Goal: Information Seeking & Learning: Find specific fact

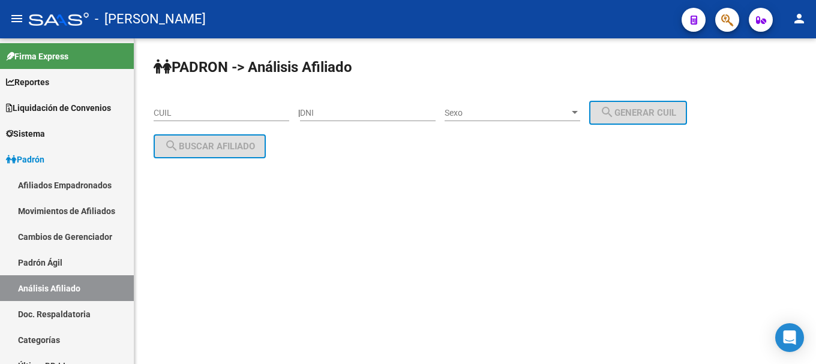
click at [731, 12] on span "button" at bounding box center [727, 20] width 12 height 25
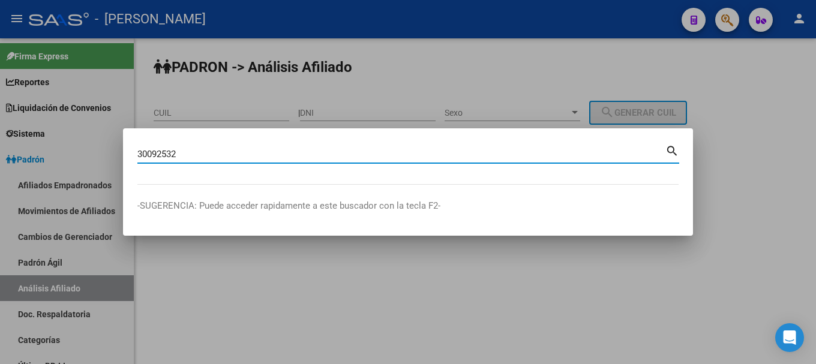
type input "30092532"
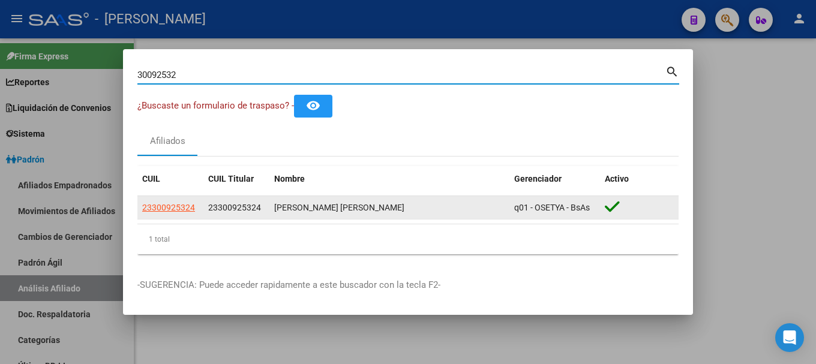
click at [194, 203] on span "23300925324" at bounding box center [168, 208] width 53 height 10
type textarea "23300925324"
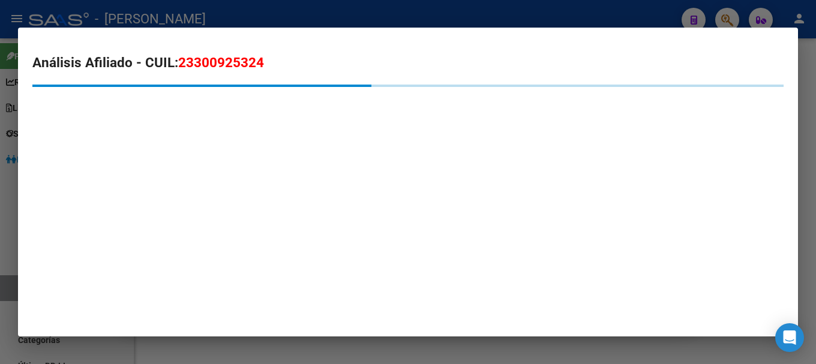
click at [254, 65] on span "23300925324" at bounding box center [221, 63] width 86 height 16
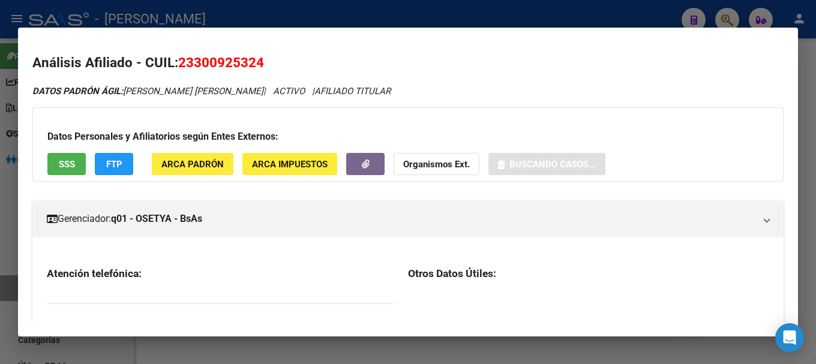
click at [254, 65] on span "23300925324" at bounding box center [221, 63] width 86 height 16
copy span "23300925324"
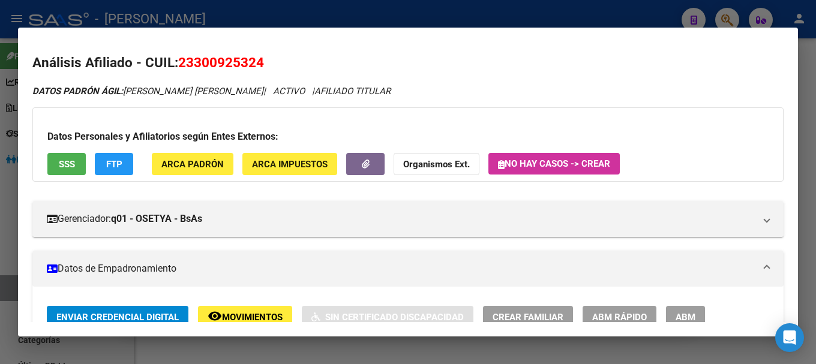
click at [720, 18] on div at bounding box center [408, 182] width 816 height 364
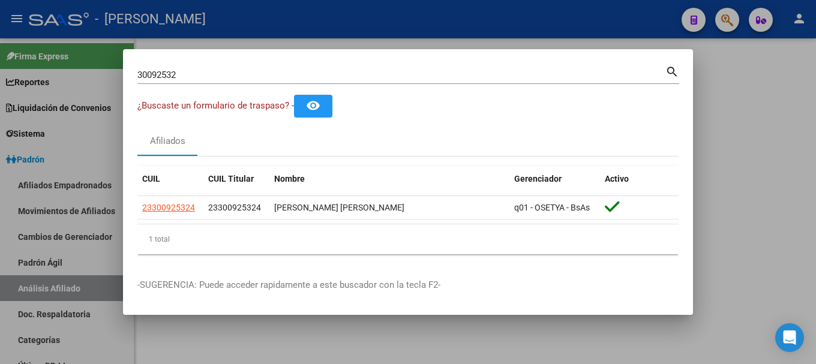
click at [462, 81] on div "30092532 Buscar (apellido, dni, cuil, nro traspaso, cuit, obra social)" at bounding box center [401, 75] width 528 height 18
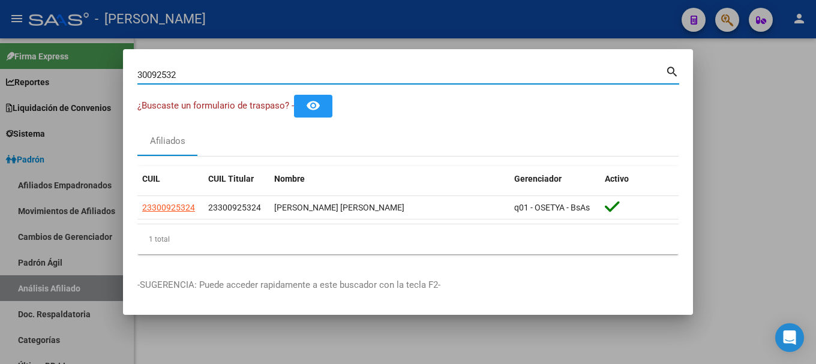
click at [463, 78] on input "30092532" at bounding box center [401, 75] width 528 height 11
click at [463, 77] on input "30092532" at bounding box center [401, 75] width 528 height 11
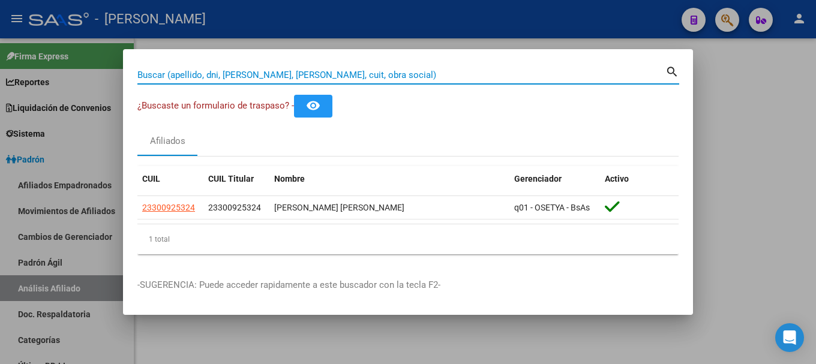
click at [703, 91] on div at bounding box center [408, 182] width 816 height 364
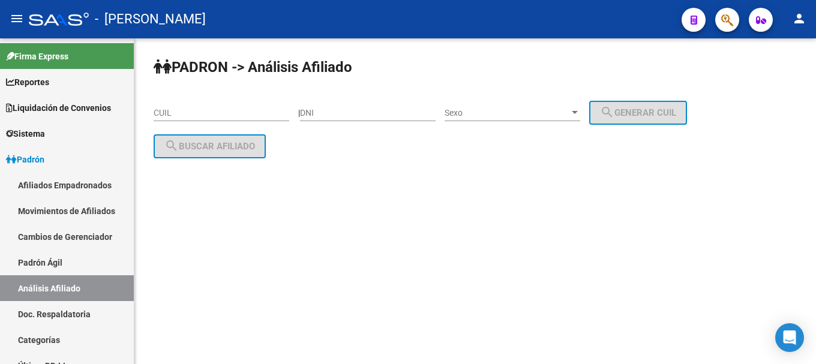
click at [729, 24] on icon "button" at bounding box center [727, 20] width 12 height 14
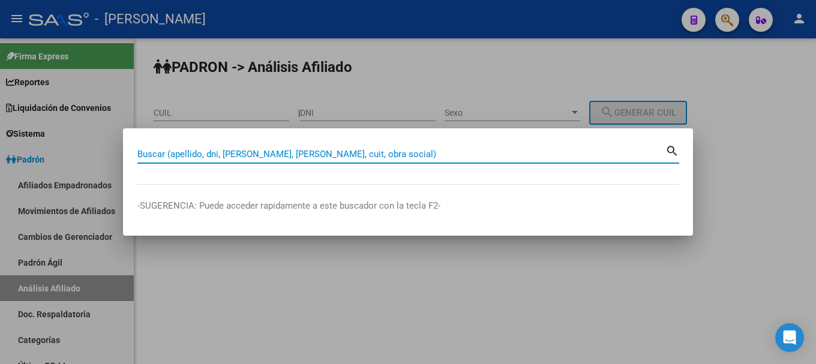
click at [741, 94] on div at bounding box center [408, 182] width 816 height 364
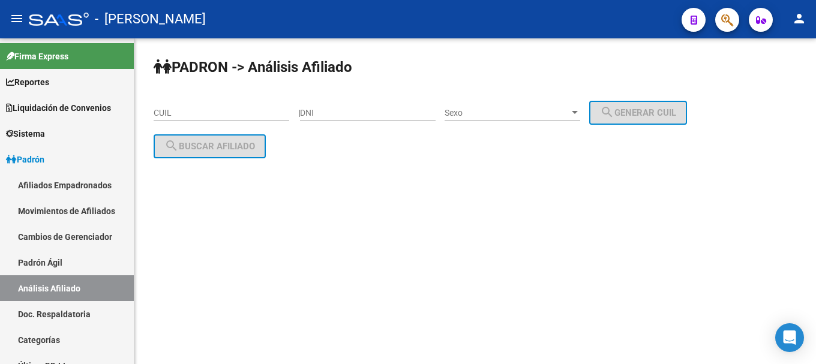
click at [729, 26] on icon "button" at bounding box center [727, 20] width 12 height 14
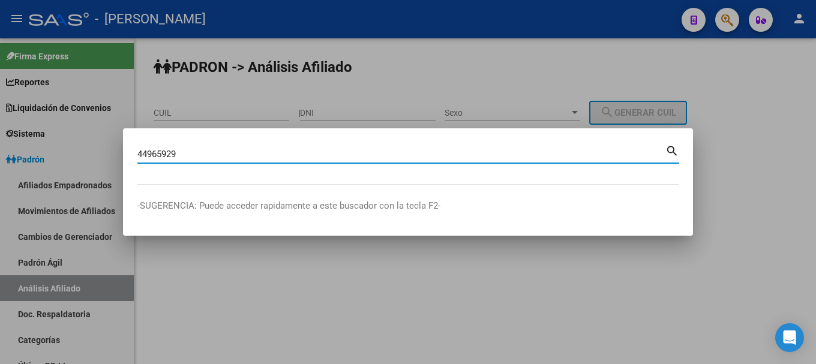
type input "44965929"
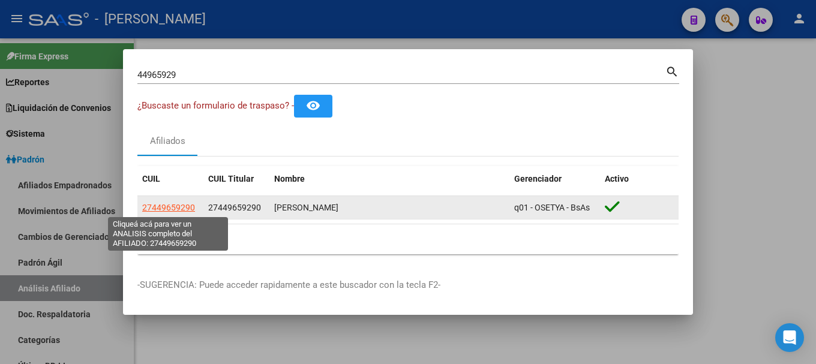
click at [179, 203] on span "27449659290" at bounding box center [168, 208] width 53 height 10
type textarea "27449659290"
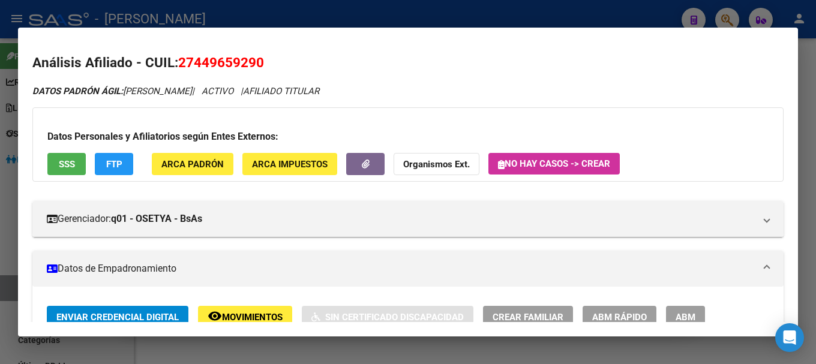
click at [416, 23] on div at bounding box center [408, 182] width 816 height 364
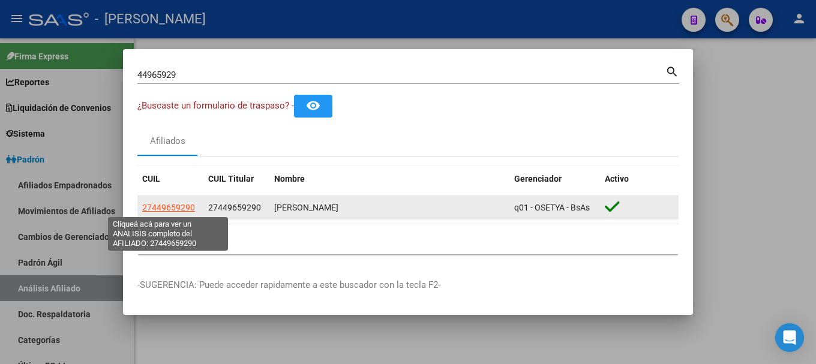
click at [189, 209] on span "27449659290" at bounding box center [168, 208] width 53 height 10
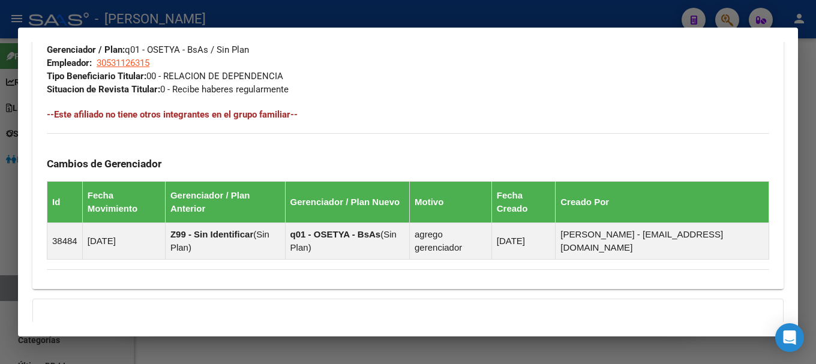
scroll to position [763, 0]
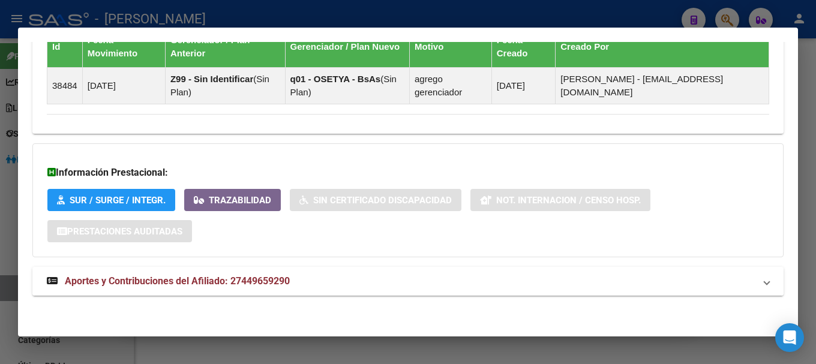
click at [399, 288] on mat-panel-title "Aportes y Contribuciones del Afiliado: 27449659290" at bounding box center [401, 281] width 708 height 14
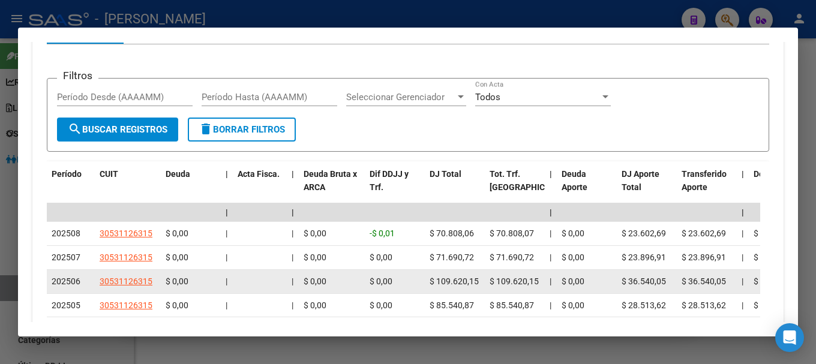
scroll to position [1065, 0]
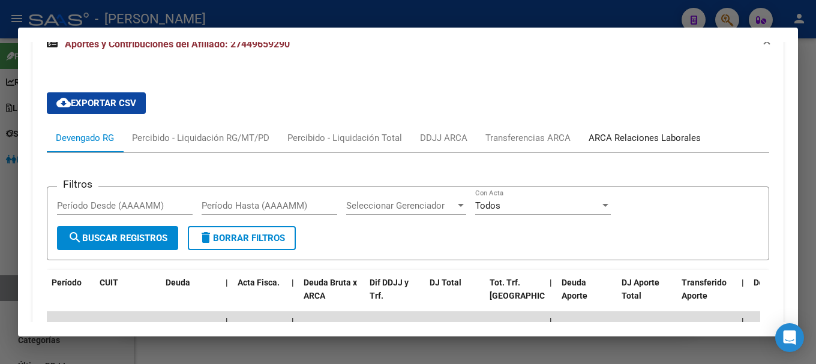
click at [639, 145] on div "ARCA Relaciones Laborales" at bounding box center [645, 138] width 130 height 29
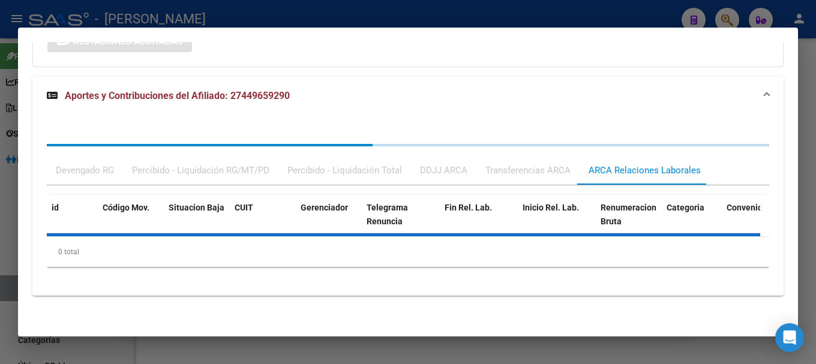
scroll to position [1005, 0]
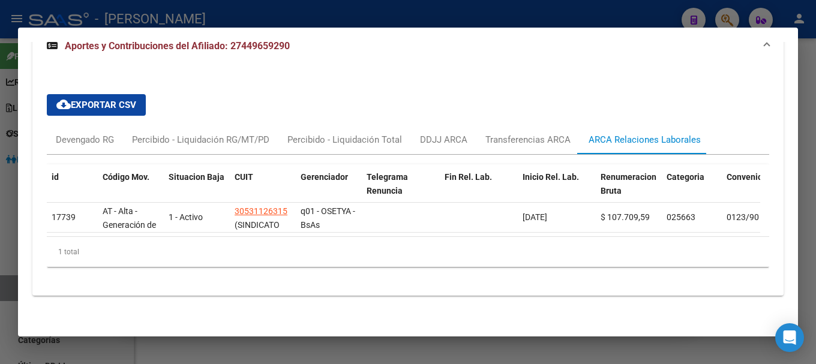
click at [358, 15] on div at bounding box center [408, 182] width 816 height 364
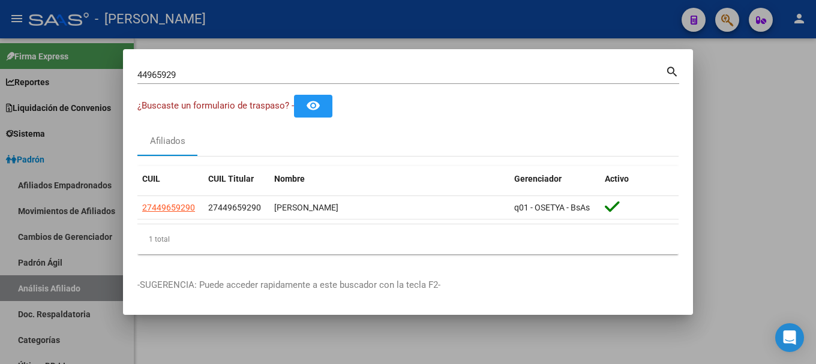
click at [787, 182] on div at bounding box center [408, 182] width 816 height 364
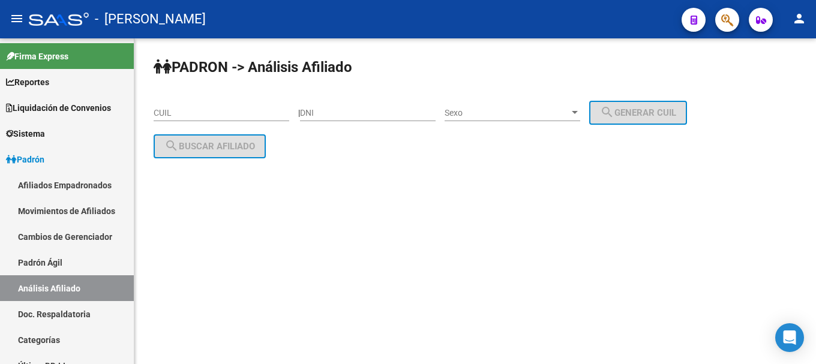
click at [727, 25] on icon "button" at bounding box center [727, 20] width 12 height 14
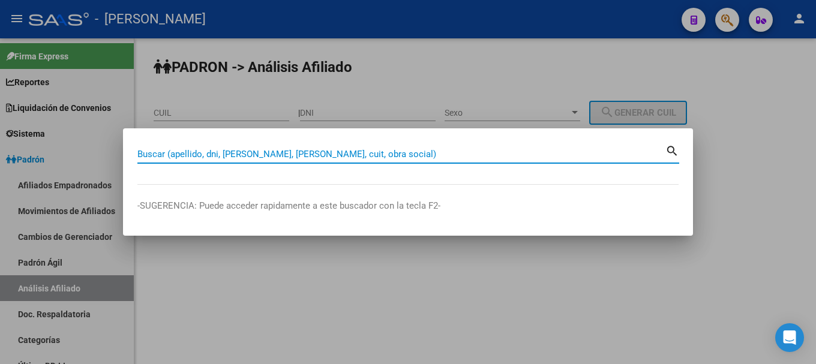
paste input "20398297521"
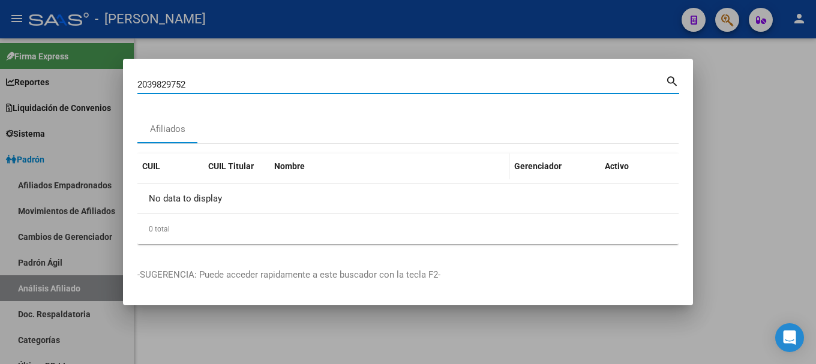
type input "2039829752"
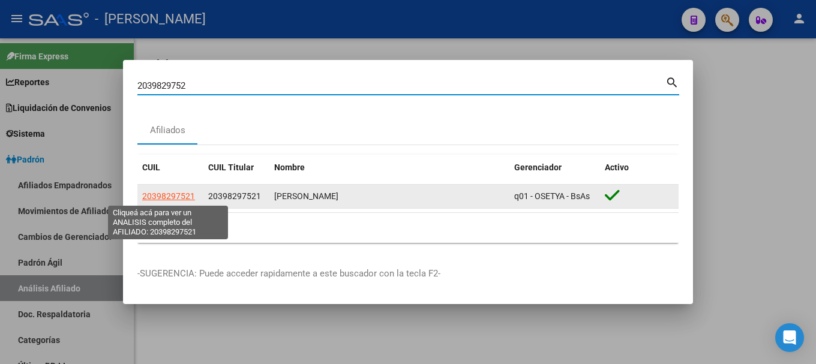
click at [178, 195] on span "20398297521" at bounding box center [168, 196] width 53 height 10
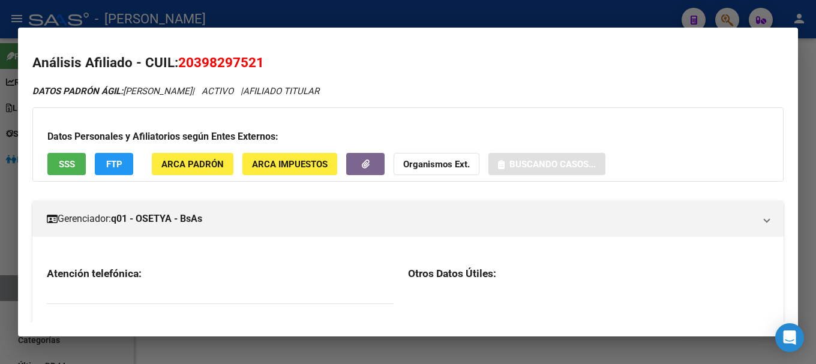
click at [245, 65] on span "20398297521" at bounding box center [221, 63] width 86 height 16
copy span "20398297521"
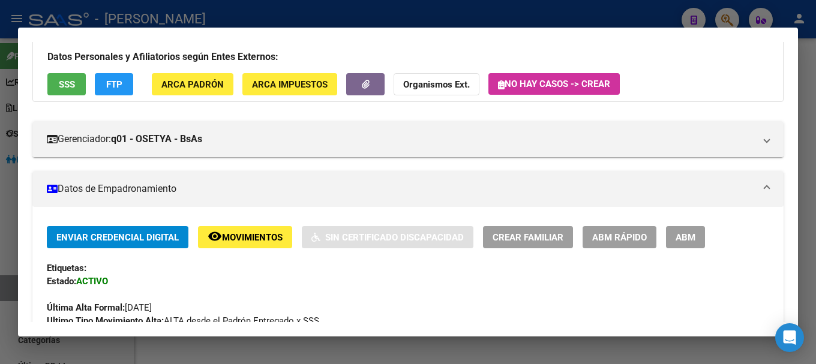
scroll to position [0, 0]
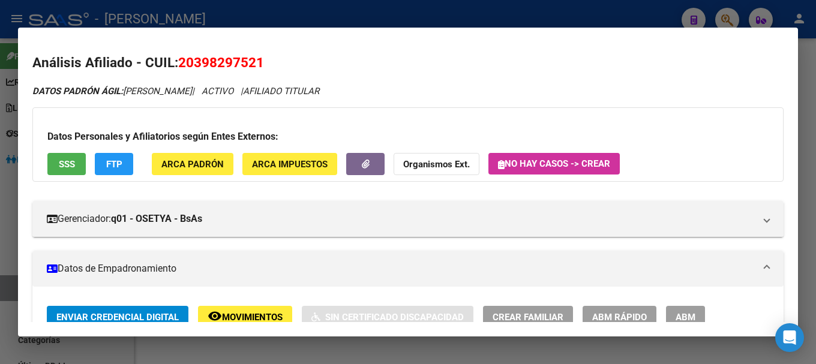
drag, startPoint x: 195, startPoint y: 61, endPoint x: 258, endPoint y: 61, distance: 63.0
click at [258, 61] on span "20398297521" at bounding box center [221, 63] width 86 height 16
copy span "39829752"
click at [217, 164] on span "ARCA Padrón" at bounding box center [192, 164] width 62 height 11
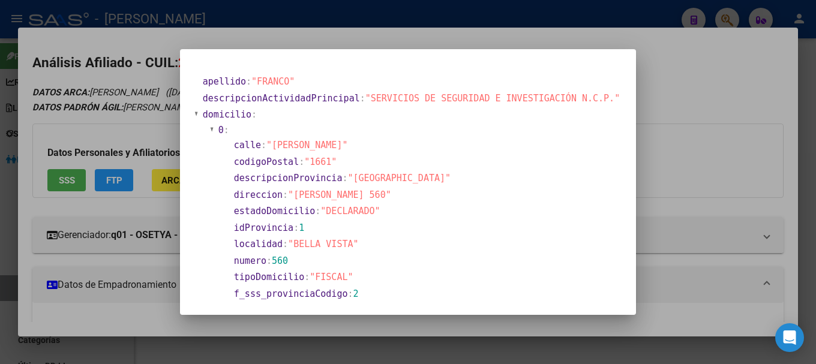
click at [367, 26] on div at bounding box center [408, 182] width 816 height 364
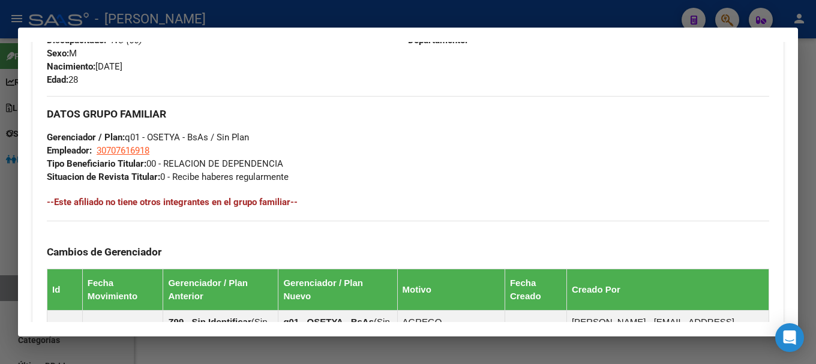
scroll to position [780, 0]
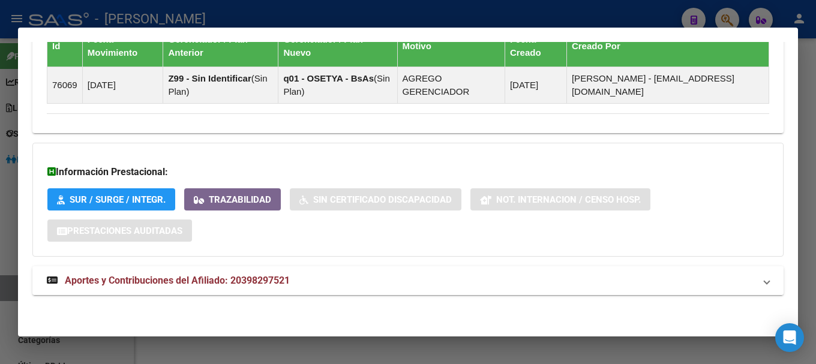
click at [360, 275] on mat-panel-title "Aportes y Contribuciones del Afiliado: 20398297521" at bounding box center [401, 281] width 708 height 14
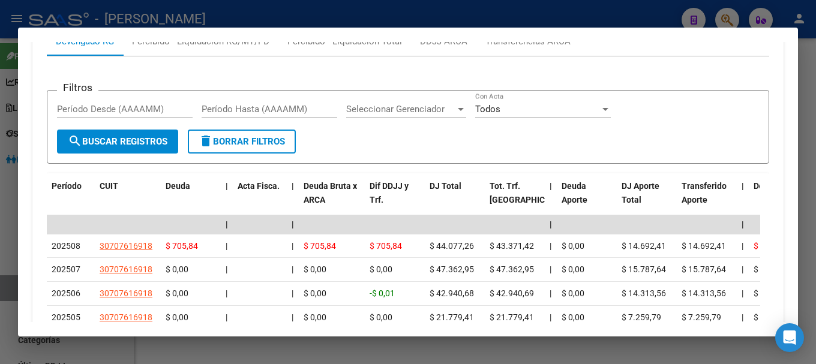
scroll to position [1091, 0]
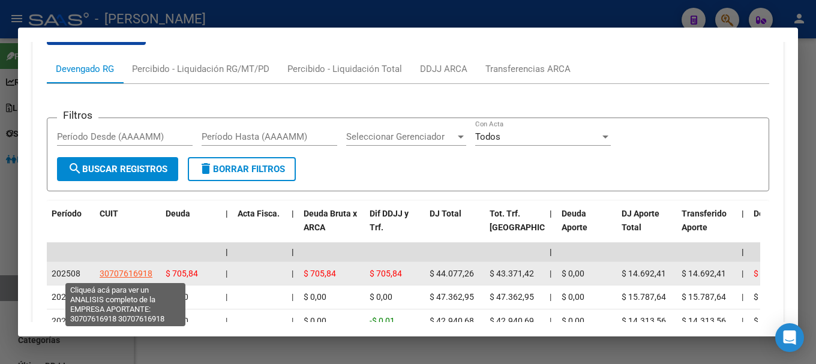
click at [137, 273] on span "30707616918" at bounding box center [126, 274] width 53 height 10
type textarea "30707616918"
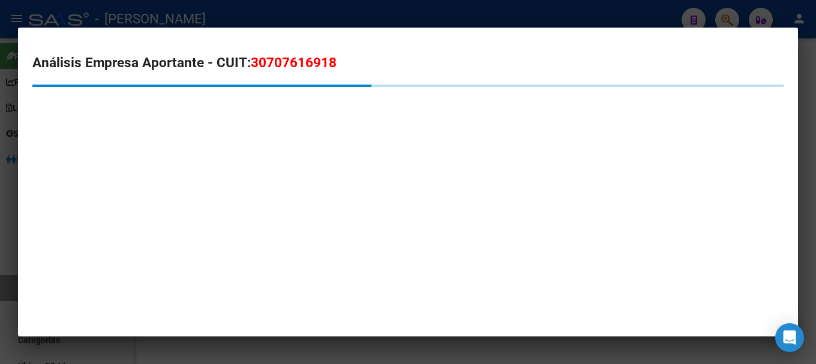
click at [283, 61] on span "30707616918" at bounding box center [294, 63] width 86 height 16
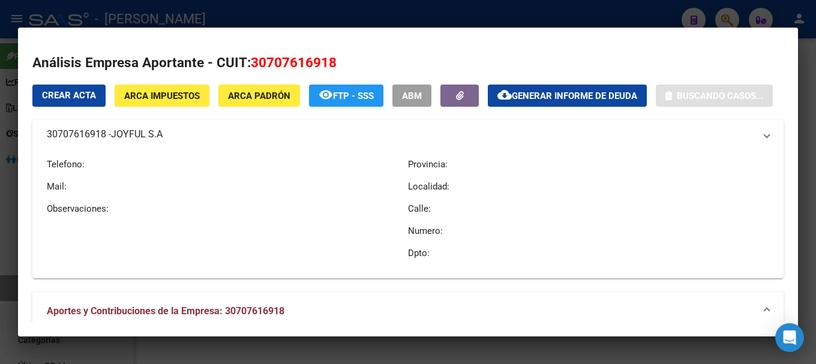
click at [283, 61] on span "30707616918" at bounding box center [294, 63] width 86 height 16
copy span "30707616918"
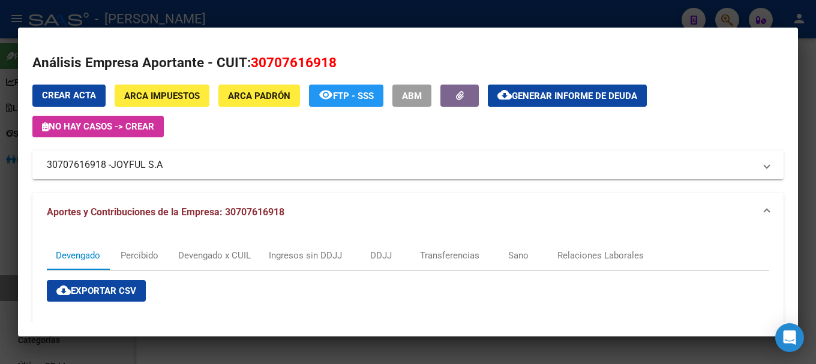
click at [181, 5] on div at bounding box center [408, 182] width 816 height 364
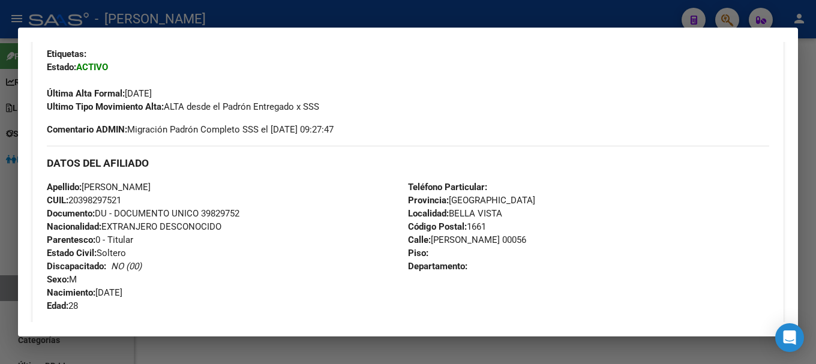
scroll to position [250, 0]
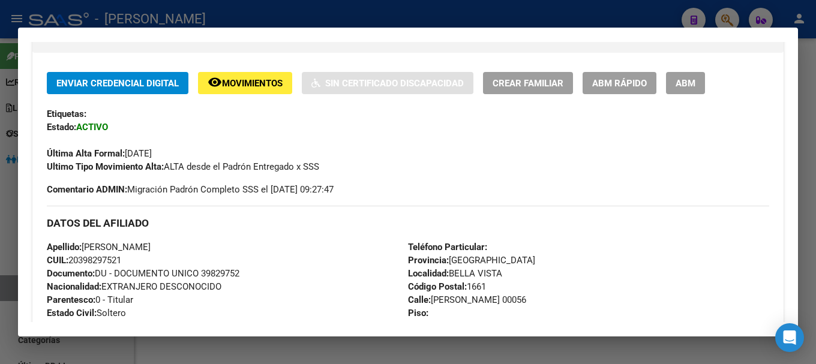
click at [448, 13] on div at bounding box center [408, 182] width 816 height 364
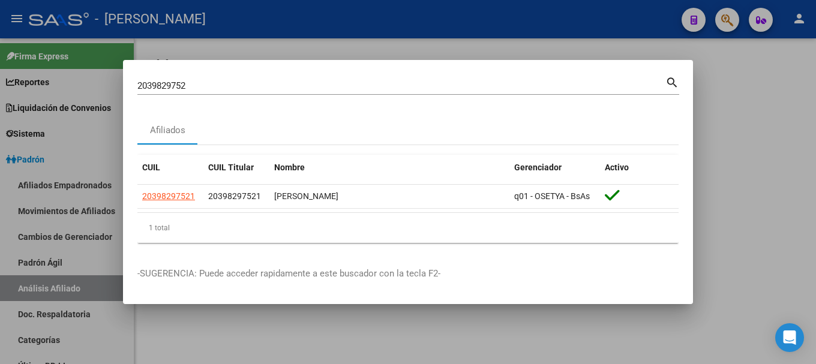
click at [385, 87] on input "2039829752" at bounding box center [401, 85] width 528 height 11
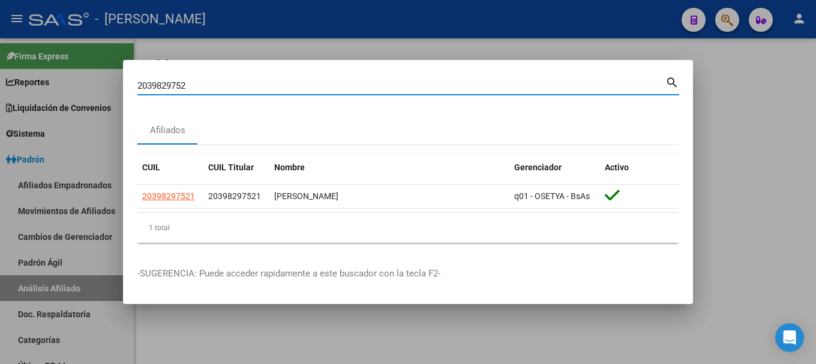
click at [385, 87] on input "2039829752" at bounding box center [401, 85] width 528 height 11
paste input "20398439903"
type input "20398439903"
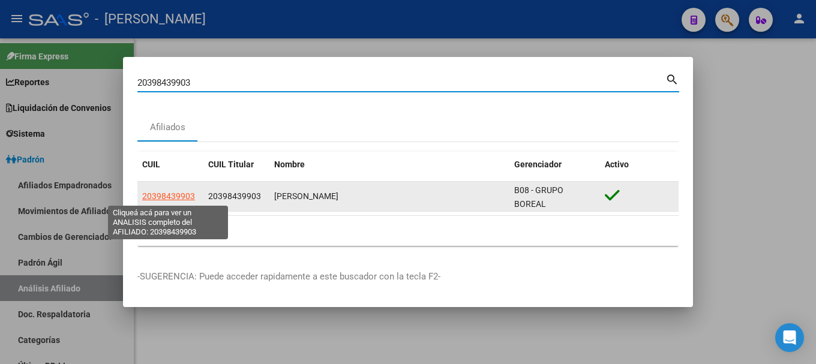
click at [173, 195] on span "20398439903" at bounding box center [168, 196] width 53 height 10
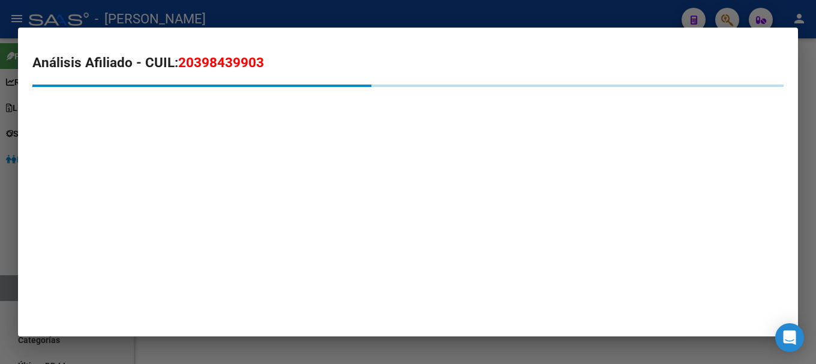
click at [248, 63] on span "20398439903" at bounding box center [221, 63] width 86 height 16
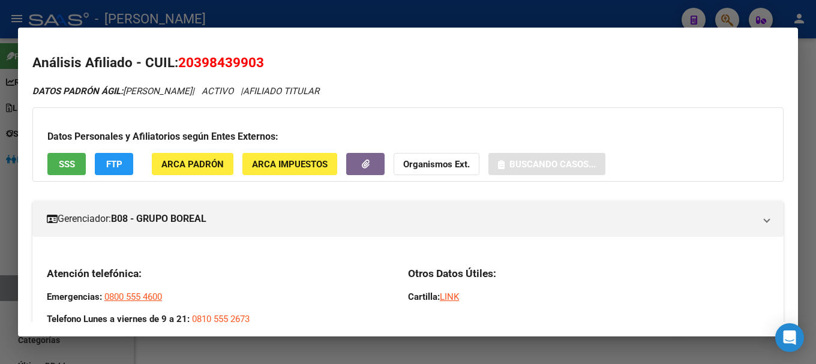
click at [248, 63] on span "20398439903" at bounding box center [221, 63] width 86 height 16
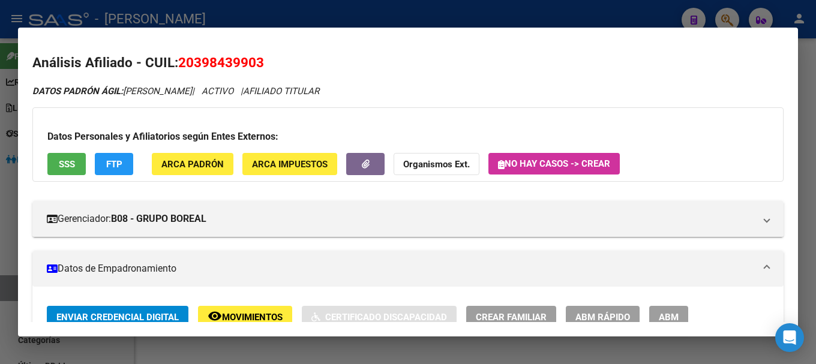
drag, startPoint x: 198, startPoint y: 61, endPoint x: 256, endPoint y: 64, distance: 57.7
click at [256, 64] on span "20398439903" at bounding box center [221, 63] width 86 height 16
copy span "39843990"
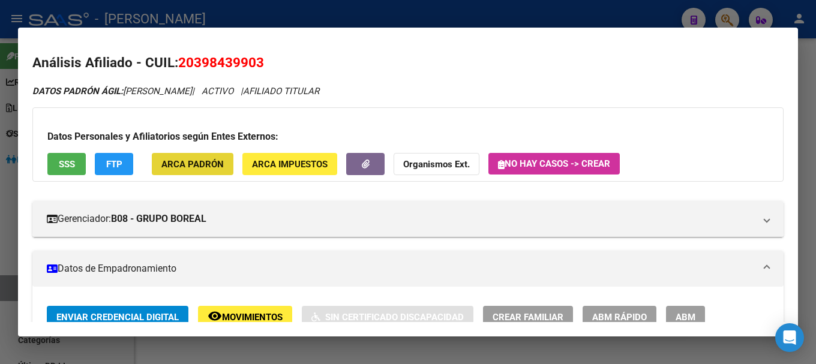
click at [217, 166] on span "ARCA Padrón" at bounding box center [192, 164] width 62 height 11
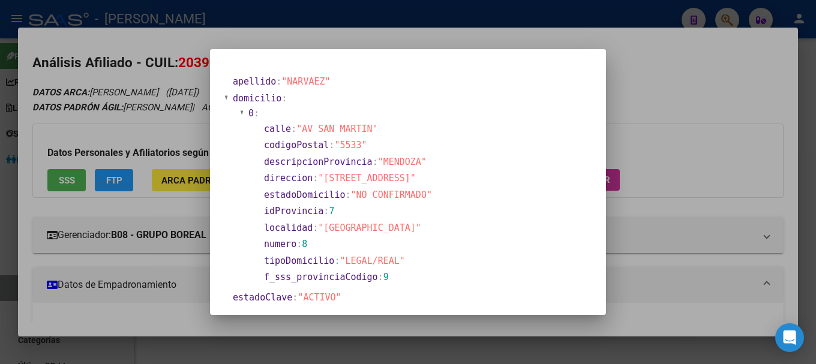
click at [362, 23] on div at bounding box center [408, 182] width 816 height 364
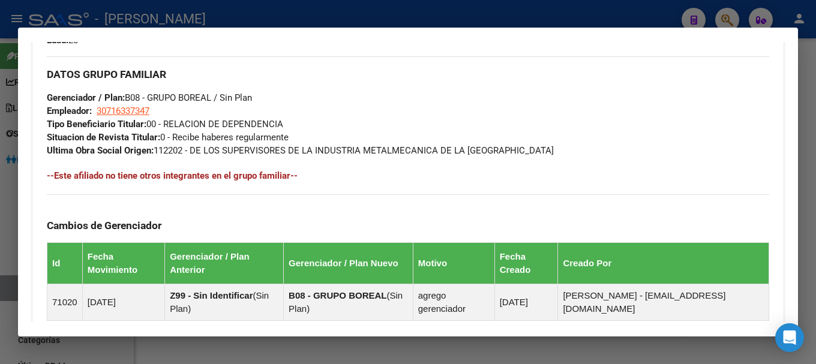
scroll to position [780, 0]
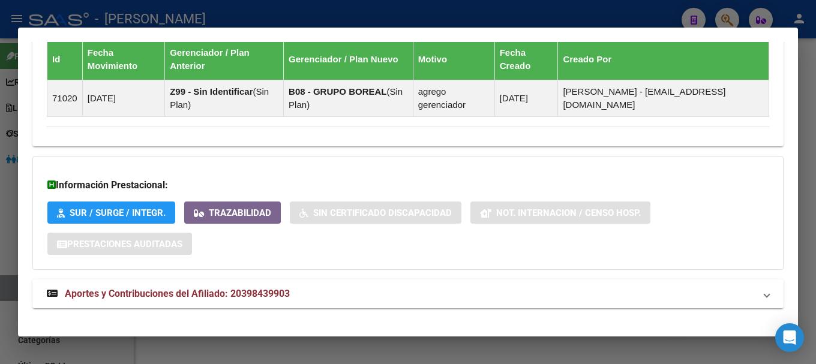
click at [344, 292] on mat-panel-title "Aportes y Contribuciones del Afiliado: 20398439903" at bounding box center [401, 294] width 708 height 14
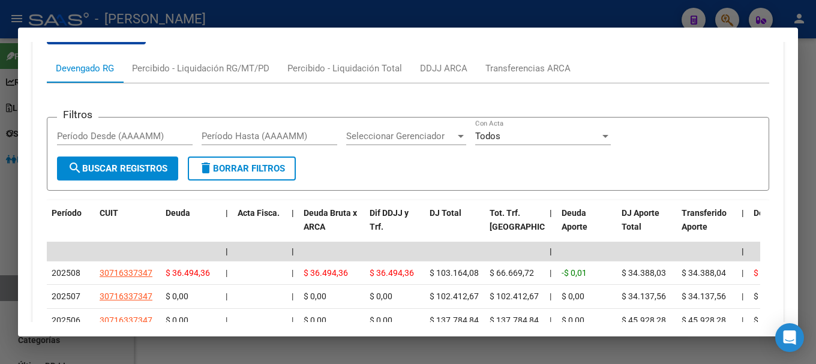
scroll to position [1104, 0]
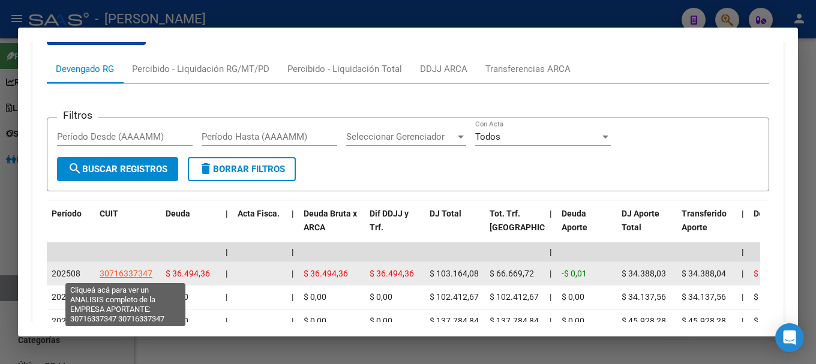
click at [136, 276] on span "30716337347" at bounding box center [126, 274] width 53 height 10
type textarea "30716337347"
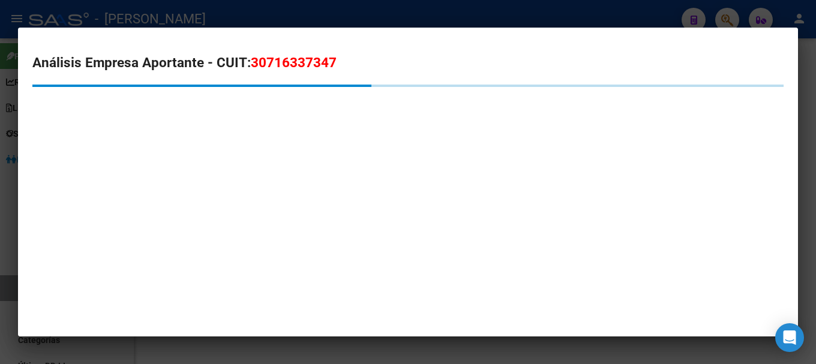
click at [283, 68] on span "30716337347" at bounding box center [294, 63] width 86 height 16
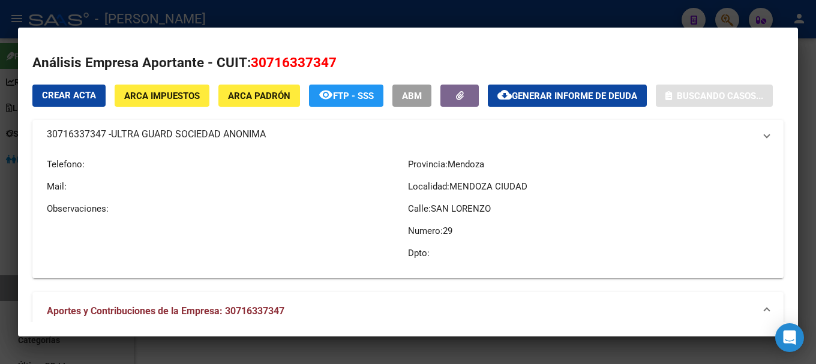
click at [283, 68] on span "30716337347" at bounding box center [294, 63] width 86 height 16
copy span "30716337347"
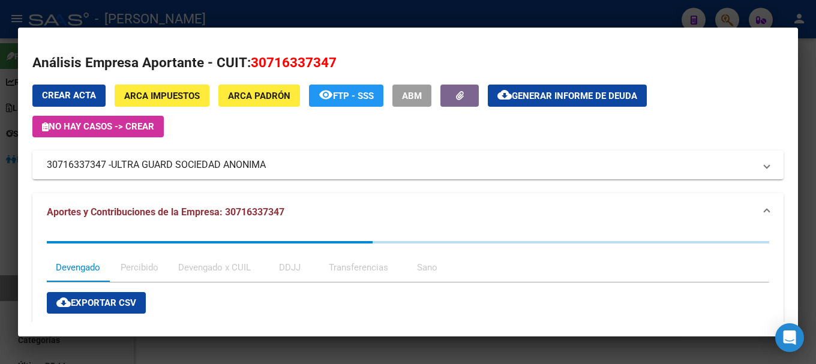
click at [198, 20] on div at bounding box center [408, 182] width 816 height 364
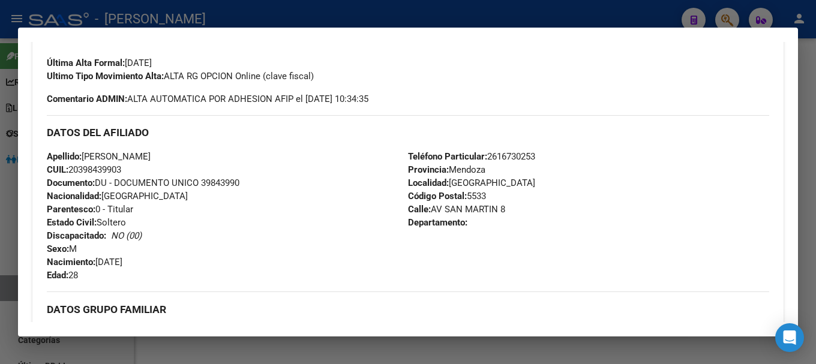
scroll to position [263, 0]
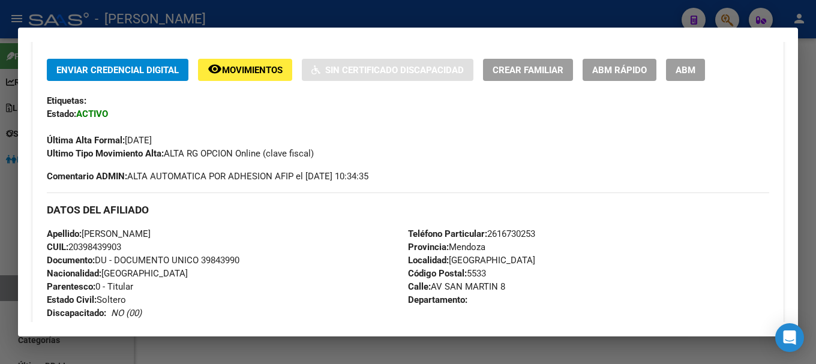
click at [580, 17] on div at bounding box center [408, 182] width 816 height 364
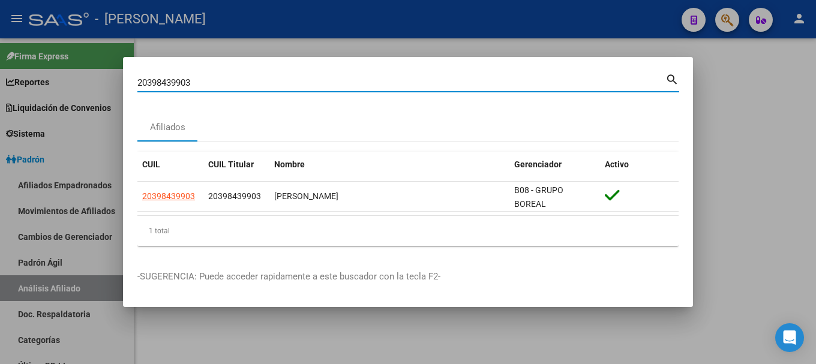
click at [449, 80] on input "20398439903" at bounding box center [401, 82] width 528 height 11
paste input "48937"
type input "20398448937"
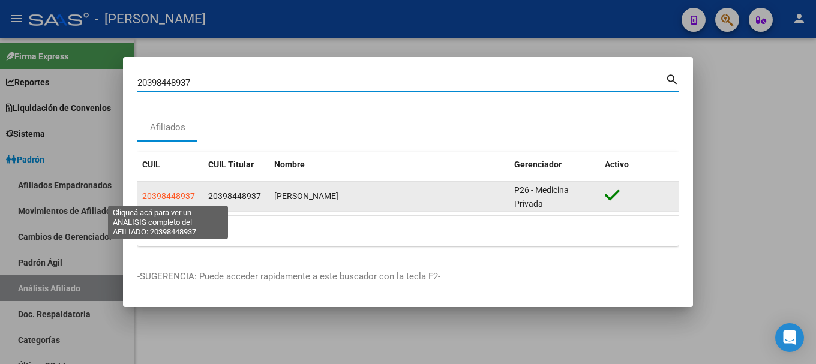
click at [176, 199] on span "20398448937" at bounding box center [168, 196] width 53 height 10
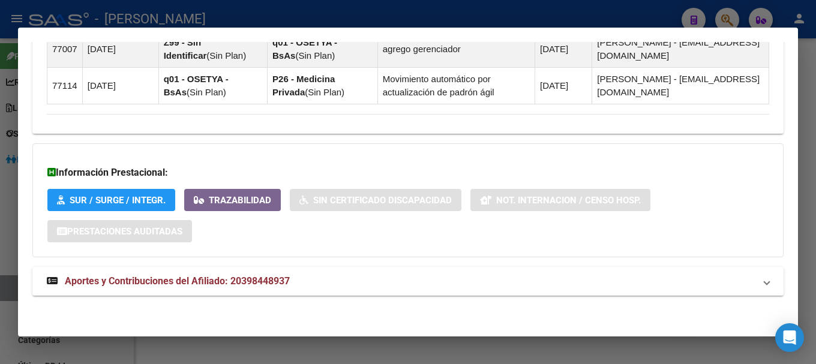
click at [328, 271] on mat-expansion-panel-header "Aportes y Contribuciones del Afiliado: 20398448937" at bounding box center [407, 281] width 751 height 29
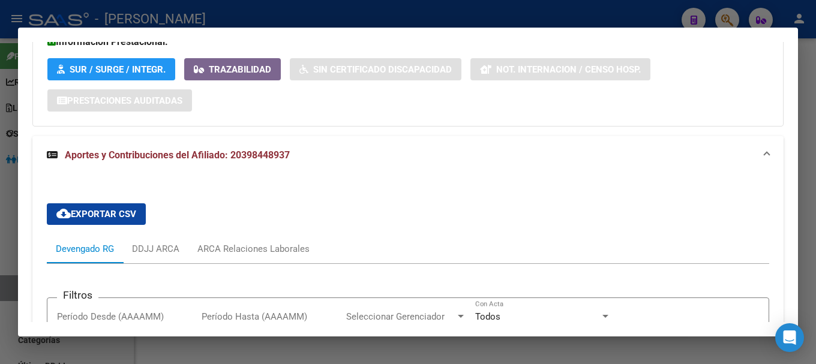
click at [273, 161] on strong "Aportes y Contribuciones del Afiliado: 20398448937" at bounding box center [168, 155] width 243 height 14
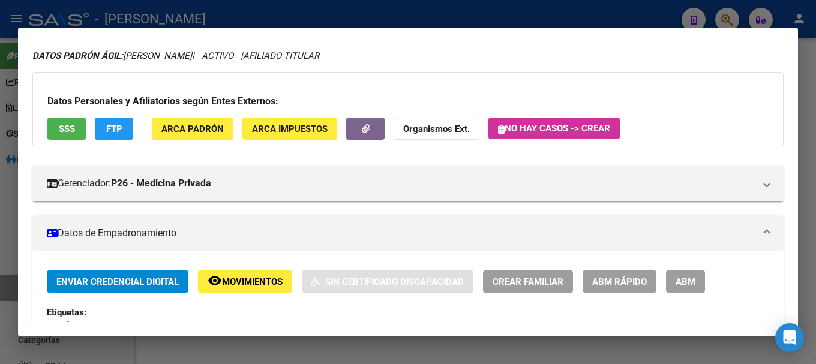
scroll to position [0, 0]
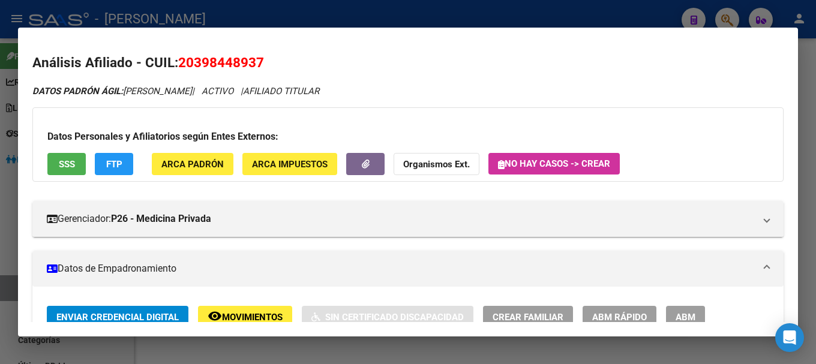
drag, startPoint x: 199, startPoint y: 59, endPoint x: 233, endPoint y: 63, distance: 34.4
click at [233, 63] on span "20398448937" at bounding box center [221, 63] width 86 height 16
drag, startPoint x: 195, startPoint y: 61, endPoint x: 256, endPoint y: 58, distance: 61.3
click at [256, 58] on span "20398448937" at bounding box center [221, 63] width 86 height 16
copy span "39844893"
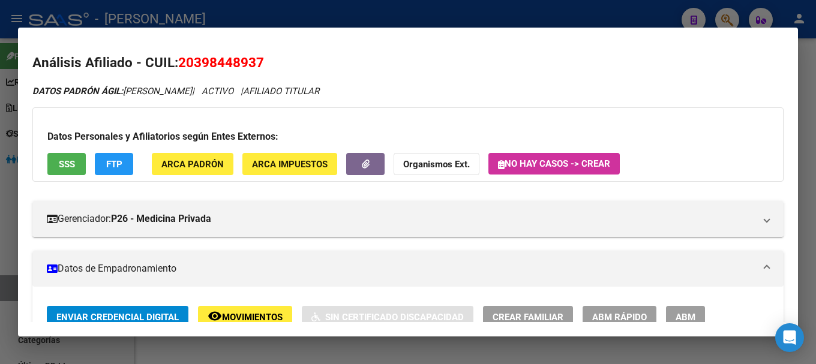
click at [209, 167] on span "ARCA Padrón" at bounding box center [192, 164] width 62 height 11
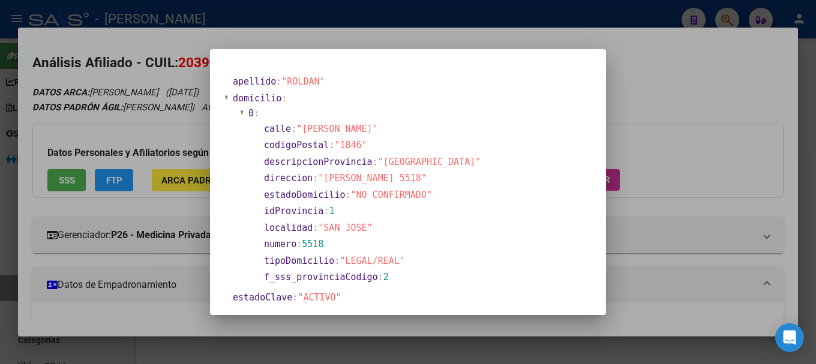
click at [359, 37] on div at bounding box center [408, 182] width 816 height 364
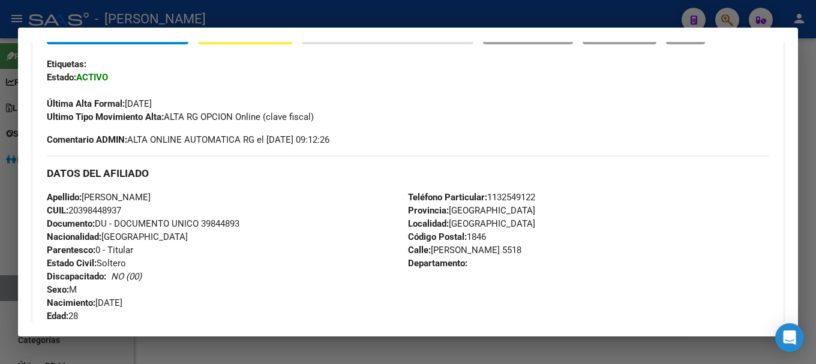
scroll to position [420, 0]
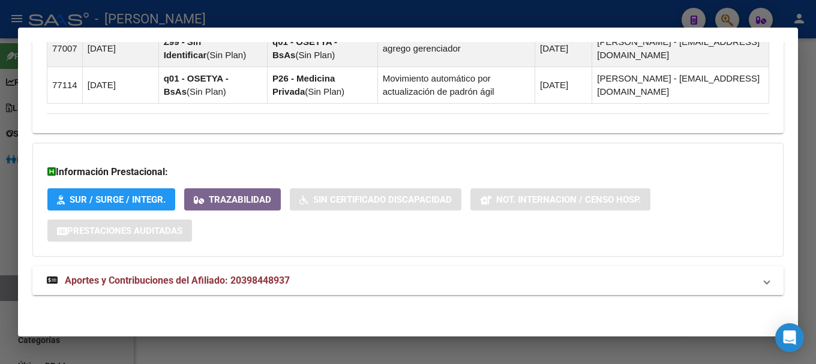
click at [284, 283] on span "Aportes y Contribuciones del Afiliado: 20398448937" at bounding box center [177, 280] width 225 height 11
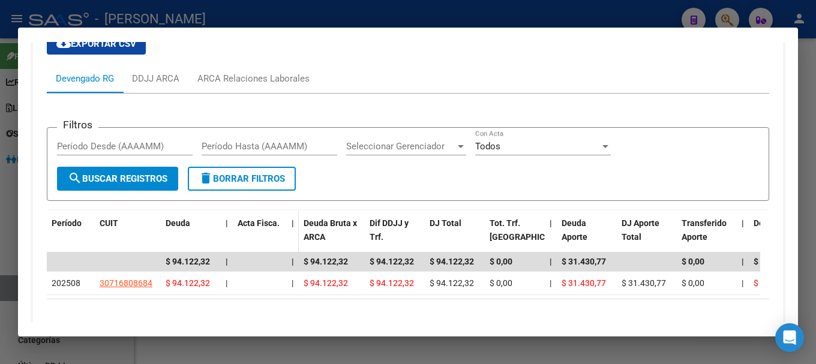
scroll to position [1150, 0]
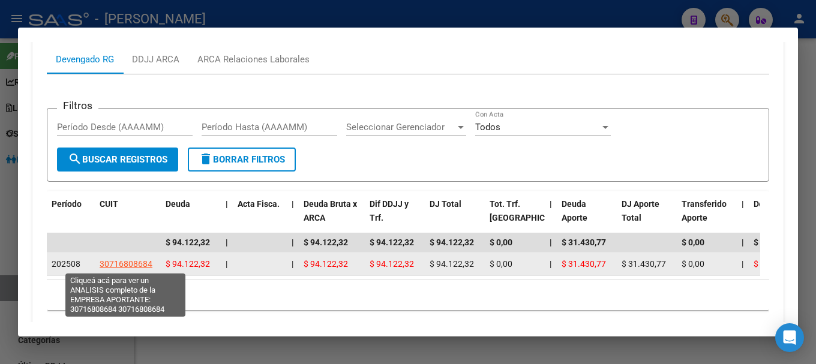
click at [123, 264] on span "30716808684" at bounding box center [126, 264] width 53 height 10
type textarea "30716808684"
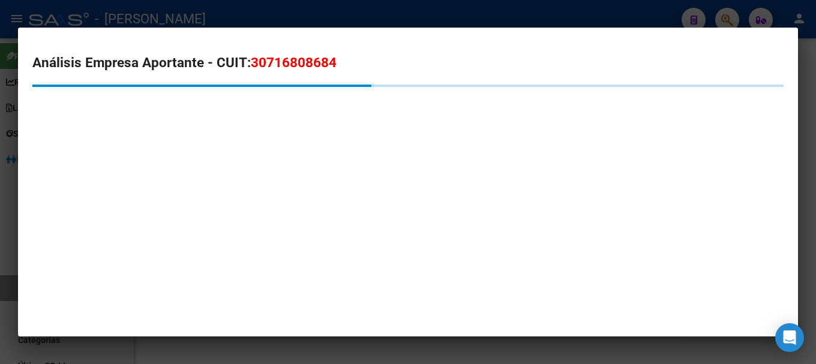
click at [292, 53] on h2 "Análisis Empresa Aportante - CUIT: 30716808684" at bounding box center [407, 63] width 751 height 20
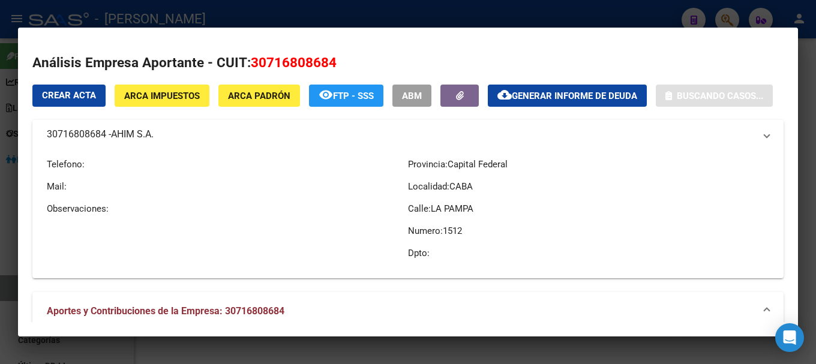
copy span "30716808684"
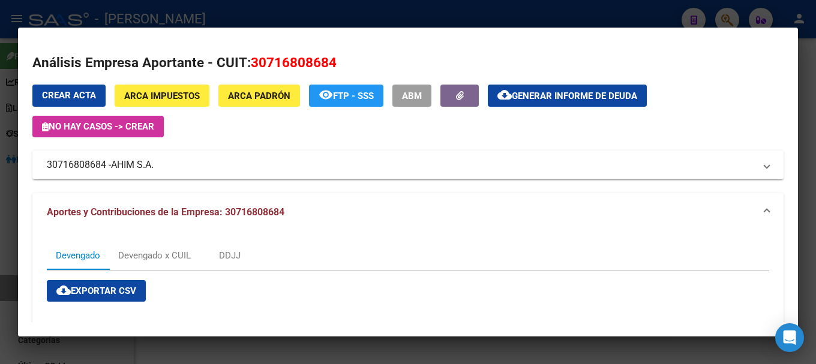
click at [249, 139] on div "Crear Acta ARCA Impuestos ARCA Padrón remove_red_eye FTP - SSS ABM cloud_downlo…" at bounding box center [407, 132] width 751 height 95
click at [116, 170] on span "AHIM S.A." at bounding box center [132, 165] width 43 height 14
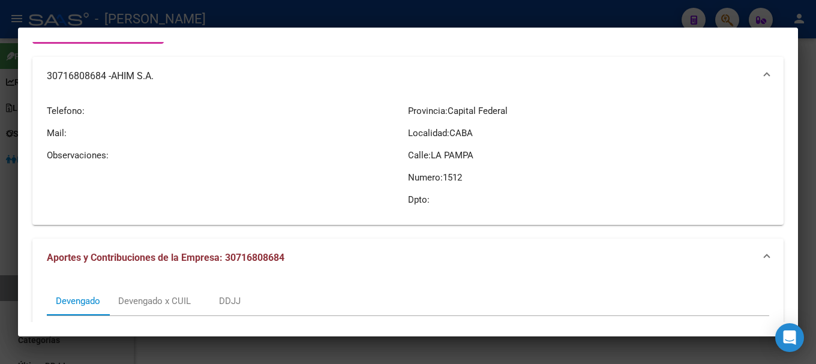
scroll to position [0, 0]
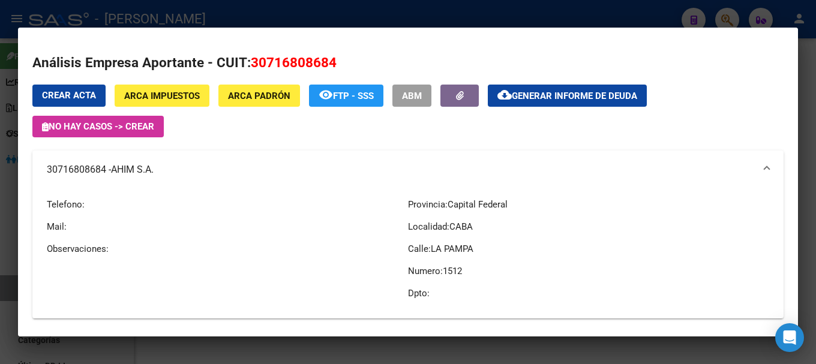
click at [250, 18] on div at bounding box center [408, 182] width 816 height 364
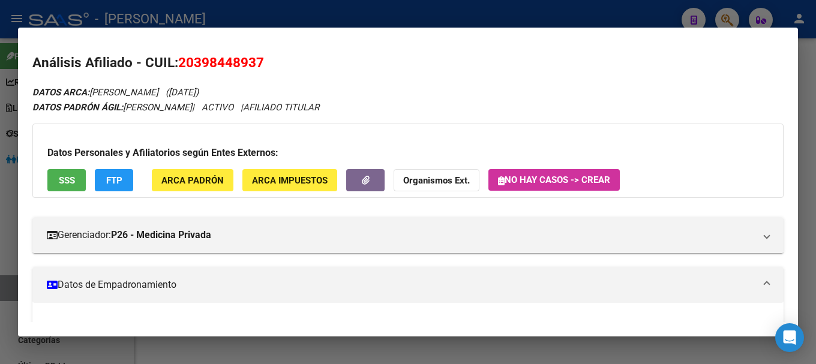
drag, startPoint x: 193, startPoint y: 62, endPoint x: 257, endPoint y: 61, distance: 64.8
click at [257, 61] on span "20398448937" at bounding box center [221, 63] width 86 height 16
copy span "39844893"
click at [337, 15] on div at bounding box center [408, 182] width 816 height 364
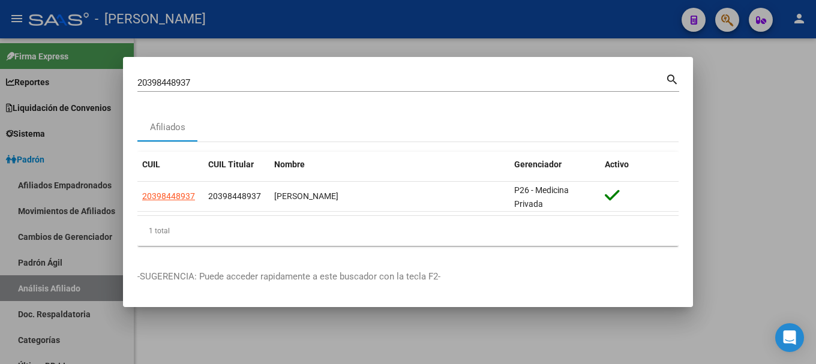
click at [328, 86] on input "20398448937" at bounding box center [401, 82] width 528 height 11
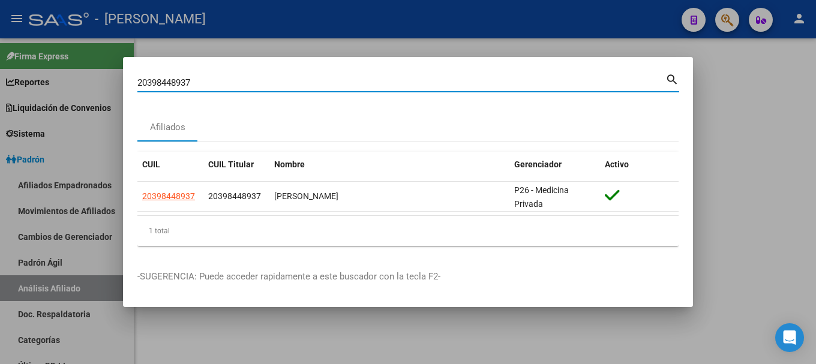
click at [328, 86] on input "20398448937" at bounding box center [401, 82] width 528 height 11
paste input "518021"
type input "20398518021"
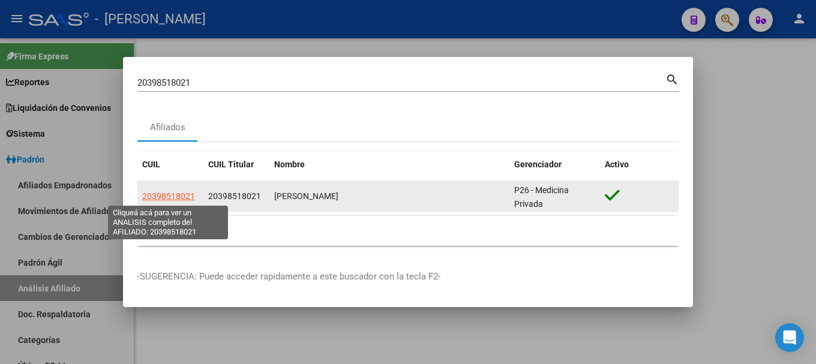
click at [180, 194] on span "20398518021" at bounding box center [168, 196] width 53 height 10
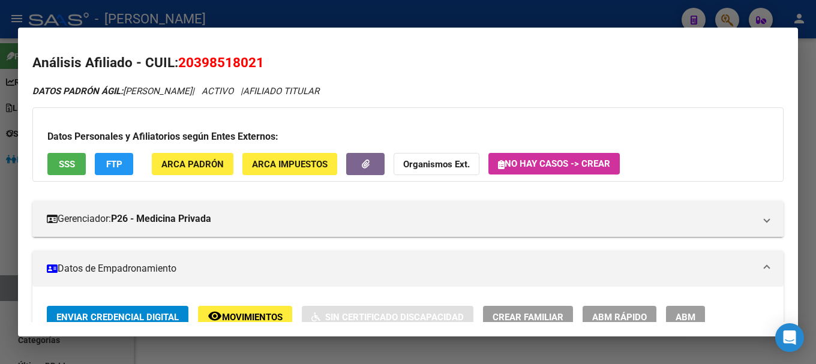
click at [236, 65] on span "20398518021" at bounding box center [221, 63] width 86 height 16
copy span "20398518021"
click at [198, 58] on span "20398518021" at bounding box center [221, 63] width 86 height 16
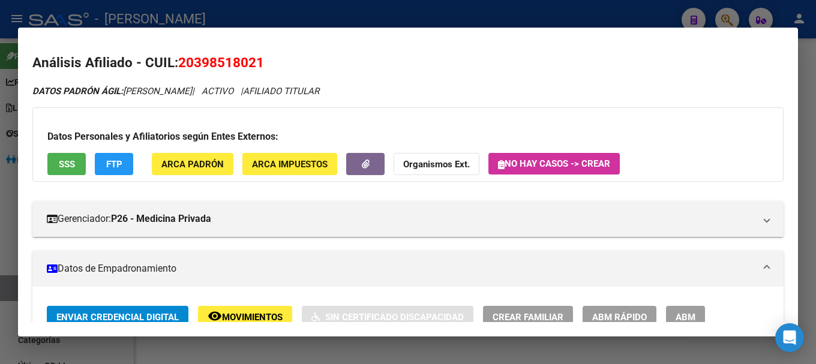
click at [198, 58] on span "20398518021" at bounding box center [221, 63] width 86 height 16
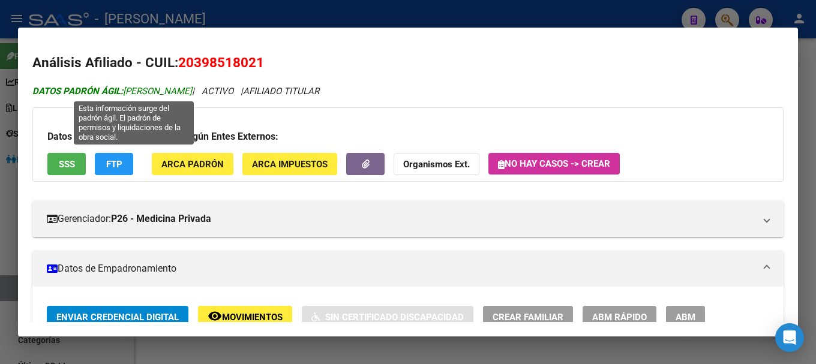
click at [192, 86] on span "DATOS PADRÓN ÁGIL: LLANES MARTIN RODRIGO" at bounding box center [112, 91] width 160 height 11
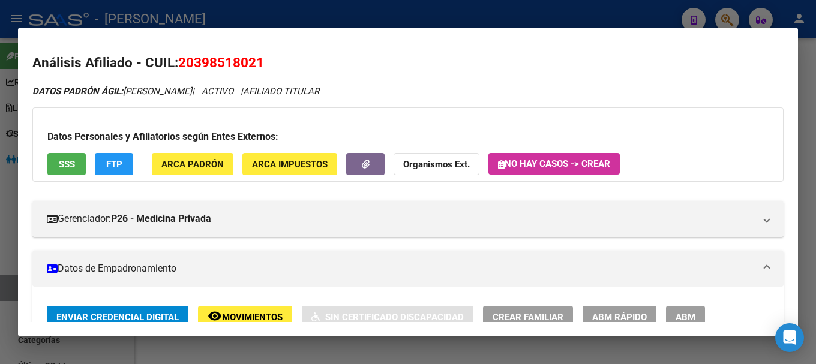
drag, startPoint x: 194, startPoint y: 63, endPoint x: 257, endPoint y: 64, distance: 63.0
click at [257, 64] on span "20398518021" at bounding box center [221, 63] width 86 height 16
click at [199, 162] on span "ARCA Padrón" at bounding box center [192, 164] width 62 height 11
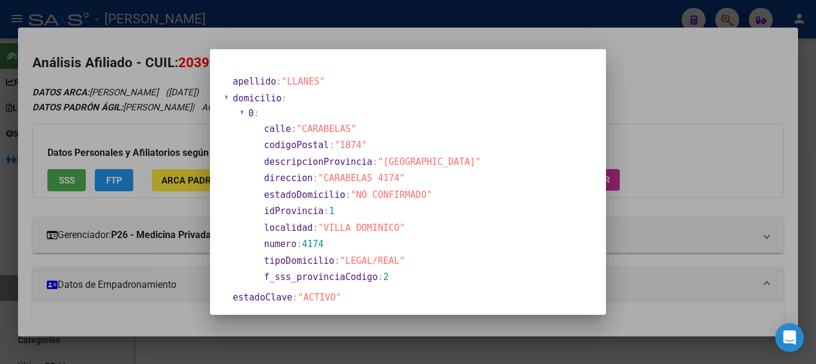
click at [278, 31] on div at bounding box center [408, 182] width 816 height 364
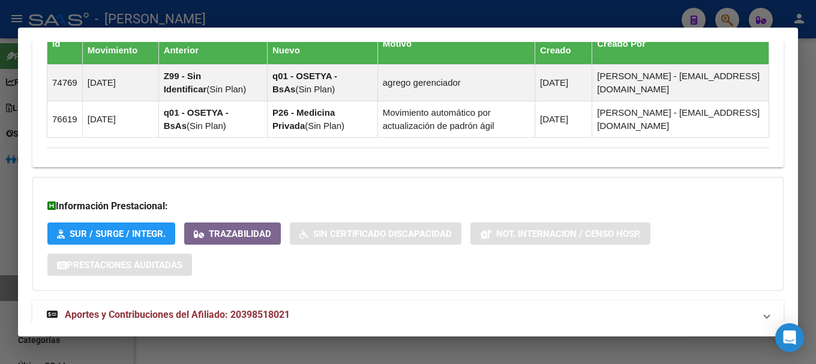
scroll to position [870, 0]
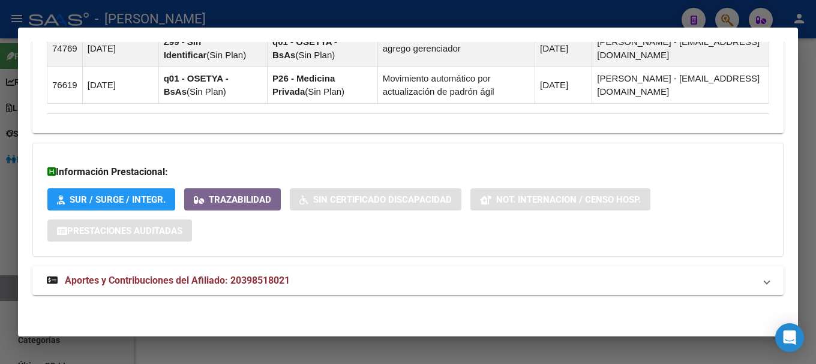
click at [289, 294] on mat-expansion-panel-header "Aportes y Contribuciones del Afiliado: 20398518021" at bounding box center [407, 281] width 751 height 29
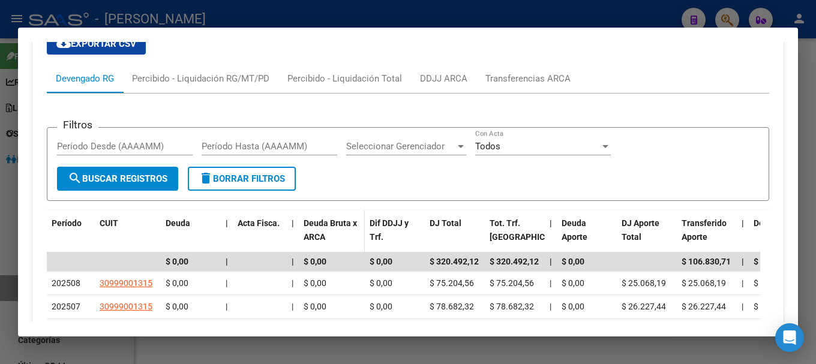
scroll to position [1181, 0]
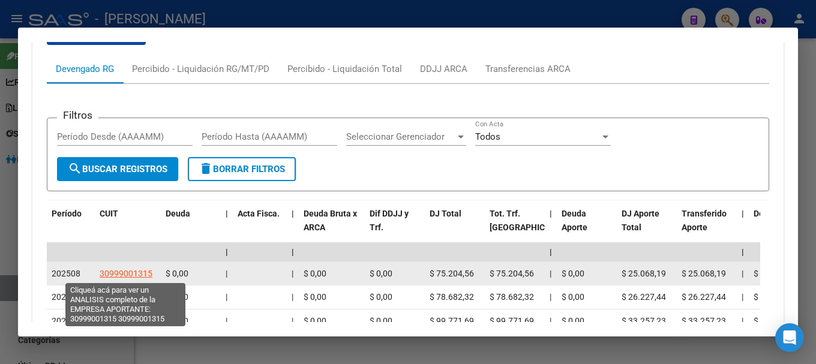
click at [130, 271] on span "30999001315" at bounding box center [126, 274] width 53 height 10
type textarea "30999001315"
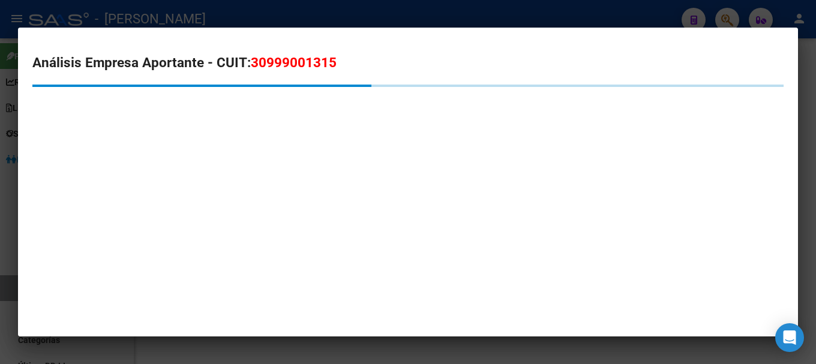
click at [298, 63] on span "30999001315" at bounding box center [294, 63] width 86 height 16
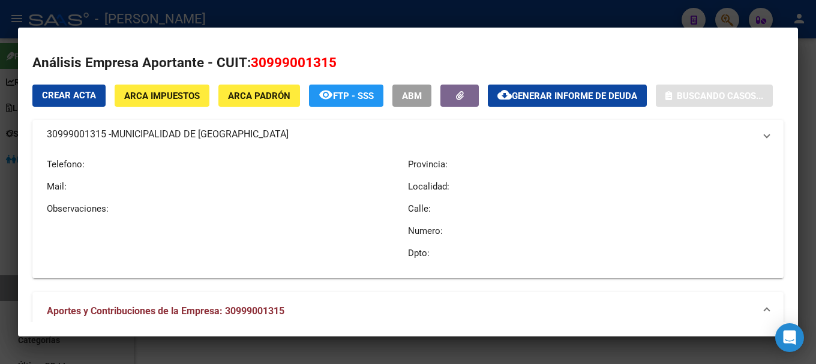
click at [298, 63] on span "30999001315" at bounding box center [294, 63] width 86 height 16
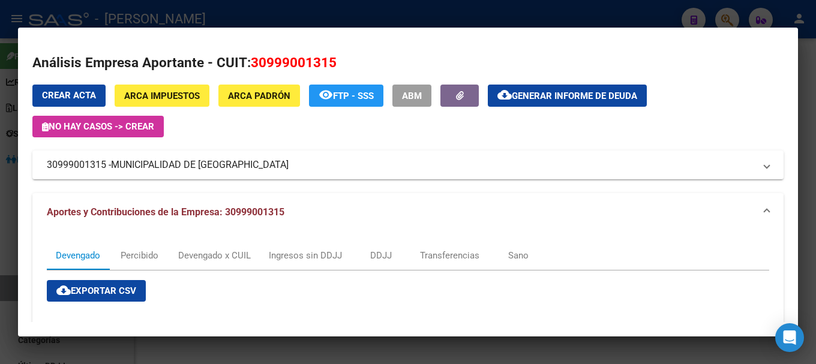
click at [279, 25] on div at bounding box center [408, 182] width 816 height 364
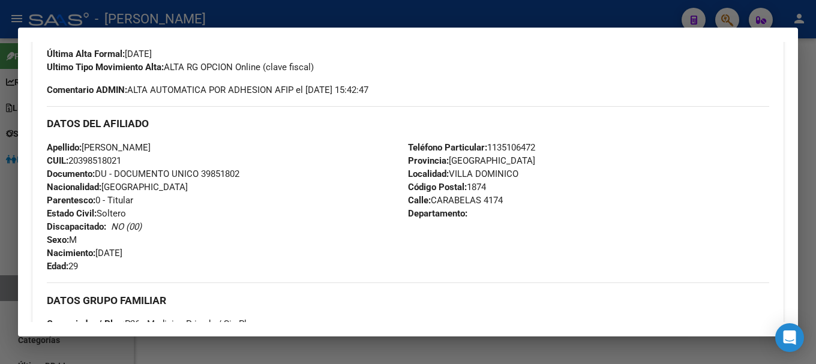
scroll to position [340, 0]
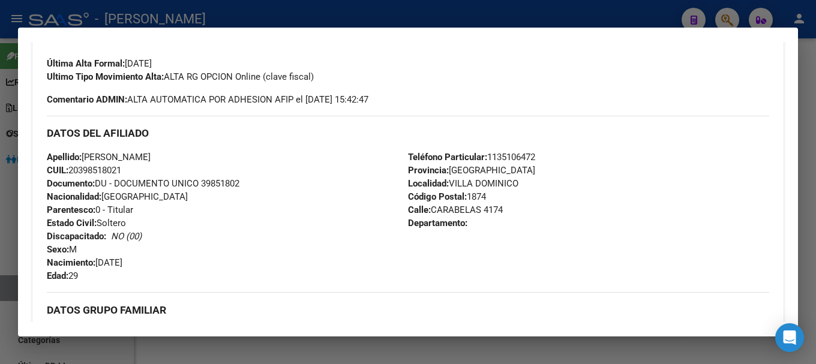
click at [477, 19] on div at bounding box center [408, 182] width 816 height 364
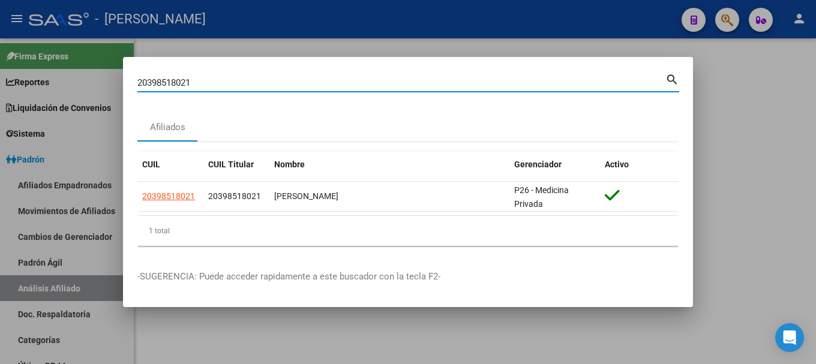
click at [357, 82] on input "20398518021" at bounding box center [401, 82] width 528 height 11
paste input "725167"
type input "20398725167"
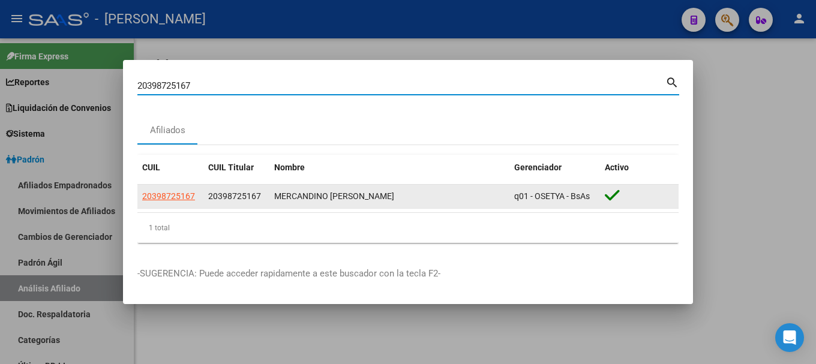
click at [181, 197] on span "20398725167" at bounding box center [168, 196] width 53 height 10
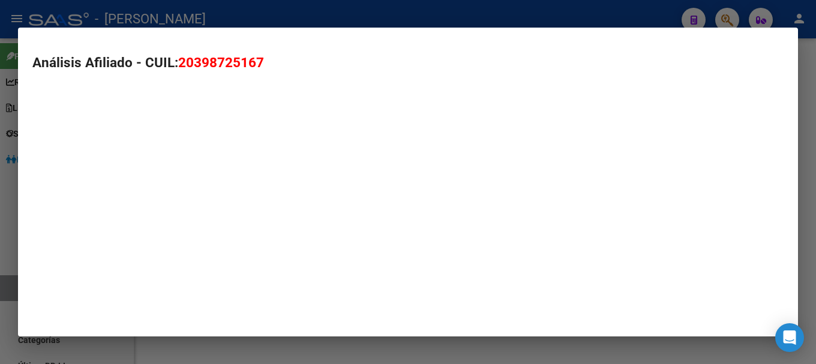
type textarea "20398725167"
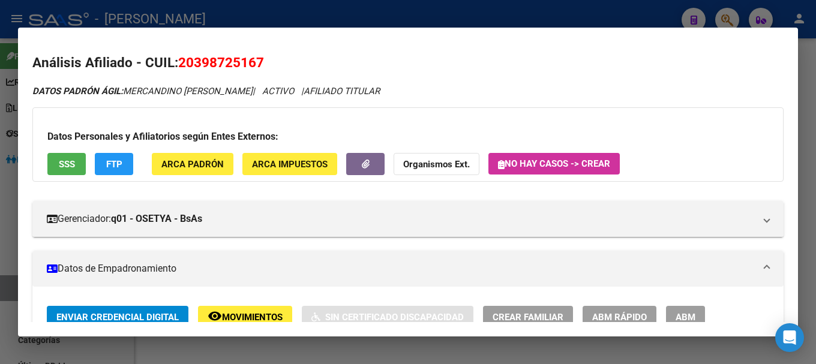
drag, startPoint x: 195, startPoint y: 62, endPoint x: 259, endPoint y: 63, distance: 64.2
click at [259, 63] on span "20398725167" at bounding box center [221, 63] width 86 height 16
click at [199, 169] on span "ARCA Padrón" at bounding box center [192, 164] width 62 height 11
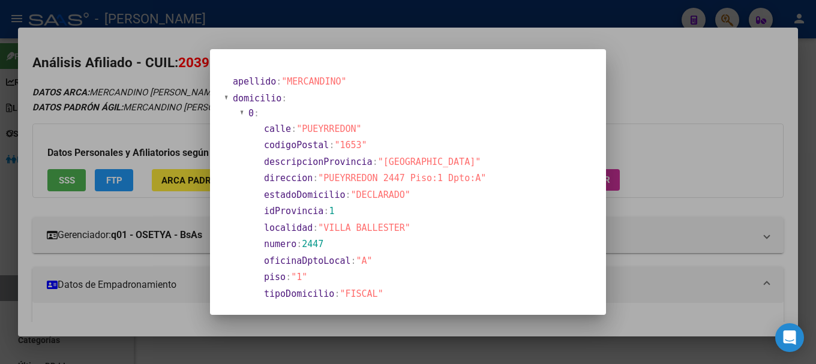
click at [307, 12] on div at bounding box center [408, 182] width 816 height 364
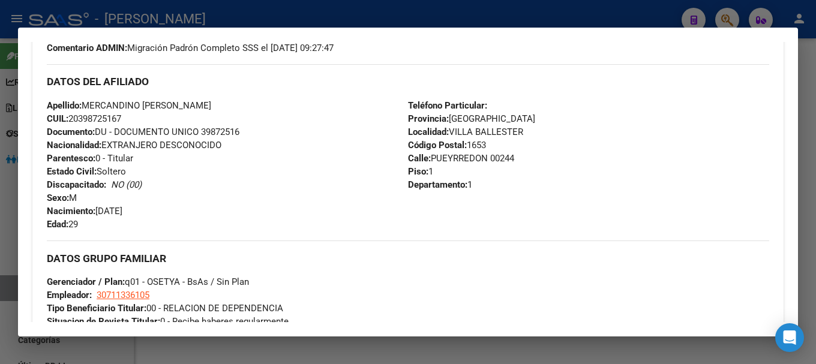
scroll to position [420, 0]
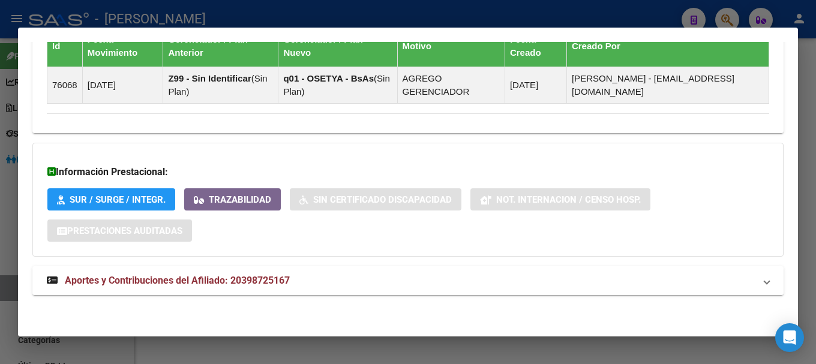
click at [340, 285] on mat-panel-title "Aportes y Contribuciones del Afiliado: 20398725167" at bounding box center [401, 281] width 708 height 14
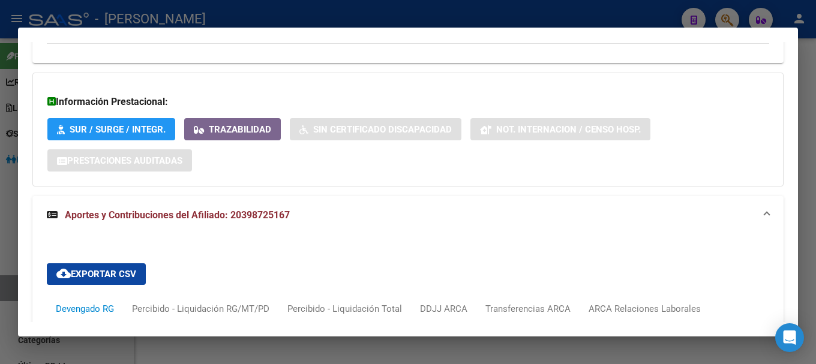
scroll to position [1082, 0]
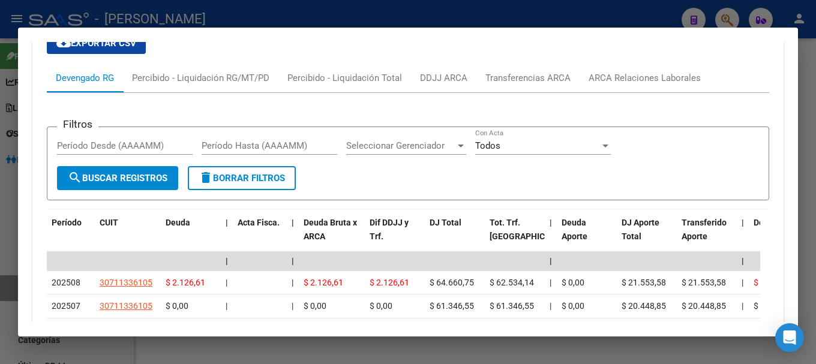
click at [626, 61] on div "cloud_download Exportar CSV Devengado RG Percibido - Liquidación RG/MT/PD Perci…" at bounding box center [408, 240] width 723 height 435
click at [652, 97] on div "Filtros Período Desde (AAAAMM) Período Hasta (AAAAMM) Seleccionar Gerenciador S…" at bounding box center [408, 275] width 723 height 365
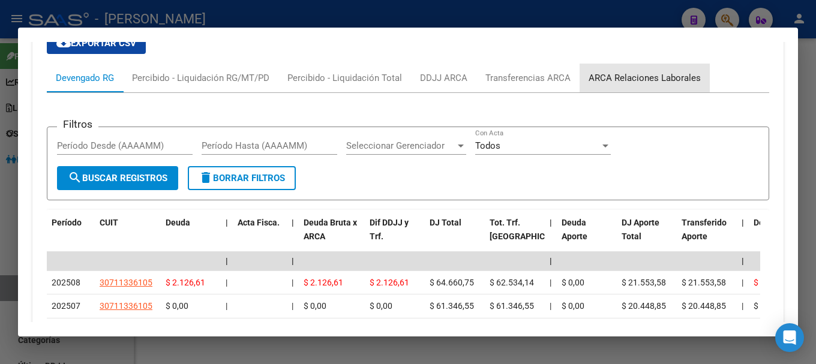
click at [648, 88] on div "ARCA Relaciones Laborales" at bounding box center [645, 78] width 130 height 29
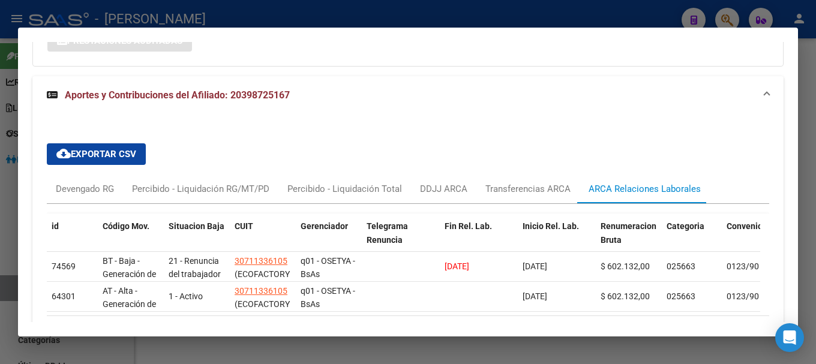
scroll to position [1026, 0]
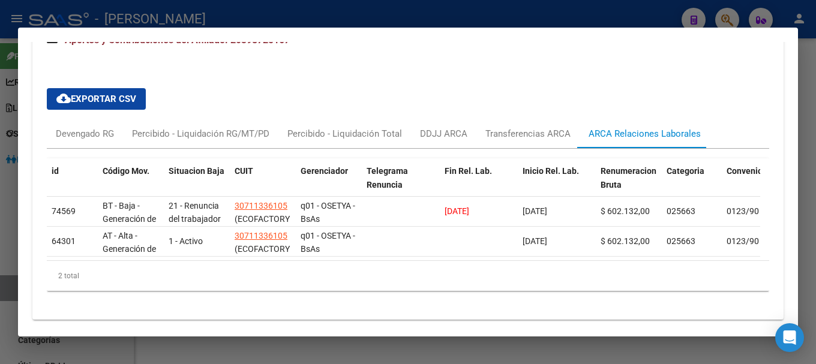
click at [370, 20] on div at bounding box center [408, 182] width 816 height 364
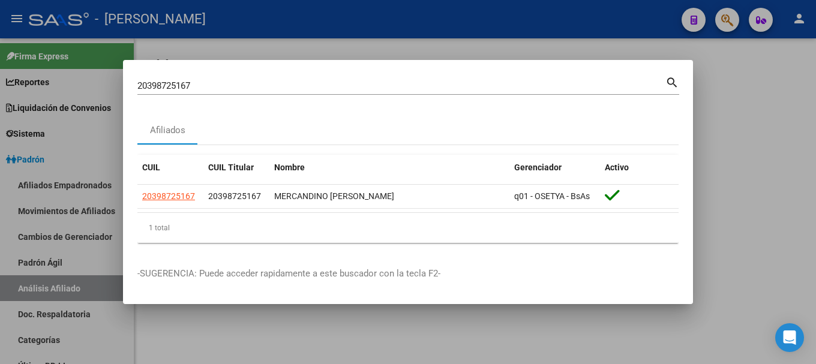
click at [382, 98] on div "20398725167 Buscar (apellido, dni, cuil, nro traspaso, cuit, obra social) search" at bounding box center [408, 90] width 542 height 32
click at [382, 94] on div "20398725167 Buscar (apellido, dni, cuil, nro traspaso, cuit, obra social)" at bounding box center [401, 86] width 528 height 18
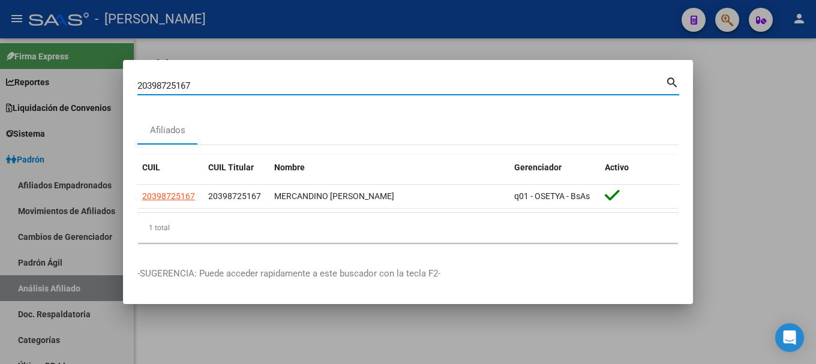
click at [382, 86] on input "20398725167" at bounding box center [401, 85] width 528 height 11
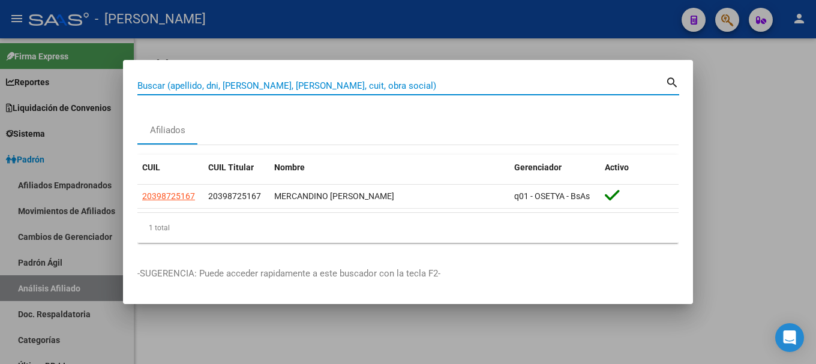
paste input "20398821999"
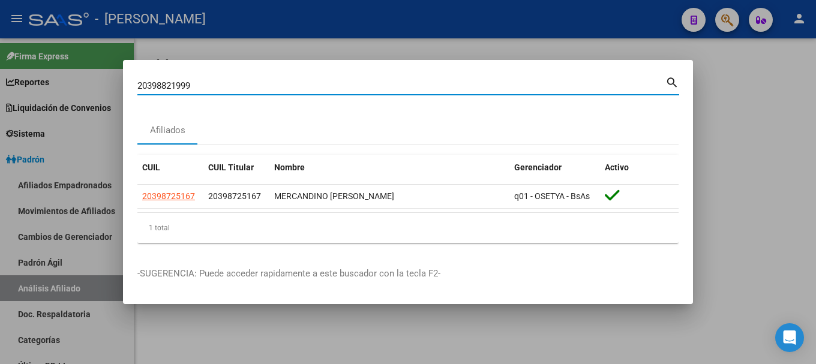
type input "20398821999"
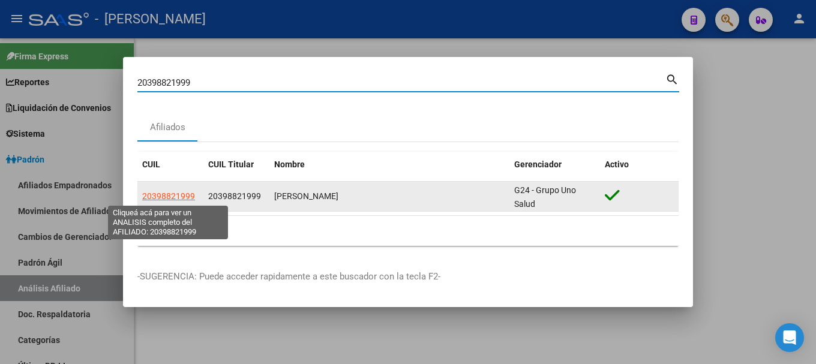
click at [171, 193] on span "20398821999" at bounding box center [168, 196] width 53 height 10
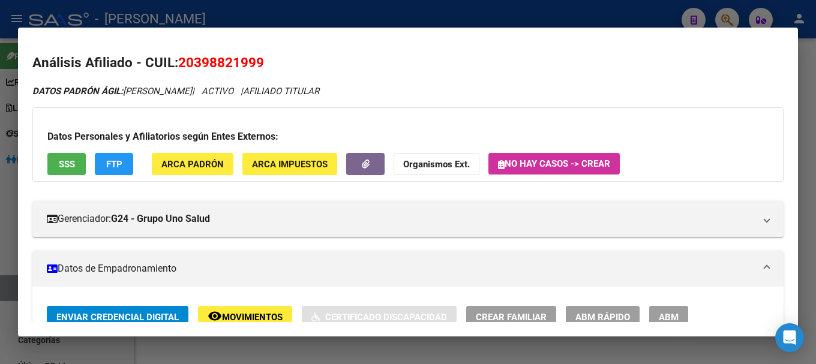
click at [248, 67] on span "20398821999" at bounding box center [221, 63] width 86 height 16
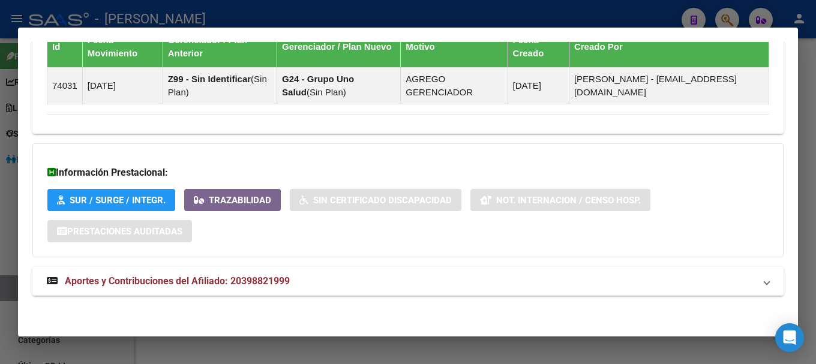
click at [421, 292] on mat-expansion-panel-header "Aportes y Contribuciones del Afiliado: 20398821999" at bounding box center [407, 281] width 751 height 29
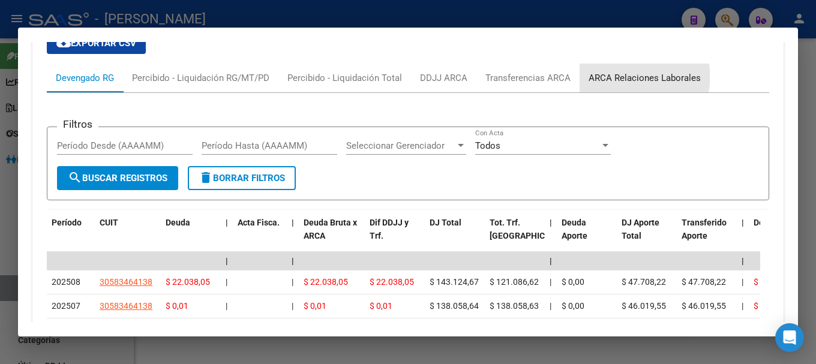
click at [641, 77] on div "ARCA Relaciones Laborales" at bounding box center [645, 77] width 112 height 13
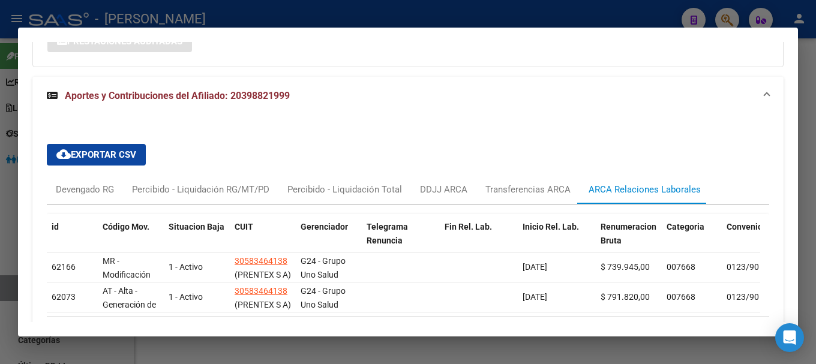
scroll to position [1009, 0]
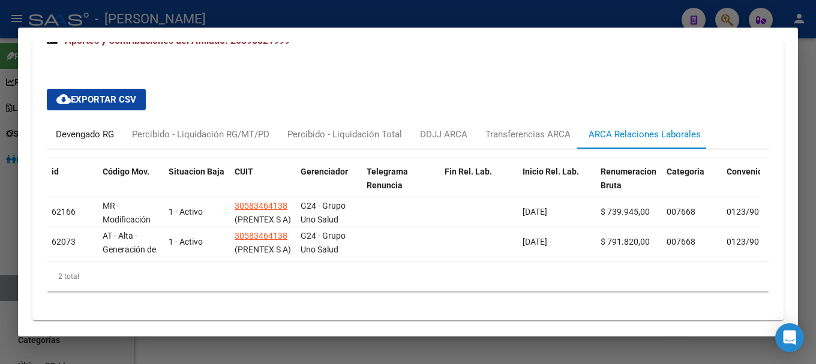
click at [90, 132] on div "Devengado RG" at bounding box center [85, 134] width 58 height 13
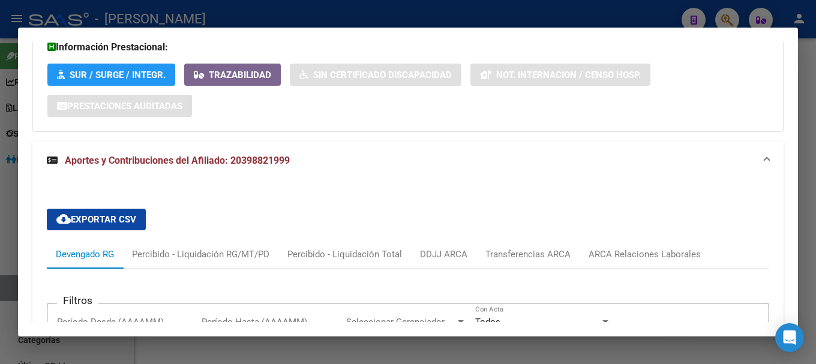
click at [393, 169] on mat-expansion-panel-header "Aportes y Contribuciones del Afiliado: 20398821999" at bounding box center [407, 161] width 751 height 38
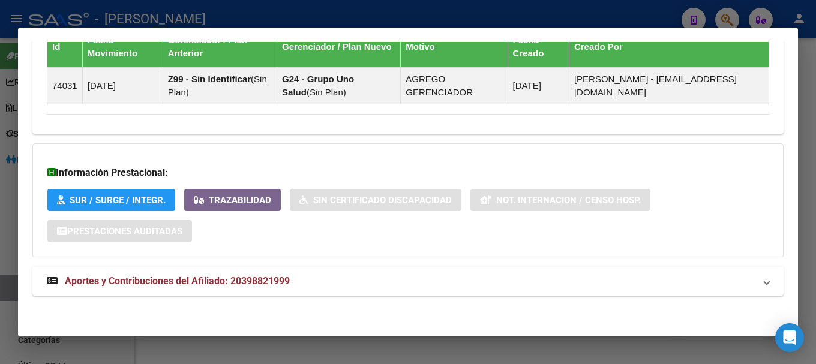
click at [307, 283] on mat-panel-title "Aportes y Contribuciones del Afiliado: 20398821999" at bounding box center [401, 281] width 708 height 14
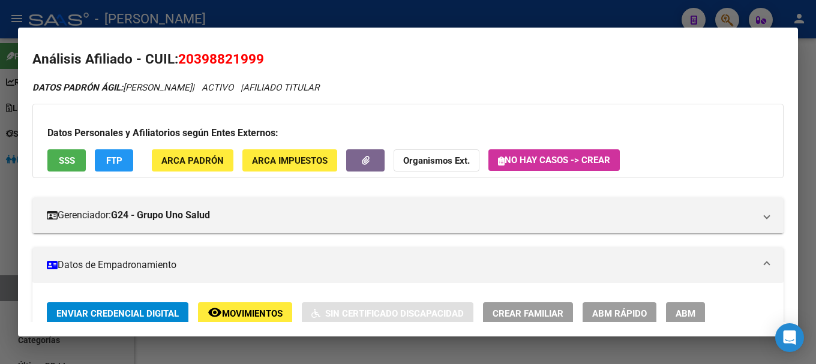
scroll to position [0, 0]
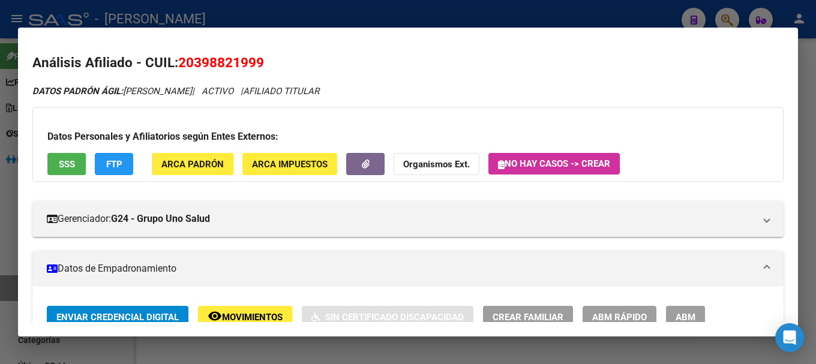
drag, startPoint x: 199, startPoint y: 63, endPoint x: 222, endPoint y: 65, distance: 23.5
click at [222, 65] on span "20398821999" at bounding box center [221, 63] width 86 height 16
drag, startPoint x: 194, startPoint y: 59, endPoint x: 256, endPoint y: 60, distance: 61.8
click at [256, 60] on span "20398821999" at bounding box center [221, 63] width 86 height 16
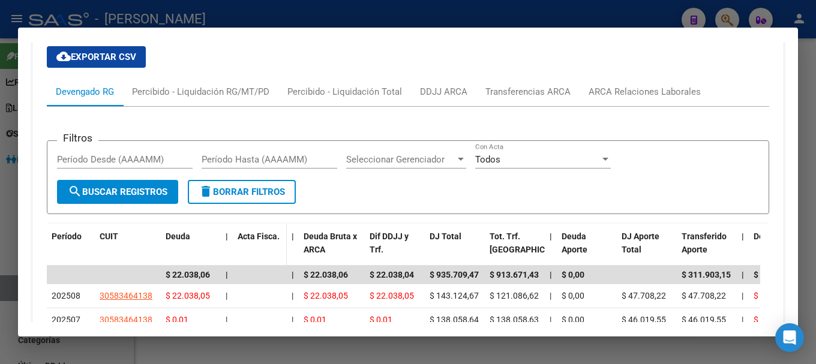
scroll to position [1080, 0]
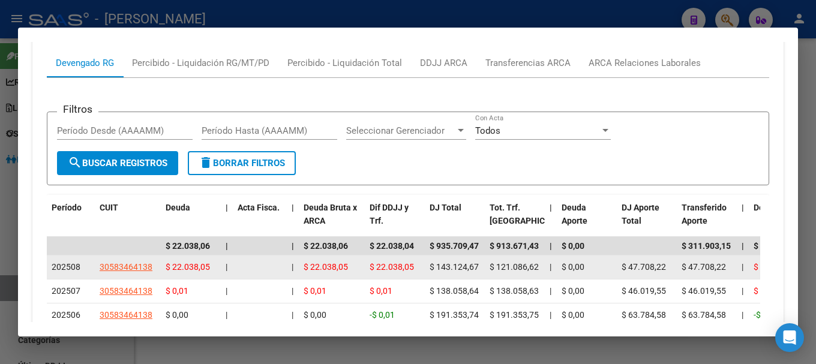
click at [143, 262] on app-link-go-to "30583464138" at bounding box center [126, 267] width 53 height 14
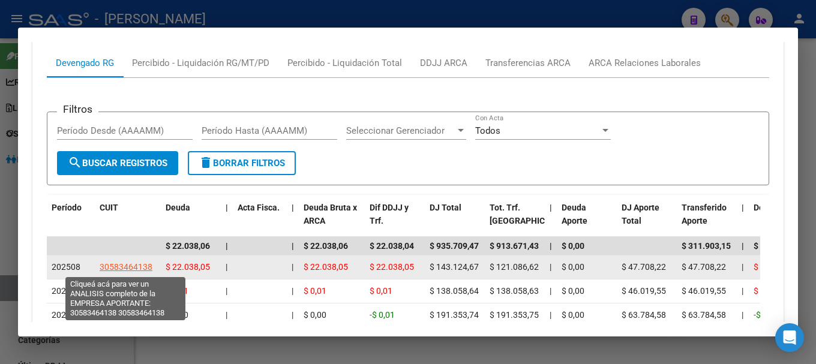
click at [140, 263] on span "30583464138" at bounding box center [126, 267] width 53 height 10
type textarea "30583464138"
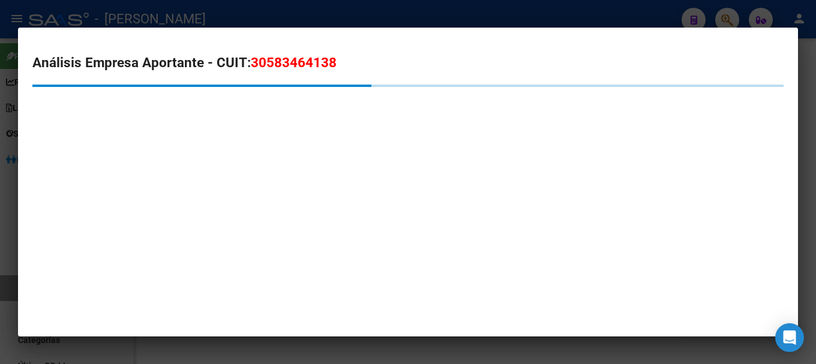
click at [274, 64] on span "30583464138" at bounding box center [294, 63] width 86 height 16
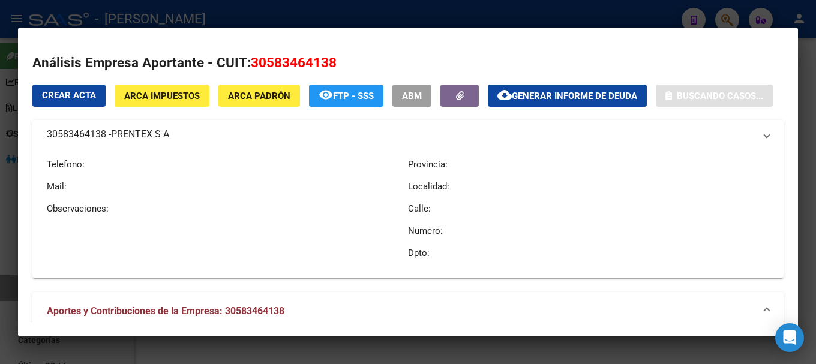
click at [274, 64] on span "30583464138" at bounding box center [294, 63] width 86 height 16
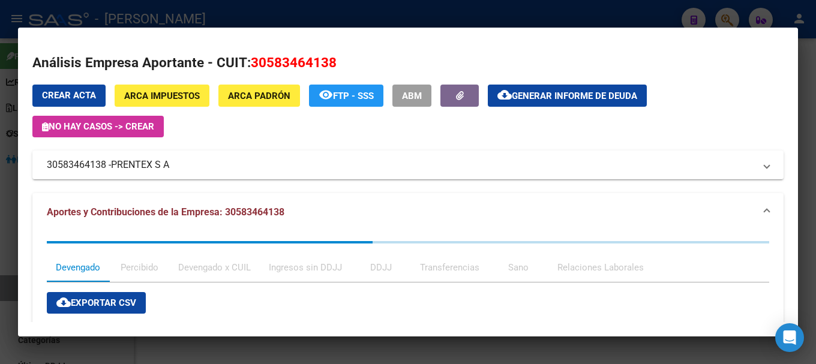
click at [206, 19] on div at bounding box center [408, 182] width 816 height 364
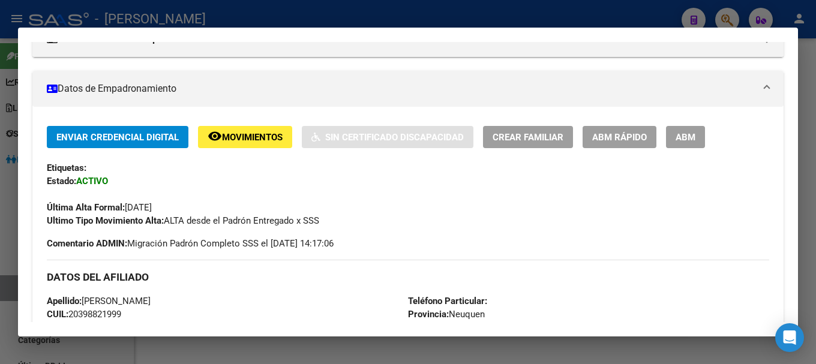
scroll to position [0, 0]
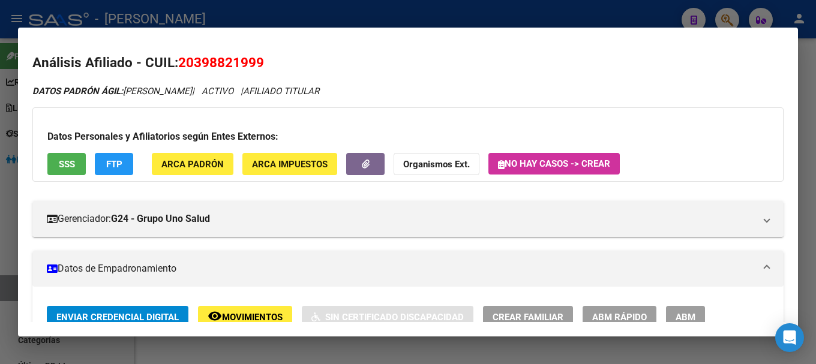
click at [224, 57] on span "20398821999" at bounding box center [221, 63] width 86 height 16
click at [208, 59] on span "20398821999" at bounding box center [221, 63] width 86 height 16
click at [203, 58] on span "20398821999" at bounding box center [221, 63] width 86 height 16
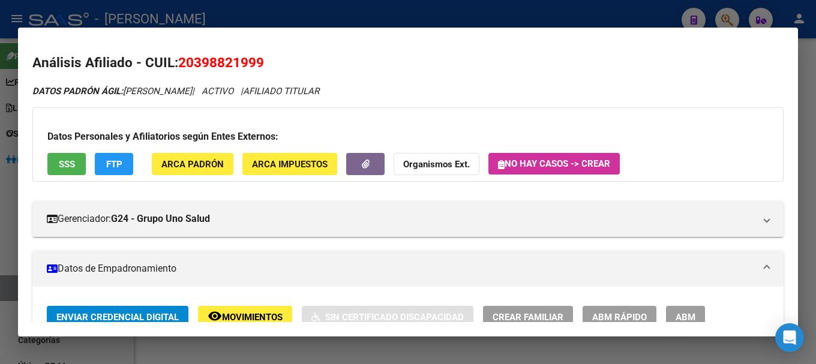
click at [526, 10] on div at bounding box center [408, 182] width 816 height 364
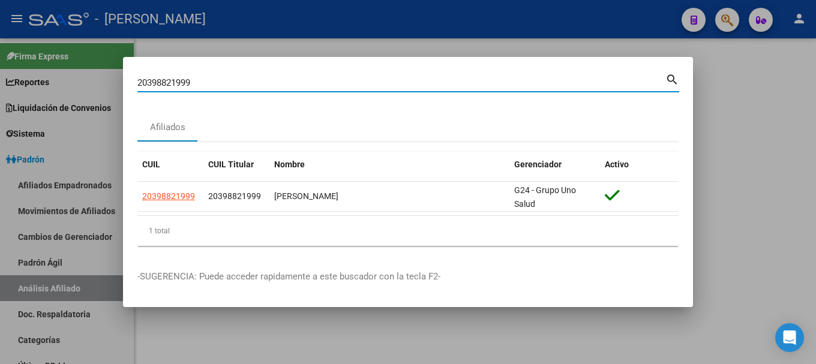
click at [367, 82] on input "20398821999" at bounding box center [401, 82] width 528 height 11
paste input "9046271"
type input "20399046271"
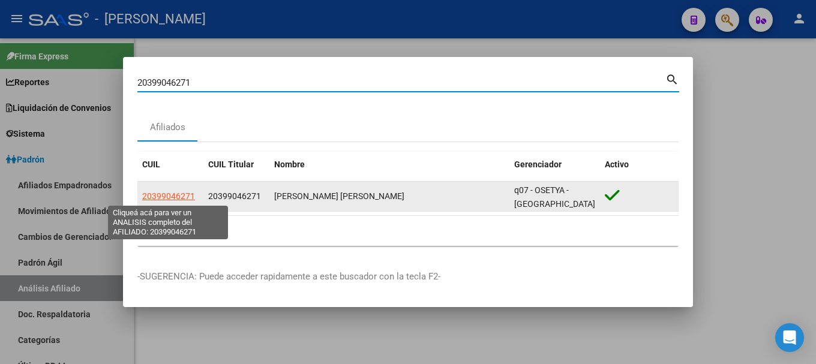
click at [181, 193] on span "20399046271" at bounding box center [168, 196] width 53 height 10
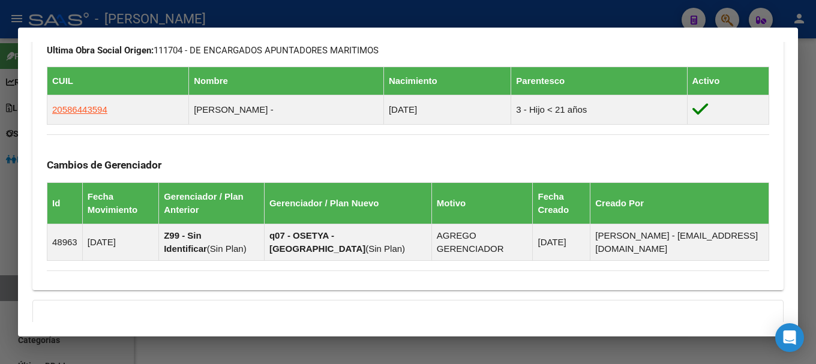
scroll to position [818, 0]
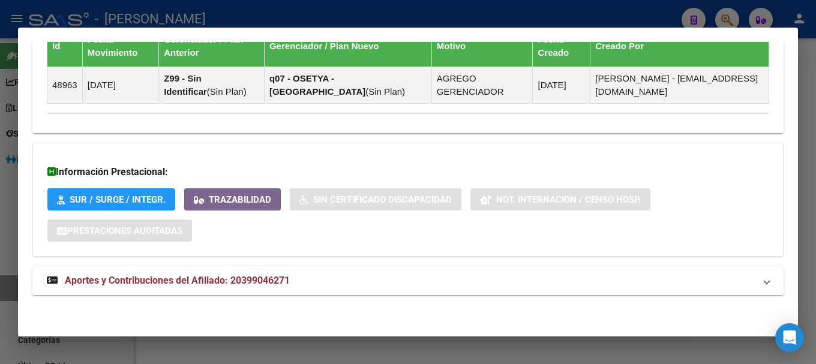
click at [378, 272] on mat-expansion-panel-header "Aportes y Contribuciones del Afiliado: 20399046271" at bounding box center [407, 281] width 751 height 29
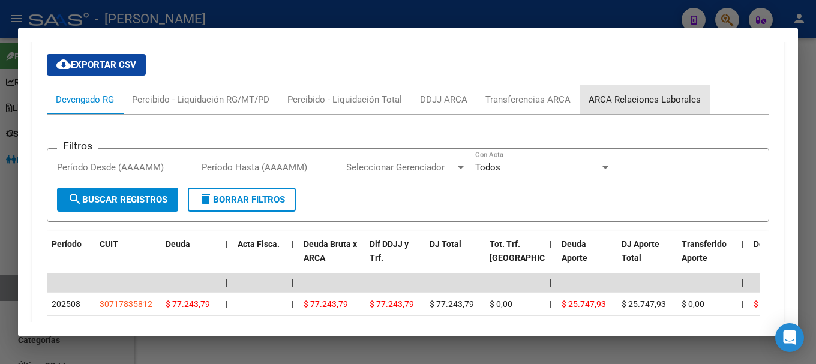
click at [643, 105] on div "ARCA Relaciones Laborales" at bounding box center [645, 99] width 112 height 13
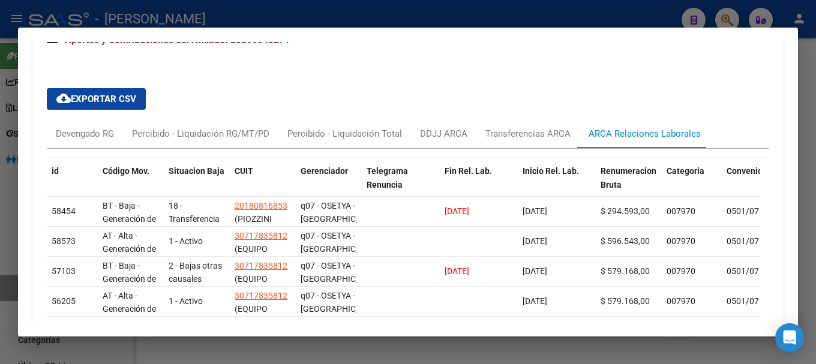
scroll to position [1123, 0]
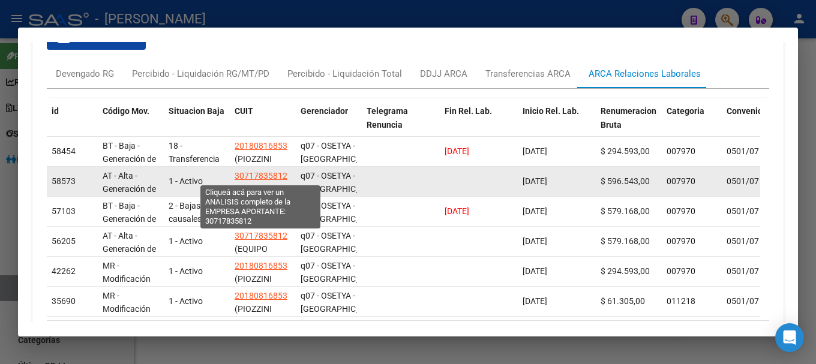
click at [260, 175] on span "30717835812" at bounding box center [261, 176] width 53 height 10
type textarea "30717835812"
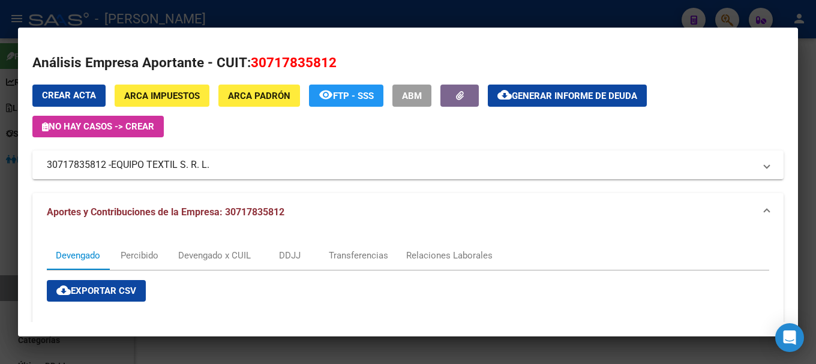
click at [310, 24] on div at bounding box center [408, 182] width 816 height 364
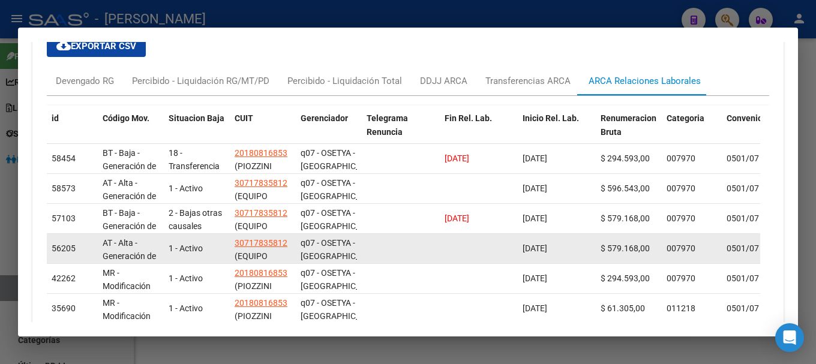
scroll to position [1097, 0]
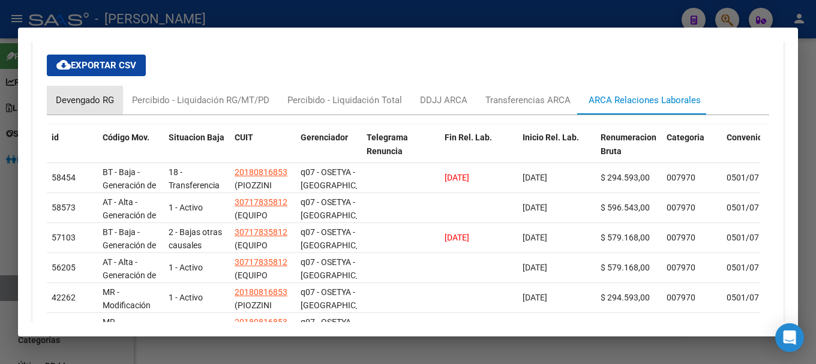
click at [74, 98] on div "Devengado RG" at bounding box center [85, 100] width 58 height 13
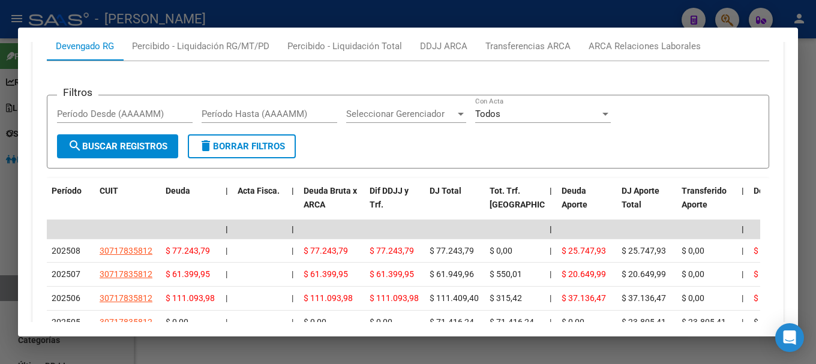
scroll to position [1217, 0]
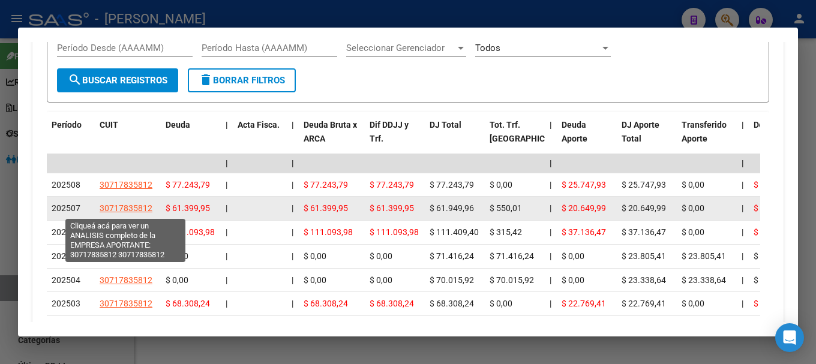
click at [135, 206] on span "30717835812" at bounding box center [126, 208] width 53 height 10
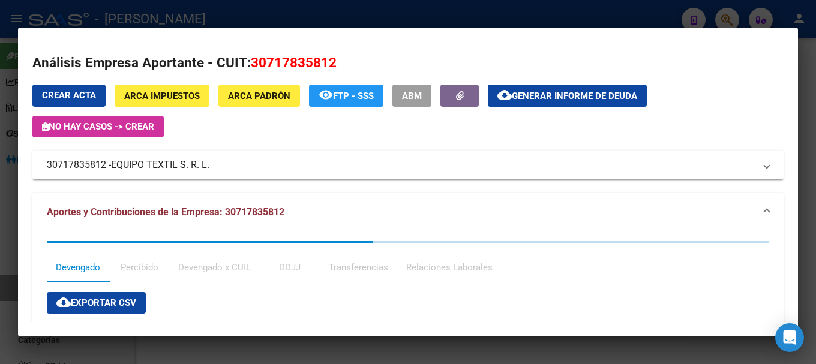
click at [339, 15] on div at bounding box center [408, 182] width 816 height 364
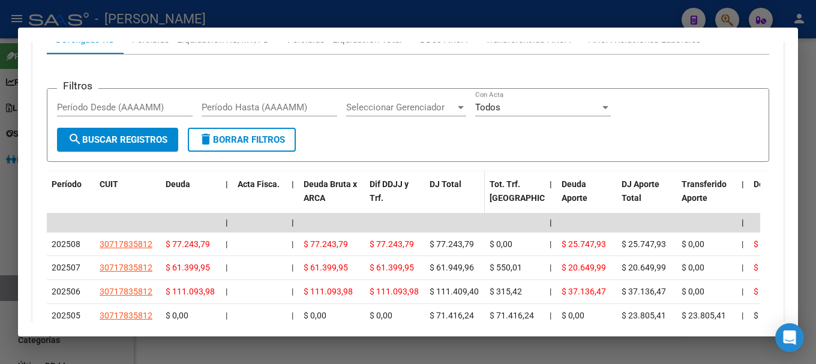
scroll to position [1157, 0]
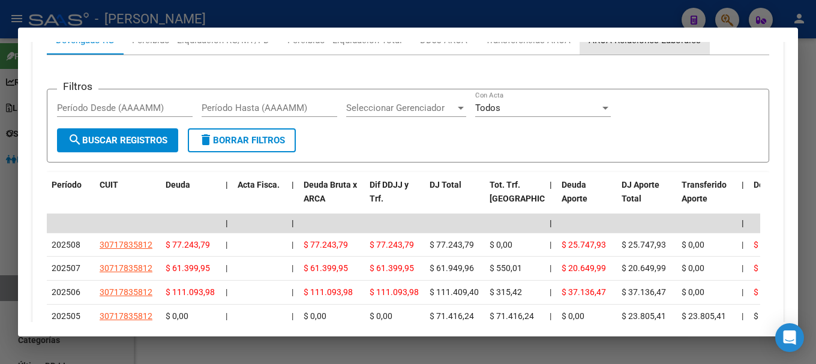
click at [623, 50] on div "ARCA Relaciones Laborales" at bounding box center [645, 40] width 130 height 29
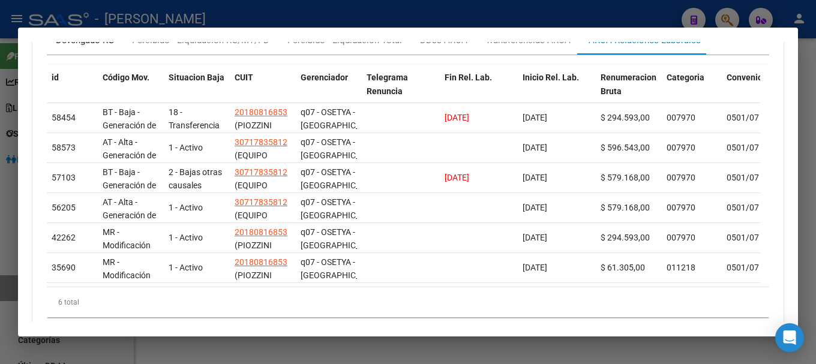
click at [65, 50] on div "Devengado RG" at bounding box center [85, 40] width 76 height 29
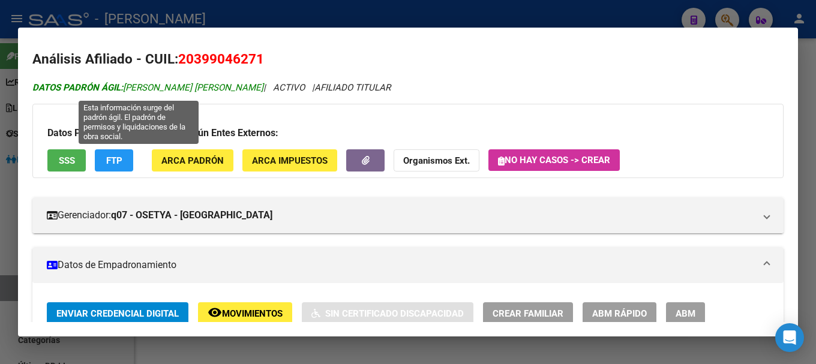
scroll to position [0, 0]
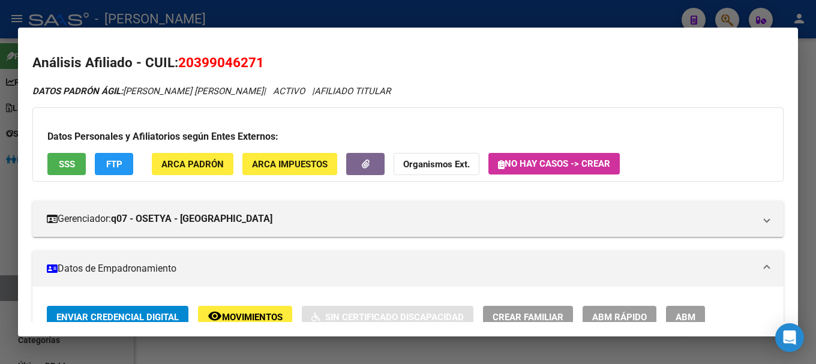
drag, startPoint x: 193, startPoint y: 63, endPoint x: 256, endPoint y: 63, distance: 63.0
click at [256, 63] on span "20399046271" at bounding box center [221, 63] width 86 height 16
click at [217, 159] on button "ARCA Padrón" at bounding box center [193, 164] width 82 height 22
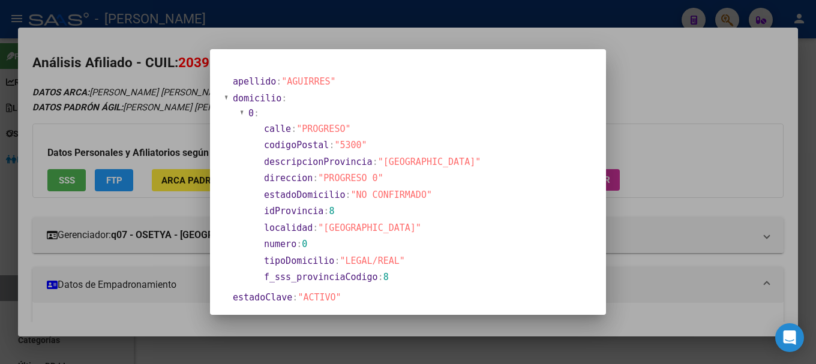
click at [251, 21] on div at bounding box center [408, 182] width 816 height 364
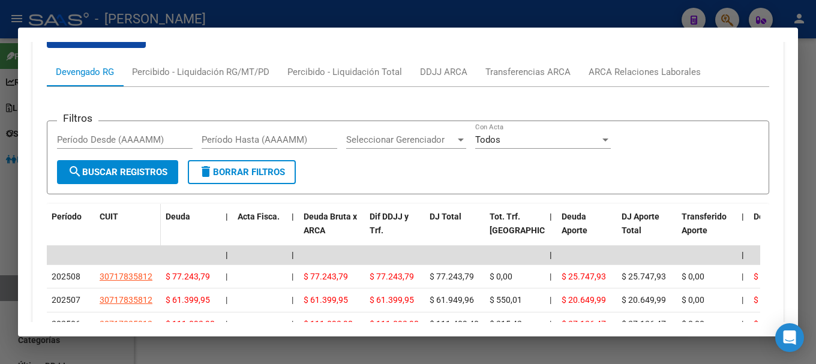
scroll to position [1140, 0]
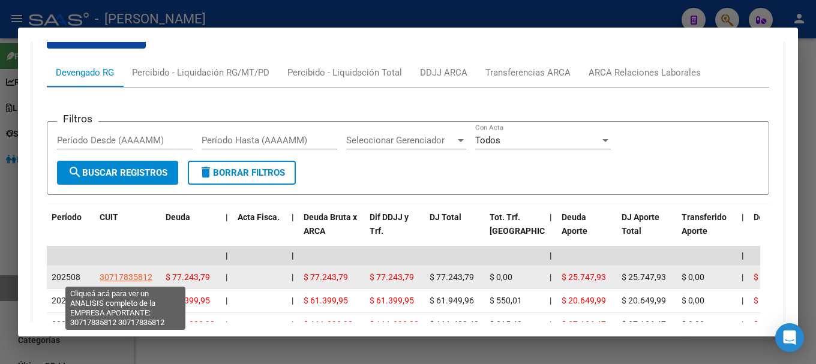
click at [118, 273] on span "30717835812" at bounding box center [126, 278] width 53 height 10
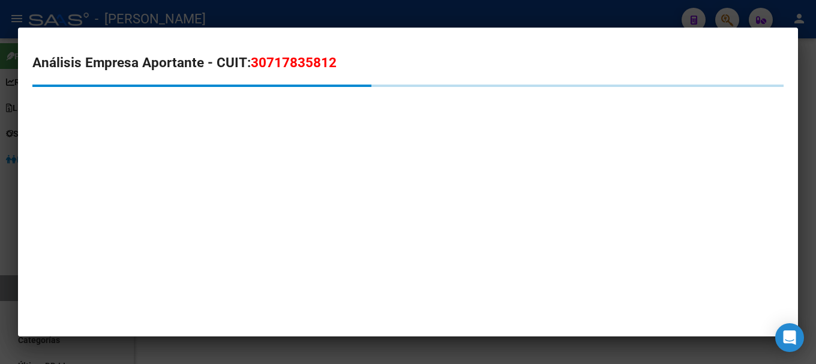
click at [293, 59] on span "30717835812" at bounding box center [294, 63] width 86 height 16
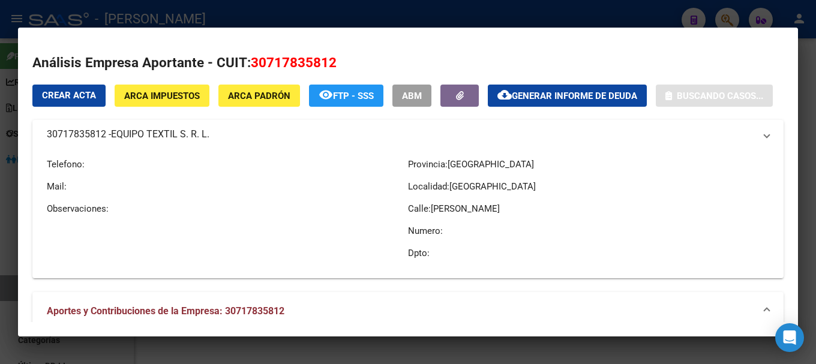
click at [293, 59] on span "30717835812" at bounding box center [294, 63] width 86 height 16
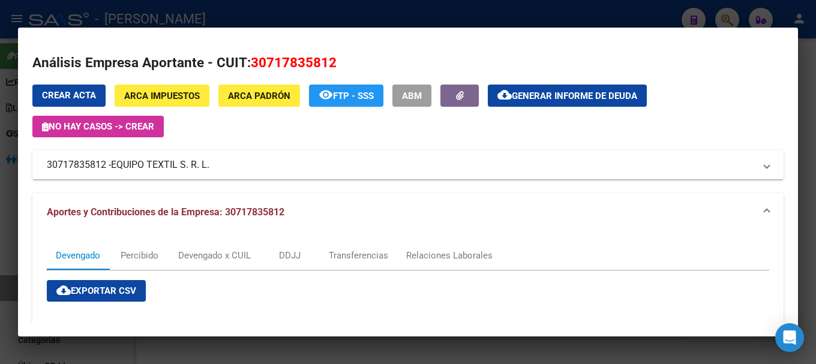
click at [197, 10] on div at bounding box center [408, 182] width 816 height 364
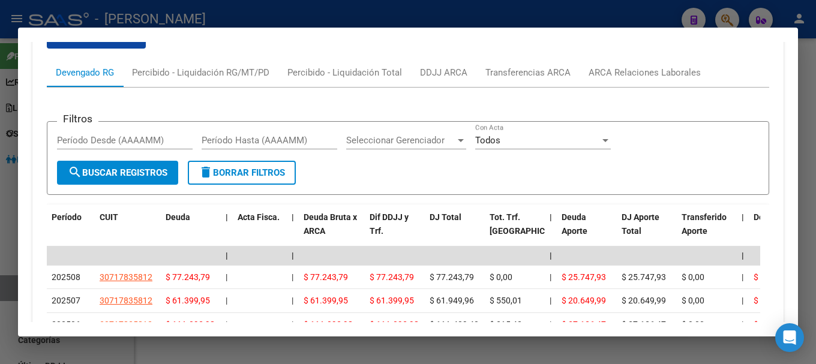
click at [660, 56] on div "cloud_download Exportar CSV Devengado RG Percibido - Liquidación RG/MT/PD Perci…" at bounding box center [408, 282] width 723 height 531
click at [658, 68] on div "ARCA Relaciones Laborales" at bounding box center [645, 72] width 112 height 13
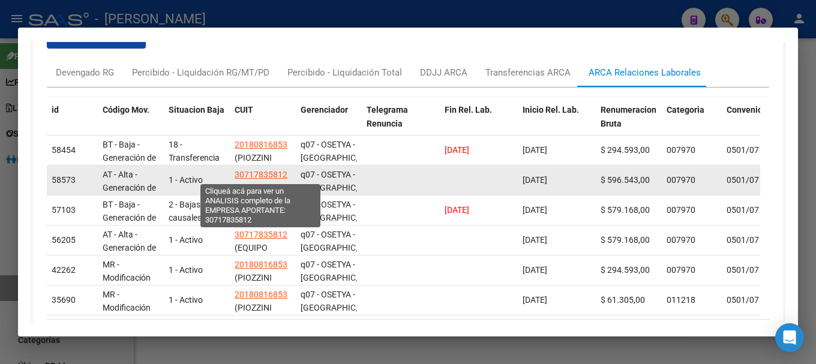
click at [274, 178] on span "30717835812" at bounding box center [261, 175] width 53 height 10
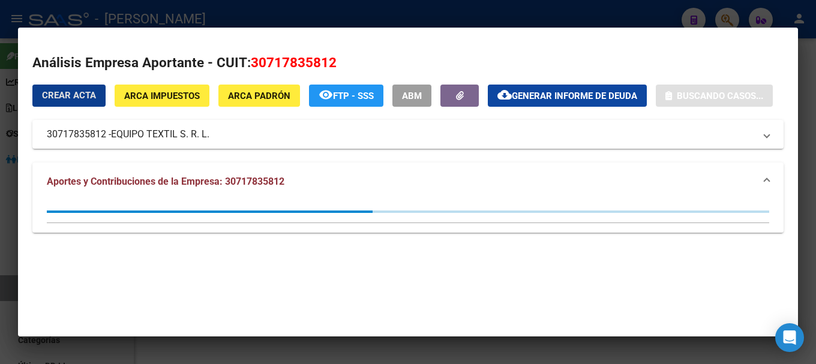
click at [279, 61] on span "30717835812" at bounding box center [294, 63] width 86 height 16
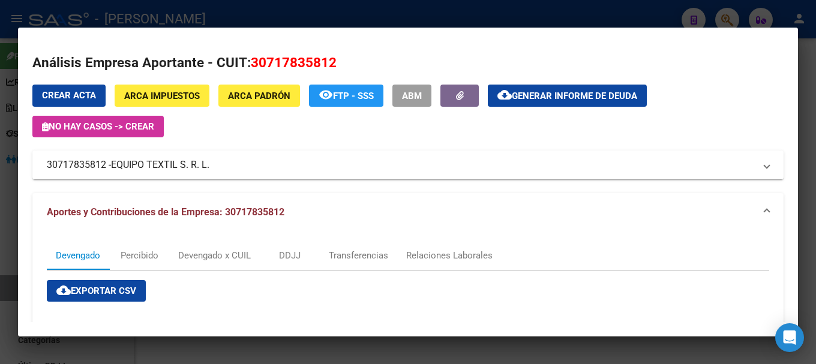
click at [248, 12] on div at bounding box center [408, 182] width 816 height 364
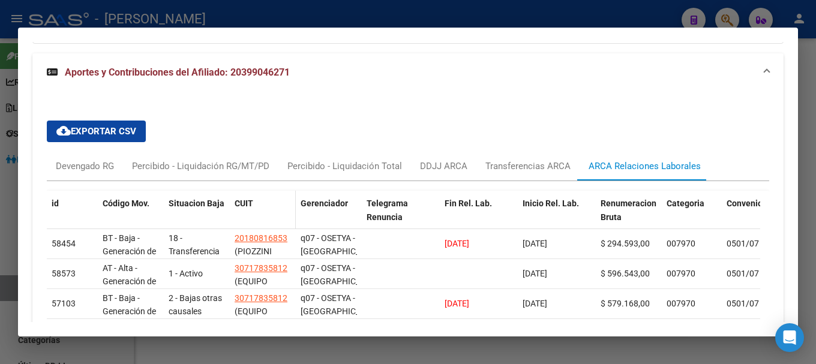
scroll to position [1200, 0]
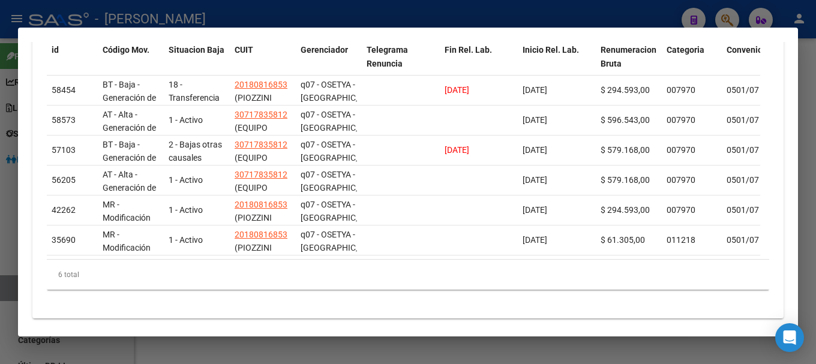
click at [274, 22] on div at bounding box center [408, 182] width 816 height 364
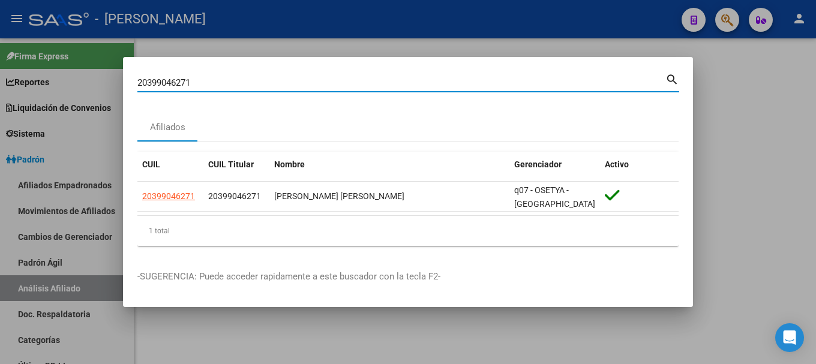
click at [286, 83] on input "20399046271" at bounding box center [401, 82] width 528 height 11
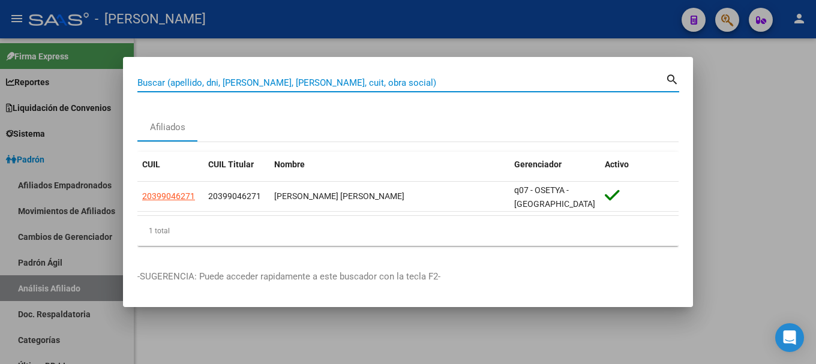
paste input "20399083533"
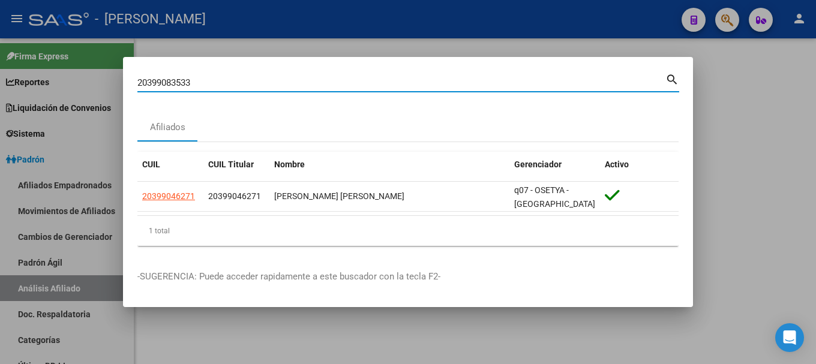
type input "20399083533"
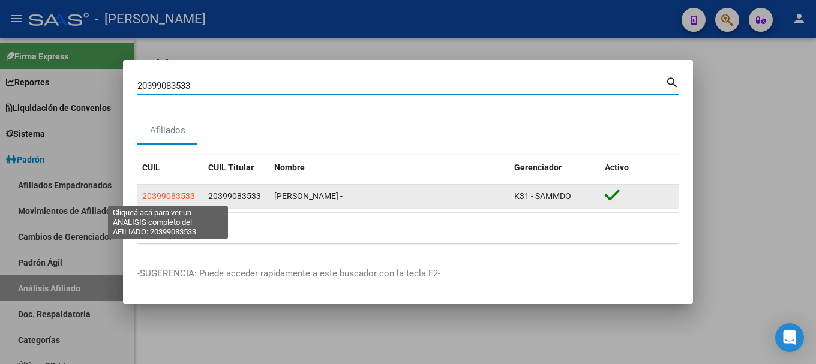
click at [166, 196] on span "20399083533" at bounding box center [168, 196] width 53 height 10
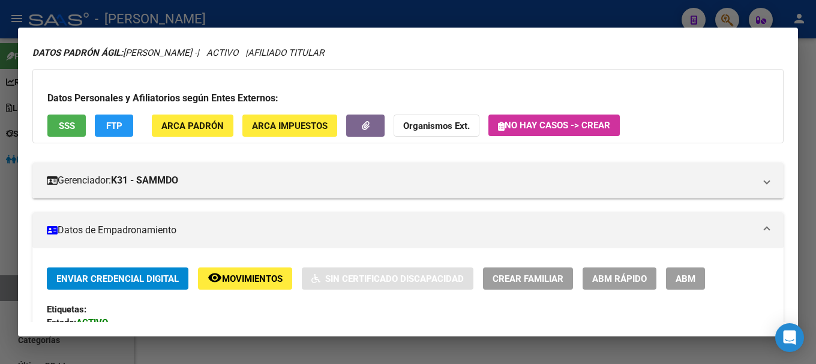
scroll to position [0, 0]
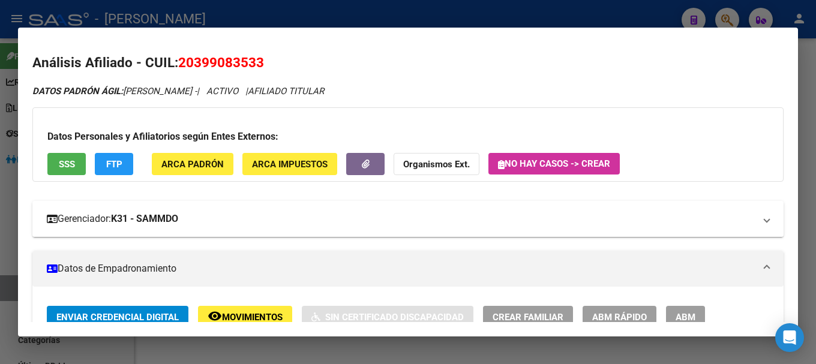
click at [251, 217] on mat-panel-title "Gerenciador: K31 - SAMMDO" at bounding box center [401, 219] width 708 height 14
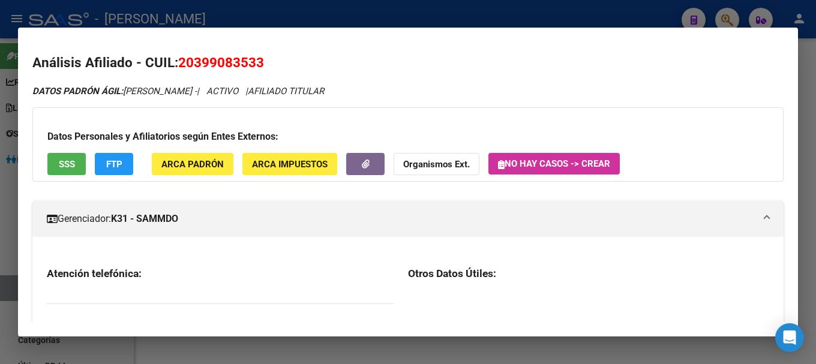
click at [251, 217] on mat-panel-title "Gerenciador: K31 - SAMMDO" at bounding box center [401, 219] width 708 height 14
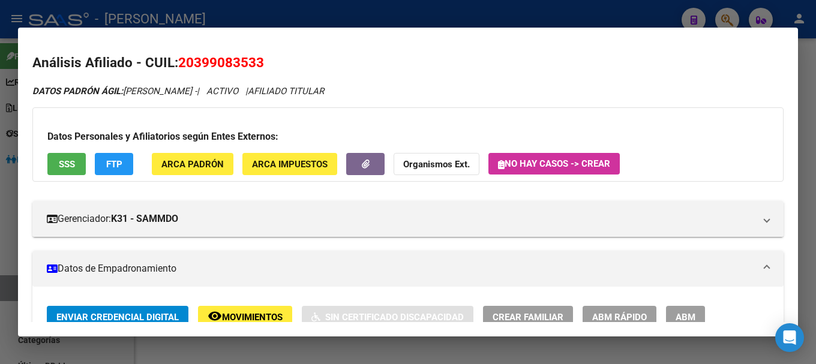
drag, startPoint x: 196, startPoint y: 60, endPoint x: 257, endPoint y: 60, distance: 61.2
click at [257, 60] on span "20399083533" at bounding box center [221, 63] width 86 height 16
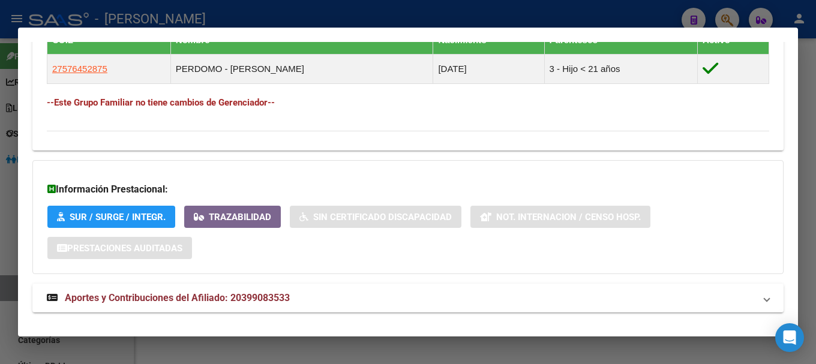
scroll to position [718, 0]
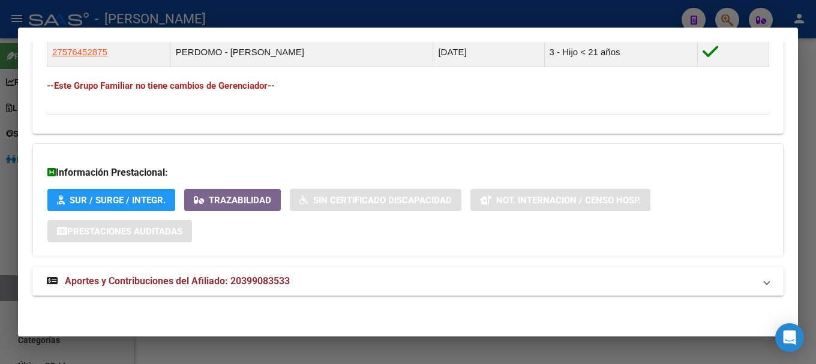
click at [335, 271] on mat-expansion-panel-header "Aportes y Contribuciones del Afiliado: 20399083533" at bounding box center [407, 281] width 751 height 29
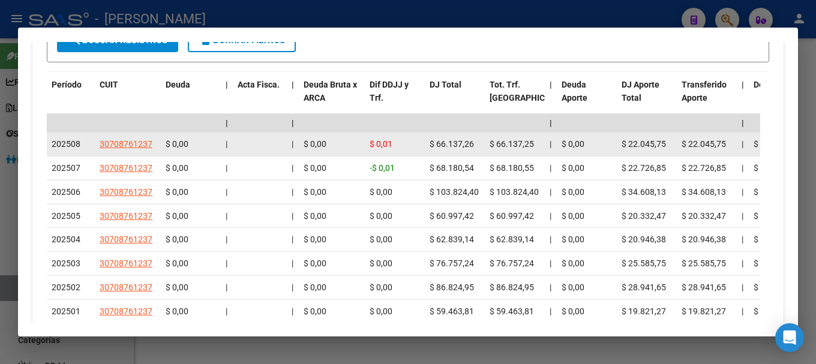
scroll to position [1158, 0]
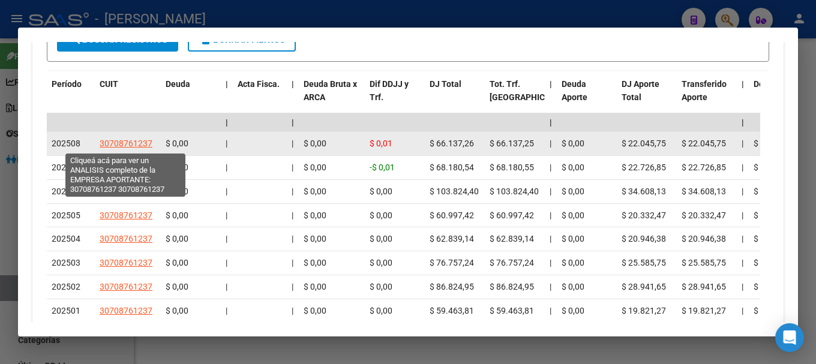
click at [138, 140] on span "30708761237" at bounding box center [126, 144] width 53 height 10
type textarea "30708761237"
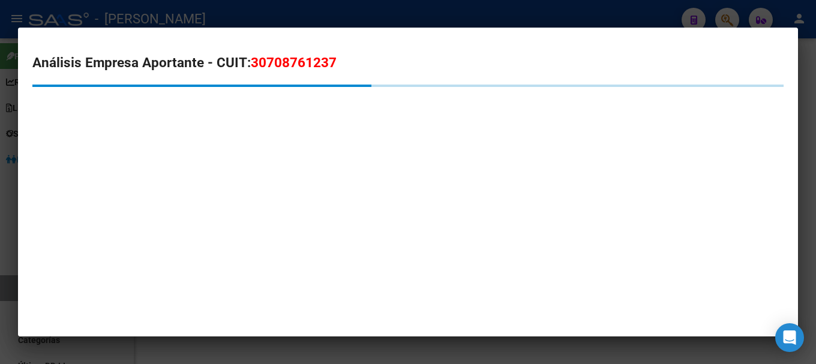
click at [289, 70] on span "30708761237" at bounding box center [294, 63] width 86 height 16
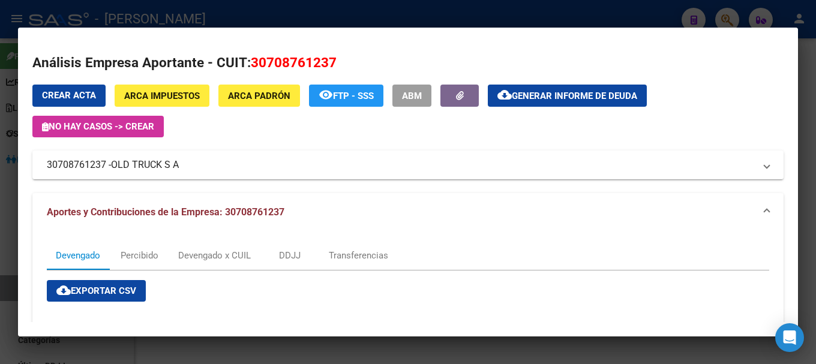
click at [246, 7] on div at bounding box center [408, 182] width 816 height 364
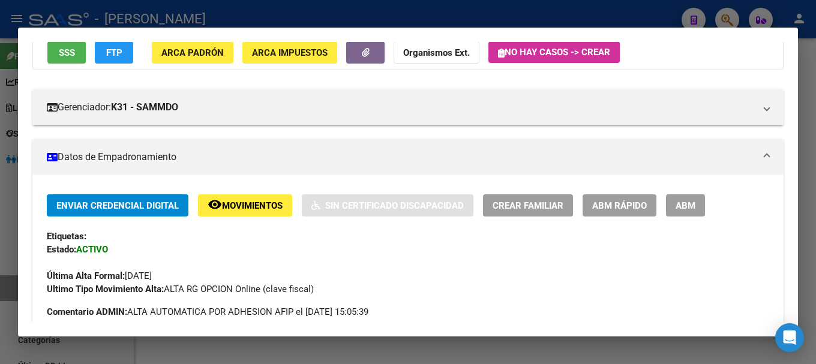
scroll to position [18, 0]
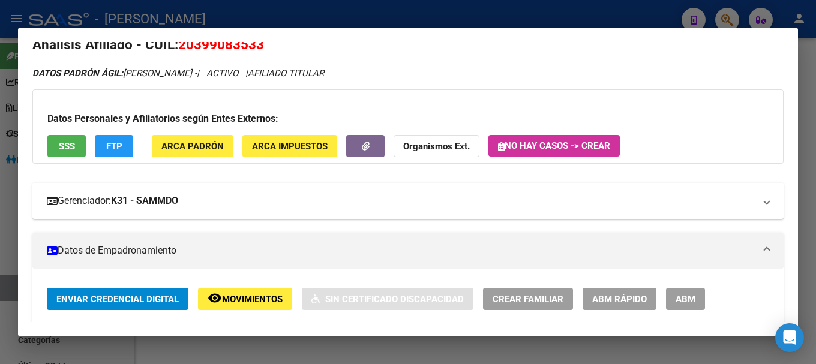
click at [223, 208] on mat-panel-title "Gerenciador: K31 - SAMMDO" at bounding box center [401, 201] width 708 height 14
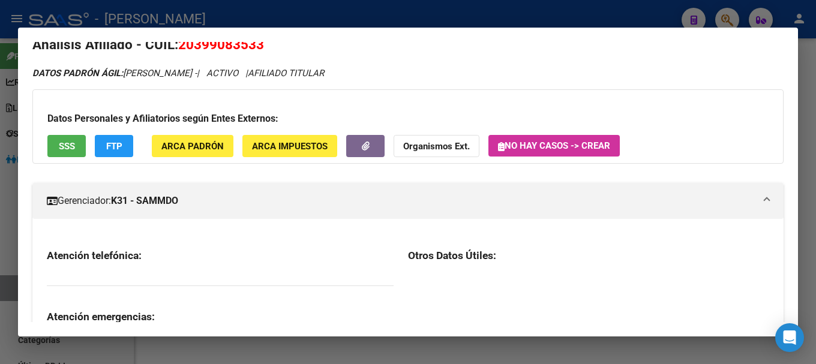
click at [223, 208] on mat-panel-title "Gerenciador: K31 - SAMMDO" at bounding box center [401, 201] width 708 height 14
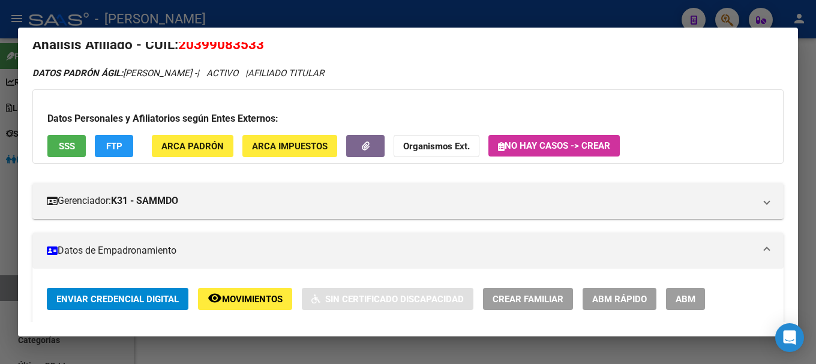
click at [413, 12] on div at bounding box center [408, 182] width 816 height 364
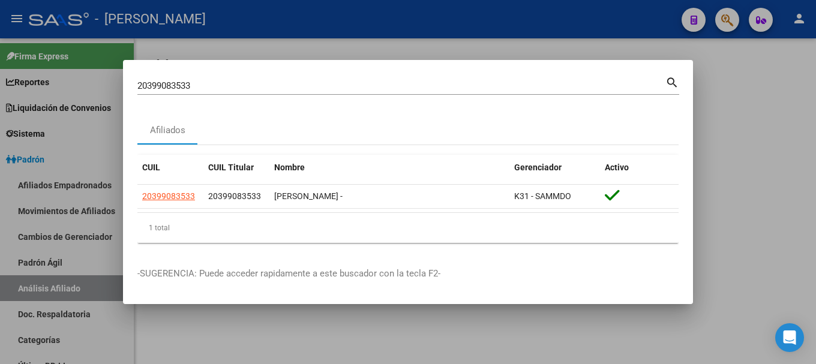
click at [415, 89] on input "20399083533" at bounding box center [401, 85] width 528 height 11
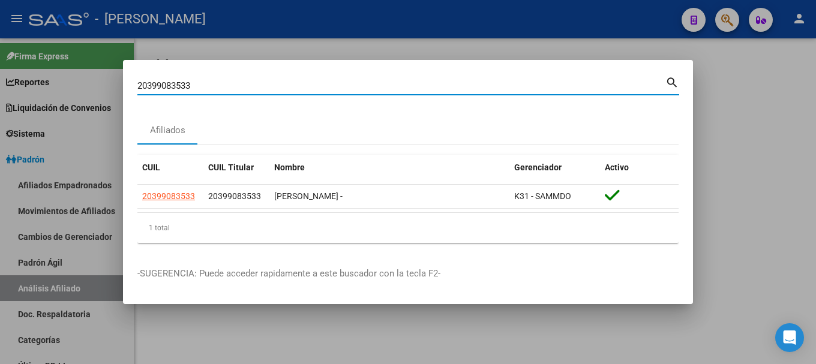
click at [415, 89] on input "20399083533" at bounding box center [401, 85] width 528 height 11
paste input "96902"
type input "20399096902"
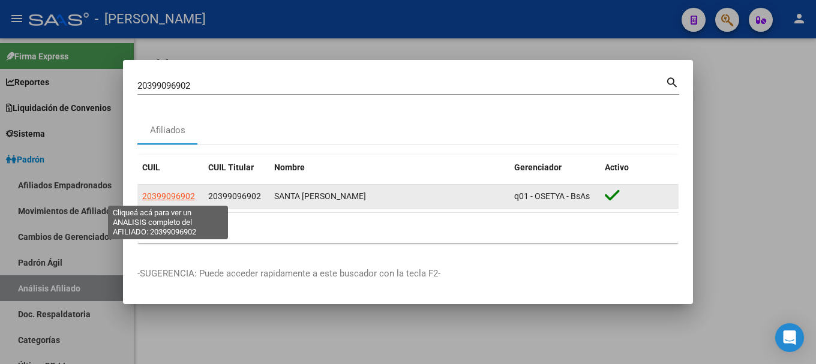
click at [160, 191] on span "20399096902" at bounding box center [168, 196] width 53 height 10
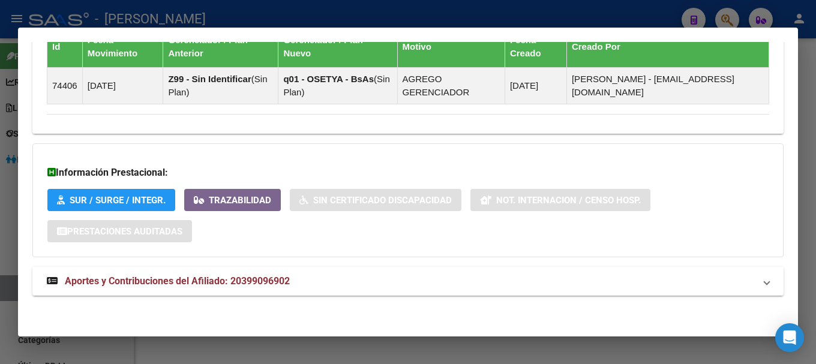
click at [403, 286] on mat-panel-title "Aportes y Contribuciones del Afiliado: 20399096902" at bounding box center [401, 281] width 708 height 14
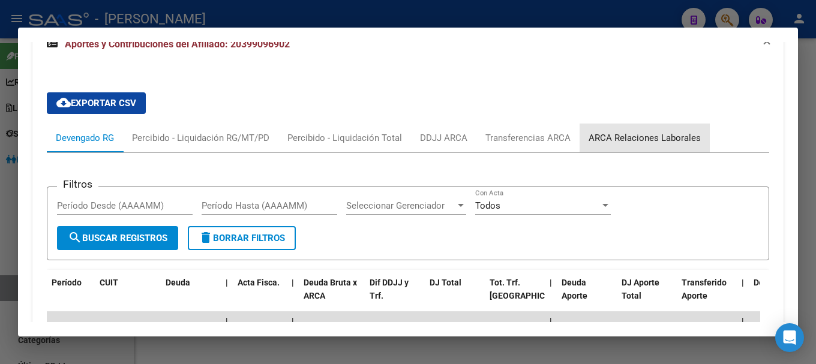
click at [649, 139] on div "ARCA Relaciones Laborales" at bounding box center [645, 137] width 112 height 13
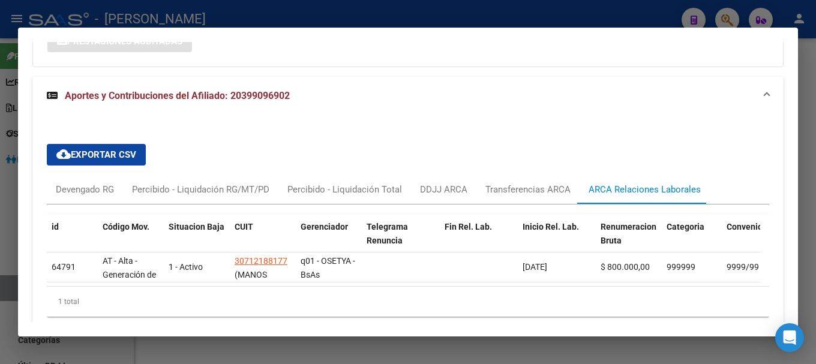
scroll to position [1005, 0]
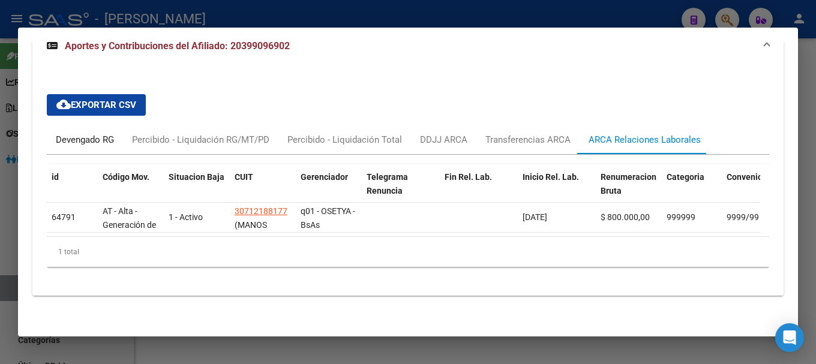
click at [87, 140] on div "Devengado RG" at bounding box center [85, 139] width 58 height 13
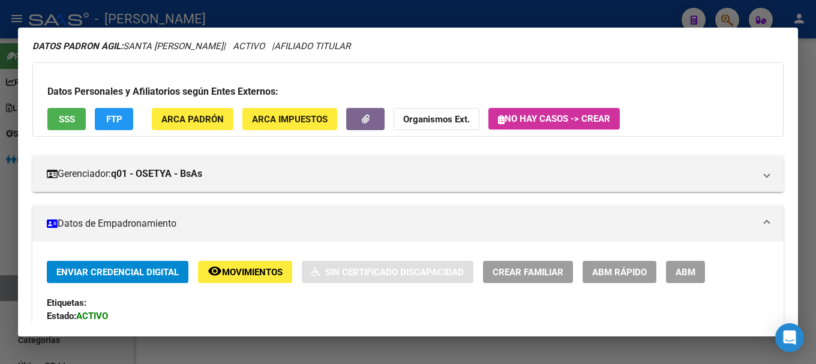
scroll to position [0, 0]
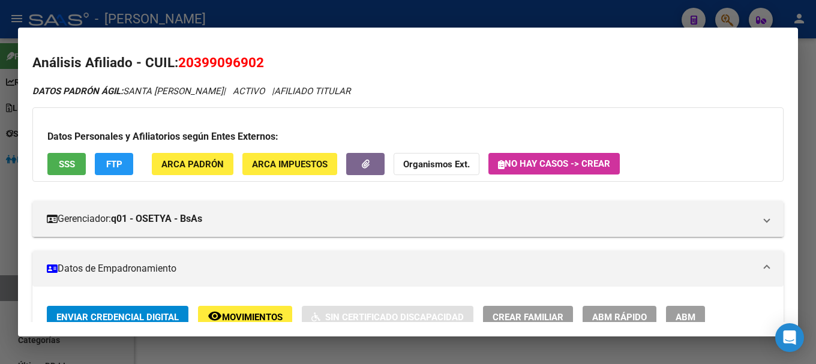
drag, startPoint x: 194, startPoint y: 59, endPoint x: 256, endPoint y: 61, distance: 61.2
click at [256, 61] on span "20399096902" at bounding box center [221, 63] width 86 height 16
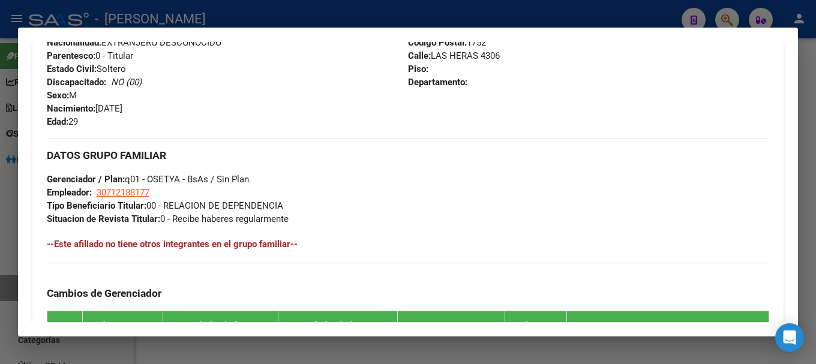
scroll to position [420, 0]
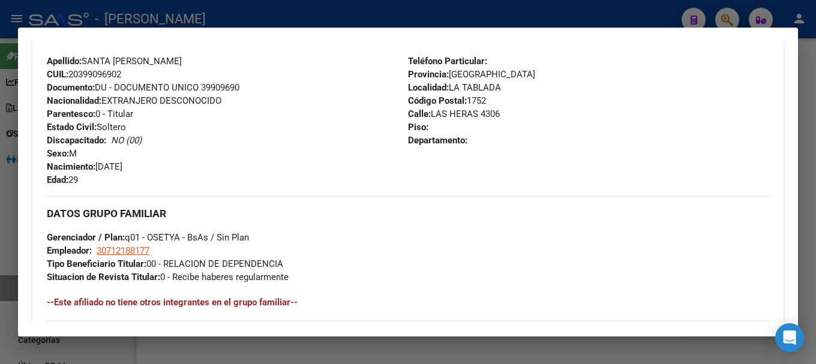
drag, startPoint x: 427, startPoint y: 113, endPoint x: 474, endPoint y: 117, distance: 47.0
click at [474, 117] on span "Calle: LAS HERAS 4306" at bounding box center [454, 114] width 92 height 11
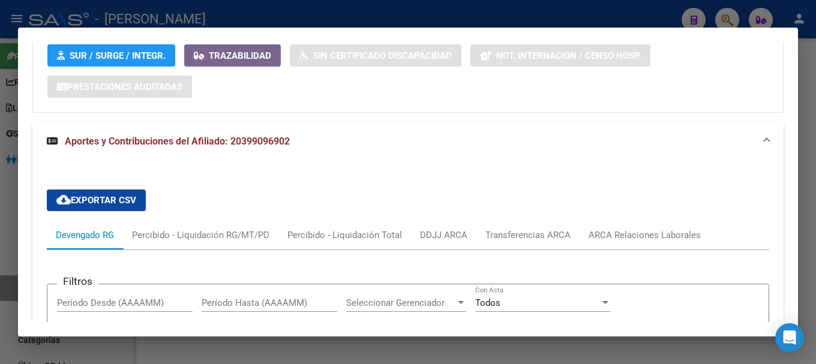
scroll to position [1080, 0]
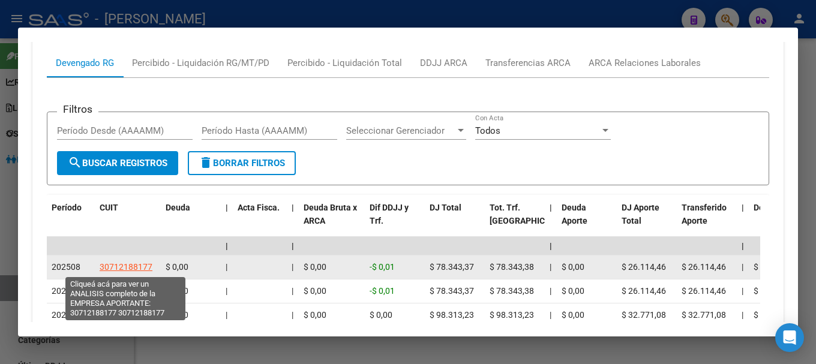
click at [144, 262] on span "30712188177" at bounding box center [126, 267] width 53 height 10
type textarea "30712188177"
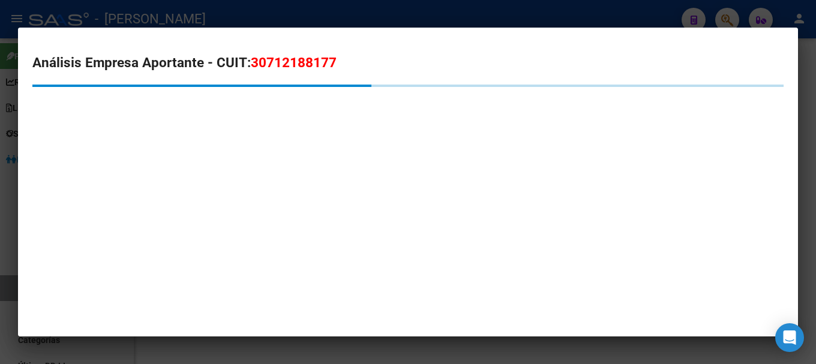
click at [270, 69] on span "30712188177" at bounding box center [294, 63] width 86 height 16
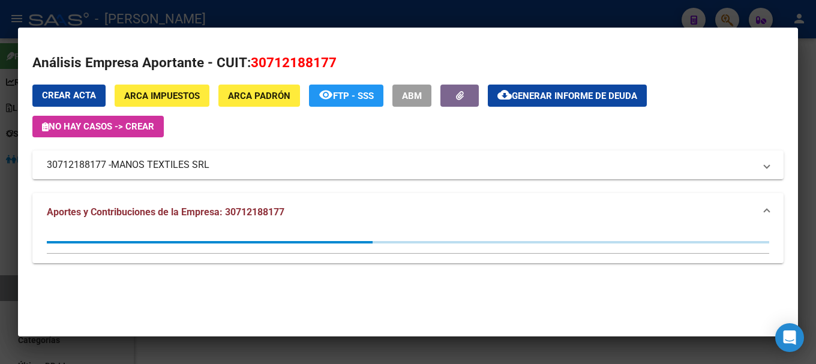
click at [270, 69] on span "30712188177" at bounding box center [294, 63] width 86 height 16
click at [295, 61] on span "30712188177" at bounding box center [294, 63] width 86 height 16
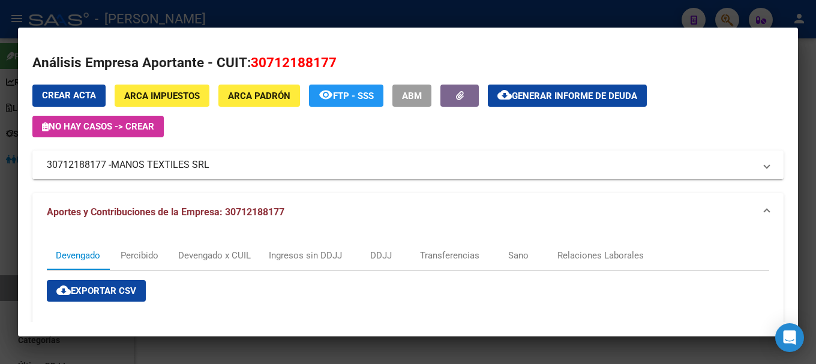
click at [240, 16] on div at bounding box center [408, 182] width 816 height 364
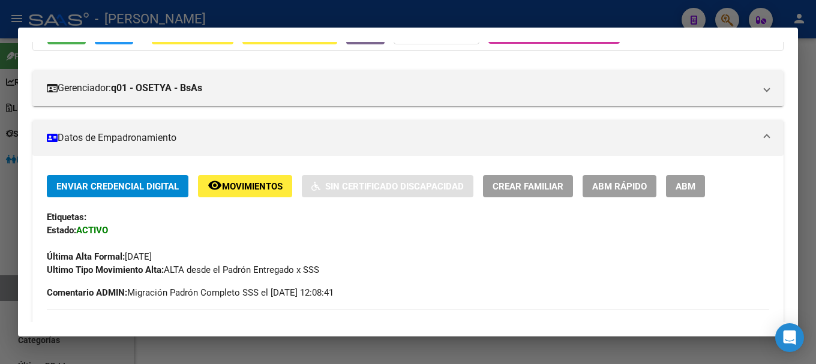
scroll to position [120, 0]
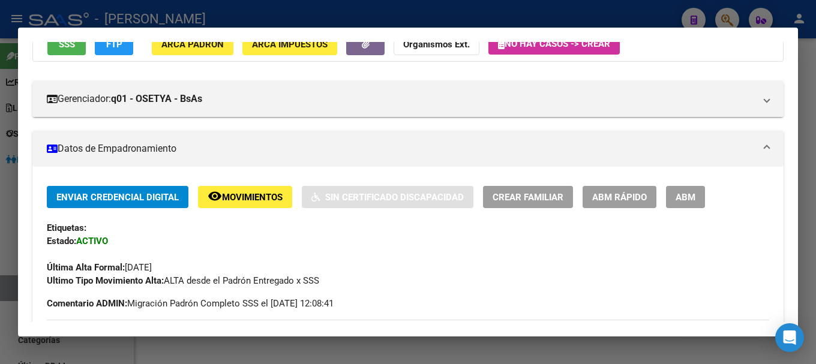
click at [556, 11] on div at bounding box center [408, 182] width 816 height 364
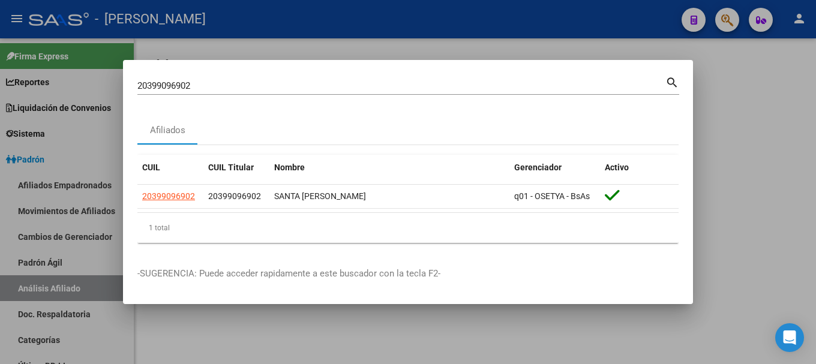
click at [479, 81] on input "20399096902" at bounding box center [401, 85] width 528 height 11
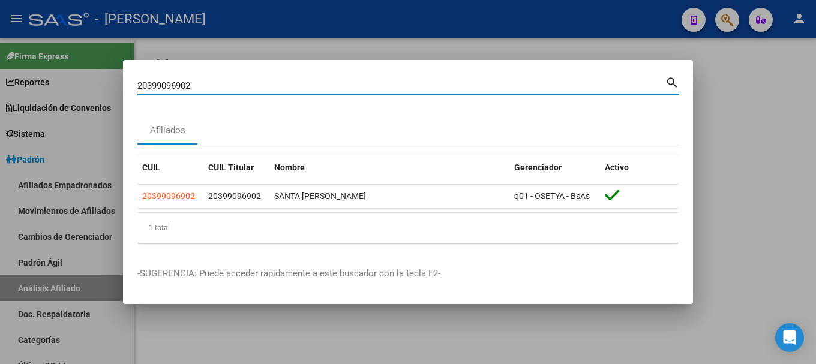
click at [479, 81] on input "20399096902" at bounding box center [401, 85] width 528 height 11
paste input "248354"
type input "20399248354"
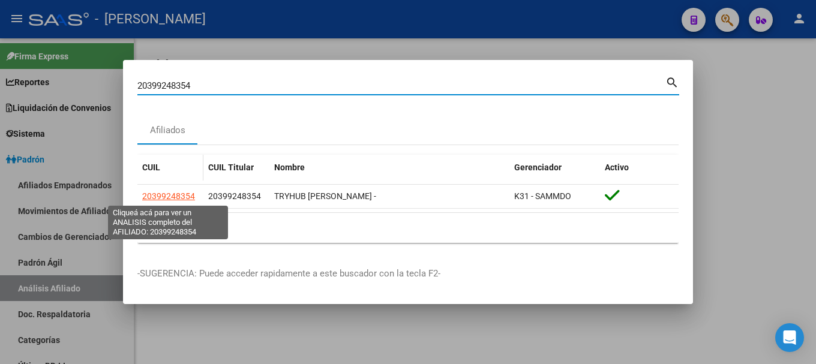
click at [170, 199] on span "20399248354" at bounding box center [168, 196] width 53 height 10
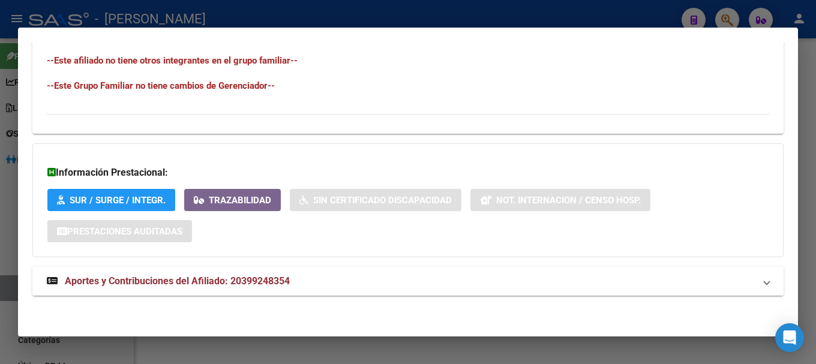
click at [388, 275] on mat-panel-title "Aportes y Contribuciones del Afiliado: 20399248354" at bounding box center [401, 281] width 708 height 14
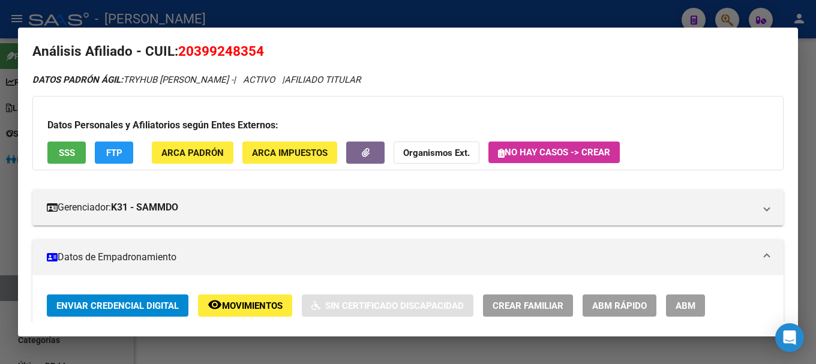
scroll to position [0, 0]
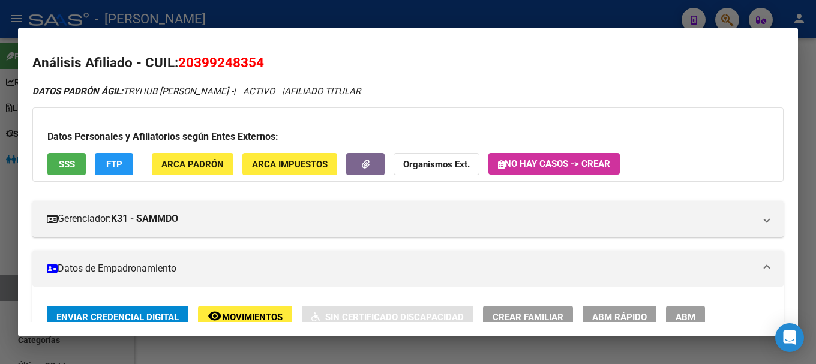
click at [241, 59] on span "20399248354" at bounding box center [221, 63] width 86 height 16
drag, startPoint x: 198, startPoint y: 60, endPoint x: 257, endPoint y: 59, distance: 59.4
click at [257, 59] on span "20399248354" at bounding box center [221, 63] width 86 height 16
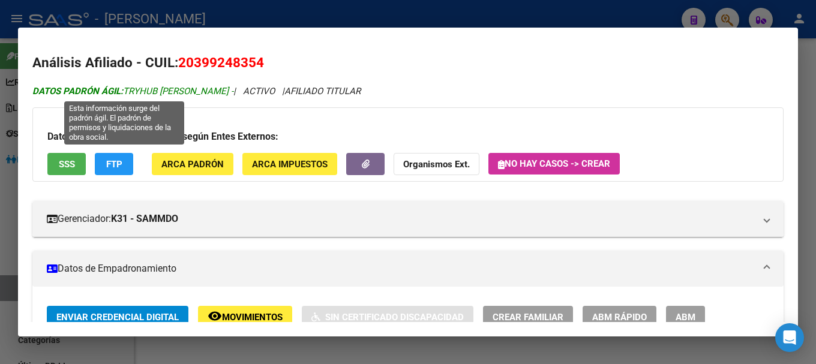
drag, startPoint x: 125, startPoint y: 91, endPoint x: 160, endPoint y: 91, distance: 34.8
click at [160, 91] on span "DATOS PADRÓN ÁGIL: TRYHUB JOSE ELIAS -" at bounding box center [132, 91] width 201 height 11
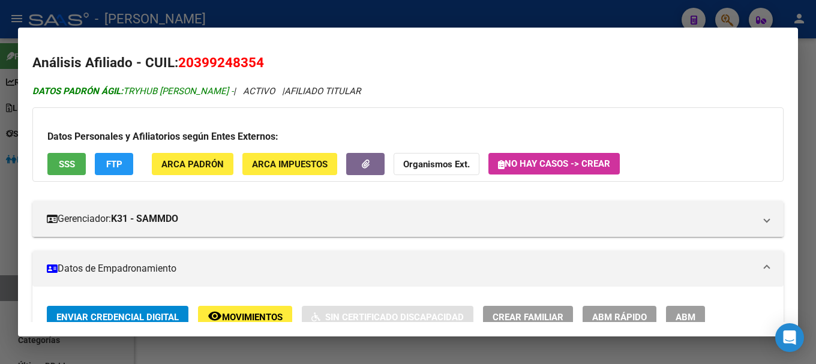
click at [158, 91] on span "DATOS PADRÓN ÁGIL: TRYHUB JOSE ELIAS -" at bounding box center [132, 91] width 201 height 11
drag, startPoint x: 127, startPoint y: 89, endPoint x: 157, endPoint y: 89, distance: 30.6
click at [157, 89] on span "DATOS PADRÓN ÁGIL: TRYHUB JOSE ELIAS -" at bounding box center [132, 91] width 201 height 11
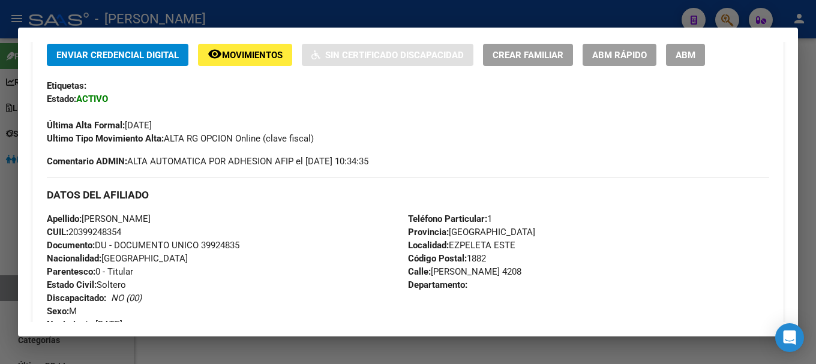
scroll to position [300, 0]
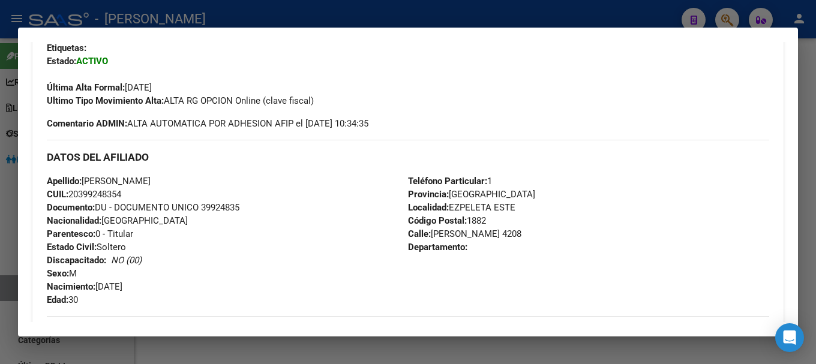
drag, startPoint x: 426, startPoint y: 233, endPoint x: 432, endPoint y: 232, distance: 6.1
click at [432, 232] on span "Calle: ANDRES BARANDA 4208" at bounding box center [464, 234] width 113 height 11
drag, startPoint x: 432, startPoint y: 232, endPoint x: 504, endPoint y: 230, distance: 72.6
click at [504, 230] on span "Calle: ANDRES BARANDA 4208" at bounding box center [464, 234] width 113 height 11
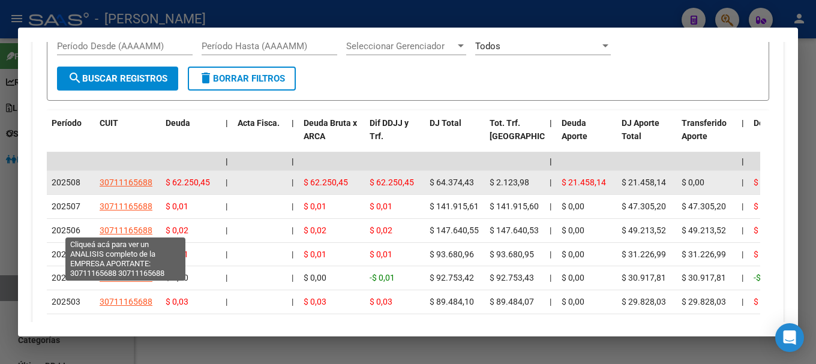
scroll to position [1080, 0]
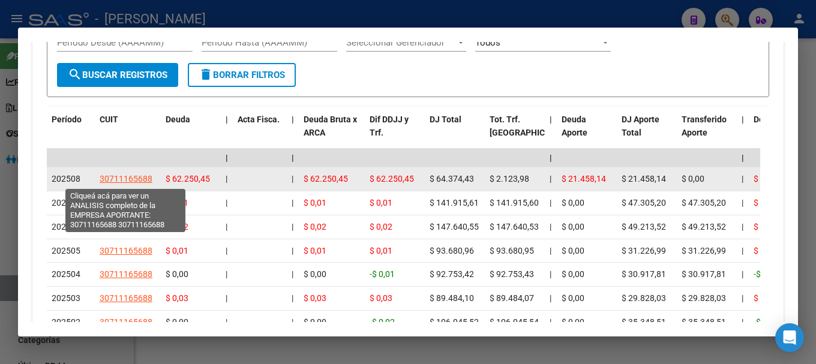
click at [139, 179] on span "30711165688" at bounding box center [126, 179] width 53 height 10
type textarea "30711165688"
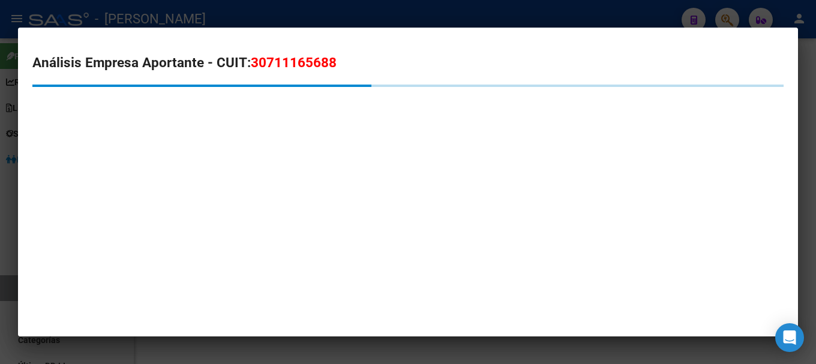
click at [321, 56] on span "30711165688" at bounding box center [294, 63] width 86 height 16
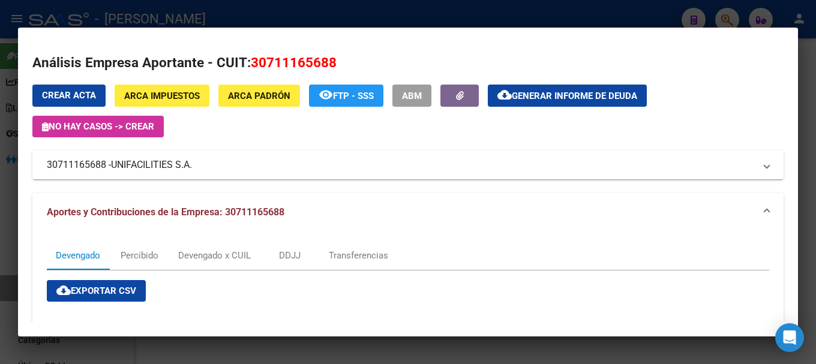
click at [115, 161] on span "UNIFACILITIES S.A." at bounding box center [151, 165] width 81 height 14
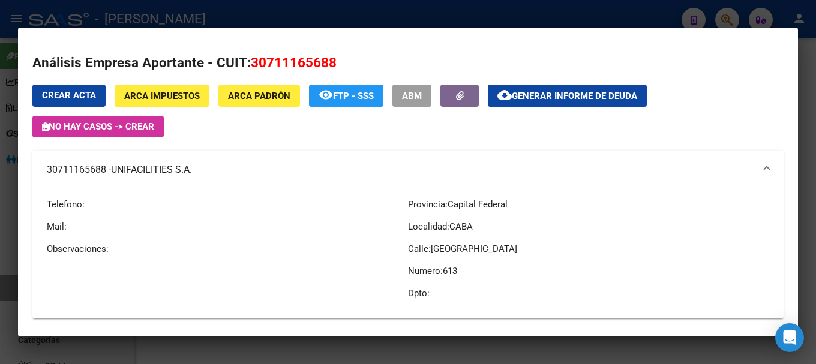
drag, startPoint x: 118, startPoint y: 170, endPoint x: 173, endPoint y: 174, distance: 54.7
click at [173, 174] on span "UNIFACILITIES S.A." at bounding box center [151, 170] width 81 height 14
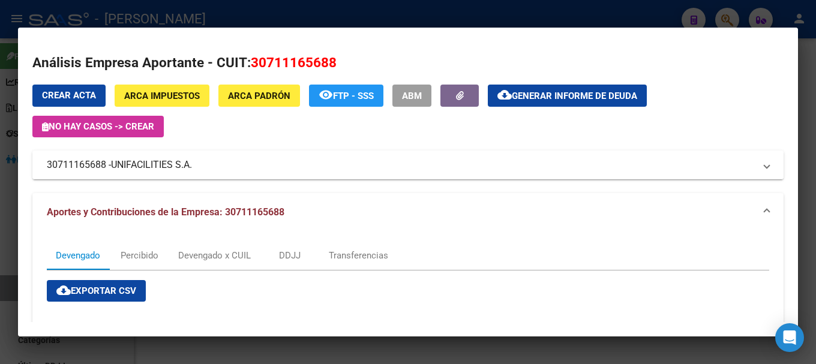
drag, startPoint x: 116, startPoint y: 168, endPoint x: 194, endPoint y: 170, distance: 78.7
click at [192, 170] on span "UNIFACILITIES S.A." at bounding box center [151, 165] width 81 height 14
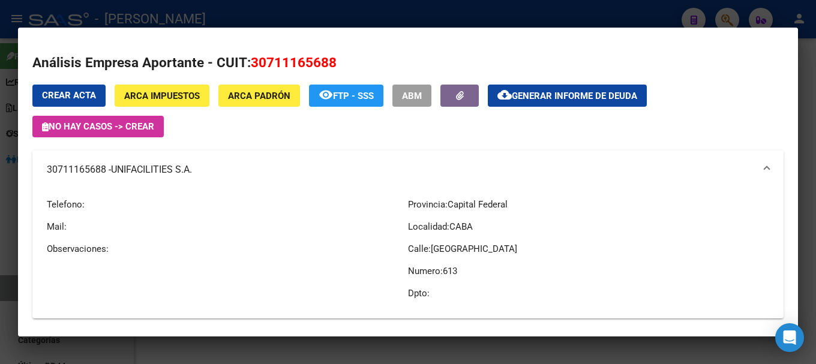
click at [303, 10] on div at bounding box center [408, 182] width 816 height 364
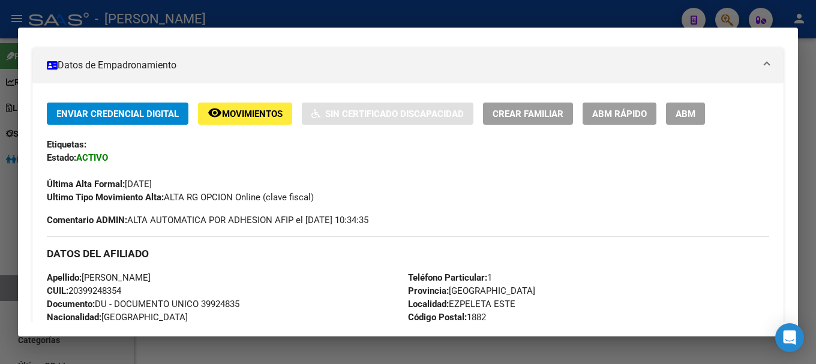
scroll to position [240, 0]
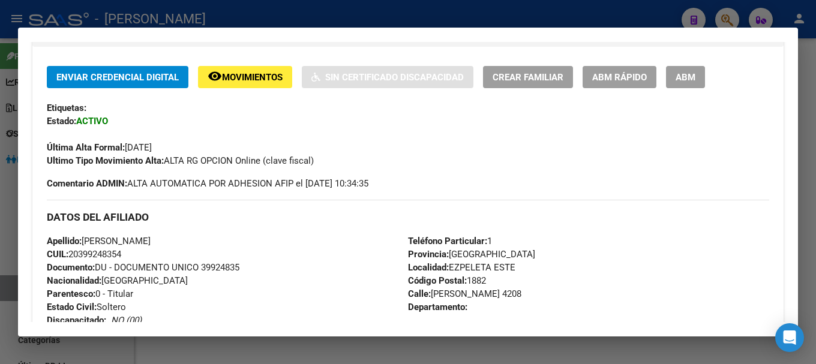
click at [405, 26] on div at bounding box center [408, 182] width 816 height 364
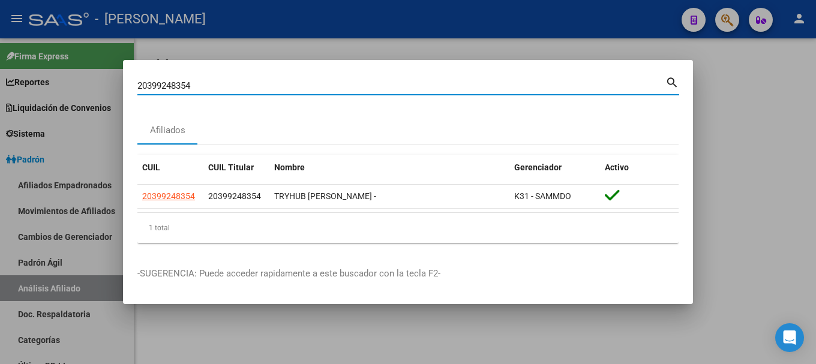
click at [351, 88] on input "20399248354" at bounding box center [401, 85] width 528 height 11
paste input "9741"
type input "20399249741"
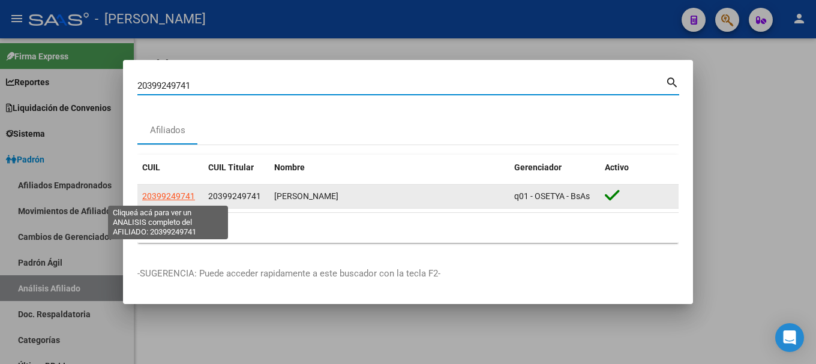
click at [188, 197] on span "20399249741" at bounding box center [168, 196] width 53 height 10
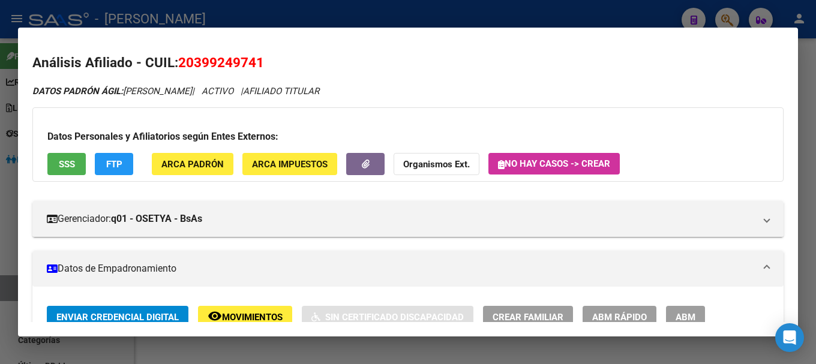
drag, startPoint x: 196, startPoint y: 62, endPoint x: 256, endPoint y: 62, distance: 59.4
click at [256, 62] on span "20399249741" at bounding box center [221, 63] width 86 height 16
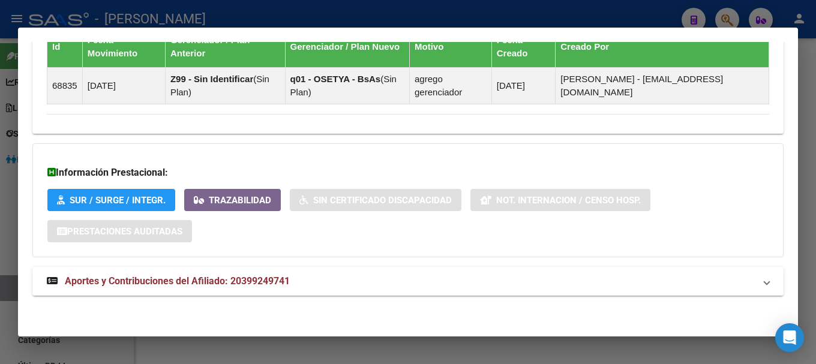
click at [270, 287] on strong "Aportes y Contribuciones del Afiliado: 20399249741" at bounding box center [168, 281] width 243 height 14
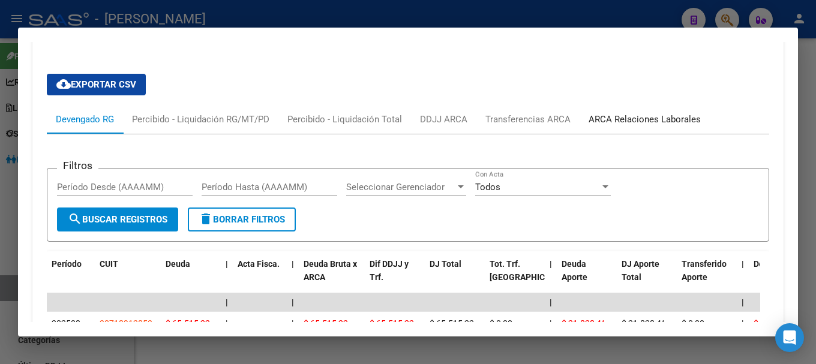
click at [641, 114] on div "ARCA Relaciones Laborales" at bounding box center [645, 119] width 112 height 13
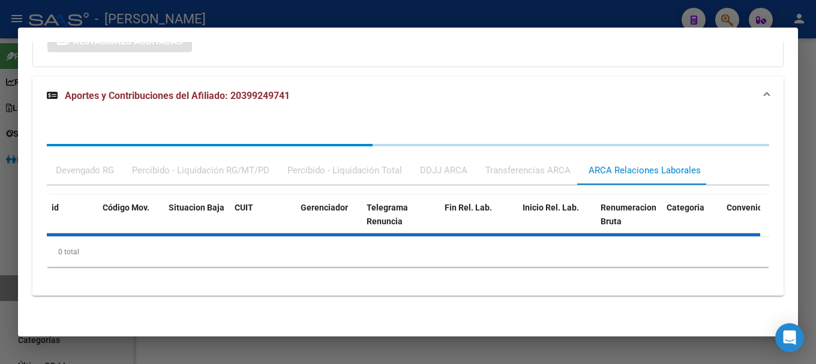
scroll to position [1024, 0]
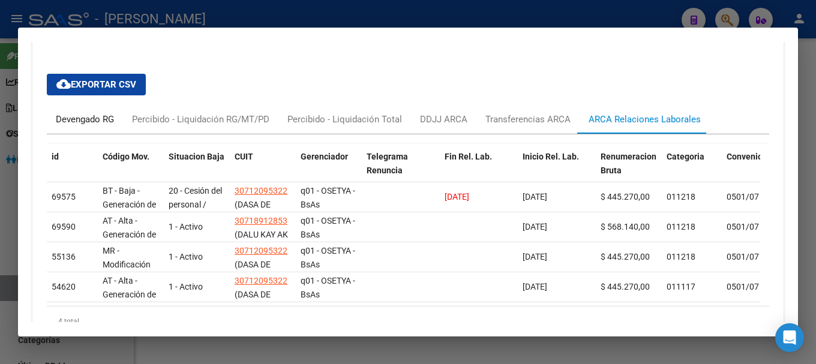
click at [111, 122] on div "Devengado RG" at bounding box center [85, 119] width 58 height 13
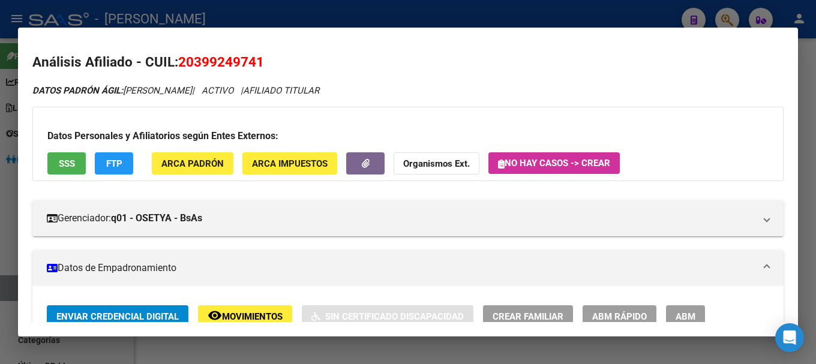
scroll to position [0, 0]
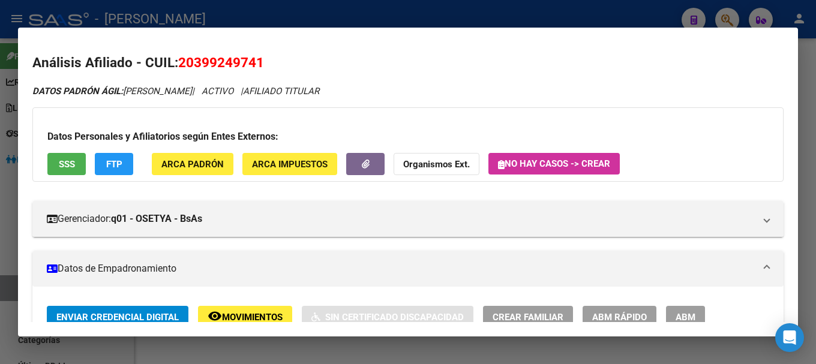
click at [197, 56] on span "20399249741" at bounding box center [221, 63] width 86 height 16
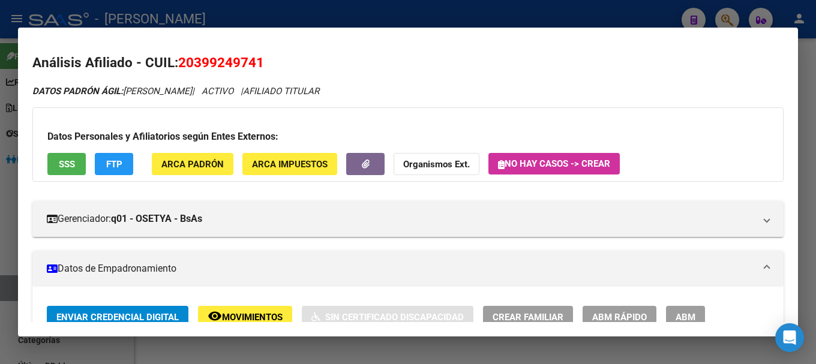
click at [207, 62] on span "20399249741" at bounding box center [221, 63] width 86 height 16
drag, startPoint x: 196, startPoint y: 64, endPoint x: 250, endPoint y: 69, distance: 54.9
click at [252, 64] on span "20399249741" at bounding box center [221, 63] width 86 height 16
click at [257, 61] on span "20399249741" at bounding box center [221, 63] width 86 height 16
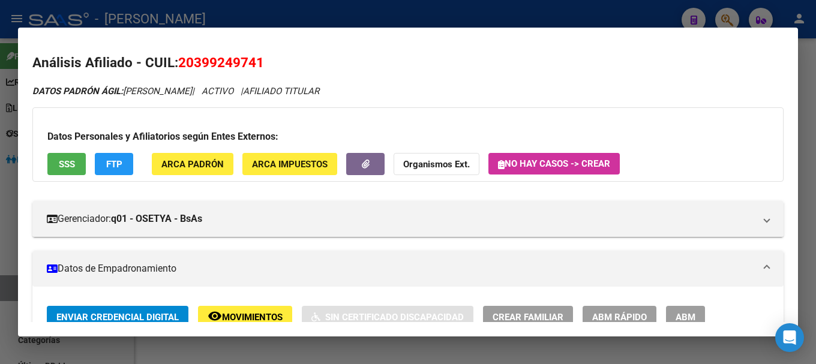
click at [257, 61] on span "20399249741" at bounding box center [221, 63] width 86 height 16
click at [193, 64] on span "20399249741" at bounding box center [221, 63] width 86 height 16
drag, startPoint x: 195, startPoint y: 61, endPoint x: 257, endPoint y: 61, distance: 61.8
click at [257, 61] on span "20399249741" at bounding box center [221, 63] width 86 height 16
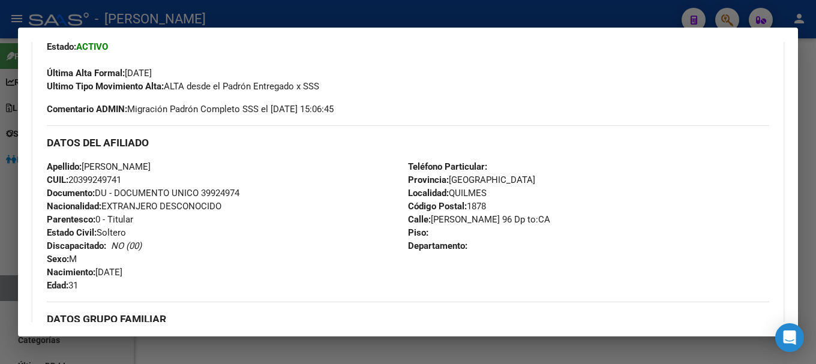
scroll to position [420, 0]
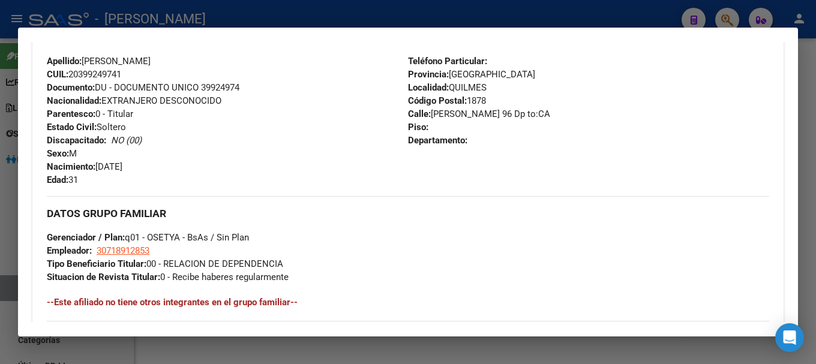
drag, startPoint x: 429, startPoint y: 113, endPoint x: 493, endPoint y: 110, distance: 63.7
click at [493, 110] on span "Calle: DR VILLANUEVA 96 Dp to:CA" at bounding box center [479, 114] width 142 height 11
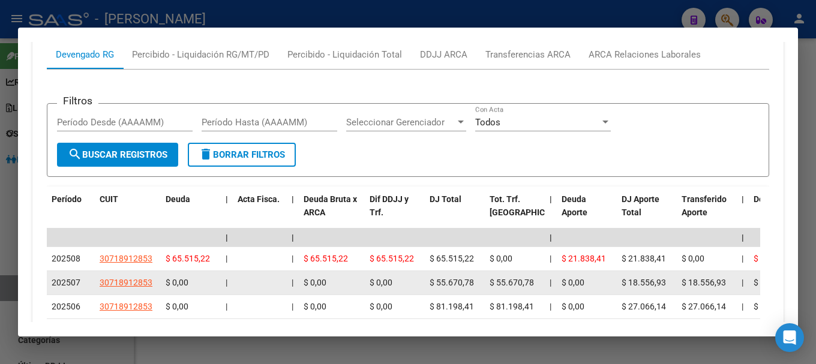
scroll to position [1200, 0]
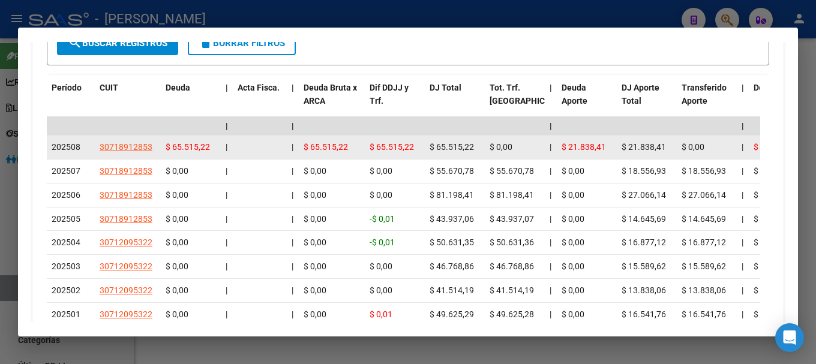
drag, startPoint x: 133, startPoint y: 137, endPoint x: 133, endPoint y: 145, distance: 7.8
click at [133, 143] on datatable-body-cell "30718912853" at bounding box center [128, 147] width 66 height 23
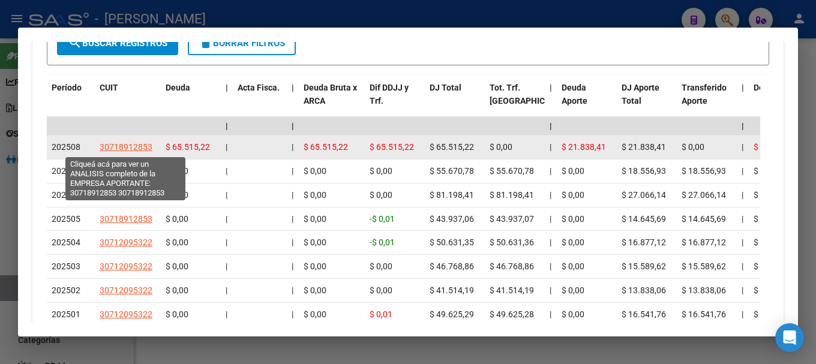
click at [133, 145] on span "30718912853" at bounding box center [126, 147] width 53 height 10
type textarea "30718912853"
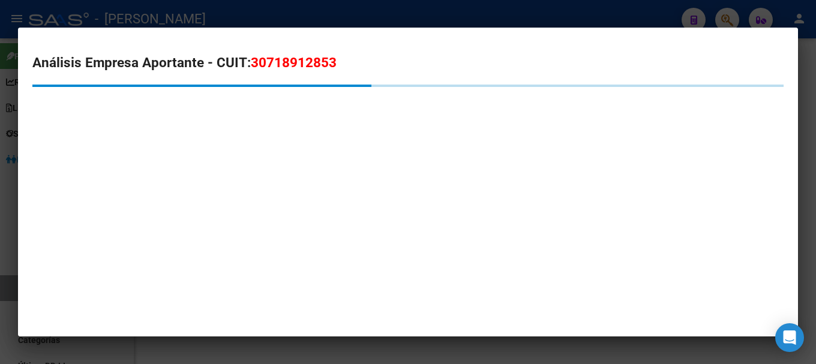
click at [279, 62] on span "30718912853" at bounding box center [294, 63] width 86 height 16
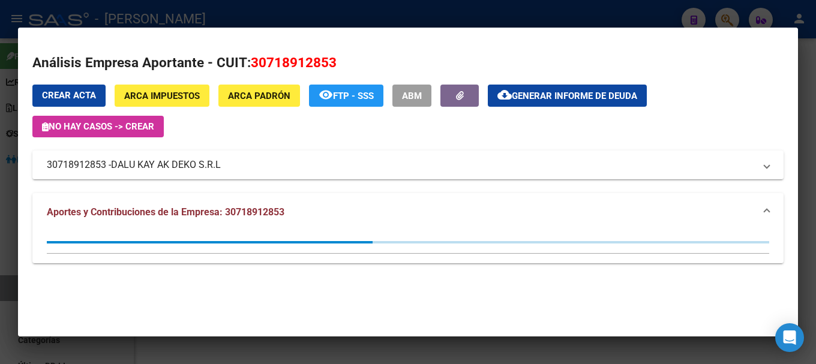
click at [316, 83] on div "Análisis Empresa Aportante - CUIT: 30718912853 Crear Acta ARCA Impuestos ARCA P…" at bounding box center [407, 165] width 751 height 224
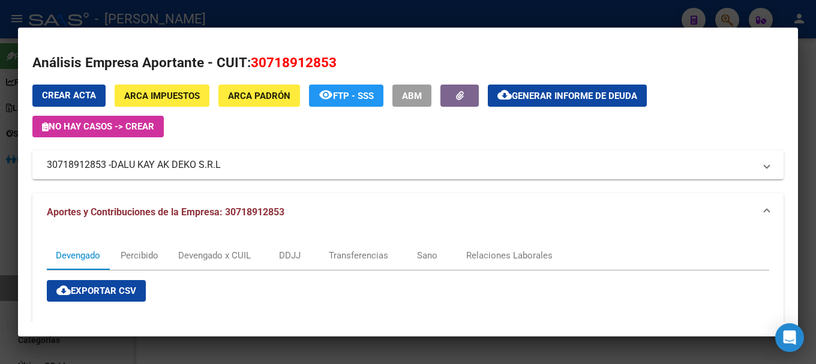
click at [287, 67] on span "30718912853" at bounding box center [294, 63] width 86 height 16
click at [232, 9] on div at bounding box center [408, 182] width 816 height 364
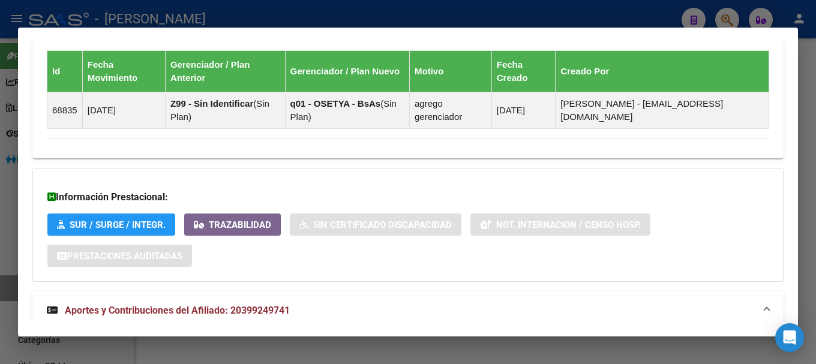
scroll to position [1020, 0]
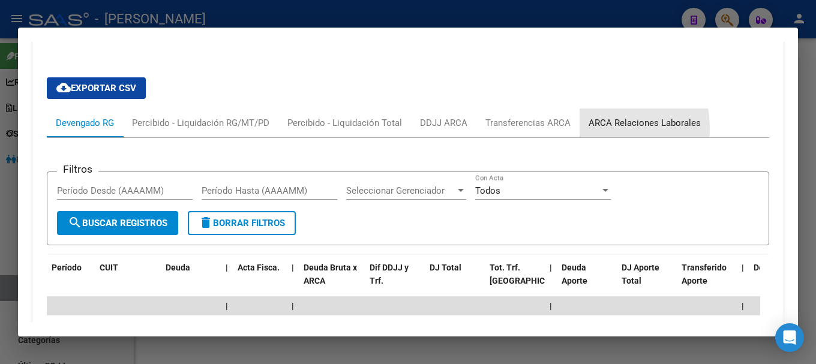
click at [581, 129] on div "ARCA Relaciones Laborales" at bounding box center [645, 123] width 130 height 29
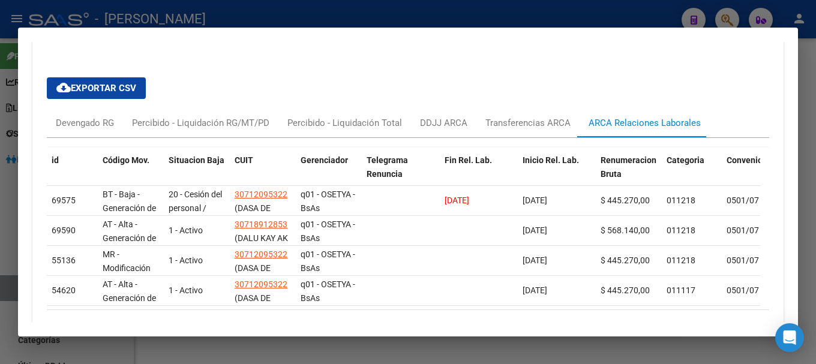
click at [535, 14] on div at bounding box center [408, 182] width 816 height 364
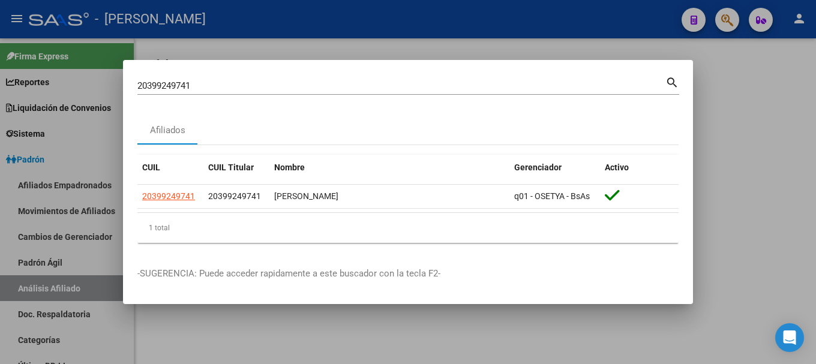
click at [405, 89] on input "20399249741" at bounding box center [401, 85] width 528 height 11
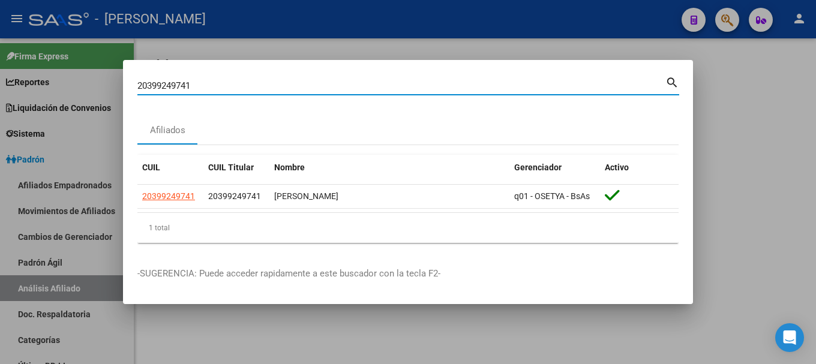
click at [405, 89] on input "20399249741" at bounding box center [401, 85] width 528 height 11
paste input "503370"
type input "20399503370"
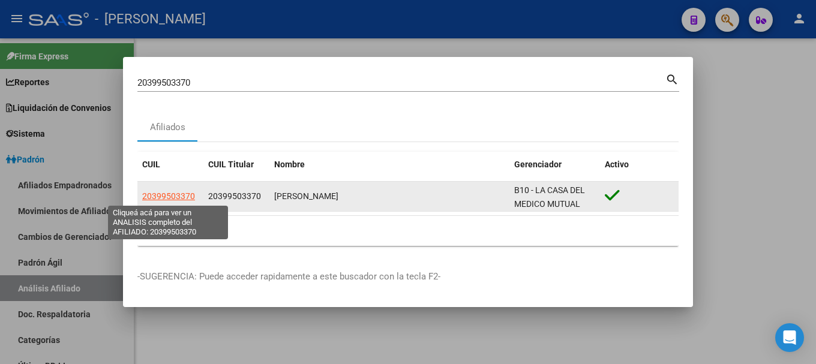
click at [183, 196] on span "20399503370" at bounding box center [168, 196] width 53 height 10
type textarea "20399503370"
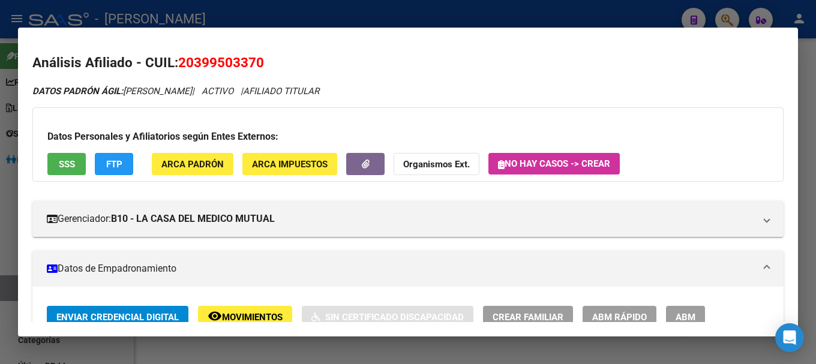
click at [219, 70] on span "20399503370" at bounding box center [221, 63] width 86 height 16
click at [221, 69] on span "20399503370" at bounding box center [221, 63] width 86 height 16
drag, startPoint x: 198, startPoint y: 61, endPoint x: 253, endPoint y: 56, distance: 55.4
click at [253, 56] on span "20399503370" at bounding box center [221, 63] width 86 height 16
click at [215, 70] on span "20399503370" at bounding box center [221, 63] width 86 height 16
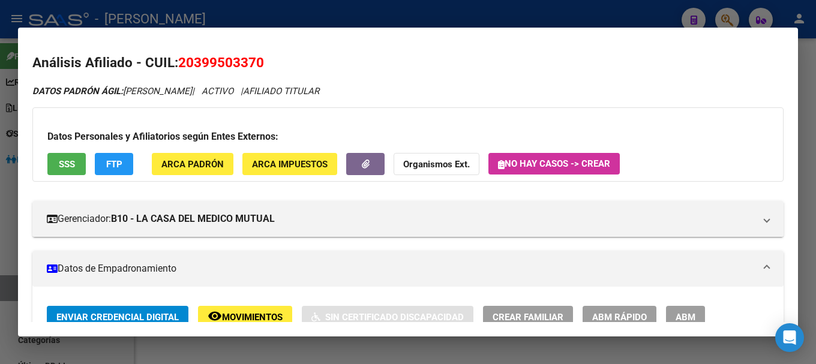
click at [215, 70] on span "20399503370" at bounding box center [221, 63] width 86 height 16
click at [276, 111] on div "Datos Personales y Afiliatorios según Entes Externos: SSS FTP ARCA Padrón ARCA …" at bounding box center [407, 144] width 751 height 74
drag, startPoint x: 194, startPoint y: 59, endPoint x: 259, endPoint y: 62, distance: 64.9
click at [259, 62] on span "20399503370" at bounding box center [221, 63] width 86 height 16
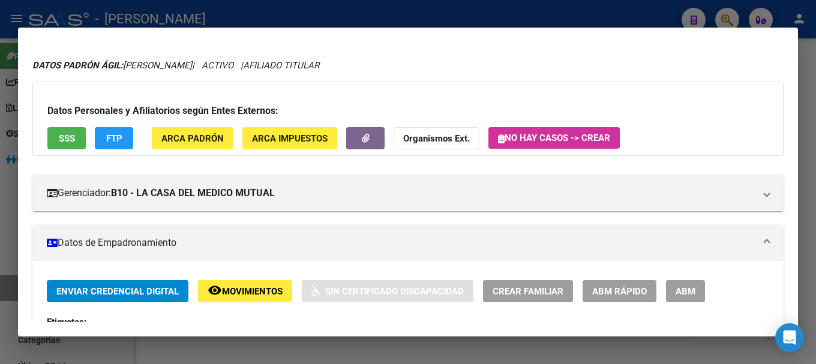
scroll to position [0, 0]
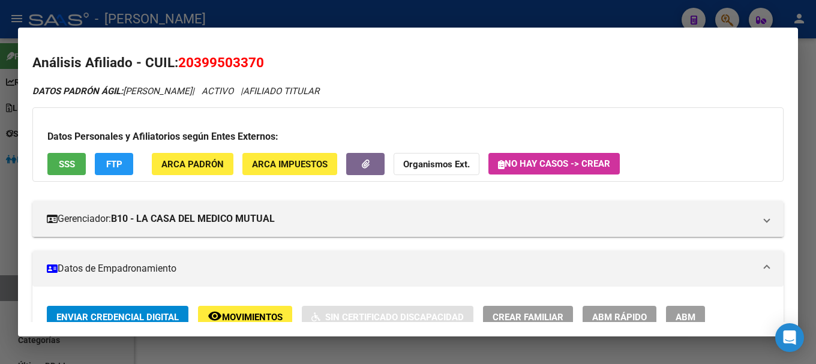
click at [211, 161] on span "ARCA Padrón" at bounding box center [192, 164] width 62 height 11
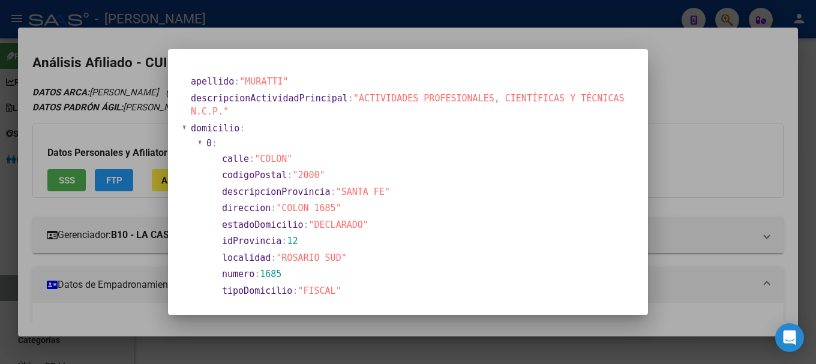
click at [360, 36] on div at bounding box center [408, 182] width 816 height 364
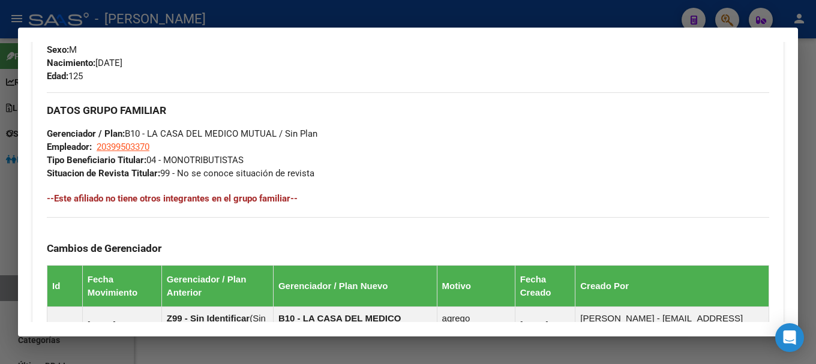
scroll to position [420, 0]
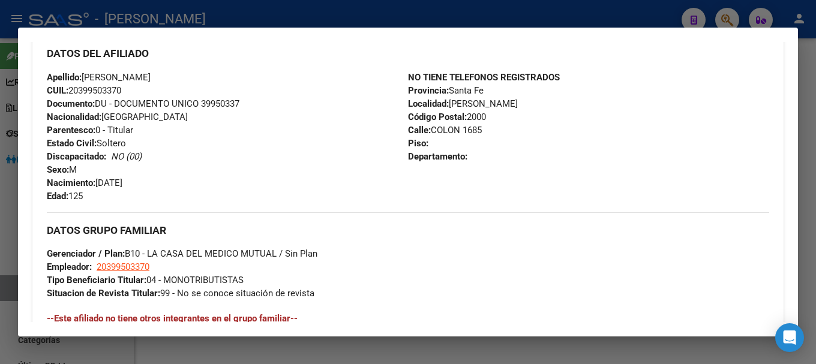
drag, startPoint x: 430, startPoint y: 127, endPoint x: 460, endPoint y: 129, distance: 30.1
click at [460, 129] on span "Calle: COLON 1685" at bounding box center [445, 130] width 74 height 11
click at [438, 136] on div "NO TIENE TELEFONOS REGISTRADOS Provincia: Santa Fe Localidad: ROSARIO SUD Códig…" at bounding box center [588, 137] width 361 height 132
drag, startPoint x: 428, startPoint y: 129, endPoint x: 457, endPoint y: 129, distance: 29.4
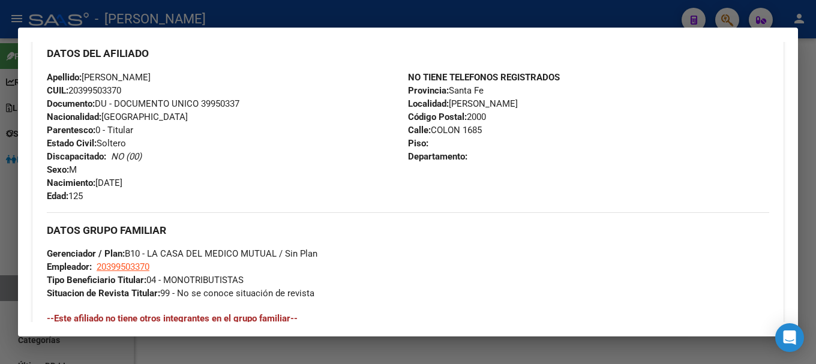
click at [457, 129] on span "Calle: COLON 1685" at bounding box center [445, 130] width 74 height 11
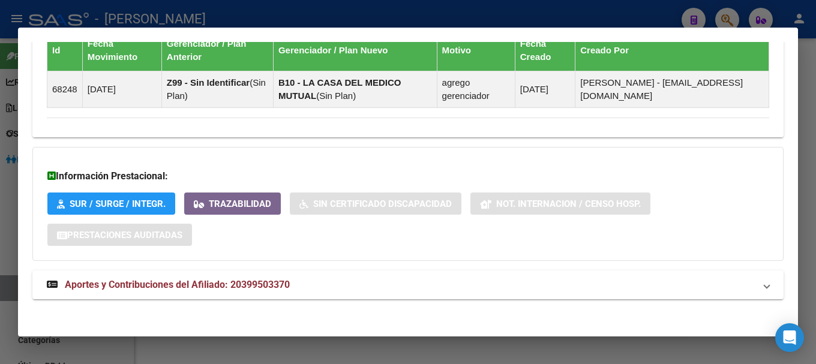
scroll to position [780, 0]
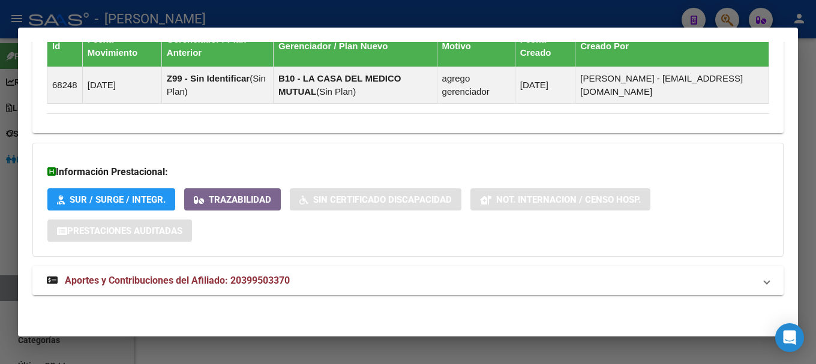
click at [332, 275] on mat-panel-title "Aportes y Contribuciones del Afiliado: 20399503370" at bounding box center [401, 281] width 708 height 14
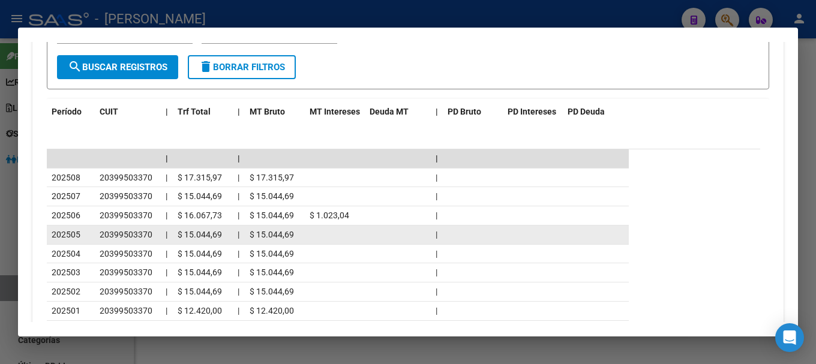
scroll to position [1229, 0]
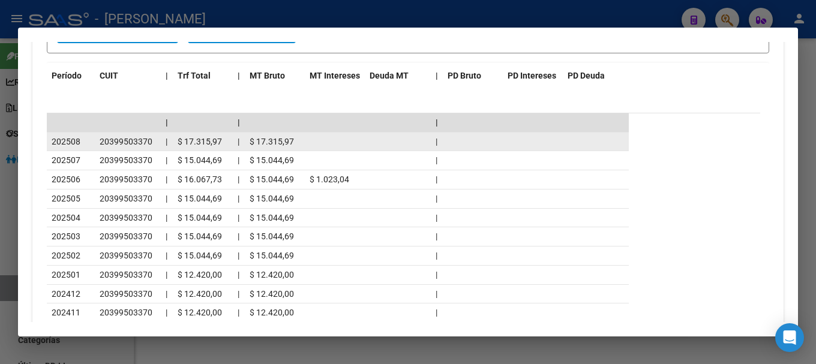
drag, startPoint x: 100, startPoint y: 140, endPoint x: 151, endPoint y: 142, distance: 51.7
click at [151, 142] on span "20399503370" at bounding box center [126, 142] width 53 height 10
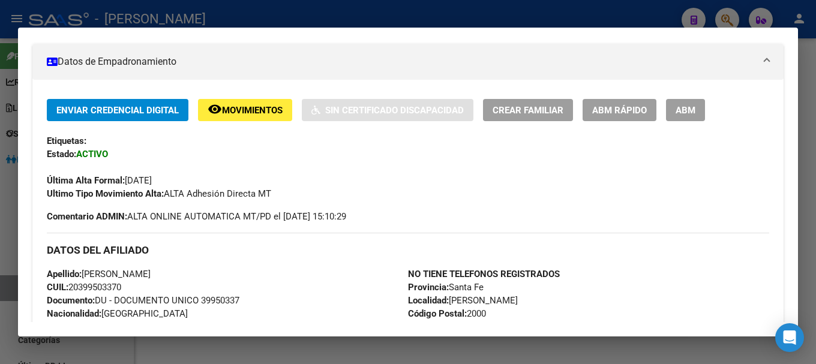
scroll to position [208, 0]
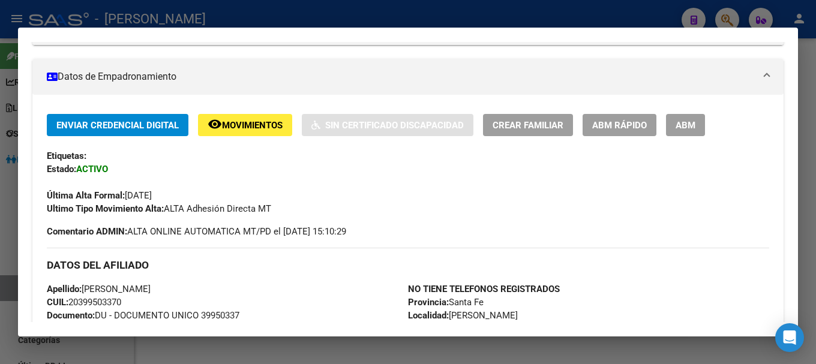
click at [86, 289] on span "Apellido: MURATTI ALEJO MARTIN" at bounding box center [99, 289] width 104 height 11
drag, startPoint x: 86, startPoint y: 289, endPoint x: 172, endPoint y: 292, distance: 86.5
click at [151, 292] on span "Apellido: MURATTI ALEJO MARTIN" at bounding box center [99, 289] width 104 height 11
click at [232, 214] on div "Ultimo Tipo Movimiento Alta: ALTA Adhesión Directa MT" at bounding box center [408, 208] width 723 height 13
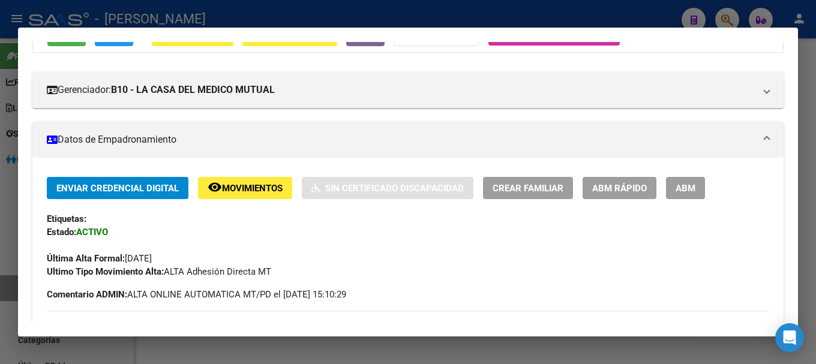
scroll to position [0, 0]
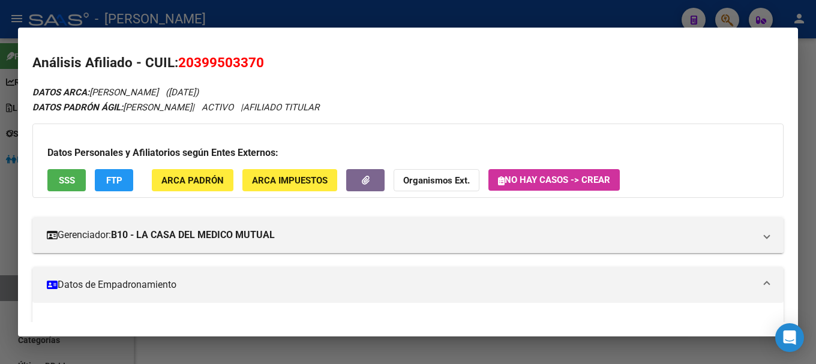
drag, startPoint x: 197, startPoint y: 63, endPoint x: 255, endPoint y: 69, distance: 58.5
click at [255, 69] on span "20399503370" at bounding box center [221, 63] width 86 height 16
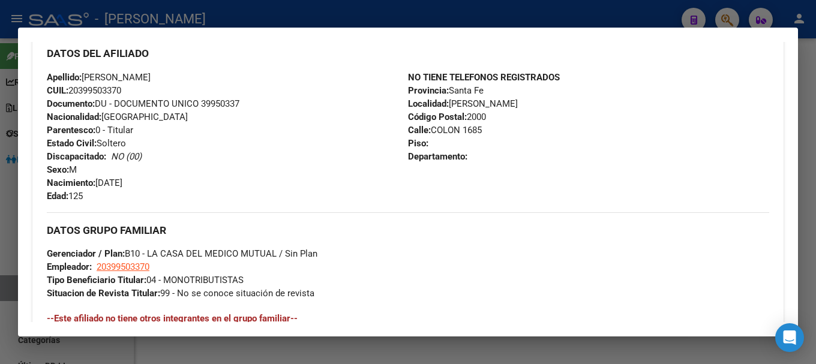
scroll to position [360, 0]
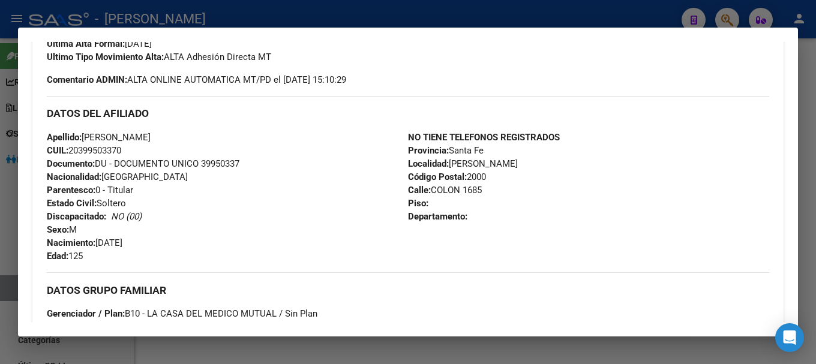
click at [403, 30] on mat-dialog-container "Análisis Afiliado - CUIL: 20399503370 DATOS ARCA: MURATTI ALEJO MARTIN (19/12/1…" at bounding box center [408, 183] width 780 height 310
click at [367, 17] on div at bounding box center [408, 182] width 816 height 364
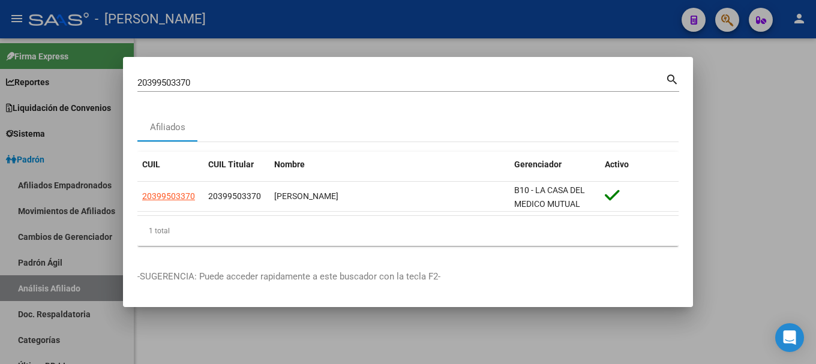
click at [367, 82] on input "20399503370" at bounding box center [401, 82] width 528 height 11
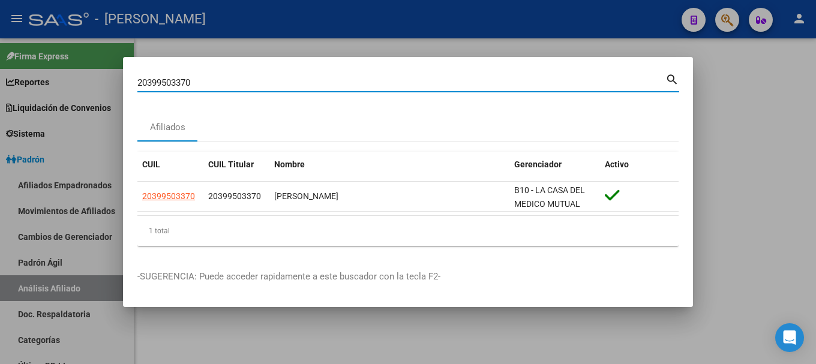
click at [367, 82] on input "20399503370" at bounding box center [401, 82] width 528 height 11
paste input "27261"
type input "20399527261"
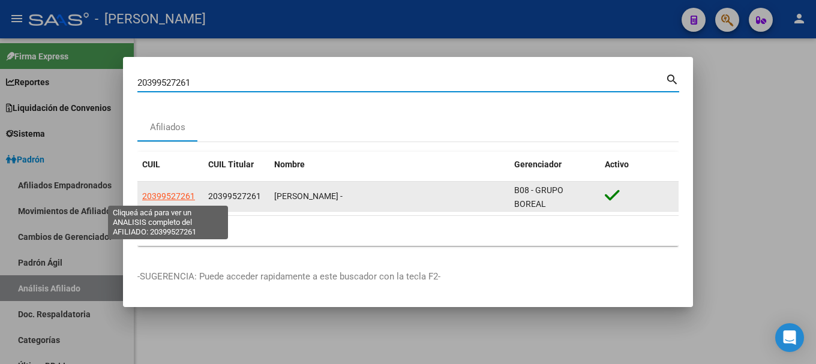
click at [165, 193] on span "20399527261" at bounding box center [168, 196] width 53 height 10
type textarea "20399527261"
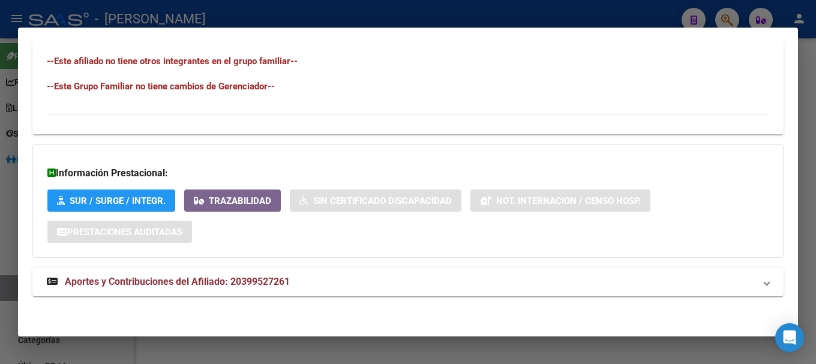
scroll to position [675, 0]
click at [359, 271] on mat-expansion-panel-header "Aportes y Contribuciones del Afiliado: 20399527261" at bounding box center [407, 281] width 751 height 29
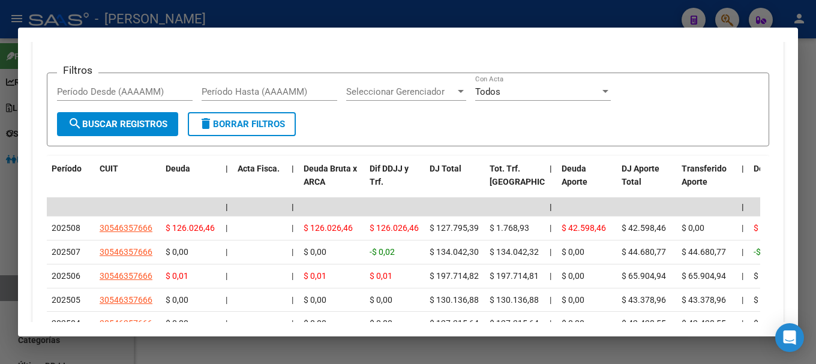
scroll to position [1035, 0]
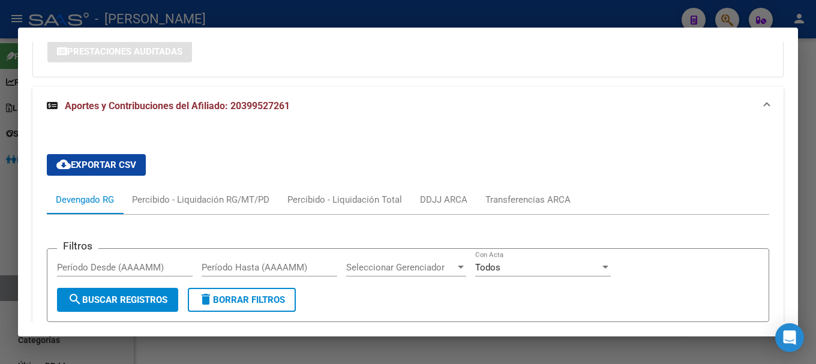
click at [378, 104] on mat-panel-title "Aportes y Contribuciones del Afiliado: 20399527261" at bounding box center [401, 106] width 708 height 14
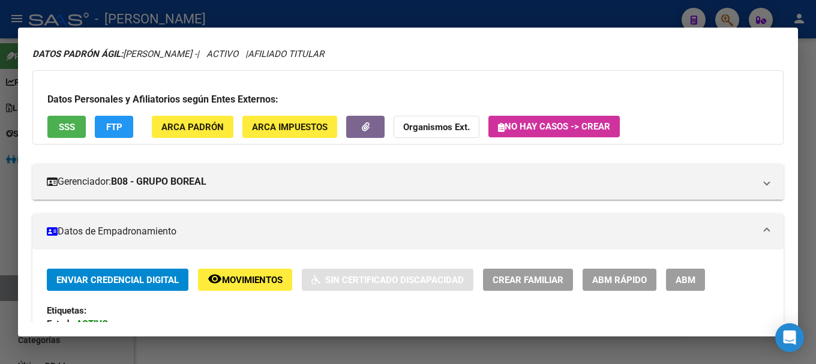
scroll to position [0, 0]
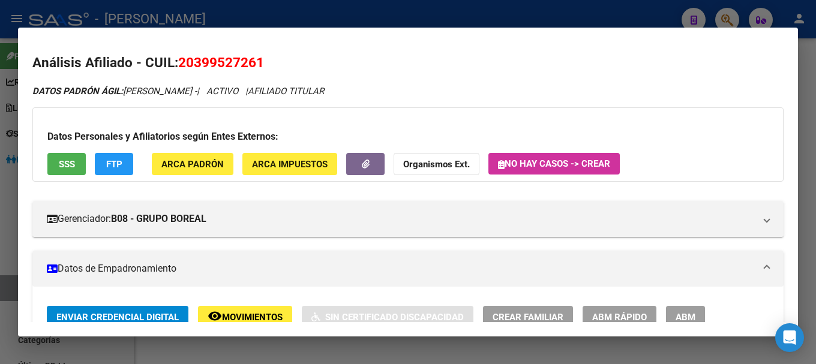
drag, startPoint x: 197, startPoint y: 66, endPoint x: 254, endPoint y: 64, distance: 56.5
click at [254, 64] on span "20399527261" at bounding box center [221, 63] width 86 height 16
click at [197, 61] on span "20399527261" at bounding box center [221, 63] width 86 height 16
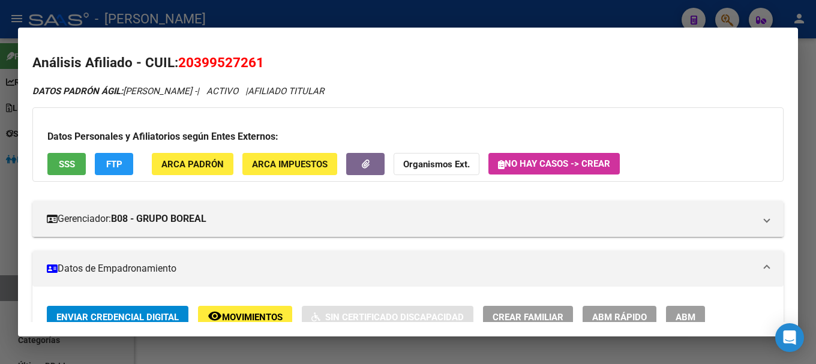
click at [220, 16] on div at bounding box center [408, 182] width 816 height 364
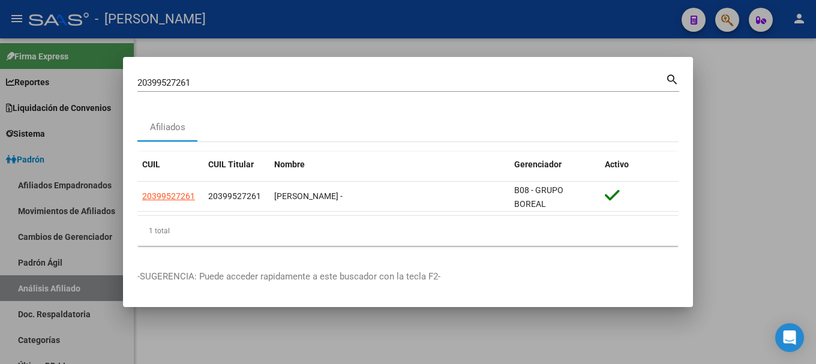
click at [466, 86] on input "20399527261" at bounding box center [401, 82] width 528 height 11
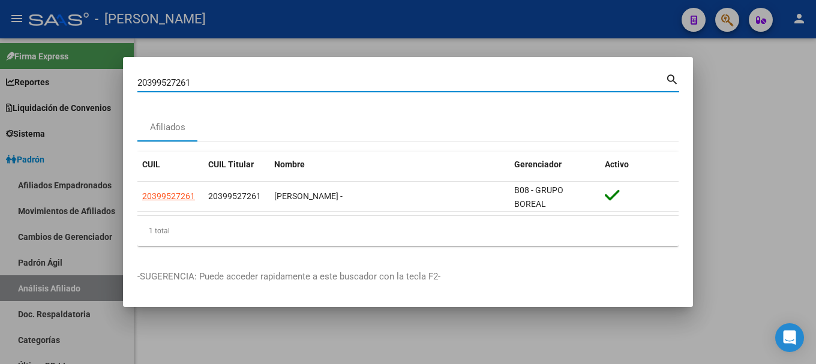
click at [466, 86] on input "20399527261" at bounding box center [401, 82] width 528 height 11
paste input "9728"
type input "20399529728"
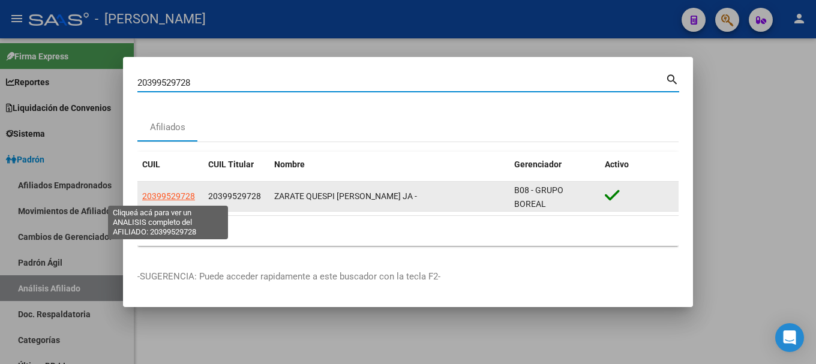
click at [161, 194] on span "20399529728" at bounding box center [168, 196] width 53 height 10
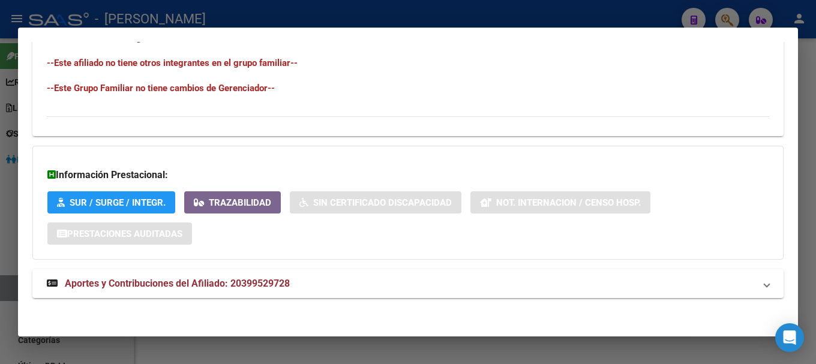
scroll to position [675, 0]
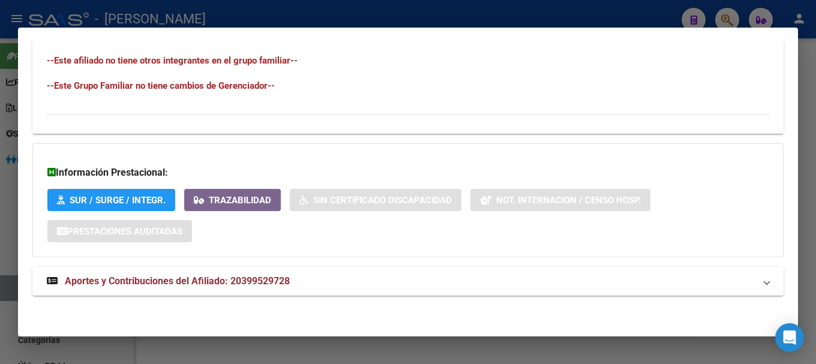
click at [370, 278] on mat-panel-title "Aportes y Contribuciones del Afiliado: 20399529728" at bounding box center [401, 281] width 708 height 14
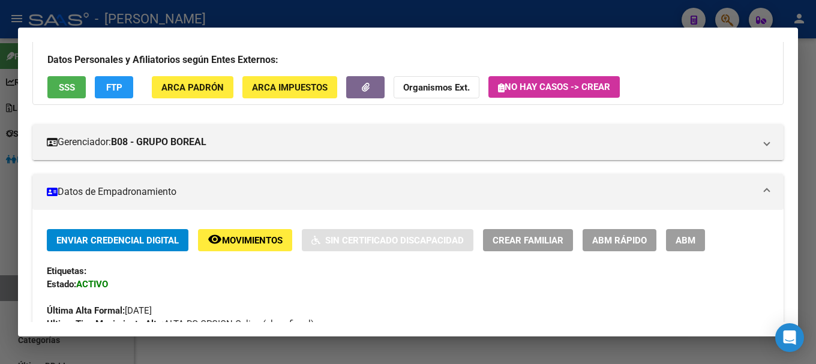
scroll to position [0, 0]
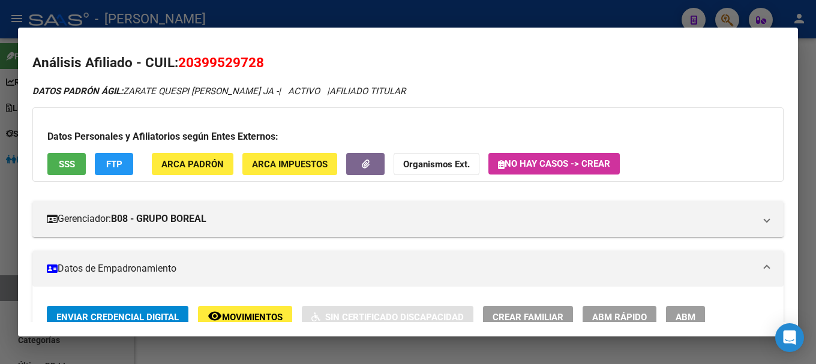
click at [251, 69] on span "20399529728" at bounding box center [221, 63] width 86 height 16
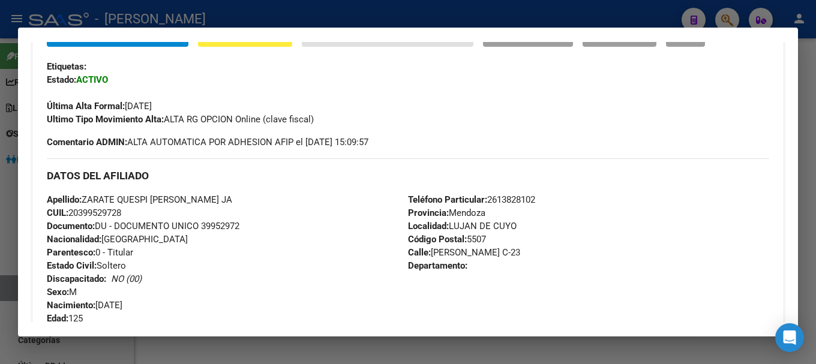
scroll to position [300, 0]
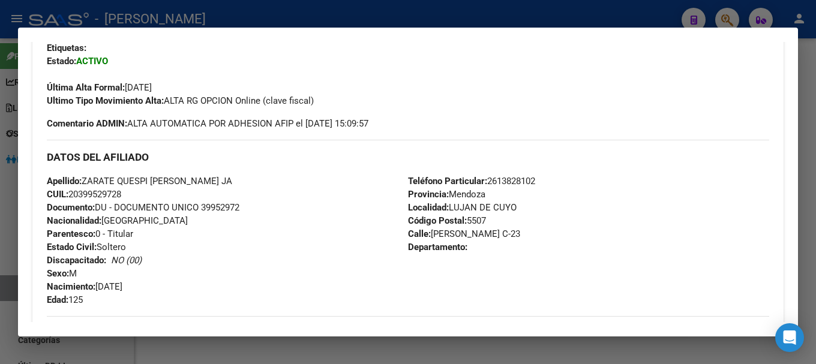
drag, startPoint x: 79, startPoint y: 195, endPoint x: 121, endPoint y: 196, distance: 41.4
click at [121, 196] on span "CUIL: 20399529728" at bounding box center [84, 194] width 74 height 11
drag, startPoint x: 83, startPoint y: 191, endPoint x: 120, endPoint y: 193, distance: 37.3
click at [120, 193] on span "CUIL: 20399529728" at bounding box center [84, 194] width 74 height 11
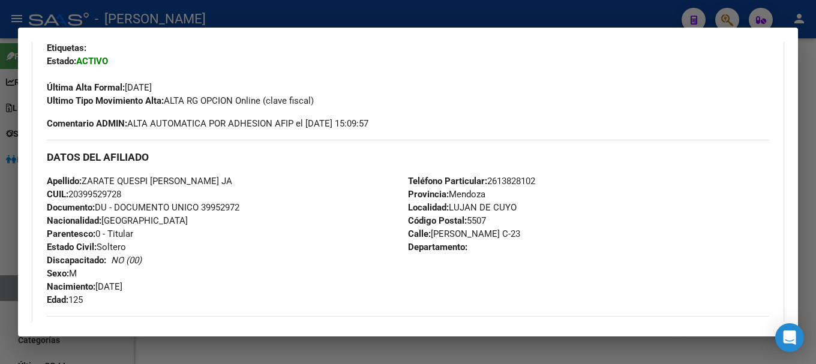
drag, startPoint x: 154, startPoint y: 181, endPoint x: 229, endPoint y: 177, distance: 75.1
click at [229, 177] on span "Apellido: ZARATE QUESPI ALAN CRISTIAN JA" at bounding box center [139, 181] width 185 height 11
click at [220, 179] on span "Apellido: ZARATE QUESPI ALAN CRISTIAN JA" at bounding box center [139, 181] width 185 height 11
click at [218, 191] on div "Apellido: ZARATE QUESPI ALAN CRISTIAN JA CUIL: 20399529728 Documento: DU - DOCU…" at bounding box center [227, 241] width 361 height 132
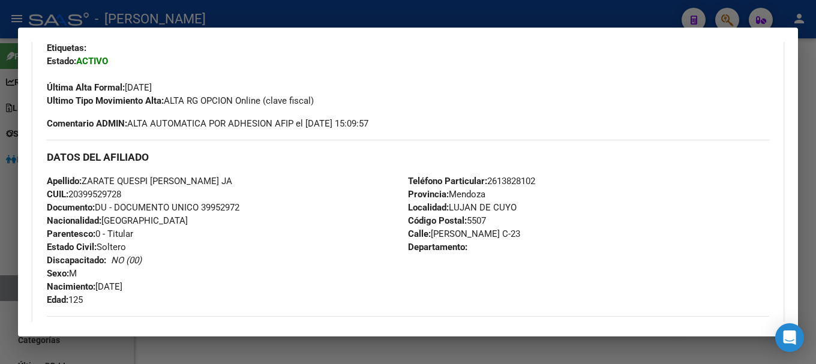
drag, startPoint x: 152, startPoint y: 181, endPoint x: 217, endPoint y: 176, distance: 65.0
click at [217, 176] on span "Apellido: ZARATE QUESPI ALAN CRISTIAN JA" at bounding box center [139, 181] width 185 height 11
drag, startPoint x: 85, startPoint y: 179, endPoint x: 152, endPoint y: 179, distance: 67.8
click at [152, 179] on span "Apellido: ZARATE QUESPI ALAN CRISTIAN JA" at bounding box center [139, 181] width 185 height 11
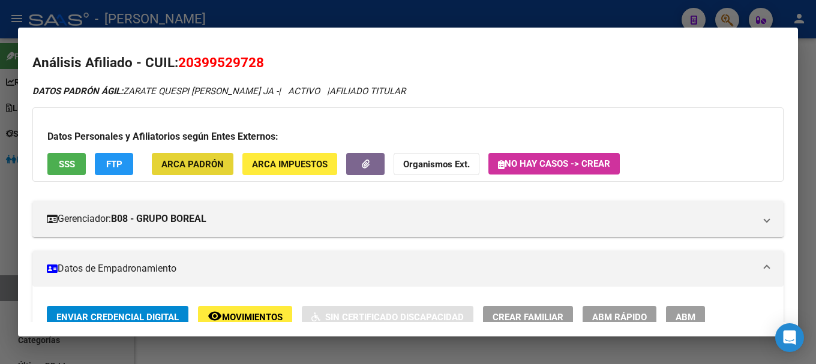
click at [216, 165] on span "ARCA Padrón" at bounding box center [192, 164] width 62 height 11
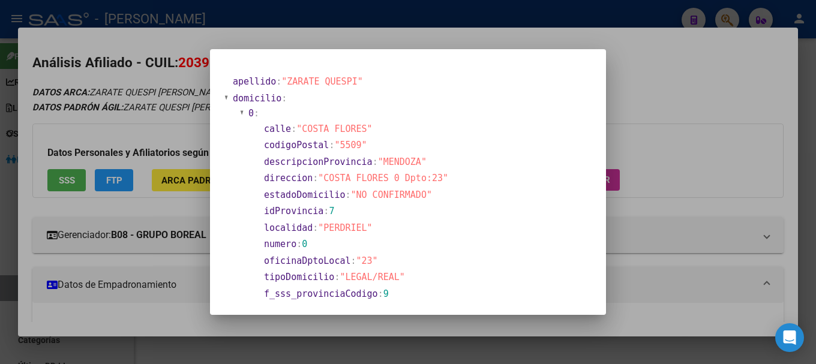
click at [378, 14] on div at bounding box center [408, 182] width 816 height 364
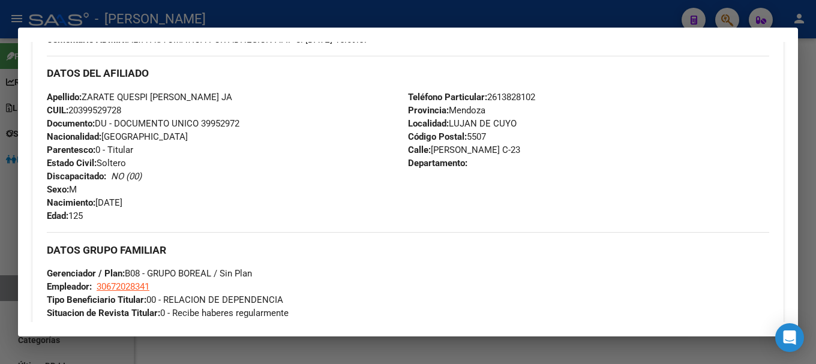
scroll to position [420, 0]
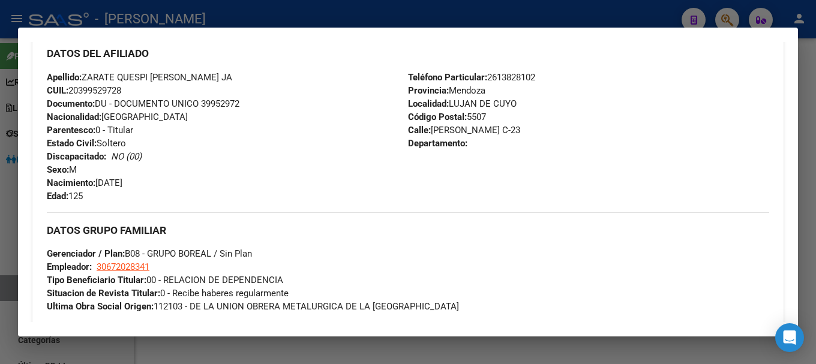
drag, startPoint x: 429, startPoint y: 128, endPoint x: 527, endPoint y: 128, distance: 97.8
click at [520, 128] on span "Calle: JUAN MARTIN GIMÉNEZ C-23" at bounding box center [464, 130] width 112 height 11
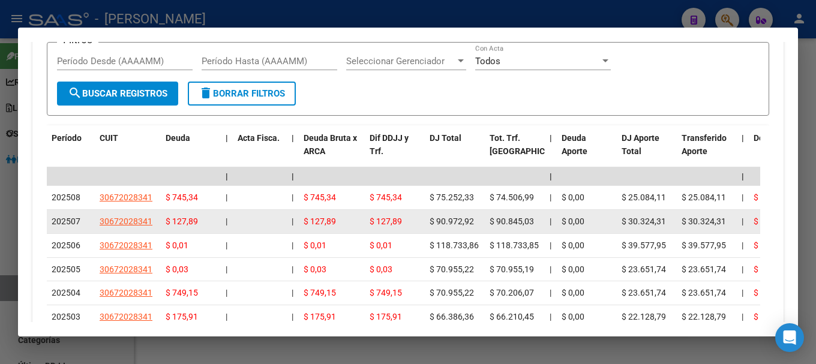
scroll to position [1080, 0]
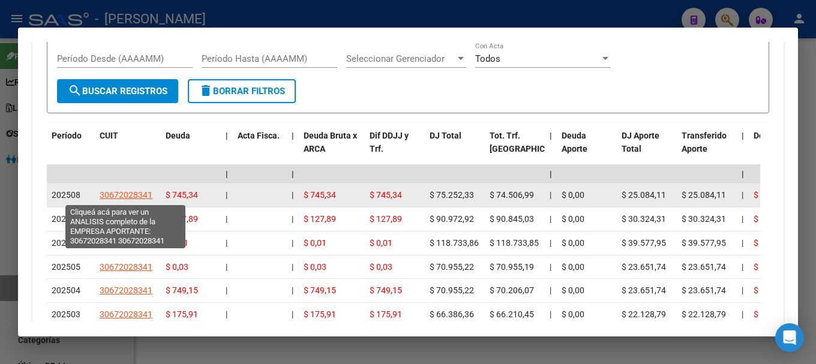
click at [130, 196] on span "30672028341" at bounding box center [126, 195] width 53 height 10
type textarea "30672028341"
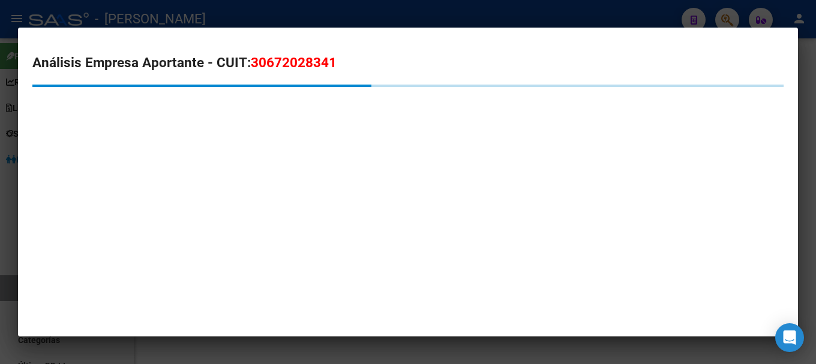
click at [293, 69] on span "30672028341" at bounding box center [294, 63] width 86 height 16
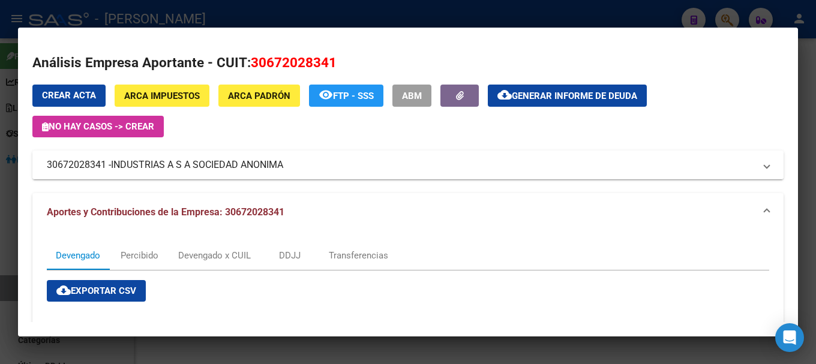
drag, startPoint x: 113, startPoint y: 163, endPoint x: 287, endPoint y: 161, distance: 174.1
click at [287, 161] on mat-panel-title "30672028341 - INDUSTRIAS A S A SOCIEDAD ANONIMA" at bounding box center [401, 165] width 708 height 14
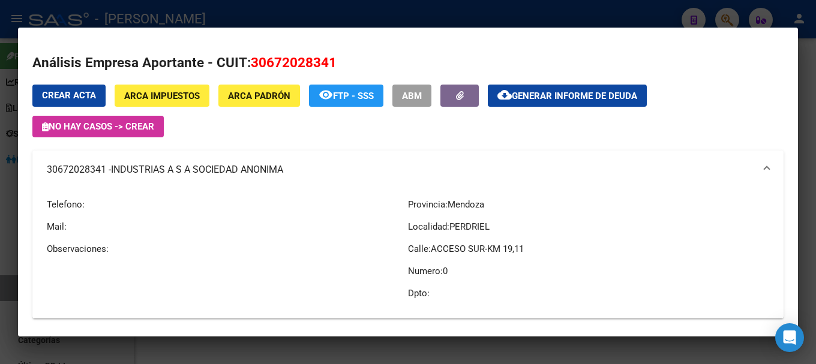
click at [307, 22] on div at bounding box center [408, 182] width 816 height 364
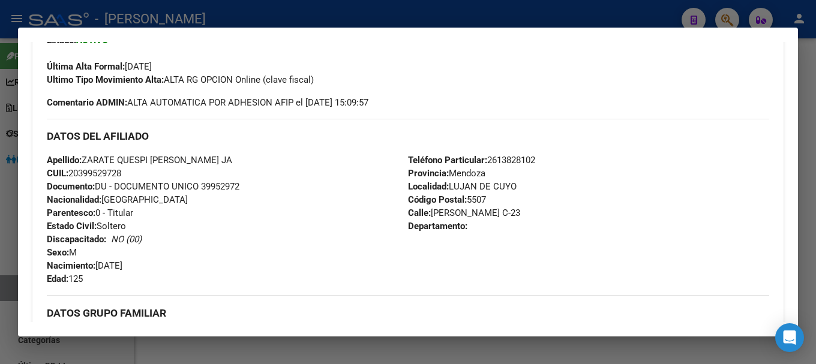
scroll to position [300, 0]
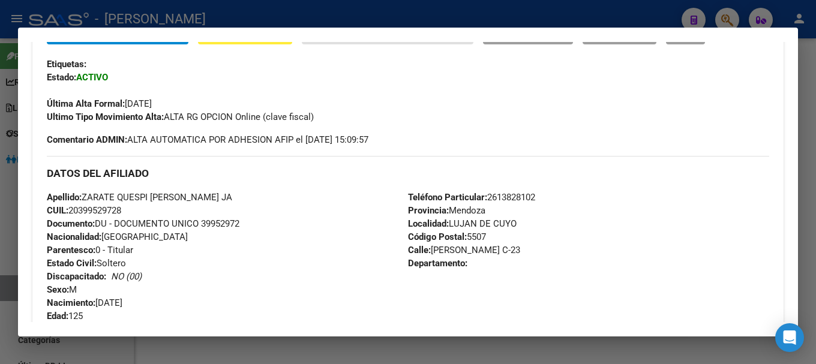
click at [307, 6] on div at bounding box center [408, 182] width 816 height 364
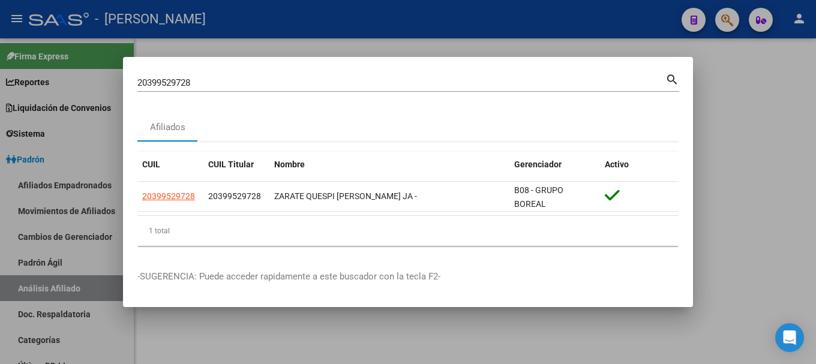
click at [502, 89] on div "20399529728 Buscar (apellido, dni, cuil, nro traspaso, cuit, obra social)" at bounding box center [401, 83] width 528 height 18
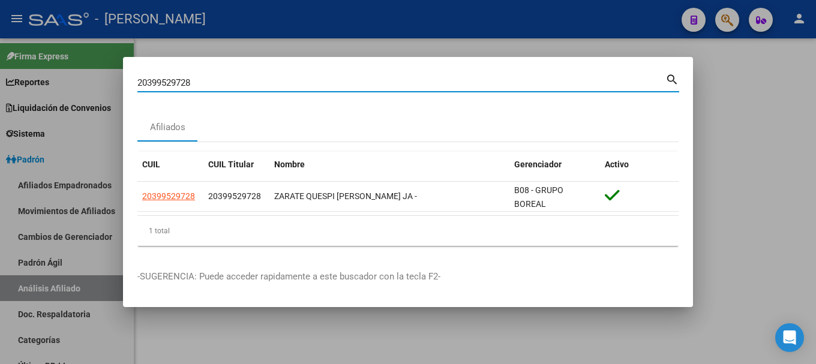
click at [501, 86] on input "20399529728" at bounding box center [401, 82] width 528 height 11
paste input "3636"
type input "20399536368"
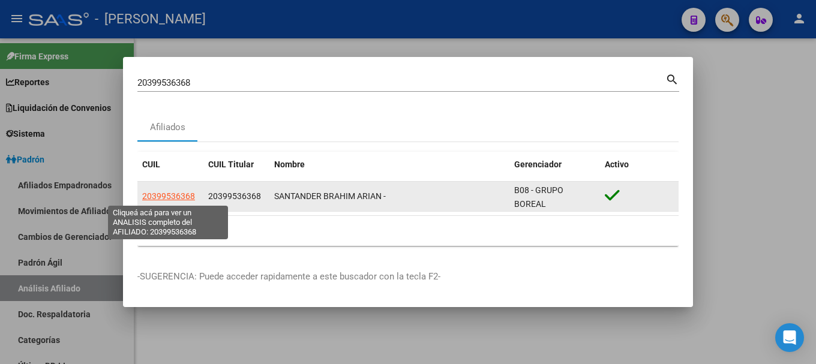
click at [181, 200] on span "20399536368" at bounding box center [168, 196] width 53 height 10
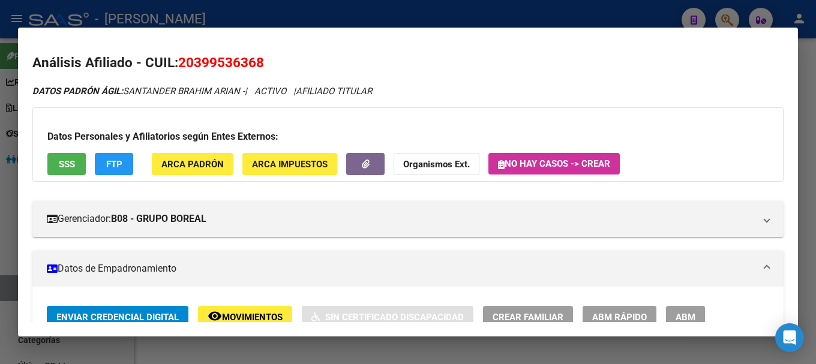
click at [199, 59] on span "20399536368" at bounding box center [221, 63] width 86 height 16
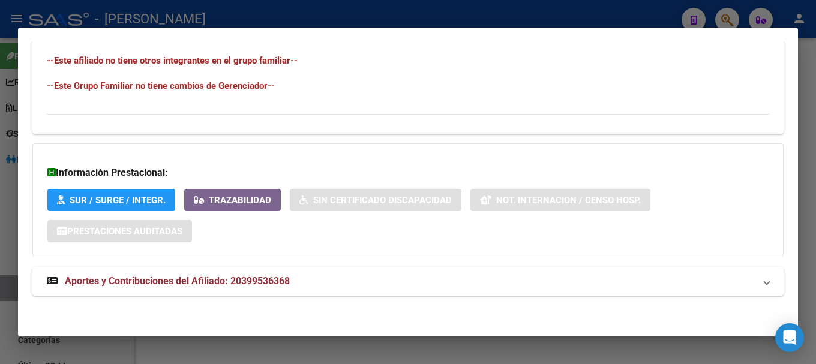
click at [330, 290] on mat-expansion-panel-header "Aportes y Contribuciones del Afiliado: 20399536368" at bounding box center [407, 281] width 751 height 29
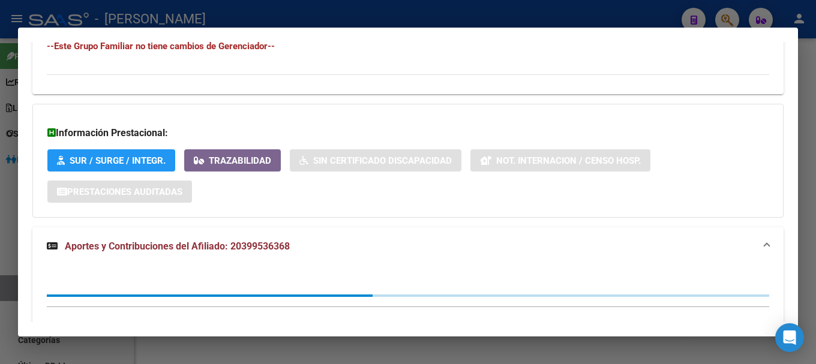
scroll to position [745, 0]
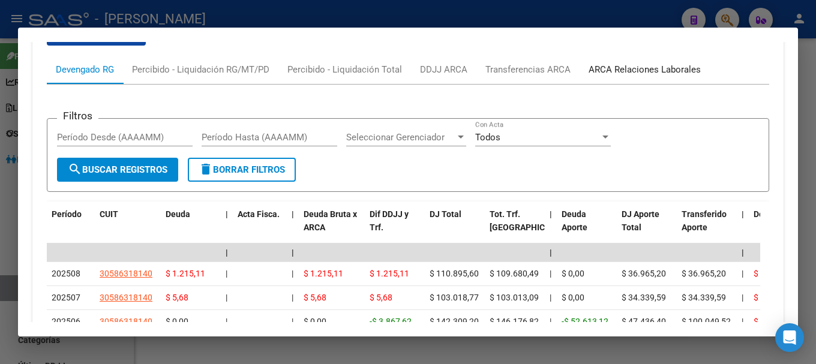
click at [657, 60] on div "ARCA Relaciones Laborales" at bounding box center [645, 69] width 130 height 29
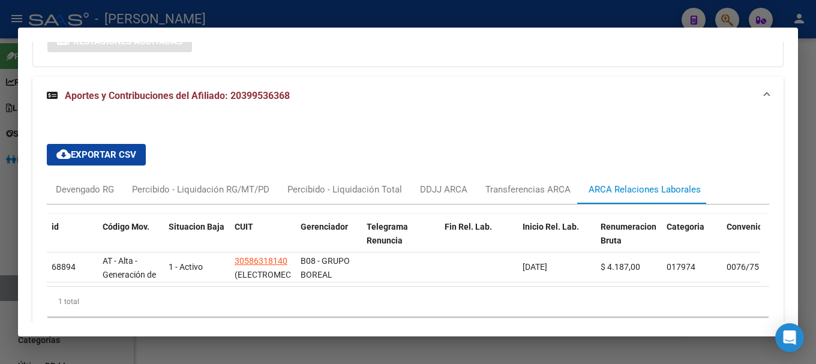
scroll to position [921, 0]
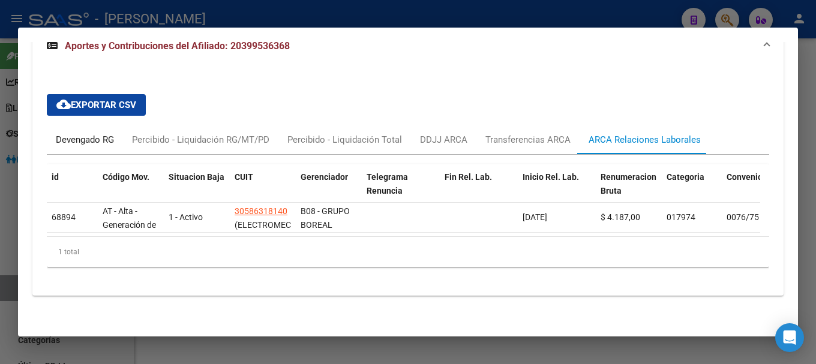
click at [58, 142] on div "Devengado RG" at bounding box center [85, 139] width 76 height 29
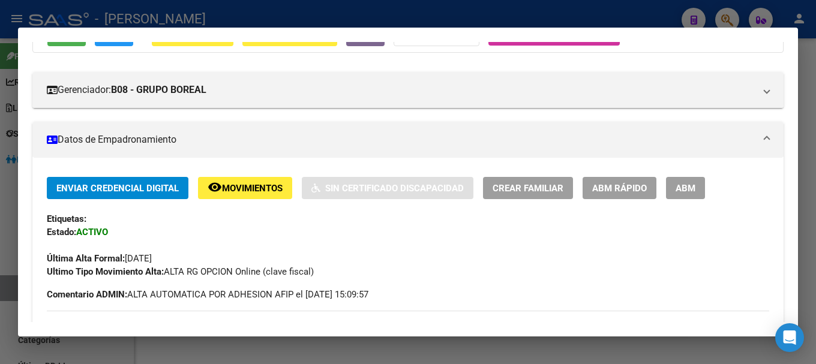
scroll to position [0, 0]
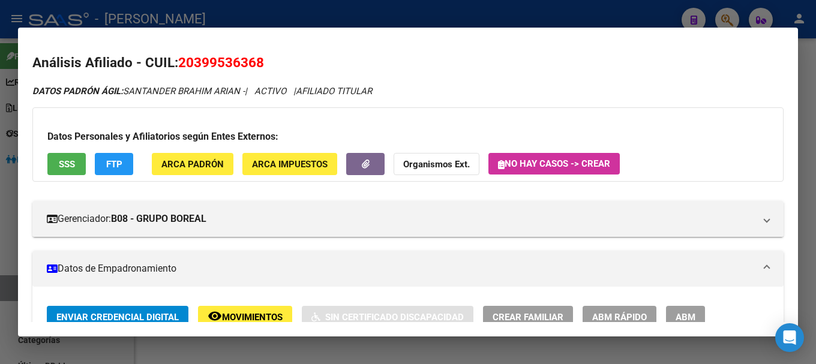
click at [235, 65] on span "20399536368" at bounding box center [221, 63] width 86 height 16
drag, startPoint x: 197, startPoint y: 58, endPoint x: 258, endPoint y: 71, distance: 62.6
click at [258, 71] on h2 "Análisis Afiliado - CUIL: 20399536368" at bounding box center [407, 63] width 751 height 20
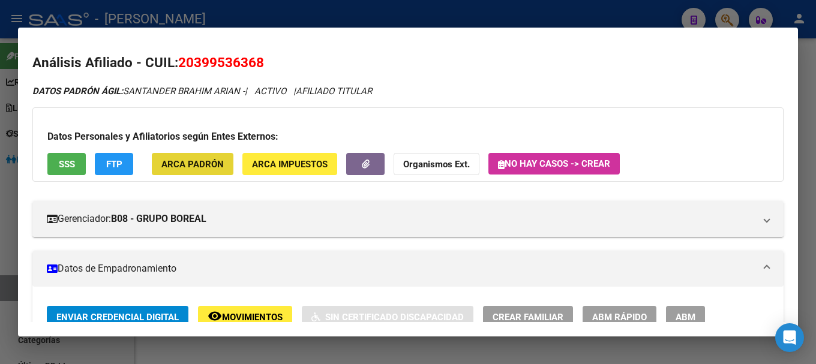
click at [218, 165] on span "ARCA Padrón" at bounding box center [192, 164] width 62 height 11
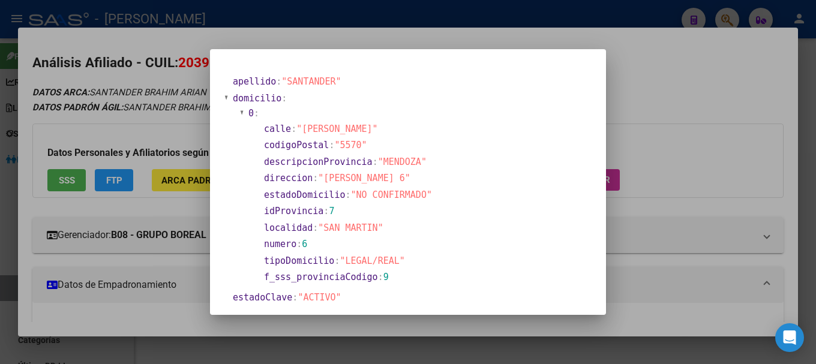
click at [284, 19] on div at bounding box center [408, 182] width 816 height 364
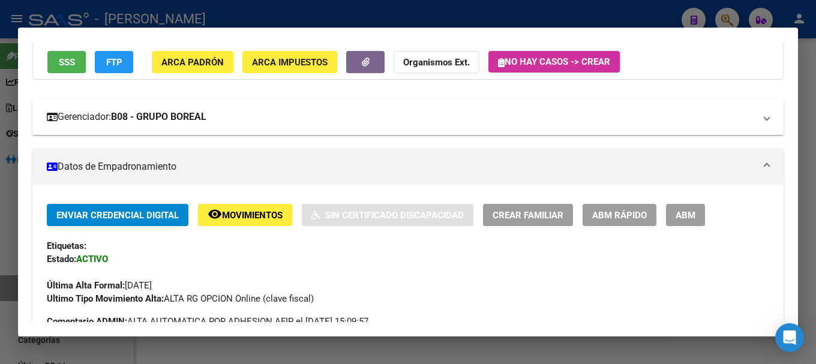
scroll to position [360, 0]
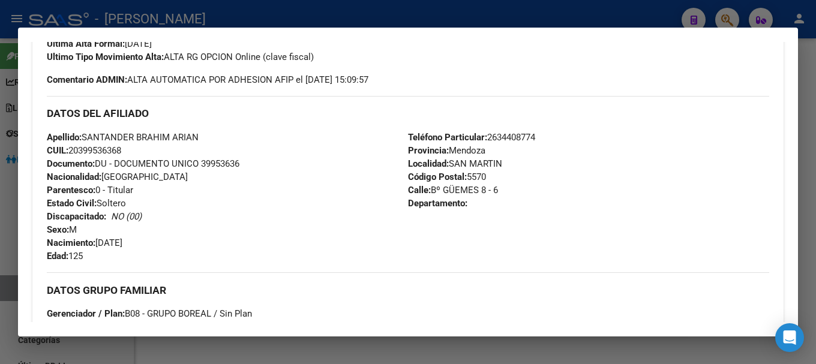
drag, startPoint x: 429, startPoint y: 190, endPoint x: 484, endPoint y: 191, distance: 54.7
click at [484, 191] on span "Calle: Bº GÜEMES 8 - 6" at bounding box center [453, 190] width 90 height 11
drag, startPoint x: 427, startPoint y: 189, endPoint x: 474, endPoint y: 189, distance: 46.8
click at [474, 189] on span "Calle: Bº GÜEMES 8 - 6" at bounding box center [453, 190] width 90 height 11
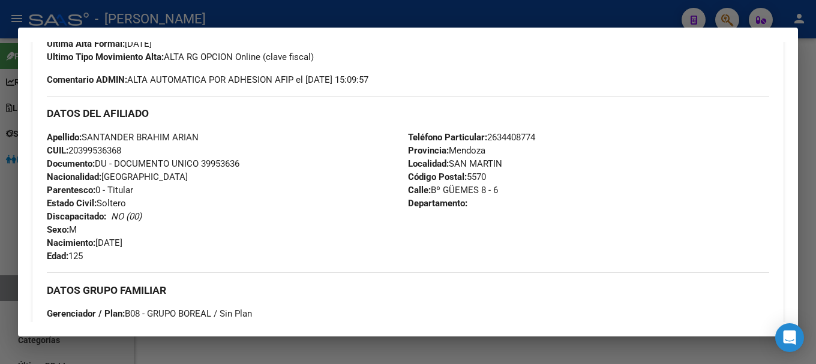
click at [474, 189] on span "Calle: Bº GÜEMES 8 - 6" at bounding box center [453, 190] width 90 height 11
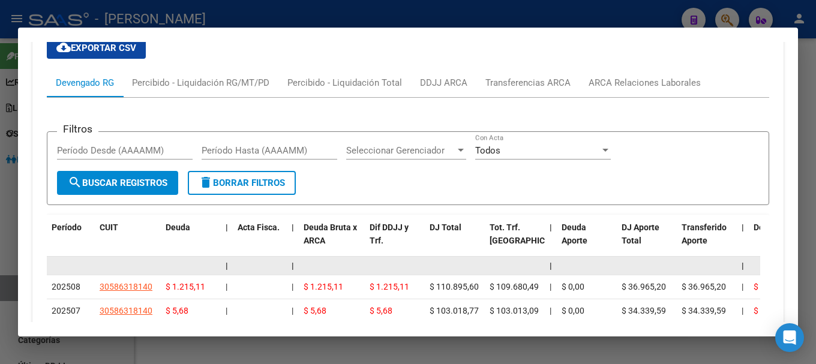
scroll to position [1020, 0]
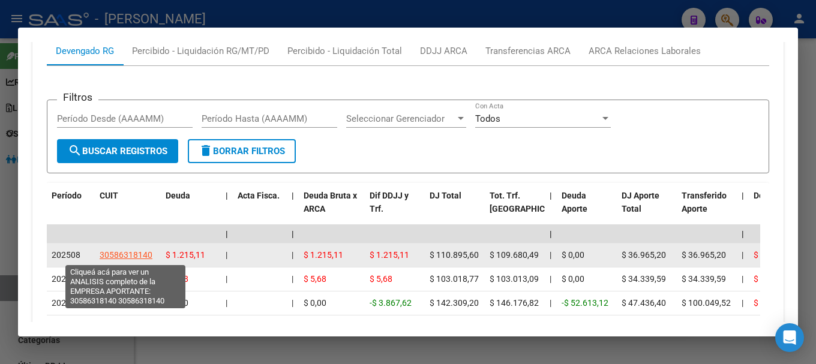
click at [122, 253] on span "30586318140" at bounding box center [126, 255] width 53 height 10
type textarea "30586318140"
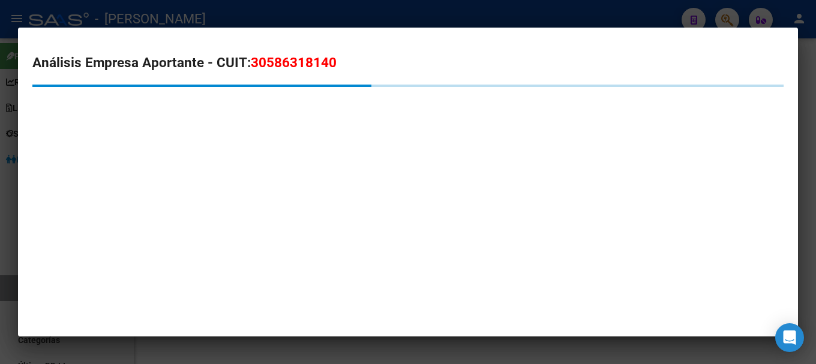
click at [267, 59] on span "30586318140" at bounding box center [294, 63] width 86 height 16
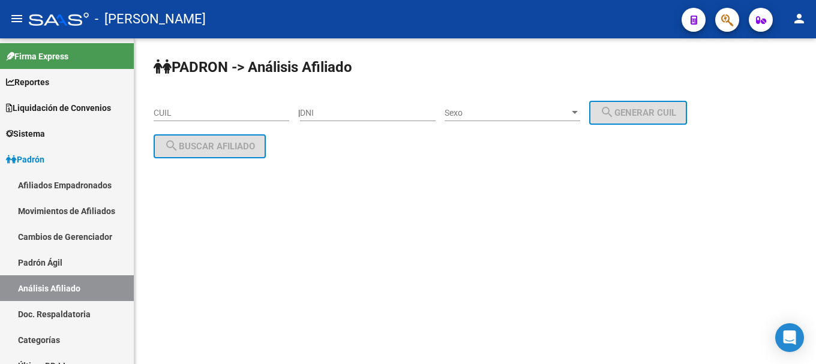
click at [703, 16] on button "button" at bounding box center [694, 20] width 24 height 24
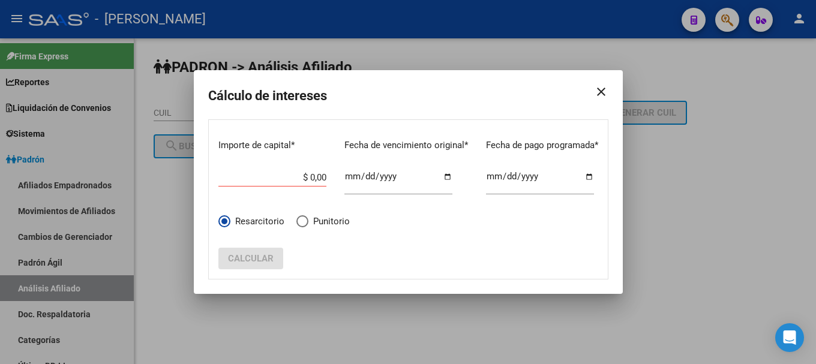
click at [724, 16] on div at bounding box center [408, 182] width 816 height 364
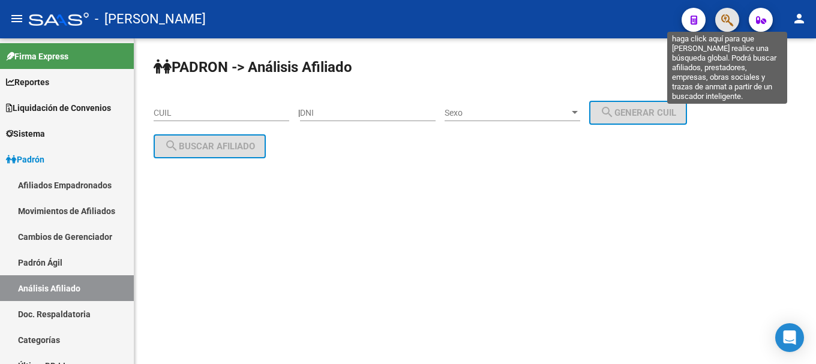
click at [722, 23] on icon "button" at bounding box center [727, 20] width 12 height 14
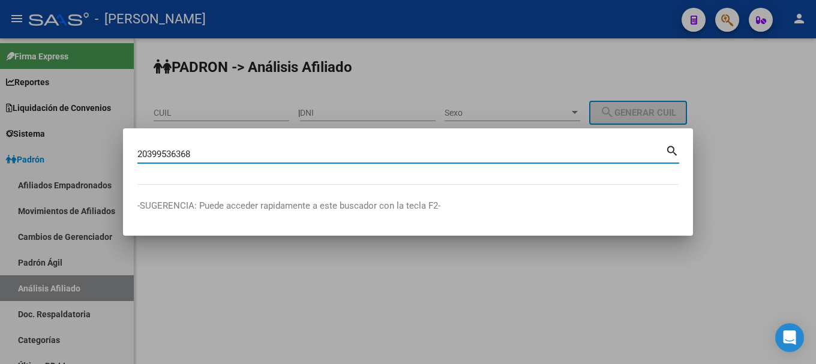
type input "20399536368"
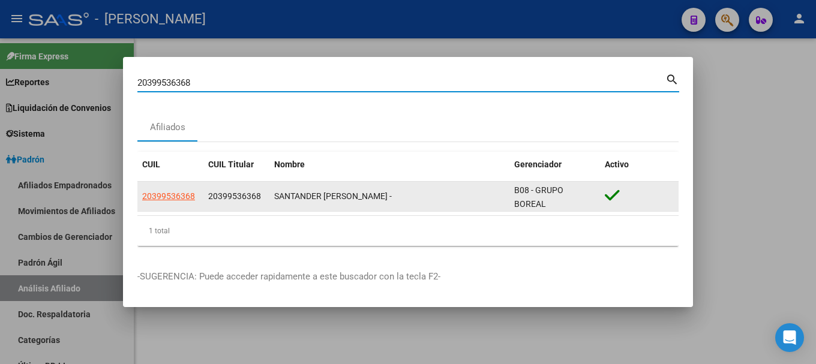
click at [187, 202] on app-link-go-to "20399536368" at bounding box center [168, 197] width 53 height 14
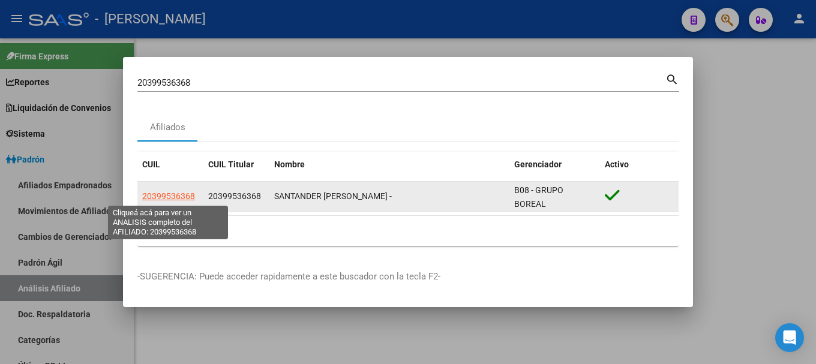
click at [185, 197] on span "20399536368" at bounding box center [168, 196] width 53 height 10
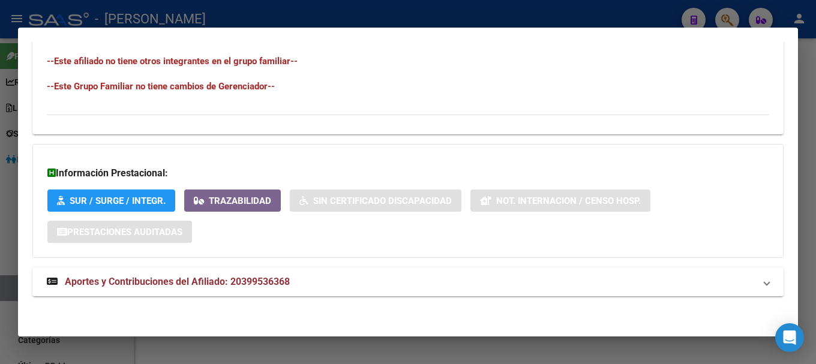
scroll to position [675, 0]
click at [332, 279] on mat-panel-title "Aportes y Contribuciones del Afiliado: 20399536368" at bounding box center [401, 281] width 708 height 14
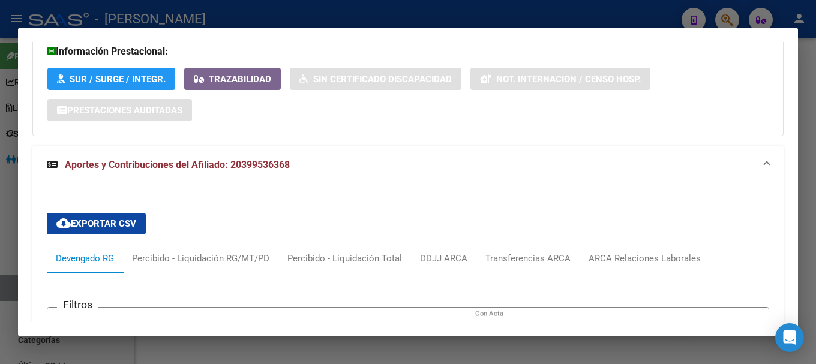
scroll to position [986, 0]
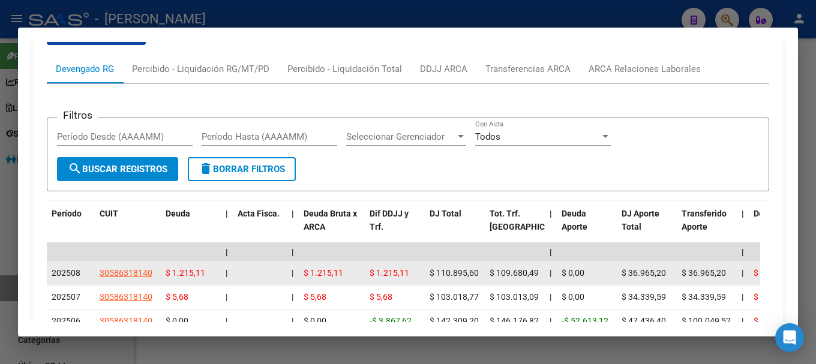
click at [142, 270] on span "30586318140" at bounding box center [126, 273] width 53 height 10
type textarea "30586318140"
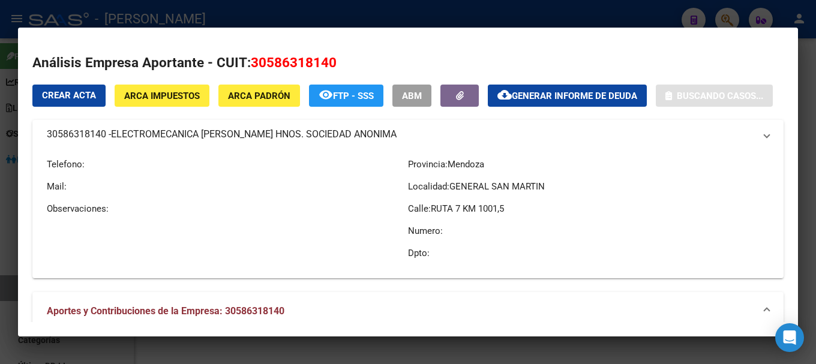
click at [280, 62] on span "30586318140" at bounding box center [294, 63] width 86 height 16
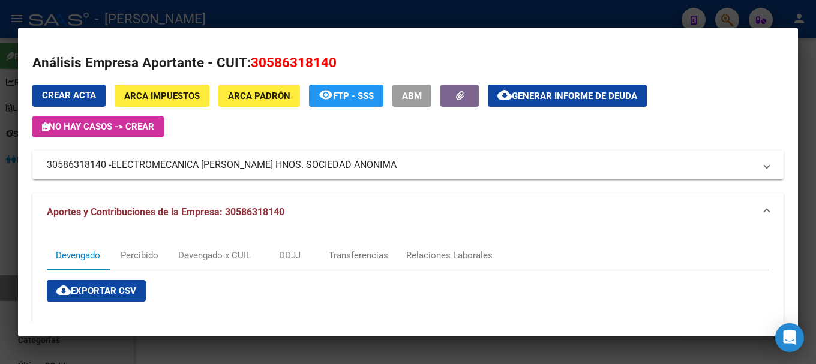
click at [238, 3] on div at bounding box center [408, 182] width 816 height 364
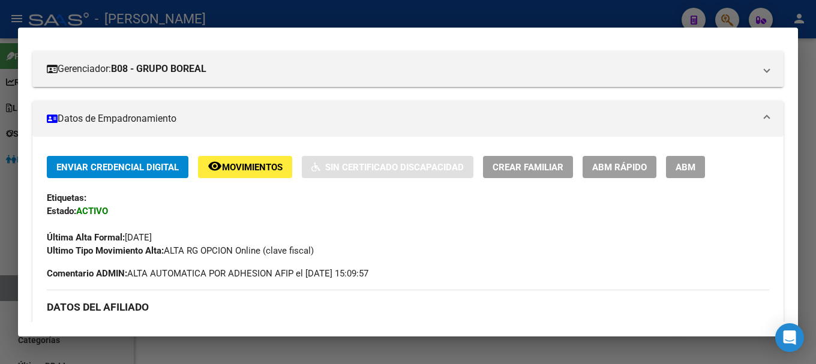
scroll to position [146, 0]
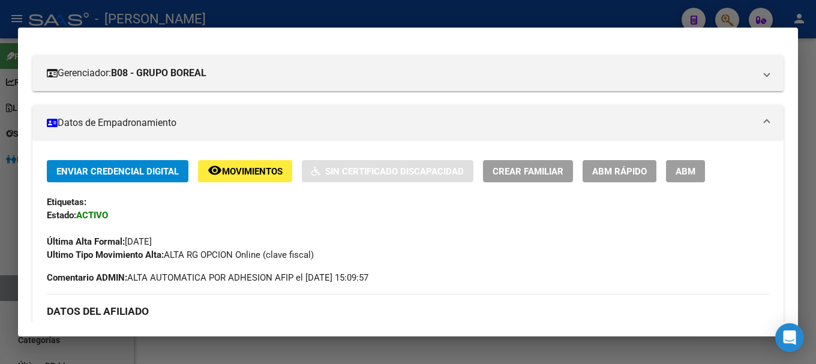
click at [549, 20] on div at bounding box center [408, 182] width 816 height 364
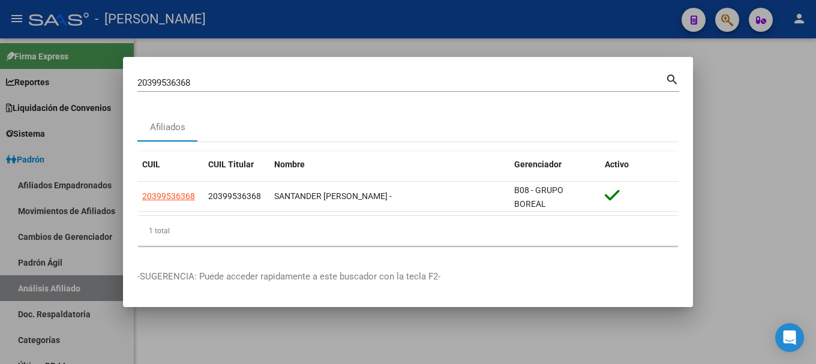
click at [461, 83] on input "20399536368" at bounding box center [401, 82] width 528 height 11
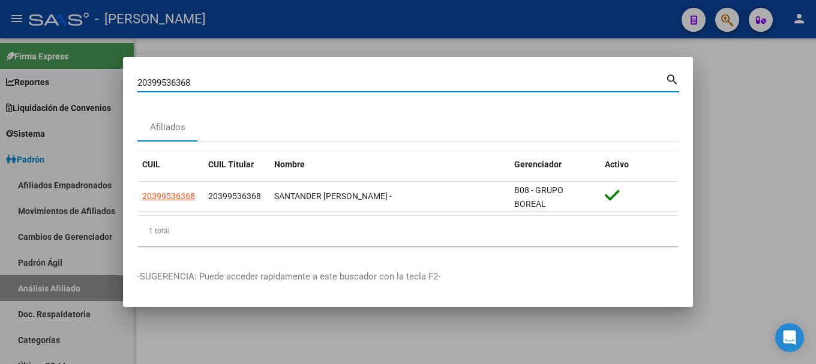
click at [461, 83] on input "20399536368" at bounding box center [401, 82] width 528 height 11
paste input "87353"
type input "20399587353"
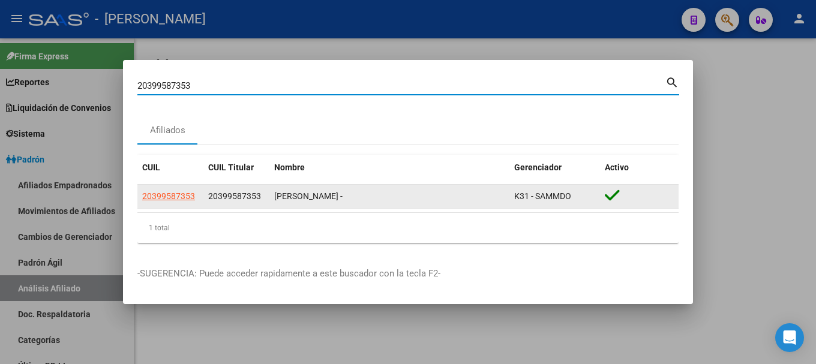
click at [167, 203] on app-link-go-to "20399587353" at bounding box center [168, 197] width 53 height 14
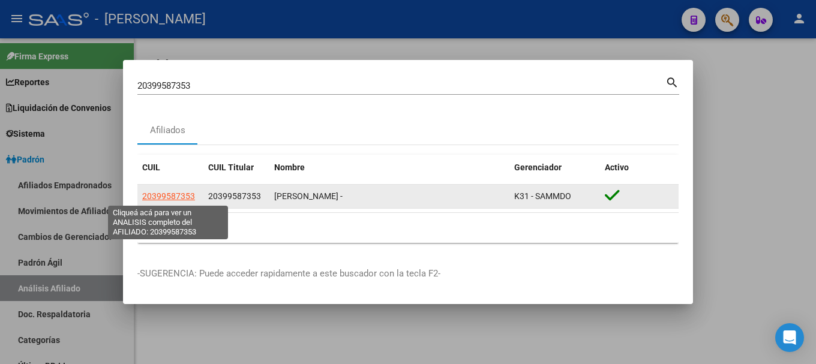
click at [171, 199] on span "20399587353" at bounding box center [168, 196] width 53 height 10
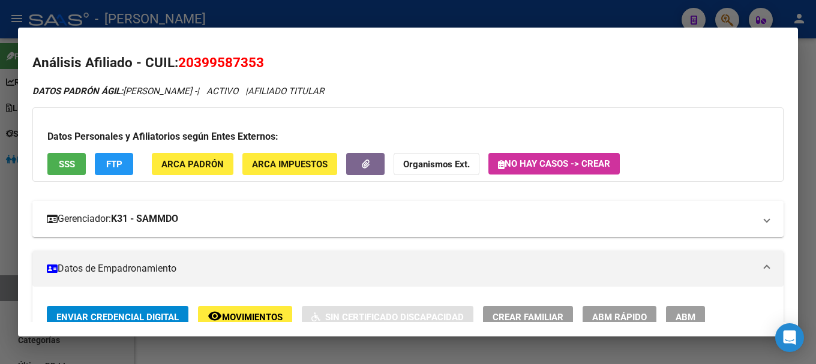
drag, startPoint x: 127, startPoint y: 220, endPoint x: 193, endPoint y: 222, distance: 66.7
click at [178, 222] on strong "K31 - SAMMDO" at bounding box center [144, 219] width 67 height 14
drag, startPoint x: 128, startPoint y: 219, endPoint x: 194, endPoint y: 215, distance: 65.6
click at [178, 215] on strong "K31 - SAMMDO" at bounding box center [144, 219] width 67 height 14
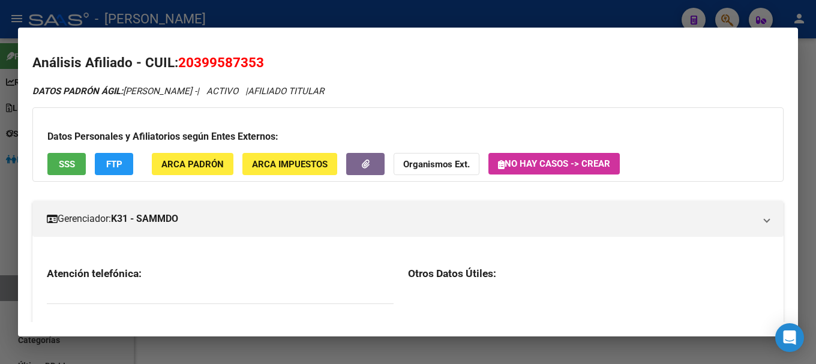
copy strong "K31 - SAMMDO"
click at [325, 71] on h2 "Análisis Afiliado - CUIL: 20399587353" at bounding box center [407, 63] width 751 height 20
click at [391, 223] on mat-panel-title "Gerenciador: K31 - SAMMDO" at bounding box center [401, 219] width 708 height 14
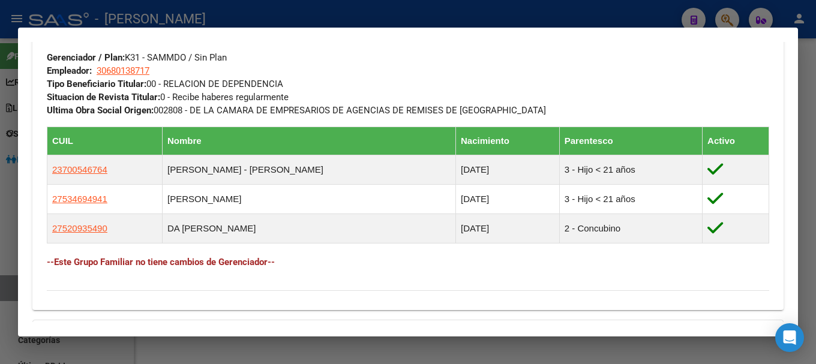
scroll to position [777, 0]
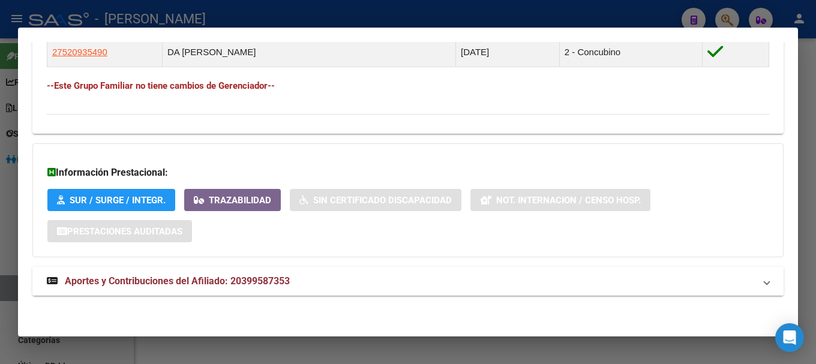
click at [384, 286] on mat-panel-title "Aportes y Contribuciones del Afiliado: 20399587353" at bounding box center [401, 281] width 708 height 14
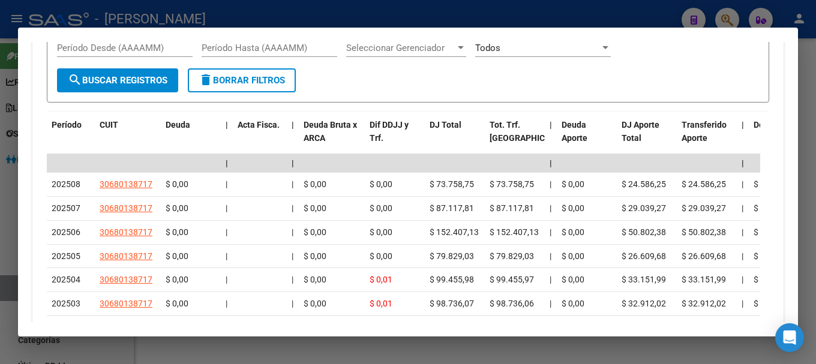
scroll to position [1208, 0]
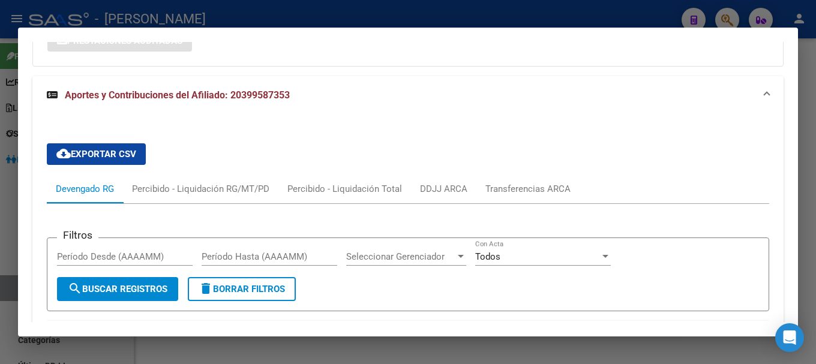
click at [499, 89] on mat-panel-title "Aportes y Contribuciones del Afiliado: 20399587353" at bounding box center [401, 95] width 708 height 14
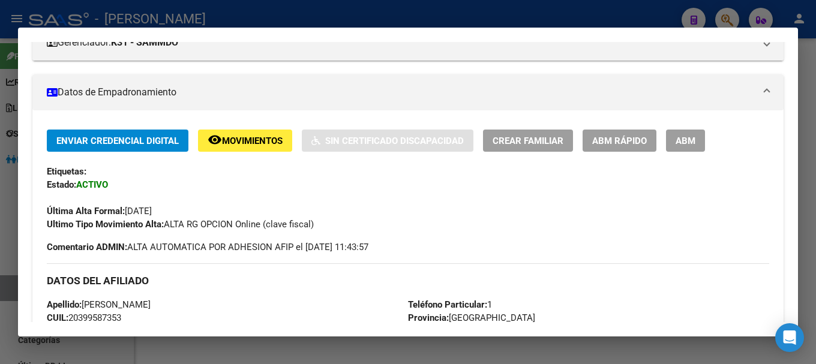
scroll to position [0, 0]
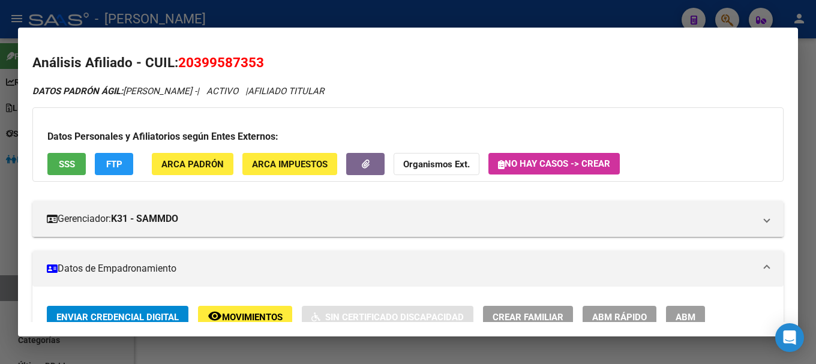
click at [229, 65] on span "20399587353" at bounding box center [221, 63] width 86 height 16
copy span "20399587353"
click at [223, 159] on button "ARCA Padrón" at bounding box center [193, 164] width 82 height 22
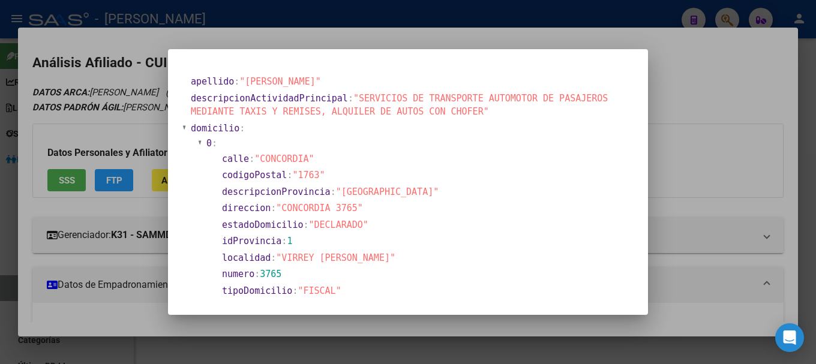
click at [349, 31] on div at bounding box center [408, 182] width 816 height 364
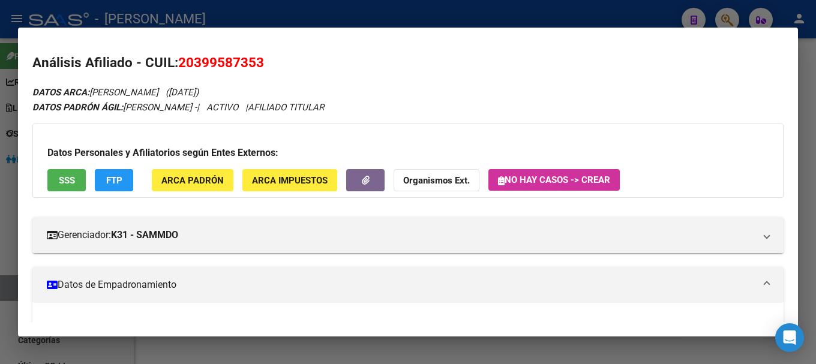
drag, startPoint x: 198, startPoint y: 62, endPoint x: 255, endPoint y: 64, distance: 57.1
click at [255, 64] on span "20399587353" at bounding box center [221, 63] width 86 height 16
copy span "39958735"
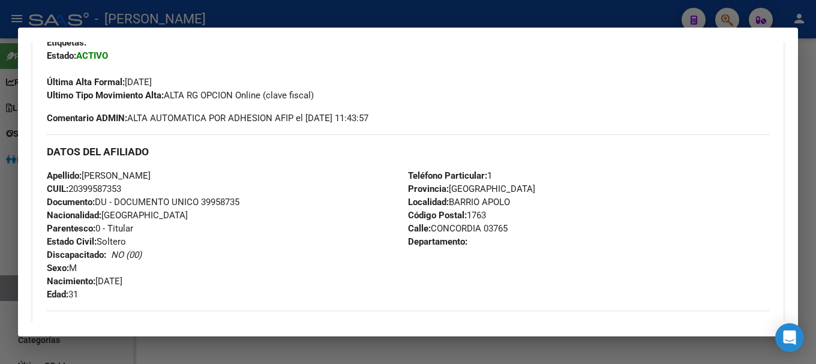
scroll to position [360, 0]
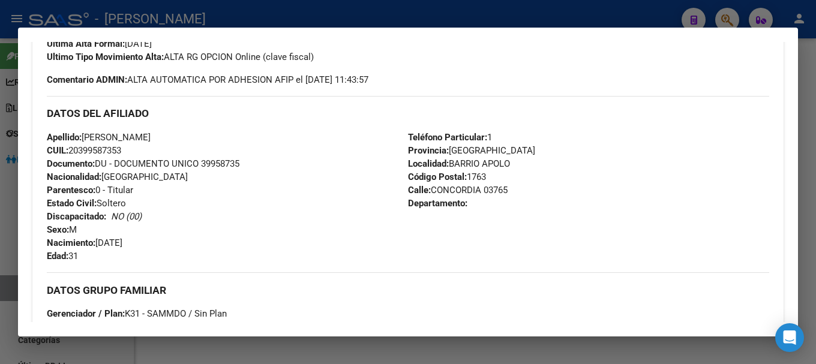
drag, startPoint x: 429, startPoint y: 193, endPoint x: 480, endPoint y: 195, distance: 51.7
click at [480, 195] on span "Calle: CONCORDIA 03765" at bounding box center [458, 190] width 100 height 11
copy span "CONCORDIA"
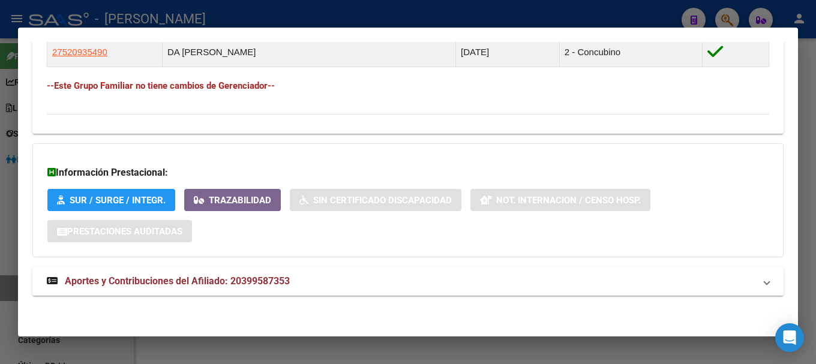
click at [327, 296] on mat-expansion-panel-header "Aportes y Contribuciones del Afiliado: 20399587353" at bounding box center [407, 281] width 751 height 29
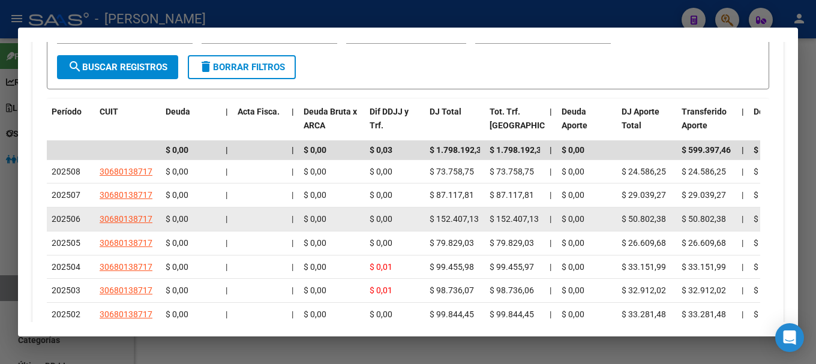
scroll to position [1232, 0]
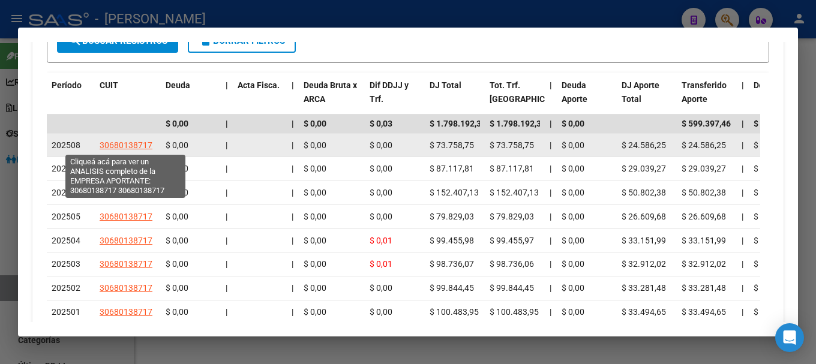
click at [133, 145] on span "30680138717" at bounding box center [126, 145] width 53 height 10
type textarea "30680138717"
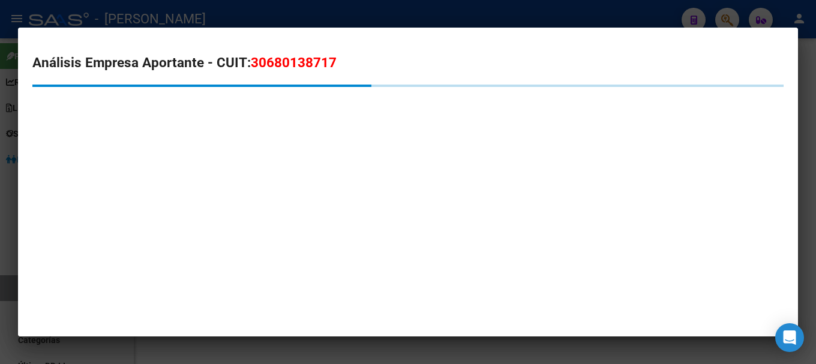
click at [273, 65] on span "30680138717" at bounding box center [294, 63] width 86 height 16
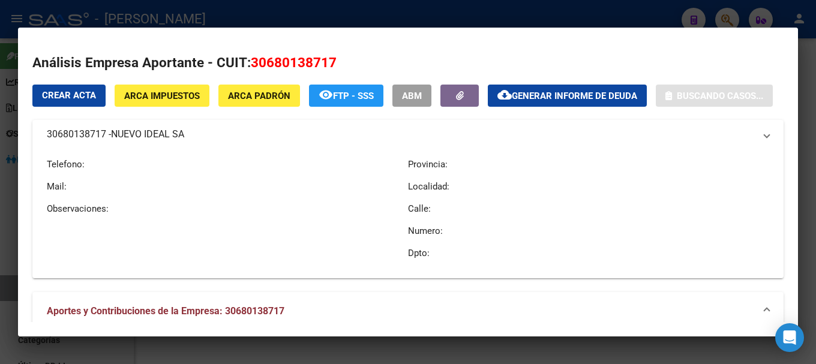
click at [273, 65] on span "30680138717" at bounding box center [294, 63] width 86 height 16
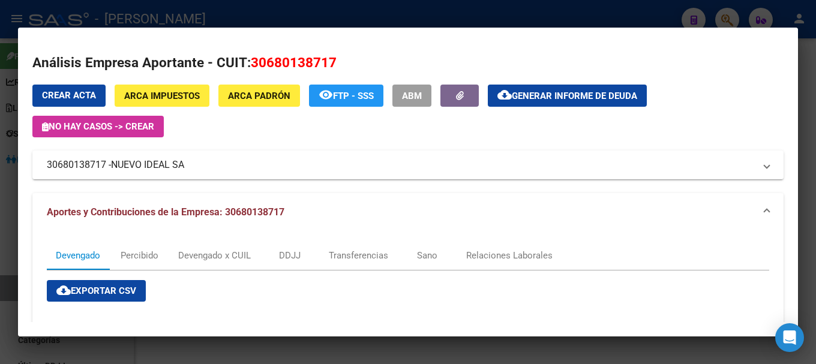
click at [729, 95] on div "Crear Acta ARCA Impuestos ARCA Padrón remove_red_eye FTP - SSS ABM cloud_downlo…" at bounding box center [407, 111] width 751 height 53
click at [288, 65] on span "30680138717" at bounding box center [294, 63] width 86 height 16
copy span "30680138717"
click at [247, 12] on div at bounding box center [408, 182] width 816 height 364
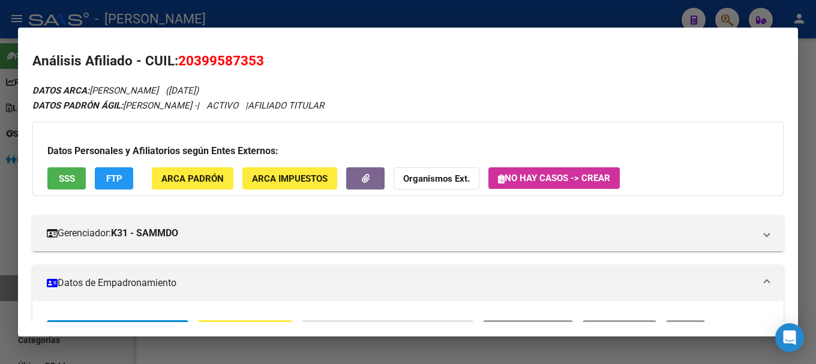
scroll to position [0, 0]
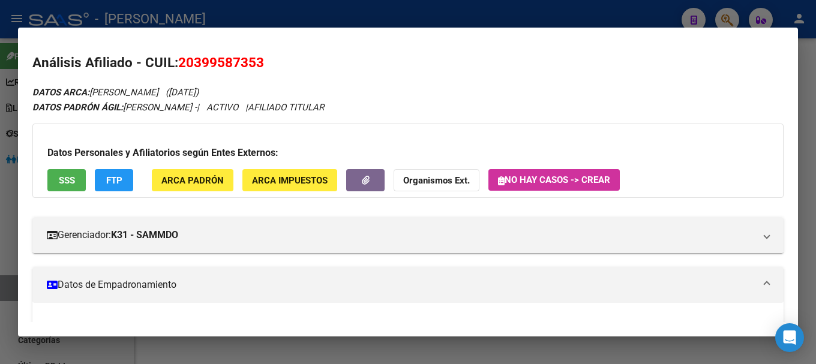
click at [372, 31] on mat-dialog-container "Análisis Afiliado - CUIL: 20399587353 DATOS ARCA: [PERSON_NAME] ([DATE]) DATOS …" at bounding box center [408, 183] width 780 height 310
click at [365, 22] on div at bounding box center [408, 182] width 816 height 364
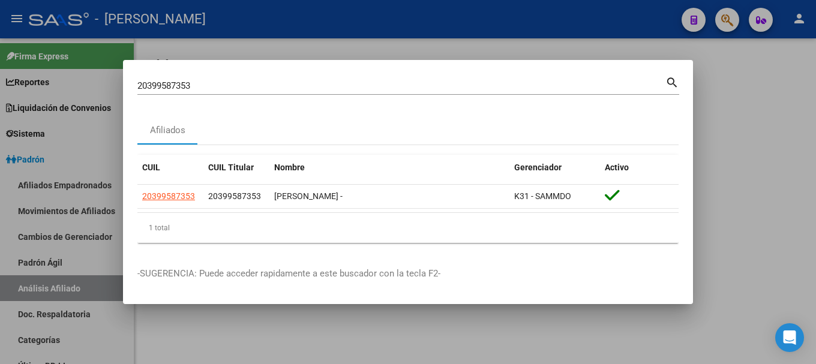
click at [357, 88] on input "20399587353" at bounding box center [401, 85] width 528 height 11
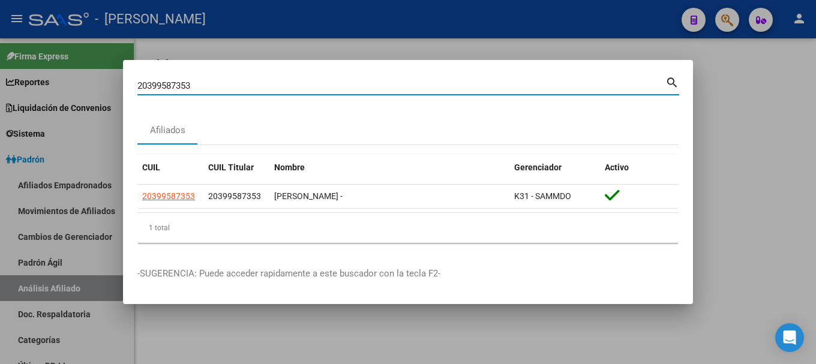
click at [357, 88] on input "20399587353" at bounding box center [401, 85] width 528 height 11
paste input "638241"
type input "20399638241"
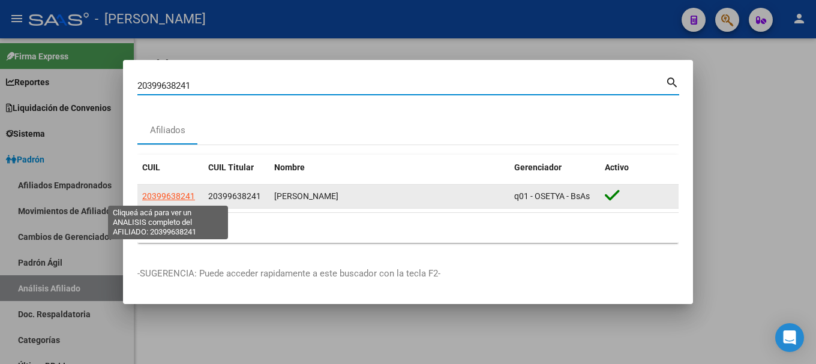
click at [169, 197] on span "20399638241" at bounding box center [168, 196] width 53 height 10
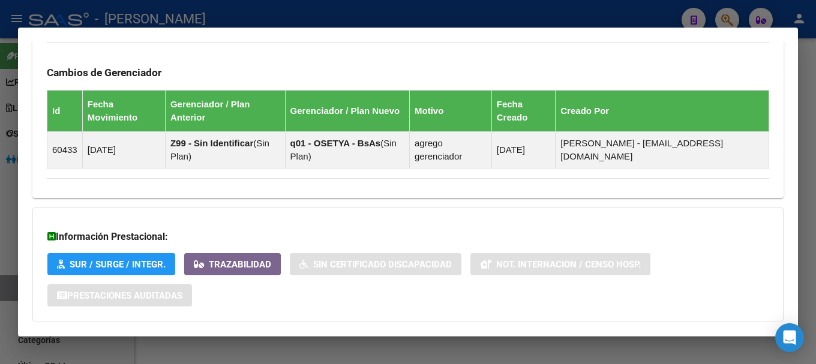
scroll to position [763, 0]
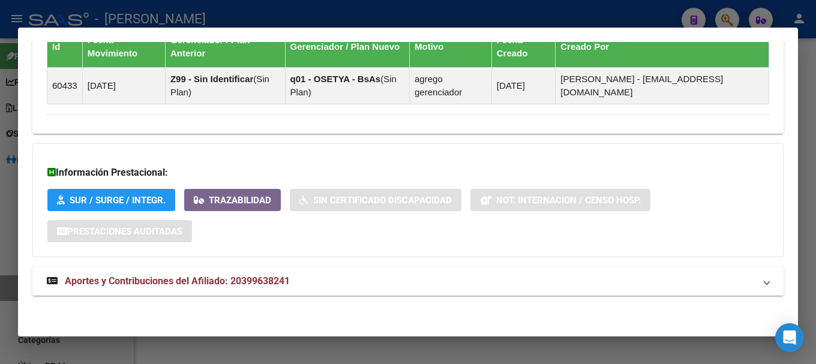
click at [436, 270] on mat-expansion-panel-header "Aportes y Contribuciones del Afiliado: 20399638241" at bounding box center [407, 281] width 751 height 29
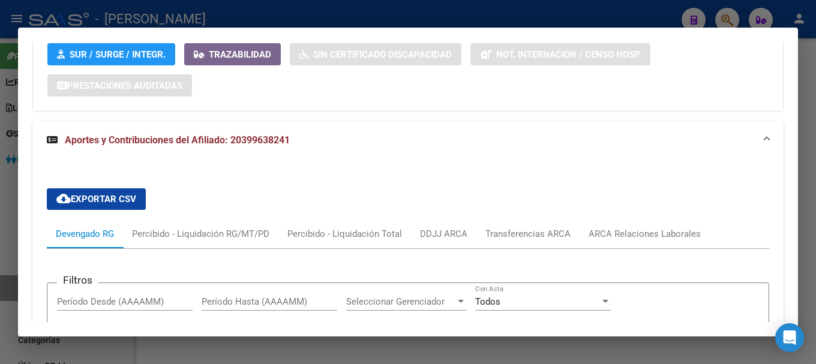
scroll to position [1065, 0]
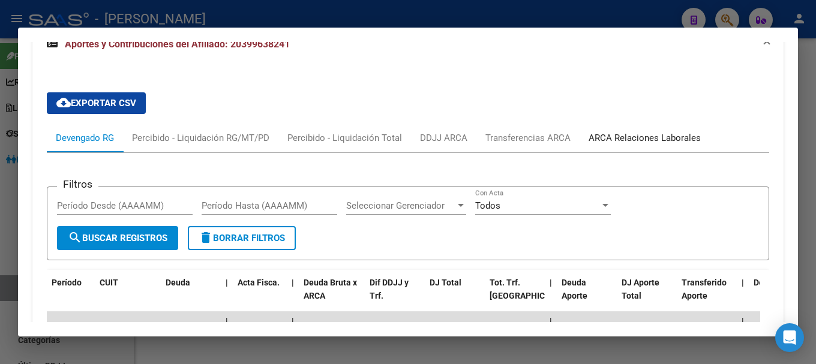
click at [657, 131] on div "ARCA Relaciones Laborales" at bounding box center [645, 137] width 112 height 13
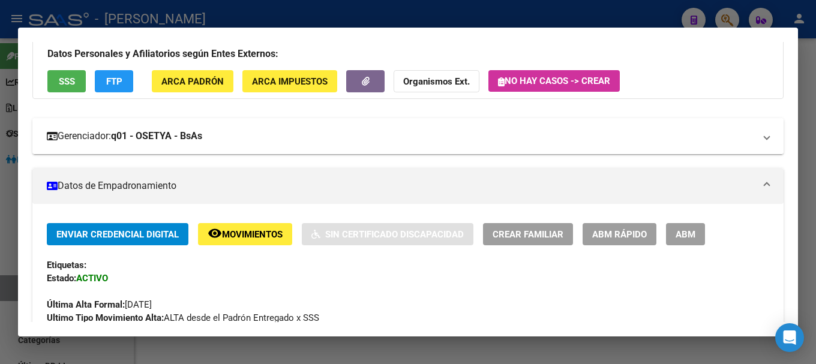
scroll to position [0, 0]
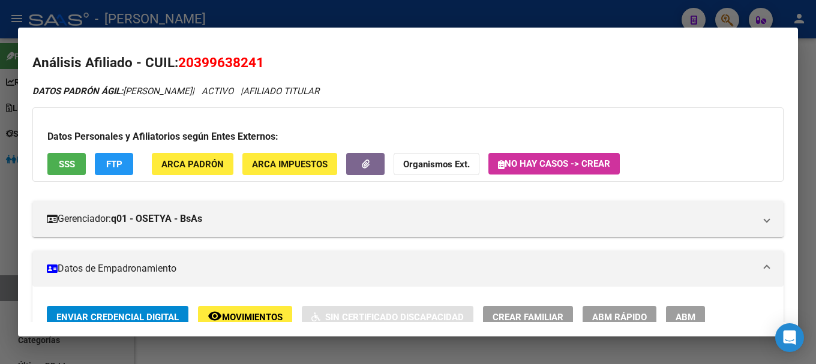
click at [224, 68] on span "20399638241" at bounding box center [221, 63] width 86 height 16
copy span "20399638241"
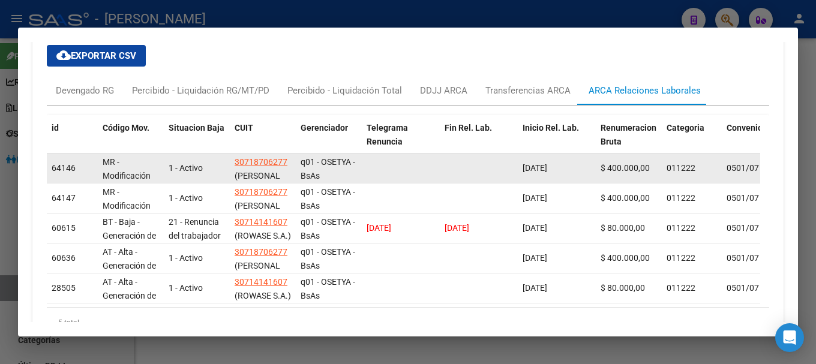
scroll to position [1080, 0]
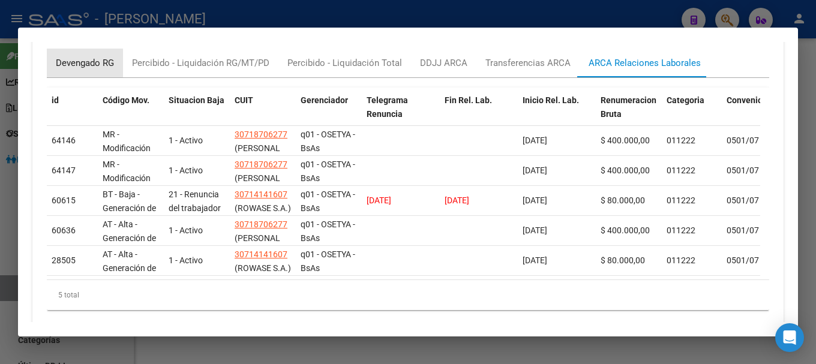
click at [69, 65] on div "Devengado RG" at bounding box center [85, 62] width 58 height 13
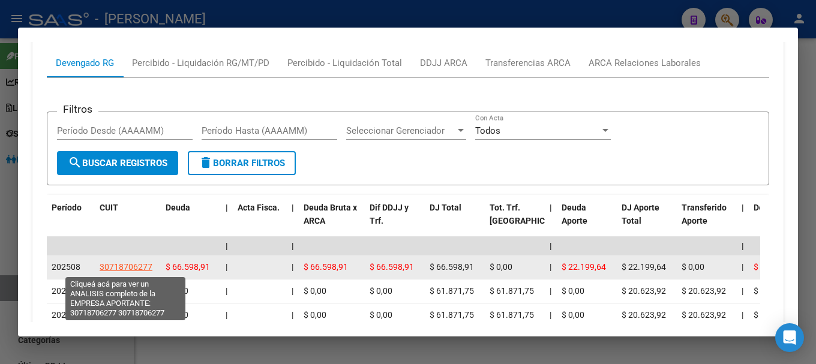
click at [127, 265] on span "30718706277" at bounding box center [126, 267] width 53 height 10
type textarea "30718706277"
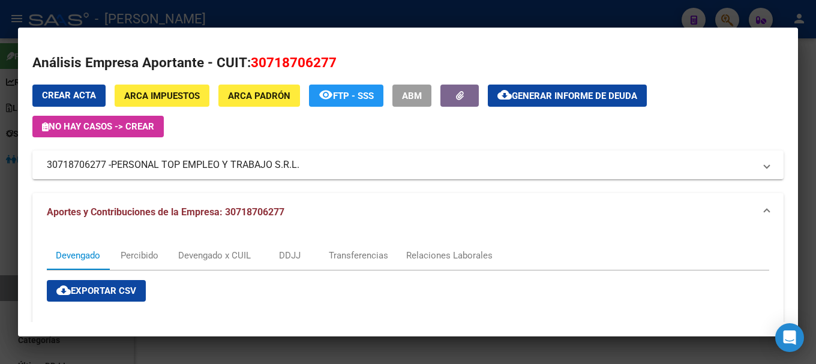
click at [294, 24] on div at bounding box center [408, 182] width 816 height 364
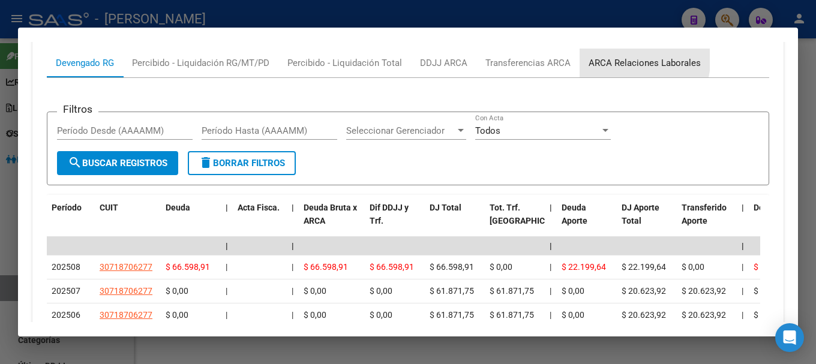
click at [592, 54] on div "ARCA Relaciones Laborales" at bounding box center [645, 63] width 130 height 29
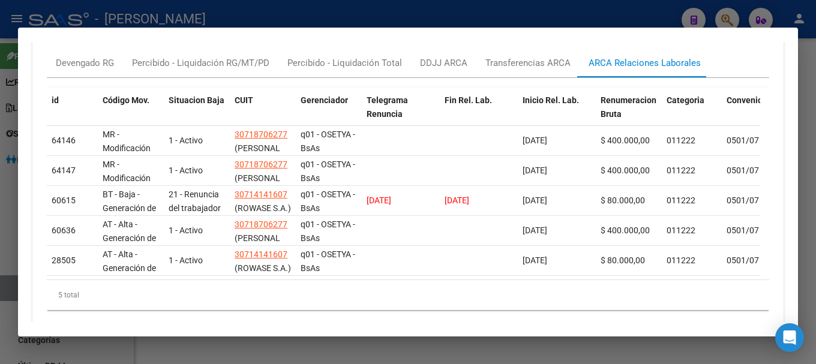
click at [46, 60] on div "cloud_download Exportar CSV Devengado RG Percibido - Liquidación RG/MT/PD Perci…" at bounding box center [407, 169] width 751 height 322
click at [55, 68] on div "Devengado RG" at bounding box center [85, 63] width 76 height 29
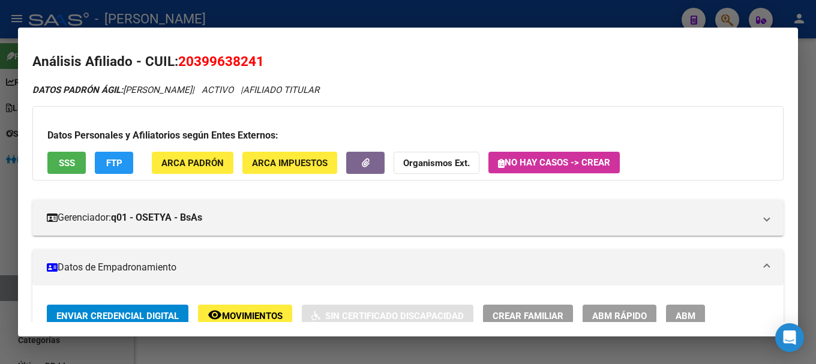
scroll to position [0, 0]
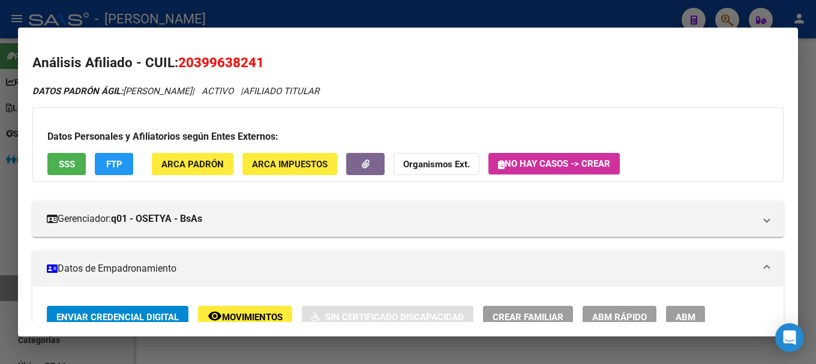
click at [240, 65] on span "20399638241" at bounding box center [221, 63] width 86 height 16
copy span "20399638241"
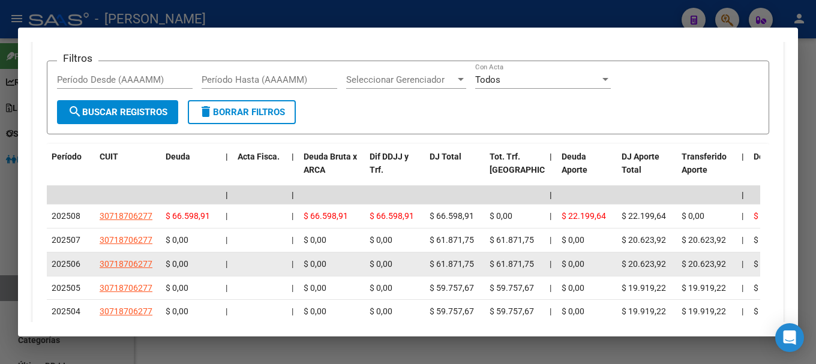
scroll to position [1140, 0]
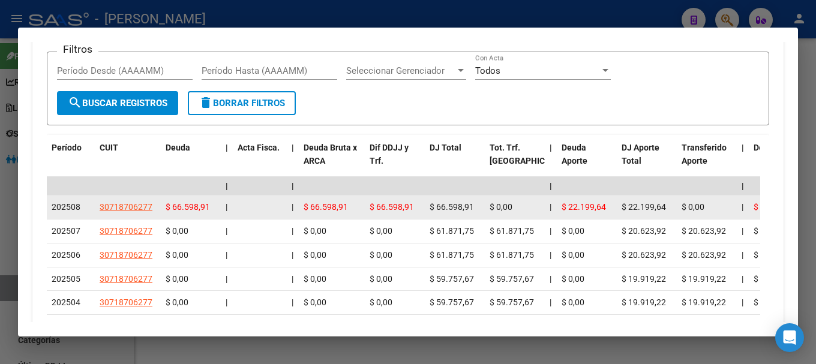
click at [118, 199] on datatable-body-cell "30718706277" at bounding box center [128, 207] width 66 height 23
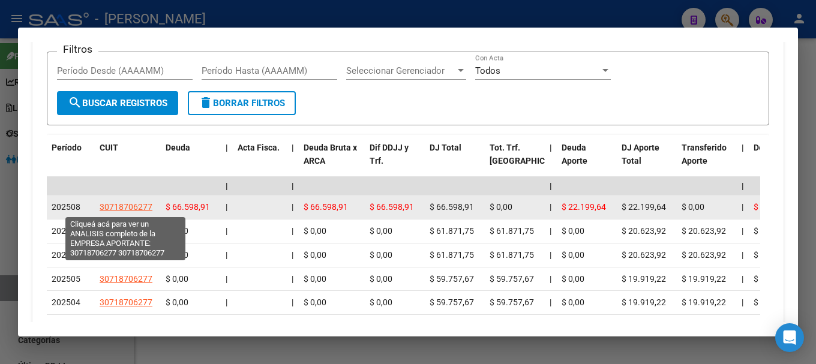
click at [119, 205] on span "30718706277" at bounding box center [126, 207] width 53 height 10
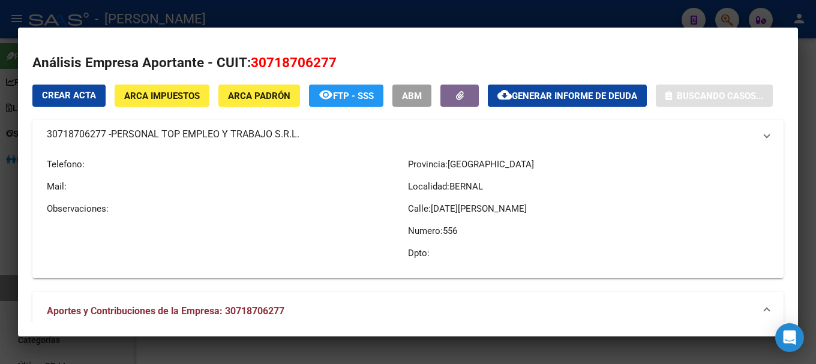
click at [325, 68] on span "30718706277" at bounding box center [294, 63] width 86 height 16
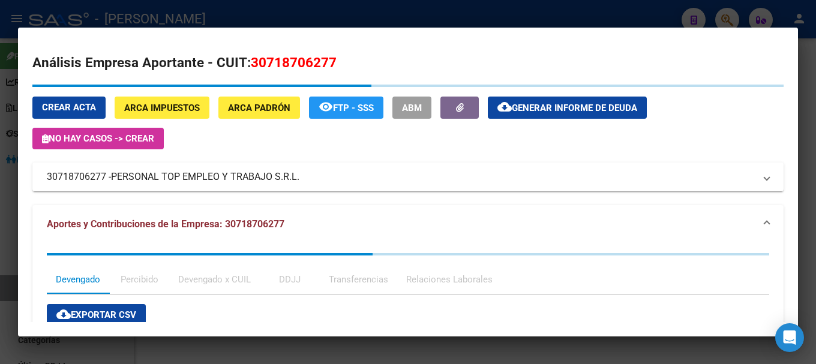
click at [325, 68] on span "30718706277" at bounding box center [294, 63] width 86 height 16
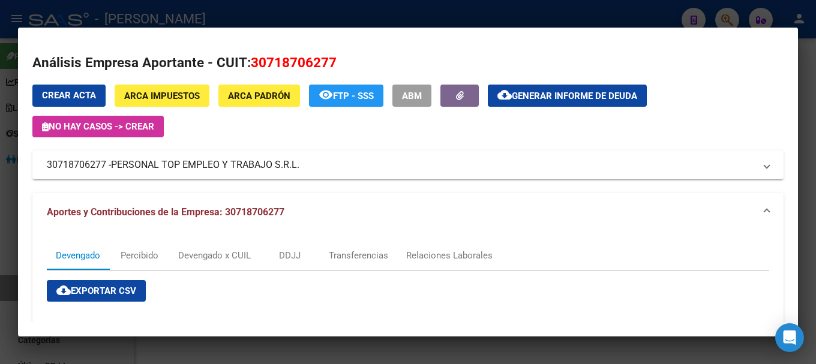
click at [173, 12] on div at bounding box center [408, 182] width 816 height 364
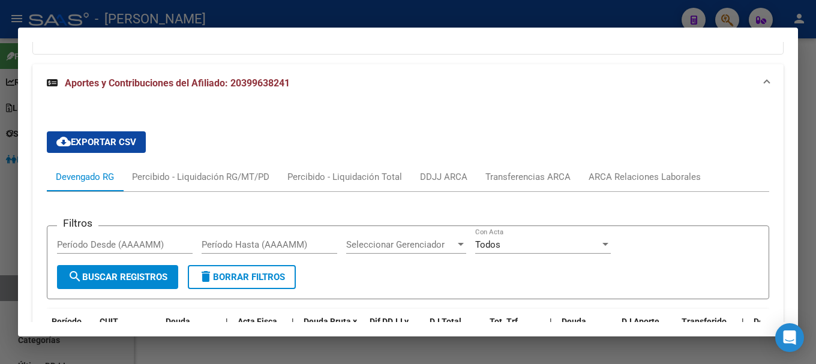
scroll to position [960, 0]
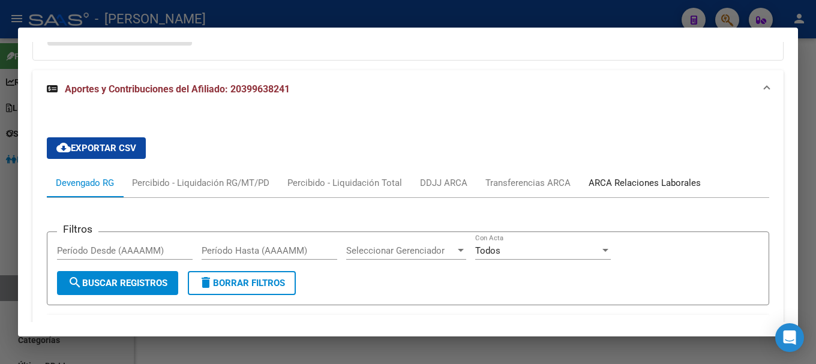
click at [637, 176] on div "ARCA Relaciones Laborales" at bounding box center [645, 182] width 112 height 13
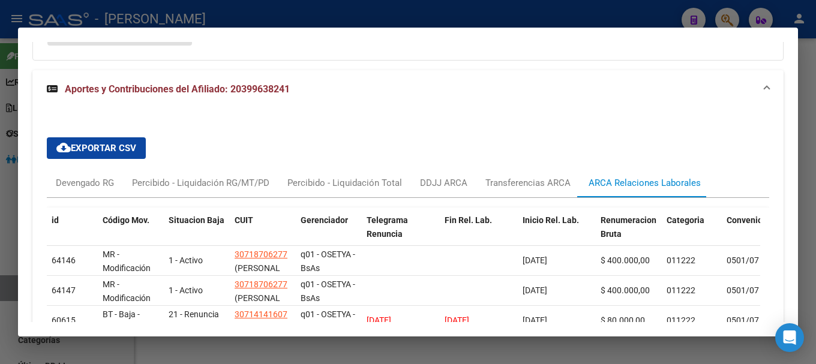
click at [469, 18] on div at bounding box center [408, 182] width 816 height 364
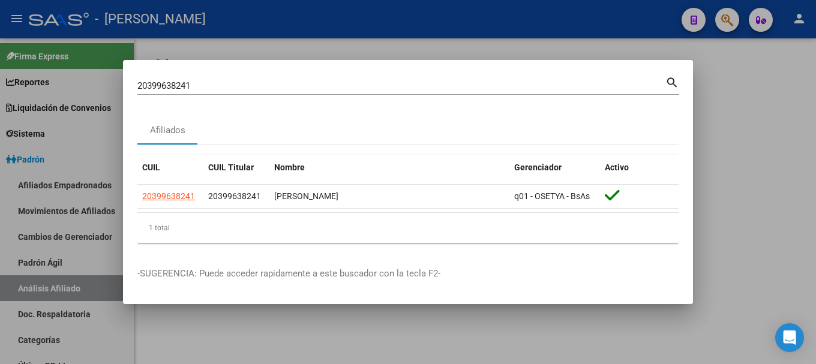
click at [489, 87] on input "20399638241" at bounding box center [401, 85] width 528 height 11
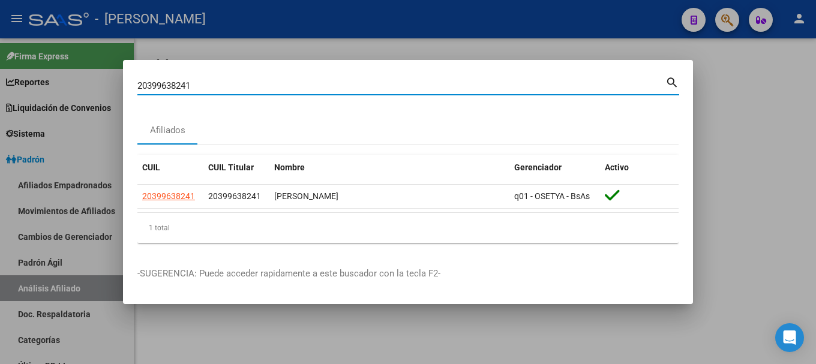
click at [489, 87] on input "20399638241" at bounding box center [401, 85] width 528 height 11
type input "27326712278"
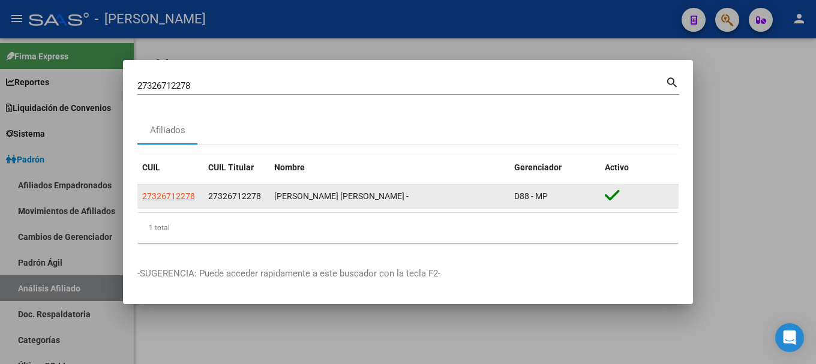
click at [198, 200] on div "27326712278" at bounding box center [170, 197] width 56 height 14
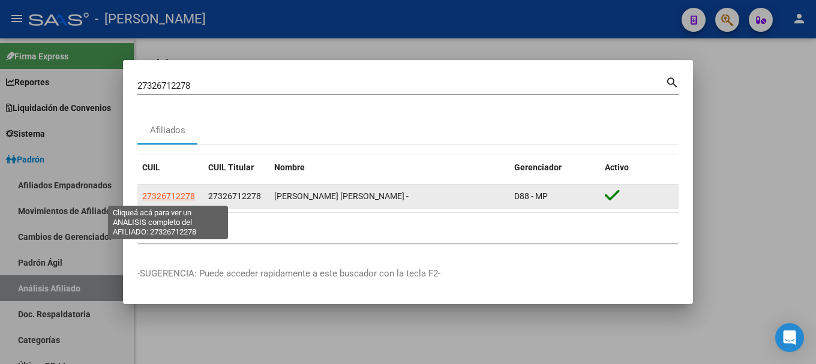
click at [193, 192] on span "27326712278" at bounding box center [168, 196] width 53 height 10
type textarea "27326712278"
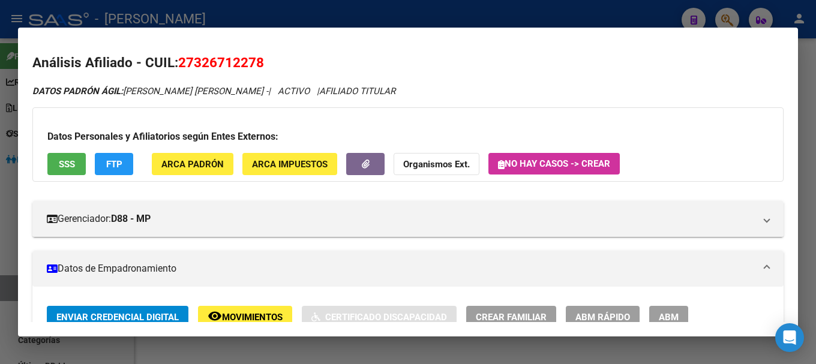
click at [238, 64] on span "27326712278" at bounding box center [221, 63] width 86 height 16
copy span "27326712278"
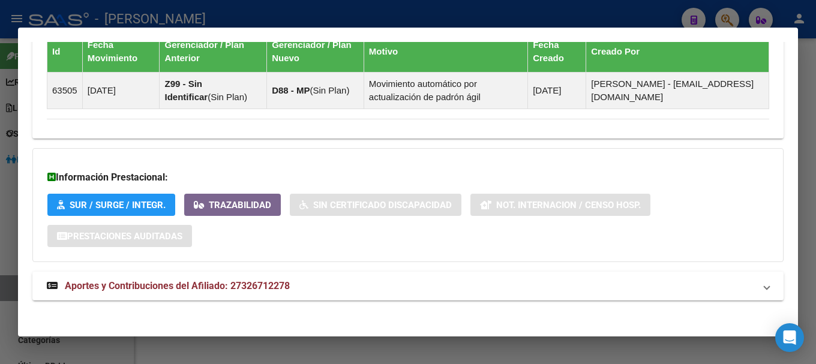
scroll to position [777, 0]
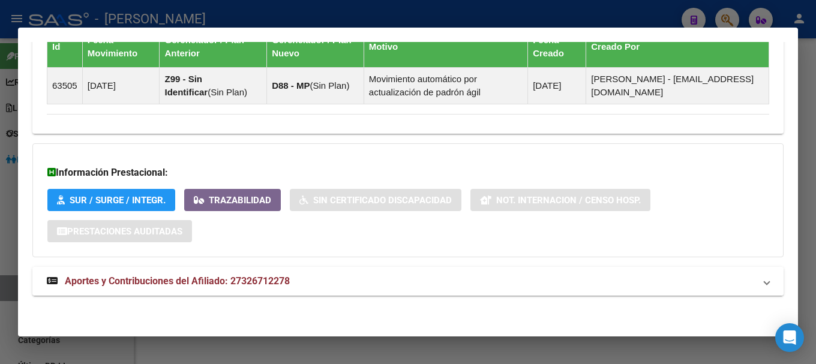
click at [370, 288] on mat-panel-title "Aportes y Contribuciones del Afiliado: 27326712278" at bounding box center [401, 281] width 708 height 14
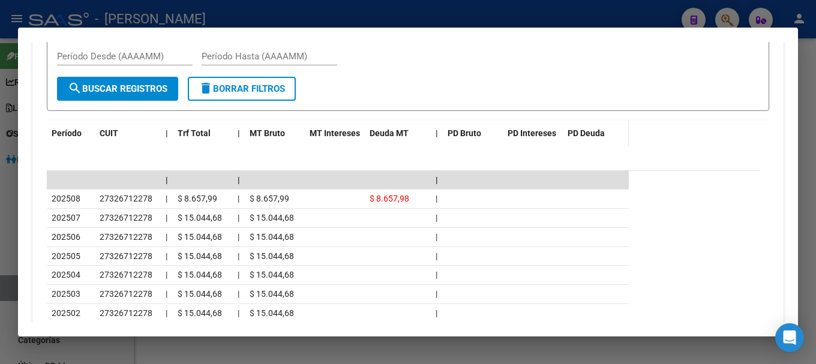
scroll to position [967, 0]
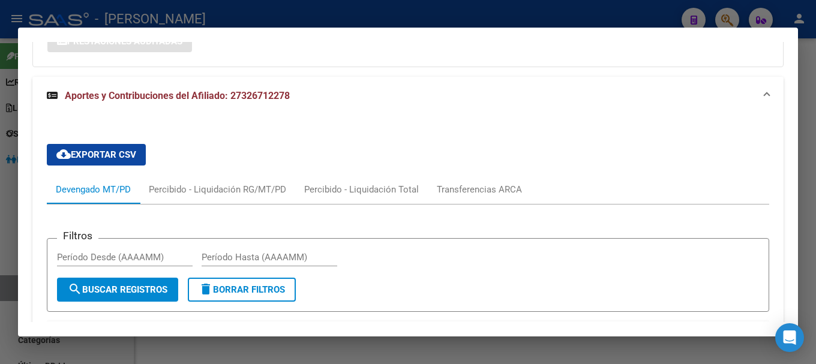
click at [510, 104] on mat-expansion-panel-header "Aportes y Contribuciones del Afiliado: 27326712278" at bounding box center [407, 96] width 751 height 38
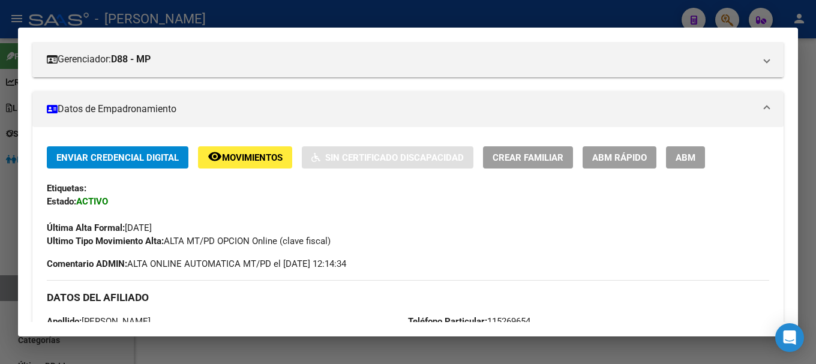
scroll to position [240, 0]
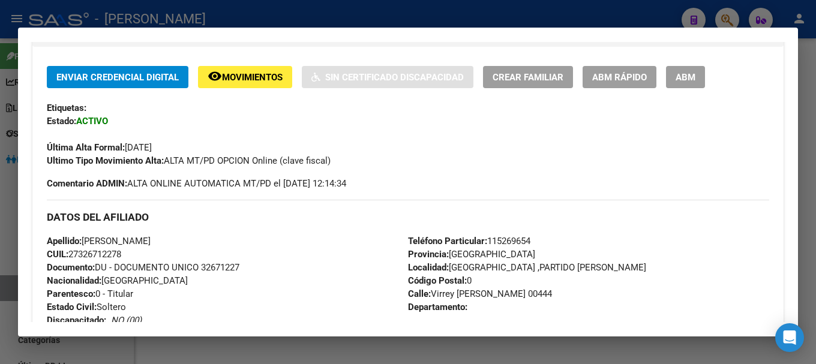
click at [414, 17] on div at bounding box center [408, 182] width 816 height 364
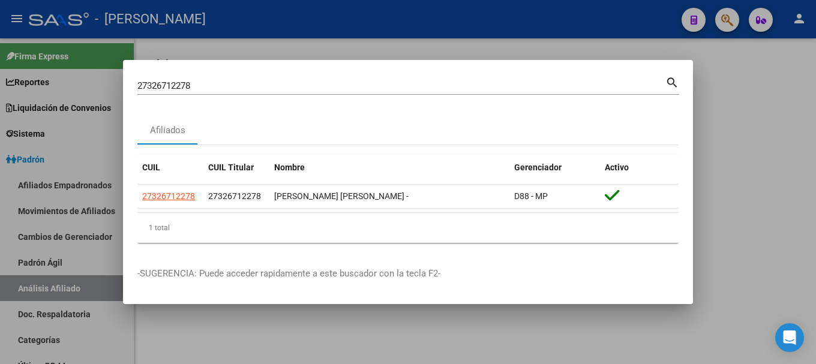
click at [457, 90] on input "27326712278" at bounding box center [401, 85] width 528 height 11
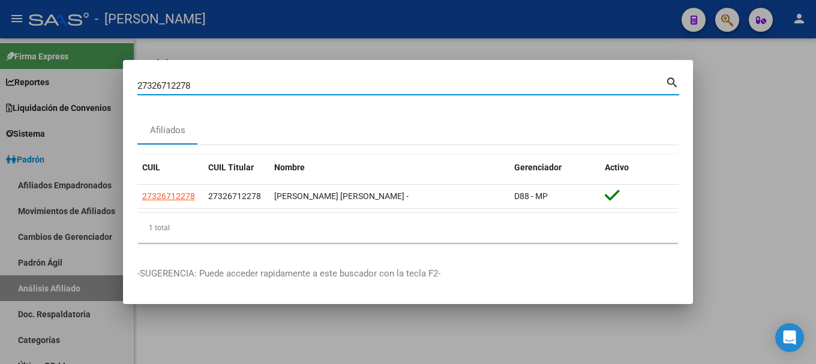
click at [457, 90] on input "27326712278" at bounding box center [401, 85] width 528 height 11
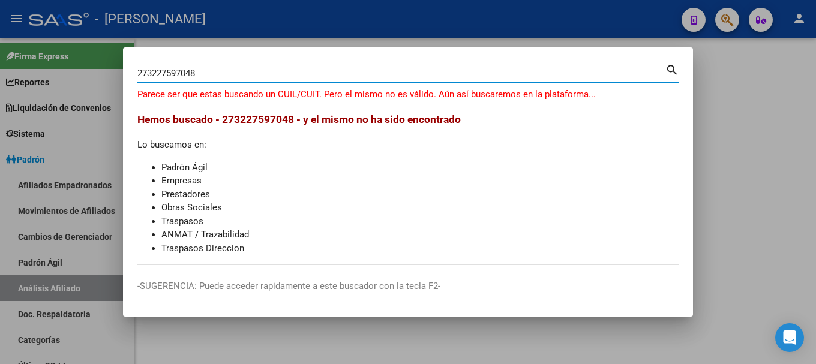
click at [155, 74] on input "273227597048" at bounding box center [401, 73] width 528 height 11
click at [157, 74] on input "273227597048" at bounding box center [401, 73] width 528 height 11
click at [166, 73] on input "273227597048" at bounding box center [401, 73] width 528 height 11
click at [178, 73] on input "273227597048" at bounding box center [401, 73] width 528 height 11
click at [188, 74] on input "273227597048" at bounding box center [401, 73] width 528 height 11
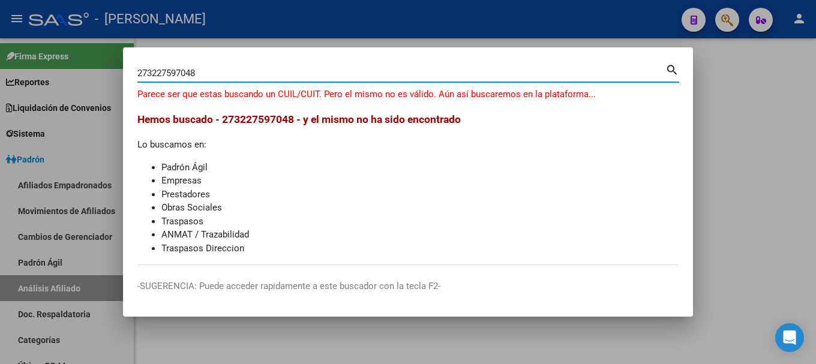
click at [173, 74] on input "273227597048" at bounding box center [401, 73] width 528 height 11
click at [167, 71] on input "273227497048" at bounding box center [401, 73] width 528 height 11
type input "273227497048"
click at [200, 72] on input "273227497048" at bounding box center [401, 73] width 528 height 11
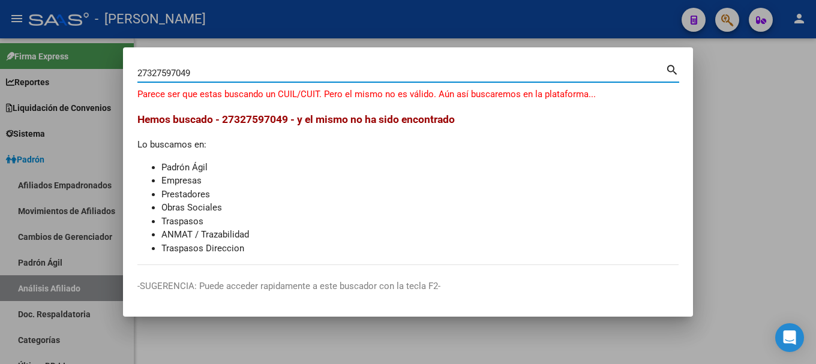
type input "27327597049"
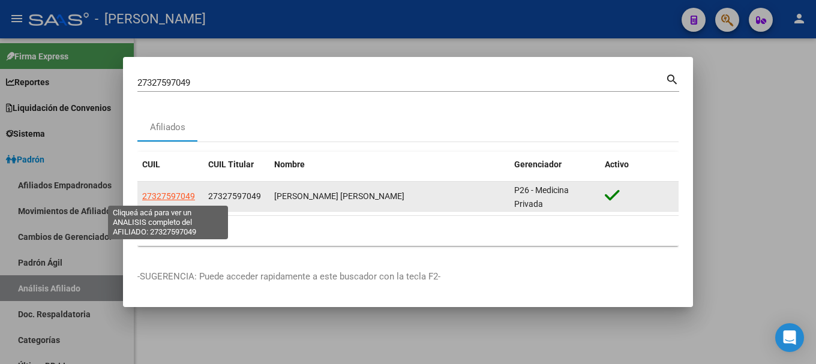
click at [173, 191] on span "27327597049" at bounding box center [168, 196] width 53 height 10
type textarea "27327597049"
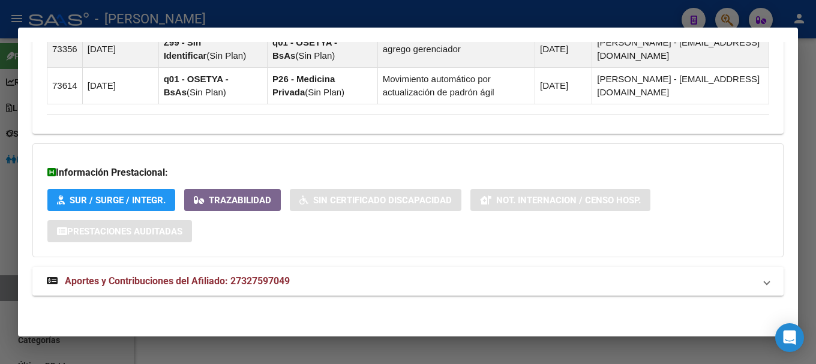
click at [384, 289] on mat-expansion-panel-header "Aportes y Contribuciones del Afiliado: 27327597049" at bounding box center [407, 281] width 751 height 29
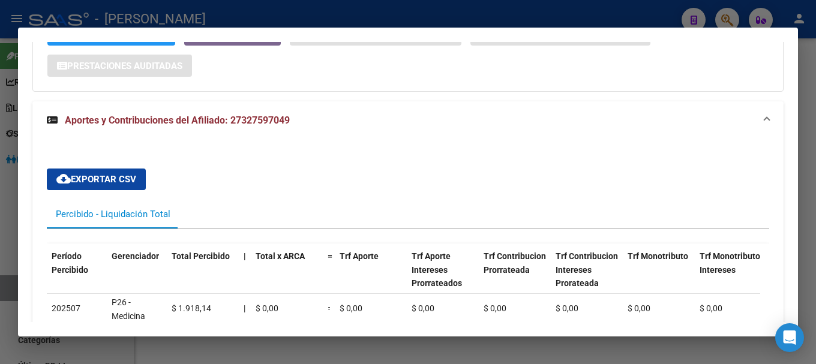
scroll to position [944, 0]
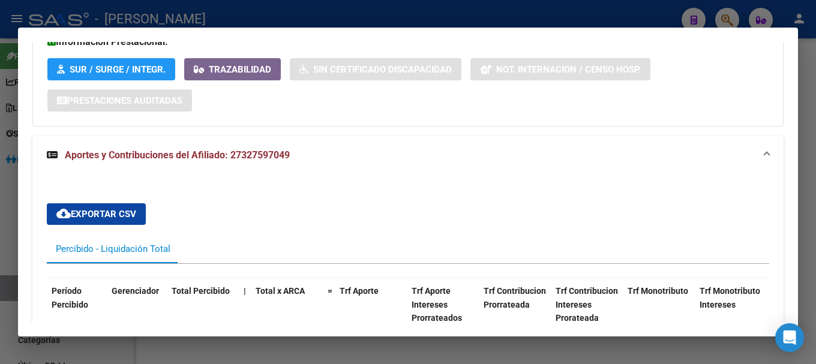
click at [432, 157] on mat-panel-title "Aportes y Contribuciones del Afiliado: 27327597049" at bounding box center [401, 155] width 708 height 14
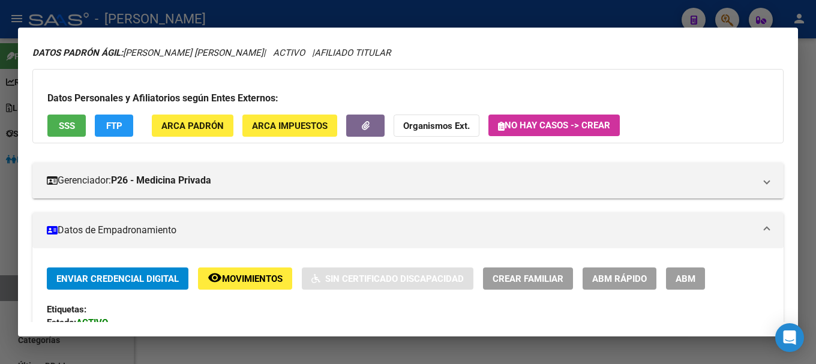
scroll to position [0, 0]
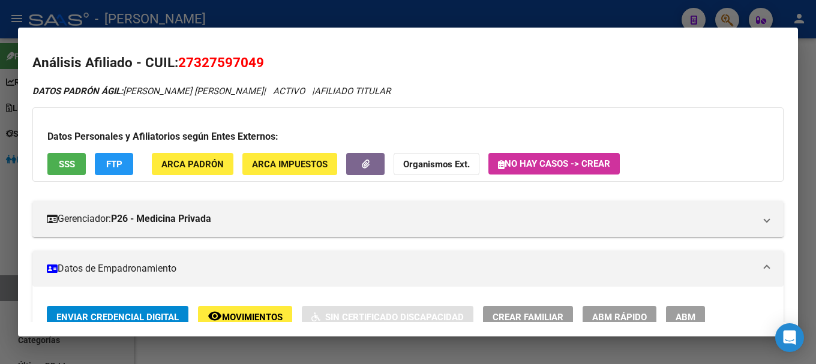
click at [376, 16] on div at bounding box center [408, 182] width 816 height 364
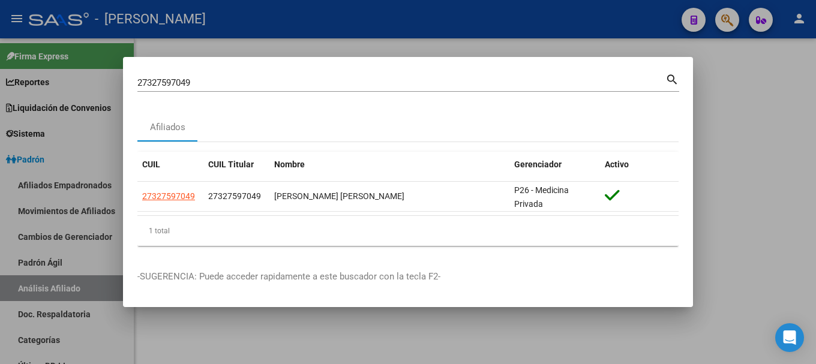
click at [409, 85] on input "27327597049" at bounding box center [401, 82] width 528 height 11
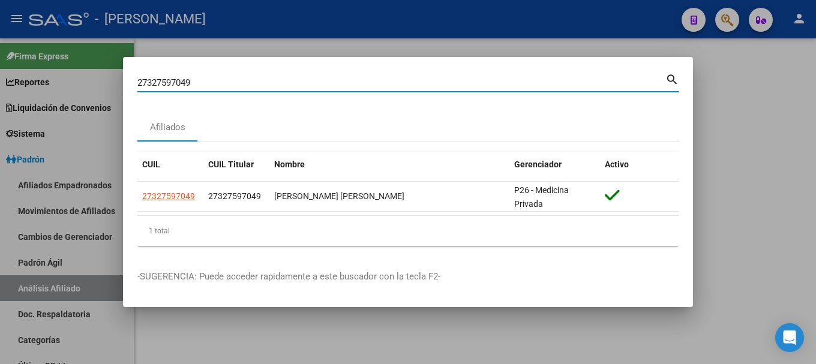
click at [409, 85] on input "27327597049" at bounding box center [401, 82] width 528 height 11
click at [159, 85] on input "273355463" at bounding box center [401, 82] width 528 height 11
click at [192, 82] on input "2733355463" at bounding box center [401, 82] width 528 height 11
type input "27333554637"
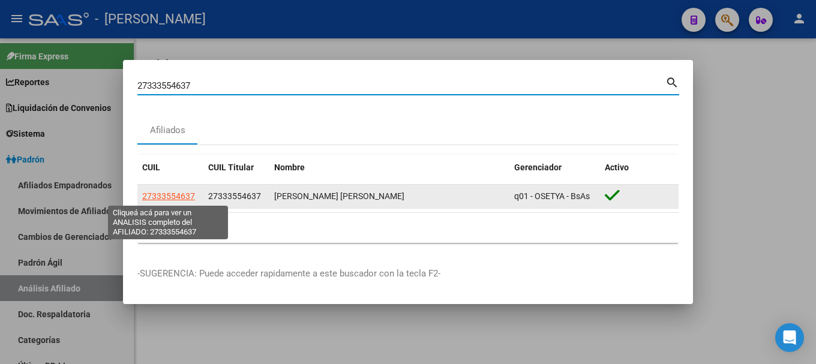
click at [184, 197] on span "27333554637" at bounding box center [168, 196] width 53 height 10
type textarea "27333554637"
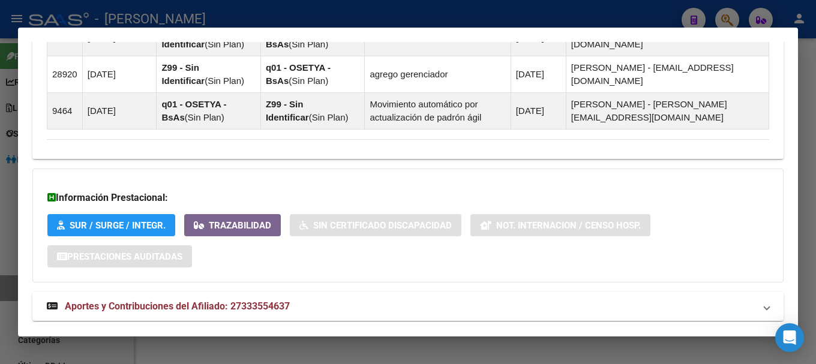
scroll to position [837, 0]
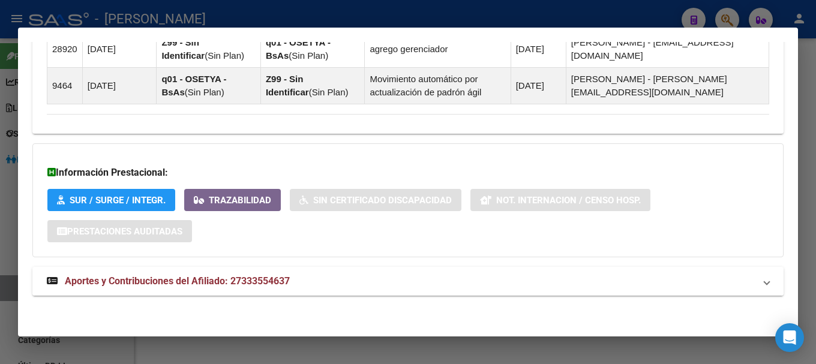
click at [336, 291] on mat-expansion-panel-header "Aportes y Contribuciones del Afiliado: 27333554637" at bounding box center [407, 281] width 751 height 29
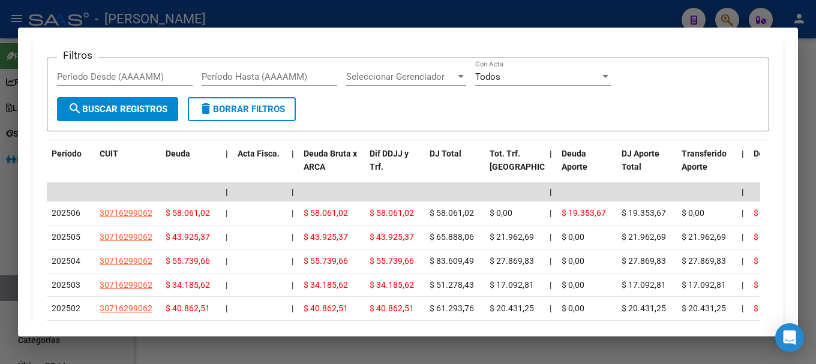
scroll to position [1148, 0]
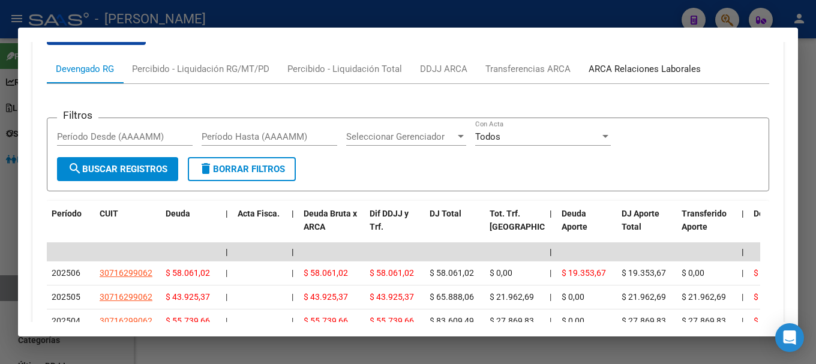
click at [690, 70] on div "ARCA Relaciones Laborales" at bounding box center [645, 68] width 112 height 13
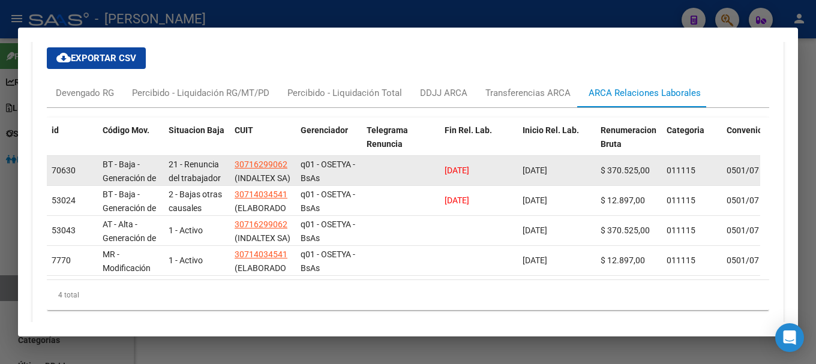
scroll to position [1142, 0]
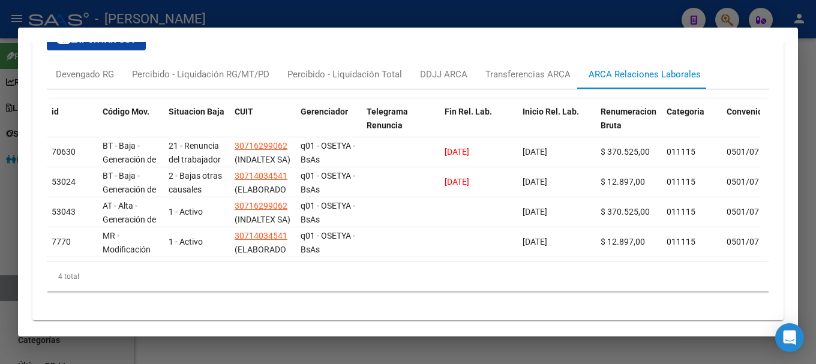
click at [408, 24] on div at bounding box center [408, 182] width 816 height 364
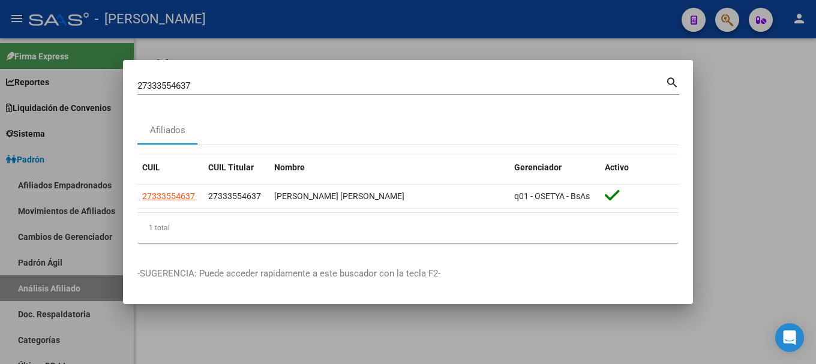
click at [386, 80] on input "27333554637" at bounding box center [401, 85] width 528 height 11
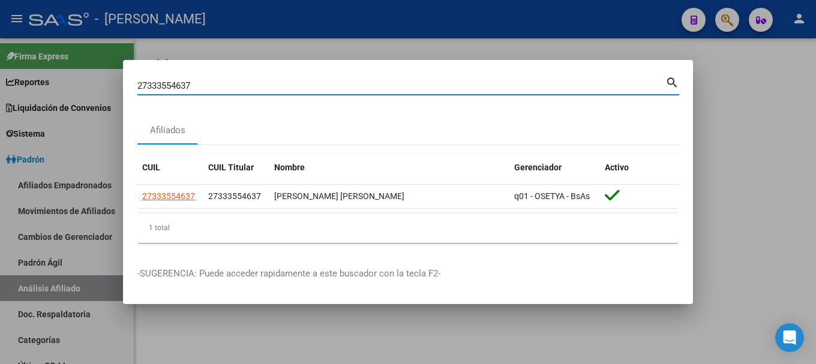
click at [386, 80] on input "27333554637" at bounding box center [401, 85] width 528 height 11
type input "27340835544"
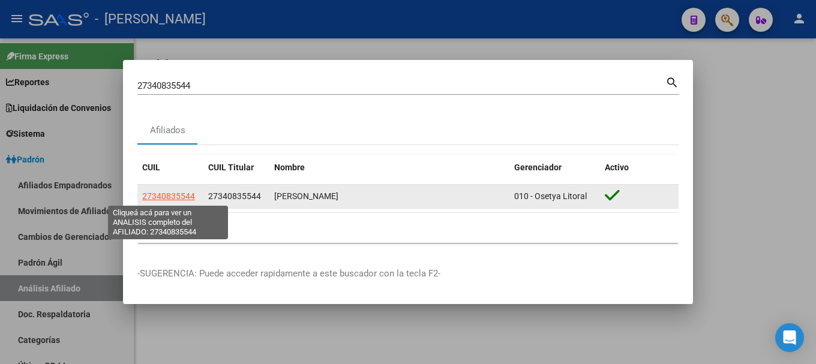
click at [185, 197] on span "27340835544" at bounding box center [168, 196] width 53 height 10
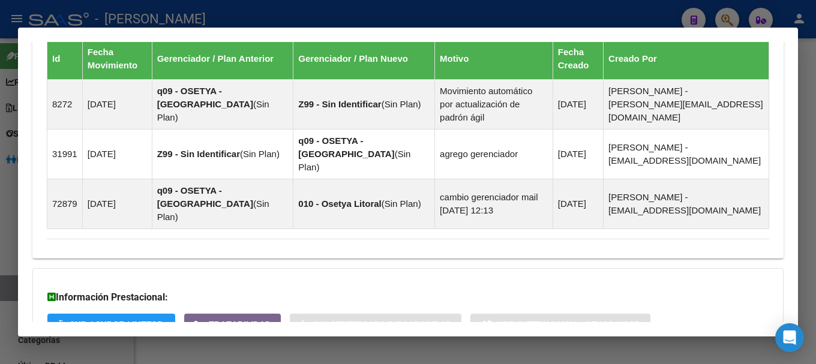
scroll to position [837, 0]
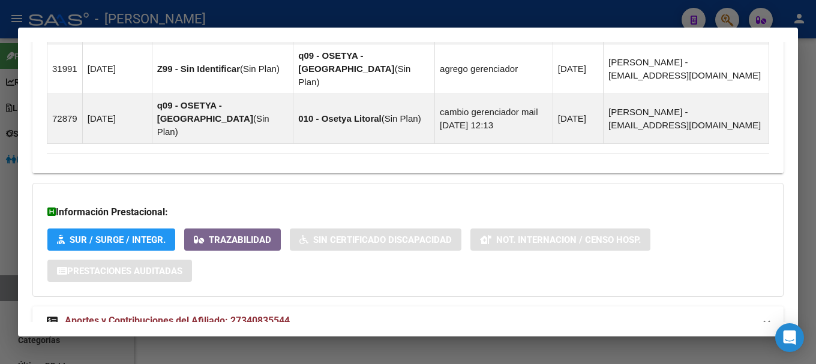
click at [349, 307] on mat-expansion-panel-header "Aportes y Contribuciones del Afiliado: 27340835544" at bounding box center [407, 321] width 751 height 29
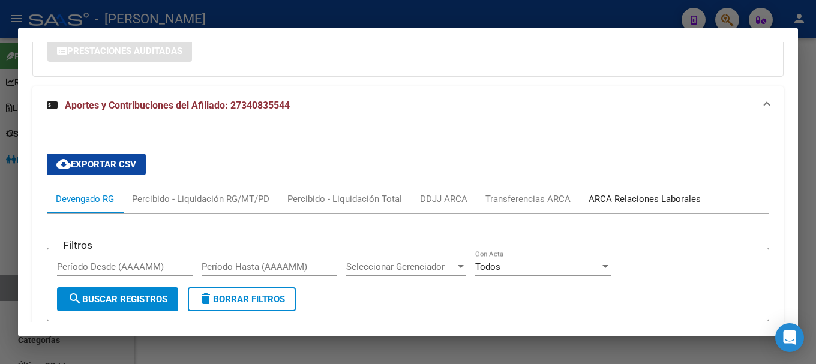
click at [613, 193] on div "ARCA Relaciones Laborales" at bounding box center [645, 199] width 112 height 13
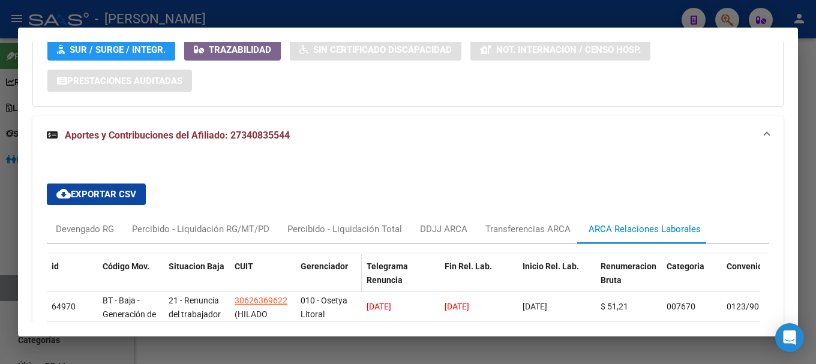
scroll to position [1057, 0]
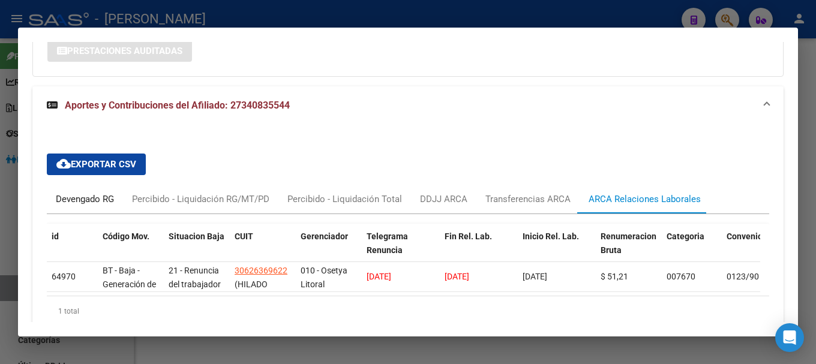
click at [67, 193] on div "Devengado RG" at bounding box center [85, 199] width 58 height 13
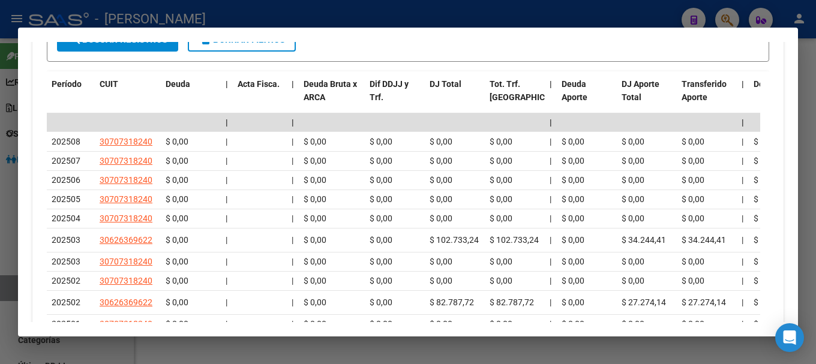
scroll to position [1297, 0]
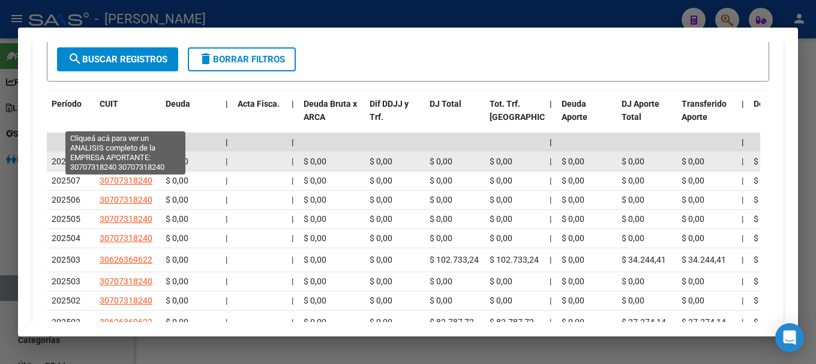
click at [137, 157] on span "30707318240" at bounding box center [126, 162] width 53 height 10
type textarea "30707318240"
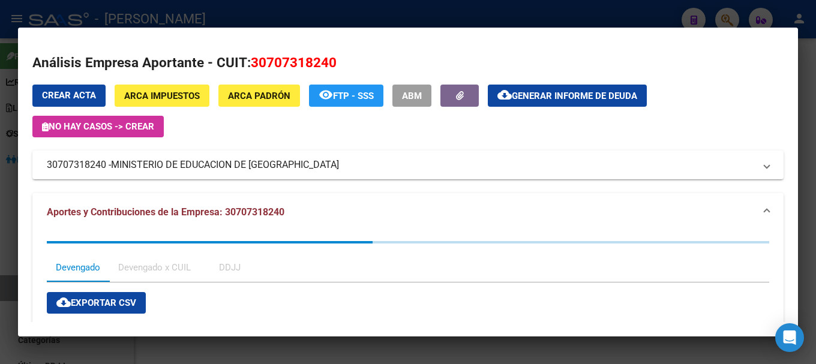
click at [385, 22] on div at bounding box center [408, 182] width 816 height 364
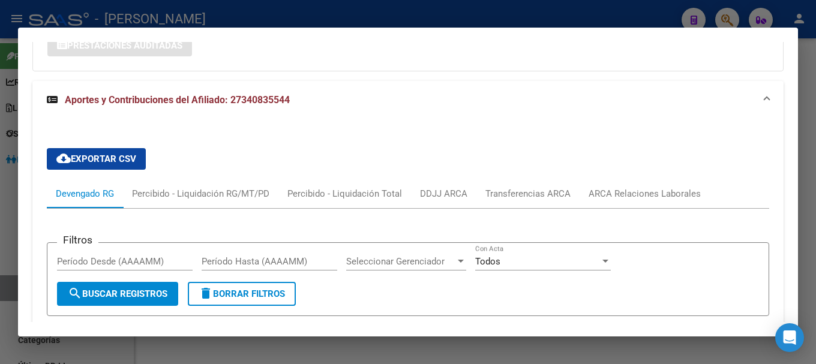
scroll to position [1057, 0]
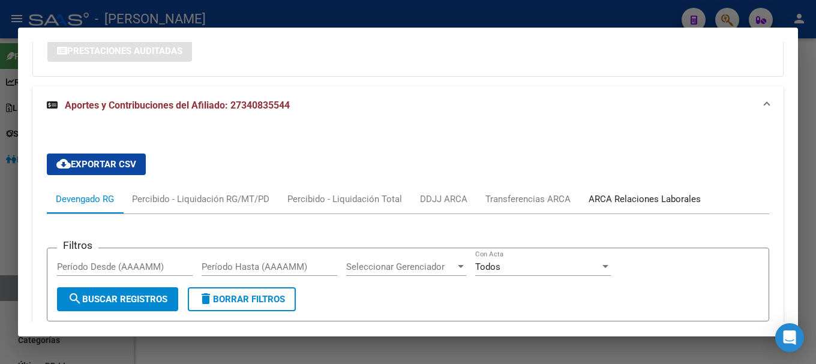
click at [627, 193] on div "ARCA Relaciones Laborales" at bounding box center [645, 199] width 112 height 13
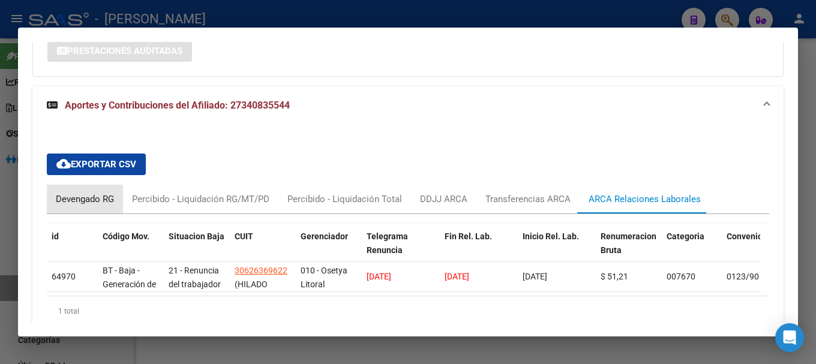
click at [91, 193] on div "Devengado RG" at bounding box center [85, 199] width 58 height 13
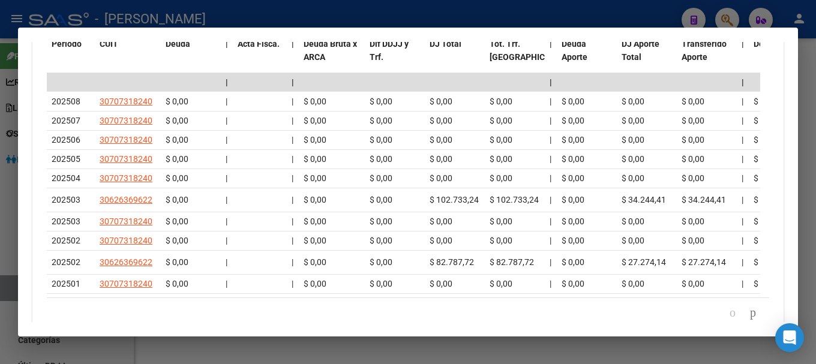
scroll to position [1297, 0]
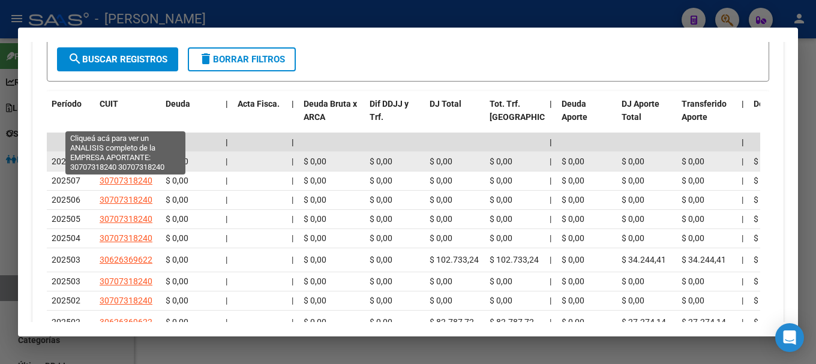
click at [145, 157] on span "30707318240" at bounding box center [126, 162] width 53 height 10
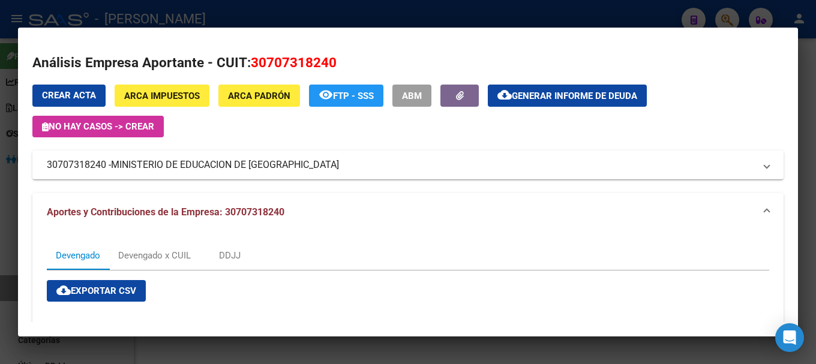
click at [345, 26] on div at bounding box center [408, 182] width 816 height 364
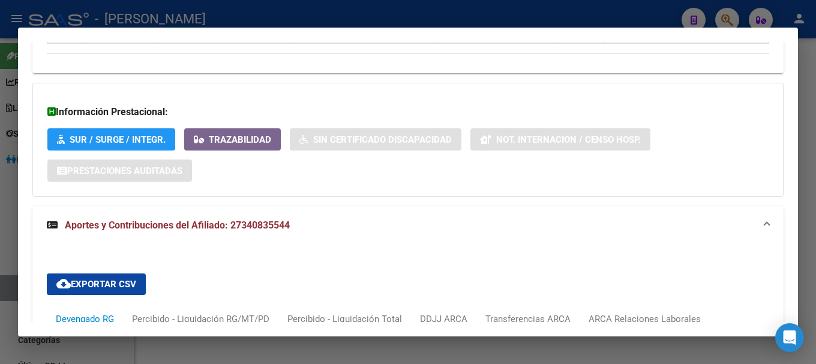
click at [461, 206] on mat-expansion-panel-header "Aportes y Contribuciones del Afiliado: 27340835544" at bounding box center [407, 225] width 751 height 38
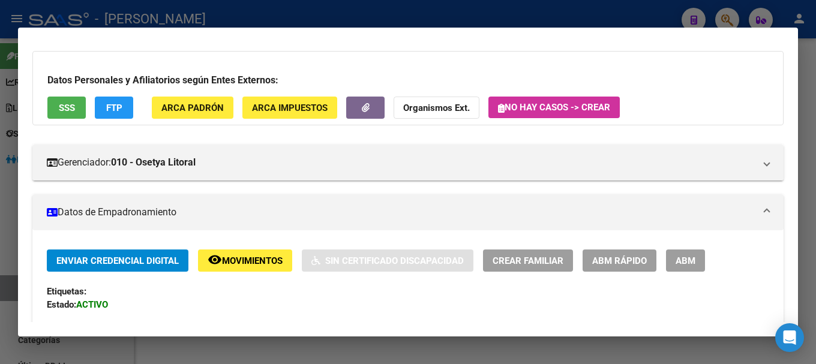
scroll to position [0, 0]
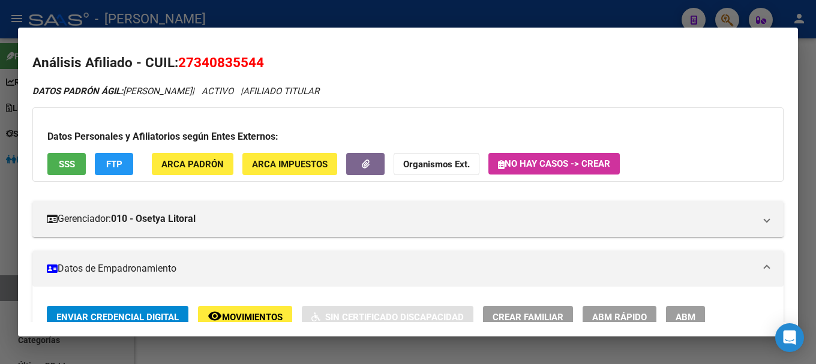
click at [359, 24] on div at bounding box center [408, 182] width 816 height 364
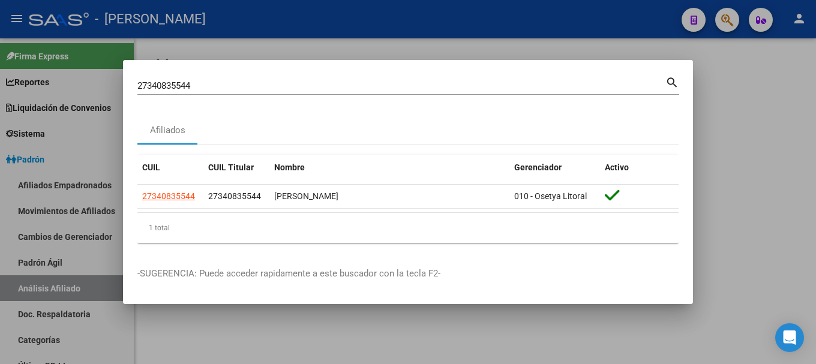
click at [376, 85] on input "27340835544" at bounding box center [401, 85] width 528 height 11
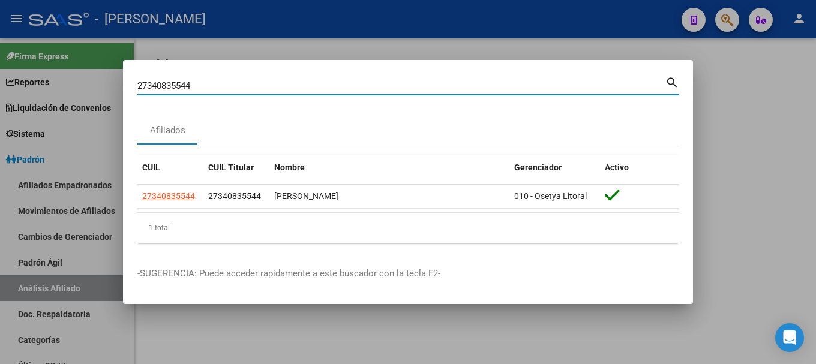
click at [376, 85] on input "27340835544" at bounding box center [401, 85] width 528 height 11
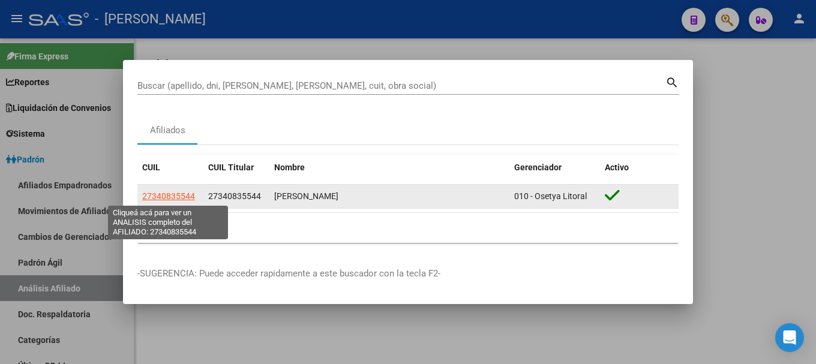
click at [178, 197] on span "27340835544" at bounding box center [168, 196] width 53 height 10
type textarea "27340835544"
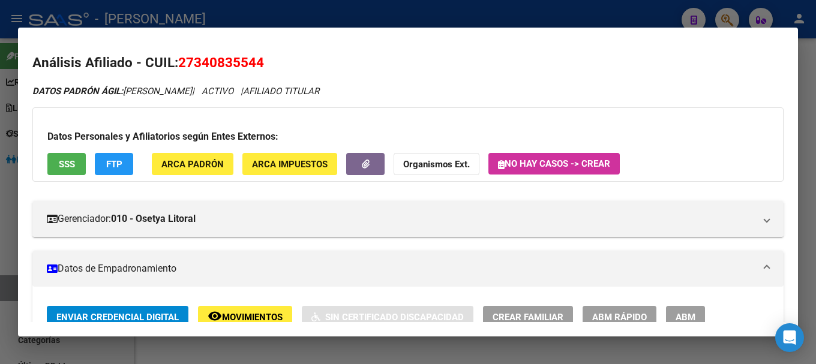
click at [417, 11] on div at bounding box center [408, 182] width 816 height 364
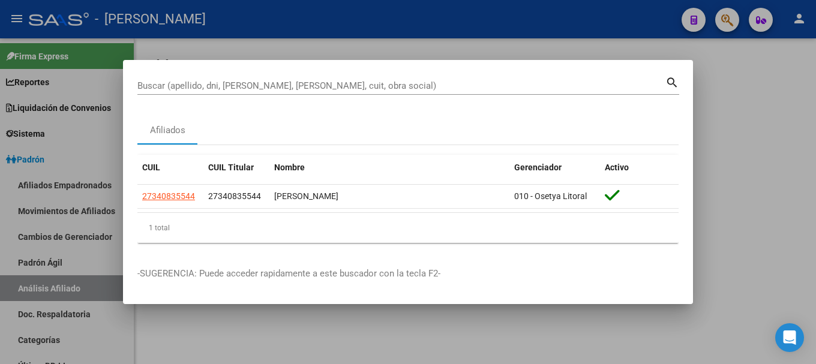
click at [474, 84] on input "Buscar (apellido, dni, [PERSON_NAME], [PERSON_NAME], cuit, obra social)" at bounding box center [401, 85] width 528 height 11
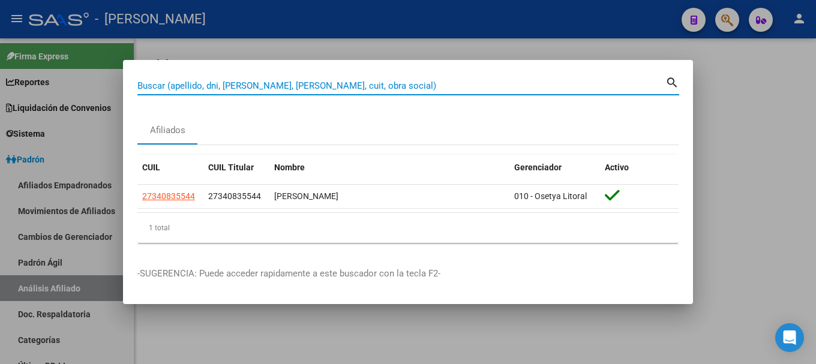
paste input "20399638241"
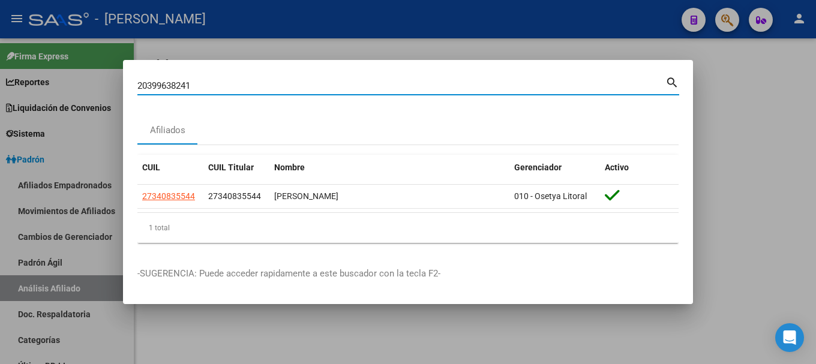
type input "20399638241"
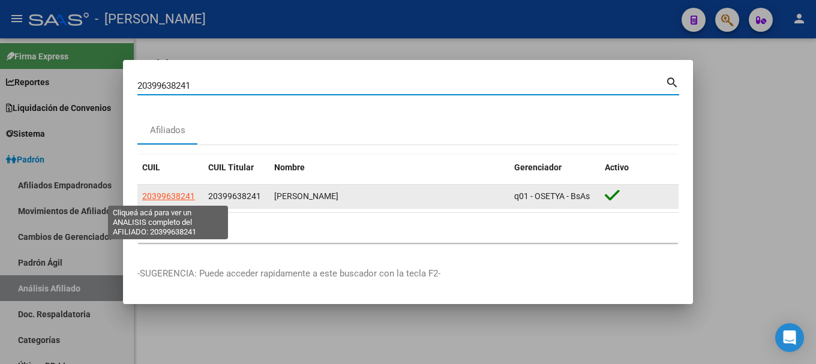
click at [169, 193] on span "20399638241" at bounding box center [168, 196] width 53 height 10
type textarea "20399638241"
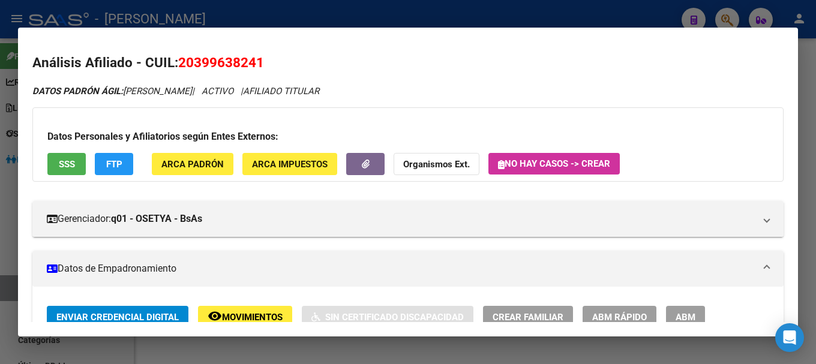
click at [238, 61] on span "20399638241" at bounding box center [221, 63] width 86 height 16
copy span "20399638241"
click at [262, 93] on icon "DATOS PADRÓN ÁGIL: [PERSON_NAME] | ACTIVO | AFILIADO TITULAR" at bounding box center [175, 91] width 287 height 11
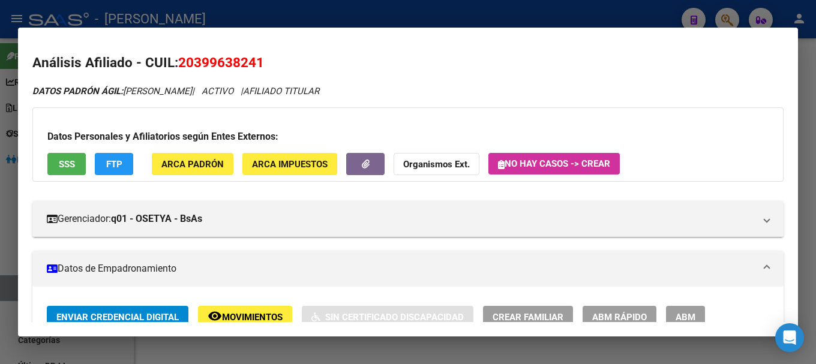
click at [196, 59] on span "20399638241" at bounding box center [221, 63] width 86 height 16
drag, startPoint x: 196, startPoint y: 59, endPoint x: 235, endPoint y: 65, distance: 39.4
click at [235, 65] on span "20399638241" at bounding box center [221, 63] width 86 height 16
drag, startPoint x: 197, startPoint y: 65, endPoint x: 257, endPoint y: 69, distance: 60.2
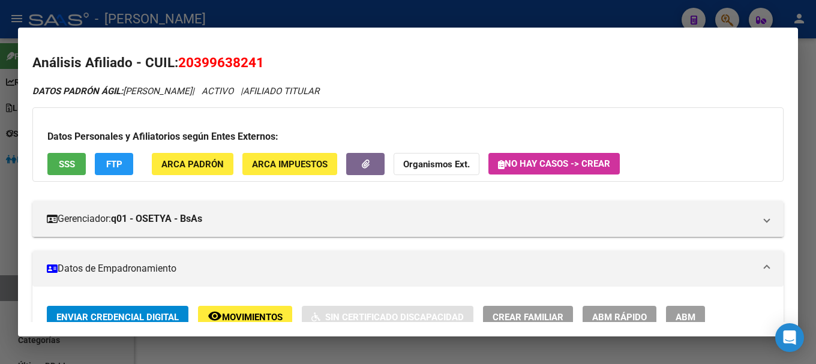
click at [257, 69] on span "20399638241" at bounding box center [221, 63] width 86 height 16
click at [569, 29] on mat-dialog-container "Análisis Afiliado - CUIL: 20399638241 DATOS PADRÓN ÁGIL: [PERSON_NAME] | ACTIVO…" at bounding box center [408, 183] width 780 height 310
click at [292, 24] on div at bounding box center [408, 182] width 816 height 364
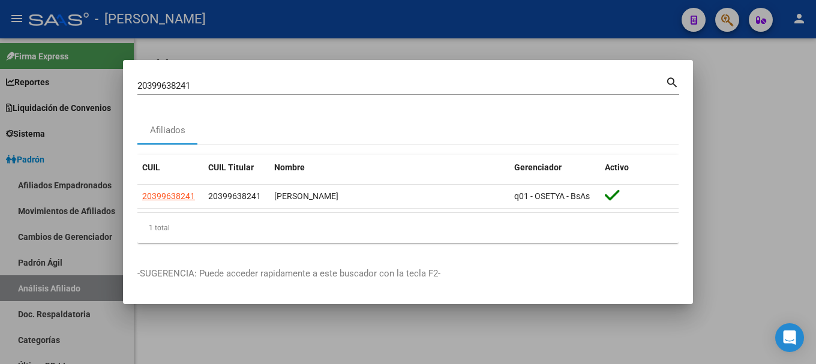
click at [309, 89] on input "20399638241" at bounding box center [401, 85] width 528 height 11
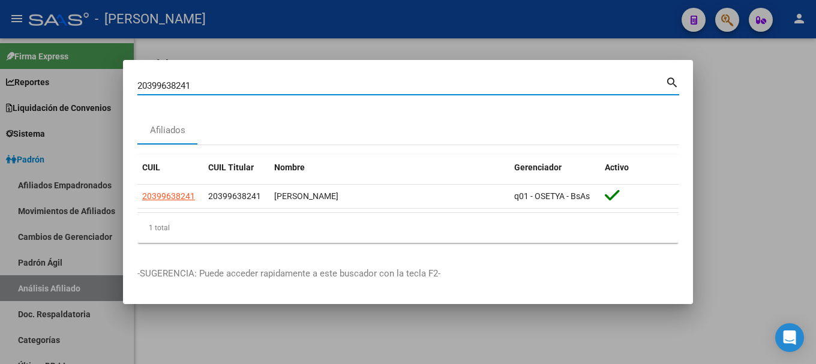
click at [309, 89] on input "20399638241" at bounding box center [401, 85] width 528 height 11
paste input "708142"
type input "20399708142"
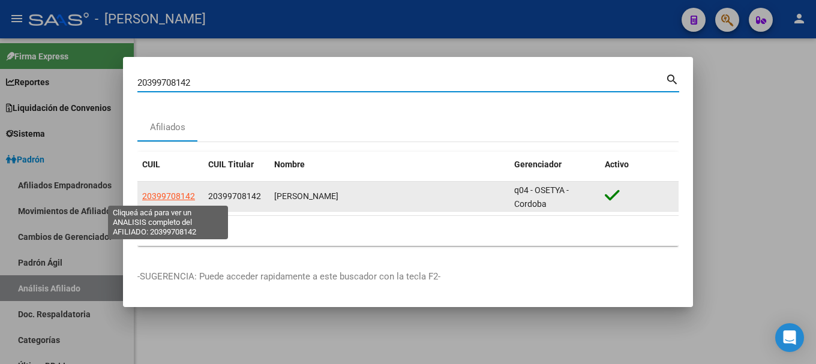
click at [163, 197] on span "20399708142" at bounding box center [168, 196] width 53 height 10
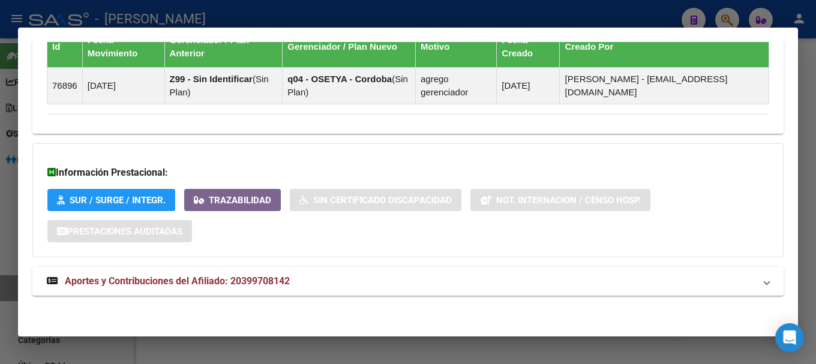
click at [434, 273] on mat-expansion-panel-header "Aportes y Contribuciones del Afiliado: 20399708142" at bounding box center [407, 281] width 751 height 29
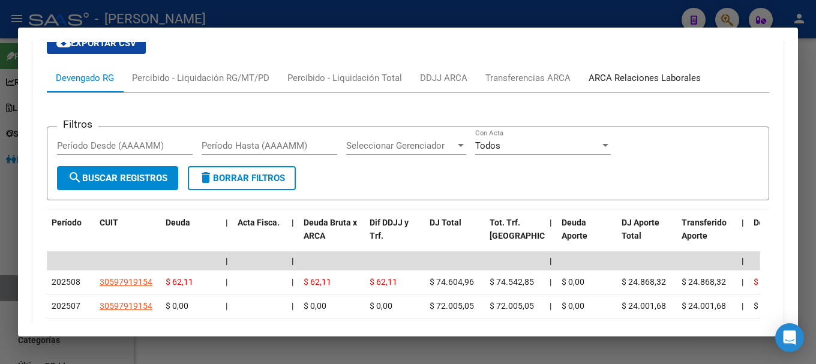
click at [646, 82] on div "ARCA Relaciones Laborales" at bounding box center [645, 77] width 112 height 13
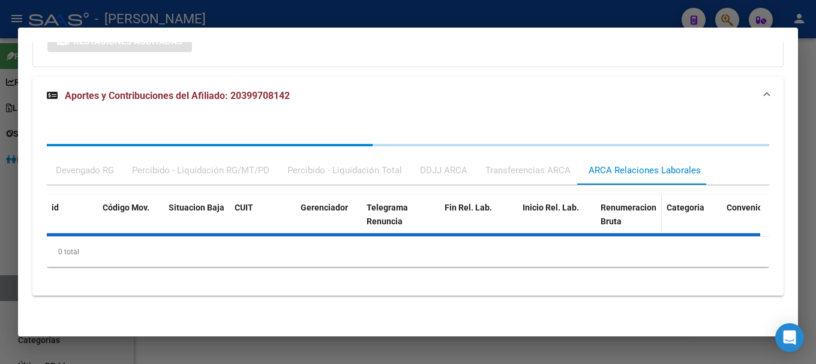
scroll to position [1009, 0]
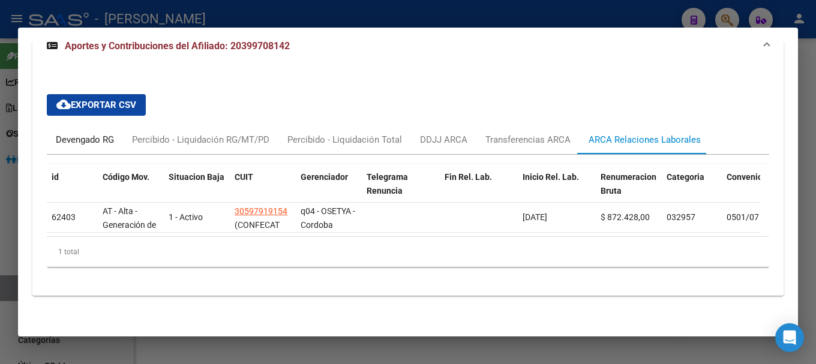
click at [110, 142] on div "Devengado RG" at bounding box center [85, 139] width 76 height 29
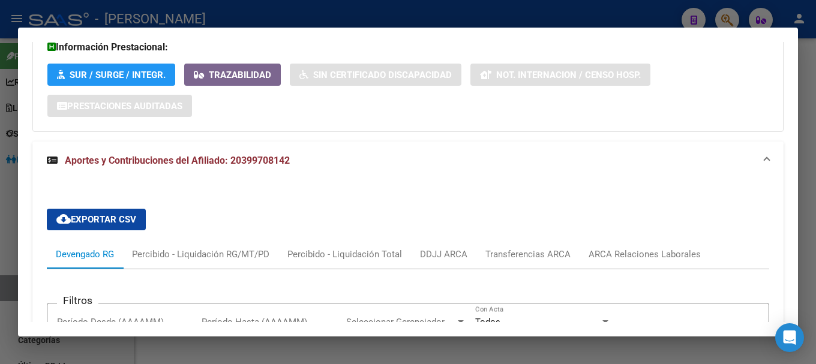
click at [344, 152] on mat-expansion-panel-header "Aportes y Contribuciones del Afiliado: 20399708142" at bounding box center [407, 161] width 751 height 38
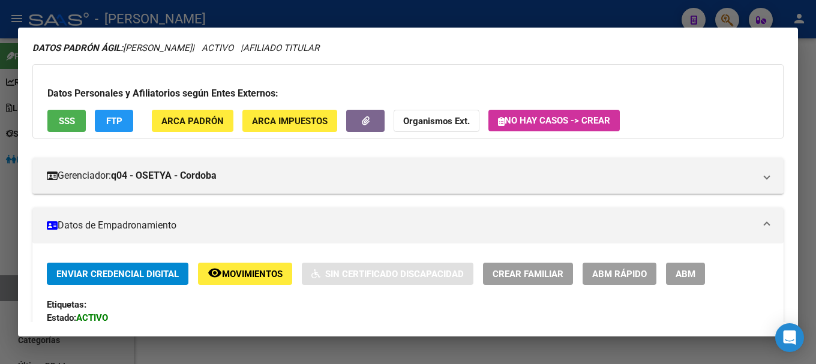
scroll to position [0, 0]
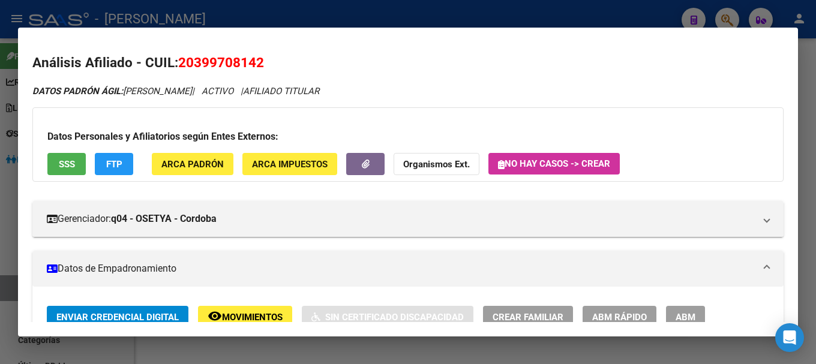
click at [244, 62] on span "20399708142" at bounding box center [221, 63] width 86 height 16
click at [268, 95] on icon "DATOS PADRÓN ÁGIL: [PERSON_NAME] | ACTIVO | AFILIADO TITULAR" at bounding box center [175, 91] width 287 height 11
drag, startPoint x: 196, startPoint y: 64, endPoint x: 257, endPoint y: 68, distance: 61.4
click at [257, 68] on span "20399708142" at bounding box center [221, 63] width 86 height 16
click at [208, 164] on span "ARCA Padrón" at bounding box center [192, 164] width 62 height 11
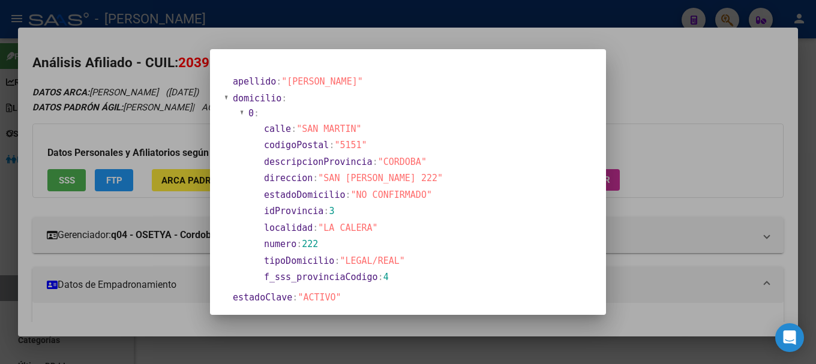
click at [395, 7] on div at bounding box center [408, 182] width 816 height 364
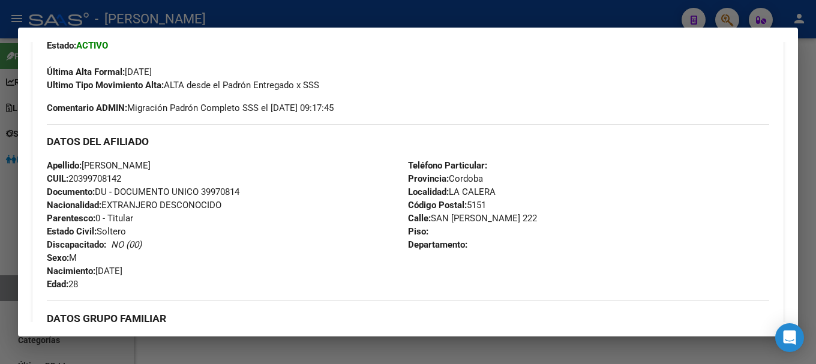
scroll to position [360, 0]
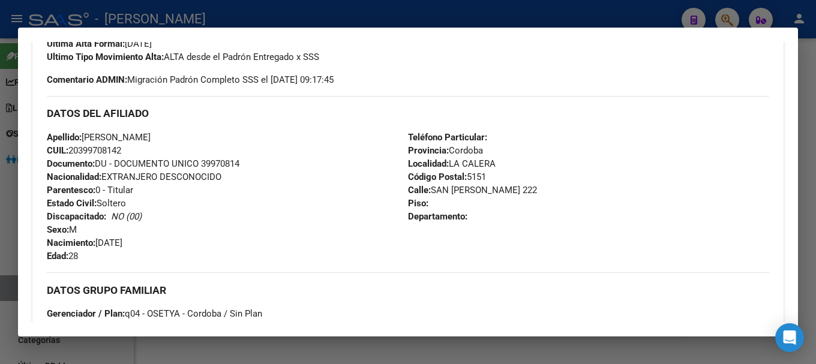
drag, startPoint x: 430, startPoint y: 193, endPoint x: 480, endPoint y: 194, distance: 49.3
click at [480, 194] on span "[STREET_ADDRESS][PERSON_NAME]" at bounding box center [472, 190] width 129 height 11
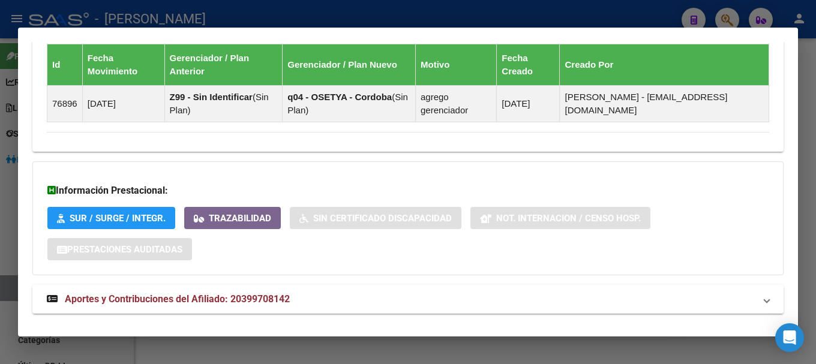
scroll to position [780, 0]
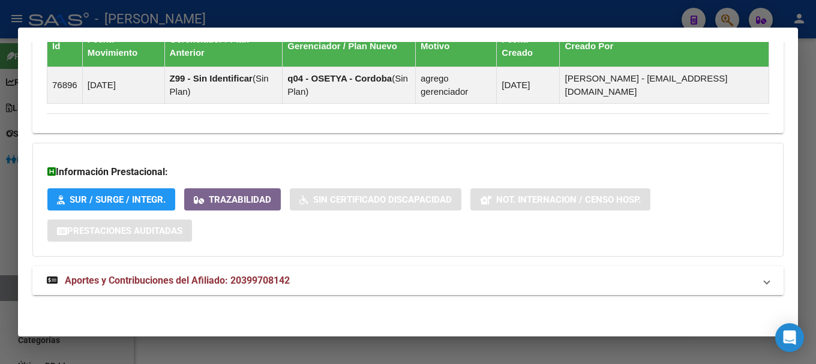
click at [321, 276] on mat-panel-title "Aportes y Contribuciones del Afiliado: 20399708142" at bounding box center [401, 281] width 708 height 14
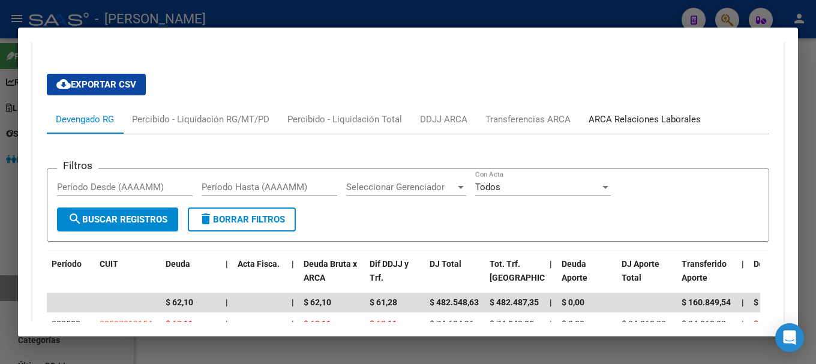
click at [631, 107] on div "ARCA Relaciones Laborales" at bounding box center [645, 119] width 130 height 29
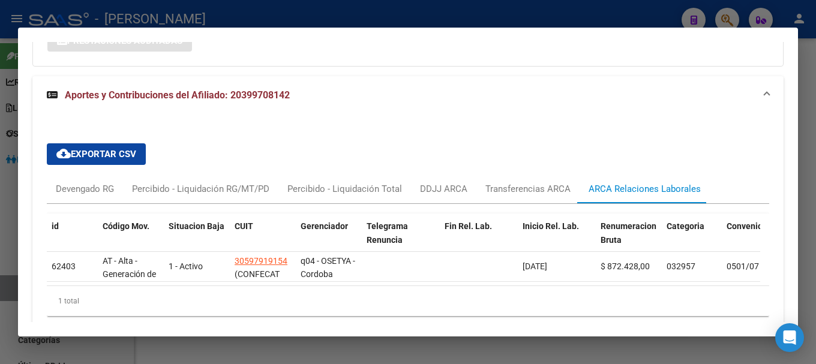
scroll to position [1029, 0]
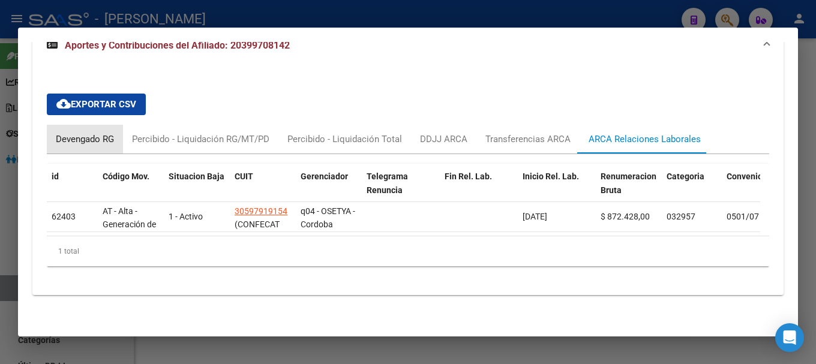
click at [115, 134] on div "Devengado RG" at bounding box center [85, 139] width 76 height 29
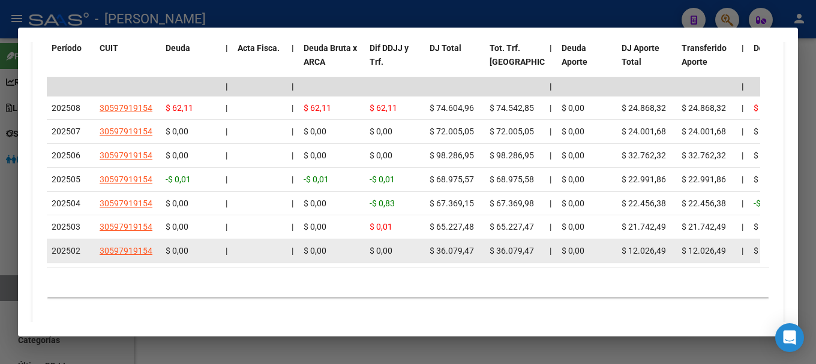
scroll to position [1269, 0]
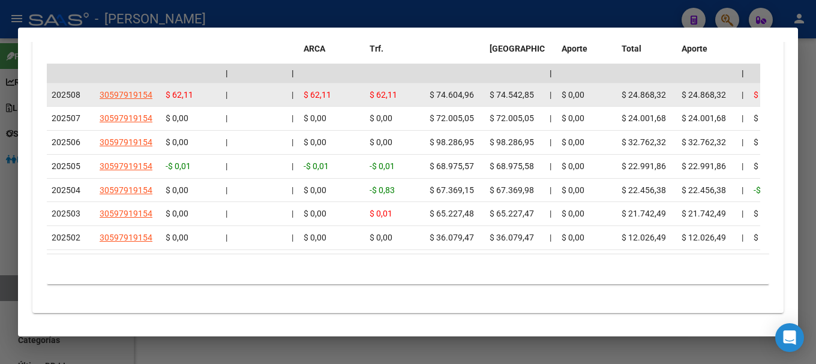
click at [139, 98] on span "30597919154" at bounding box center [126, 95] width 53 height 10
type textarea "30597919154"
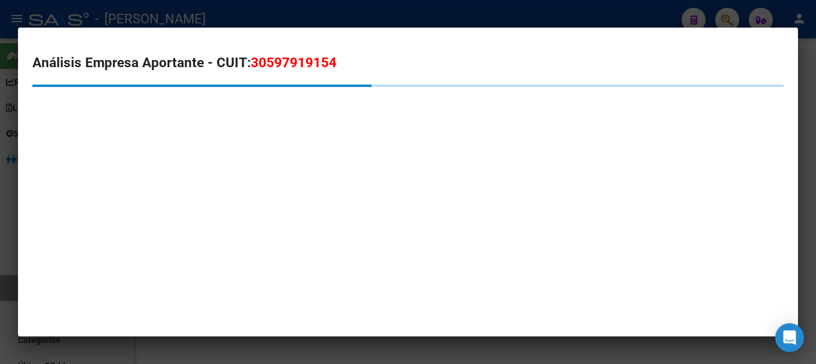
click at [307, 64] on span "30597919154" at bounding box center [294, 63] width 86 height 16
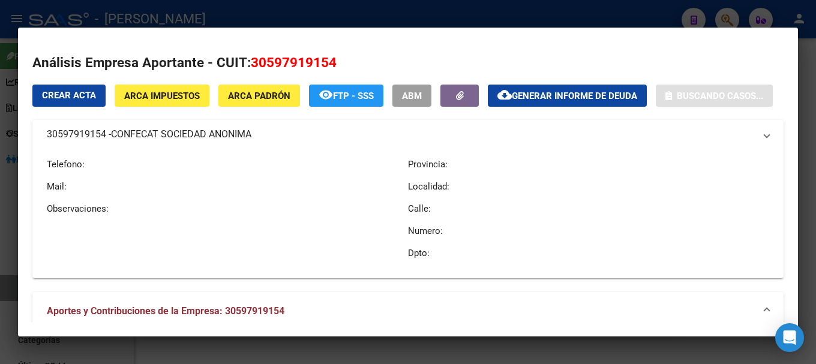
click at [307, 64] on span "30597919154" at bounding box center [294, 63] width 86 height 16
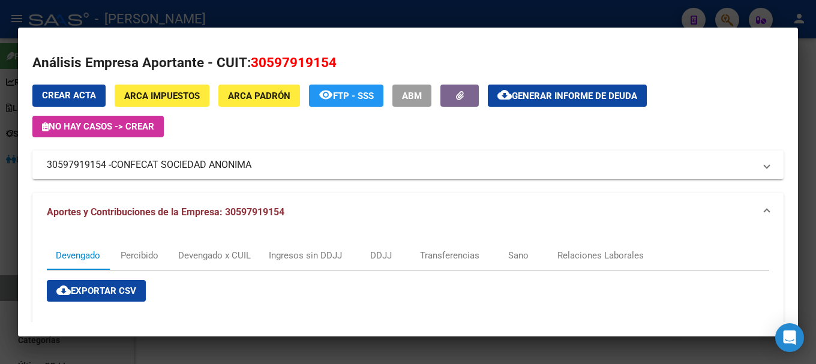
click at [349, 14] on div at bounding box center [408, 182] width 816 height 364
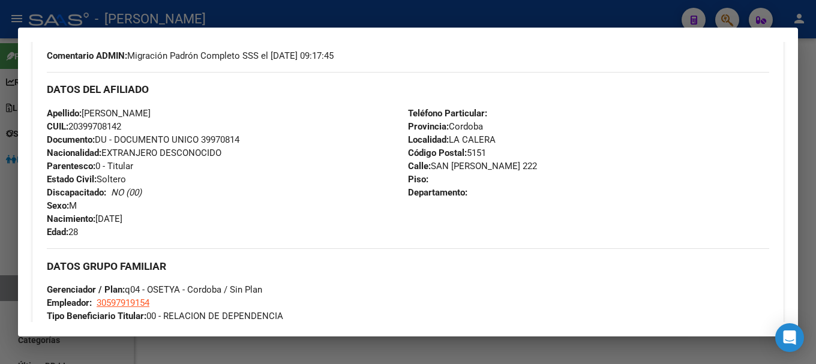
scroll to position [429, 0]
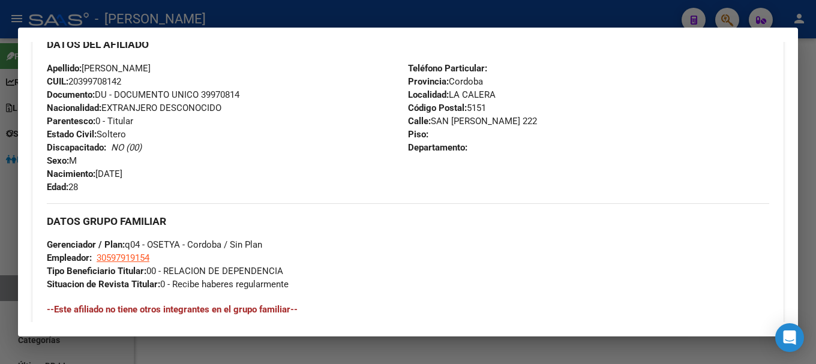
click at [522, 13] on div at bounding box center [408, 182] width 816 height 364
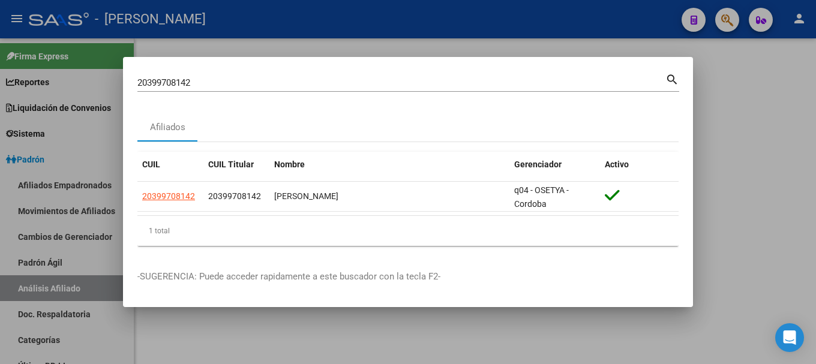
click at [435, 93] on div "20399708142 Buscar (apellido, dni, cuil, [PERSON_NAME], cuit, obra social) sear…" at bounding box center [408, 87] width 542 height 32
click at [442, 80] on input "20399708142" at bounding box center [401, 82] width 528 height 11
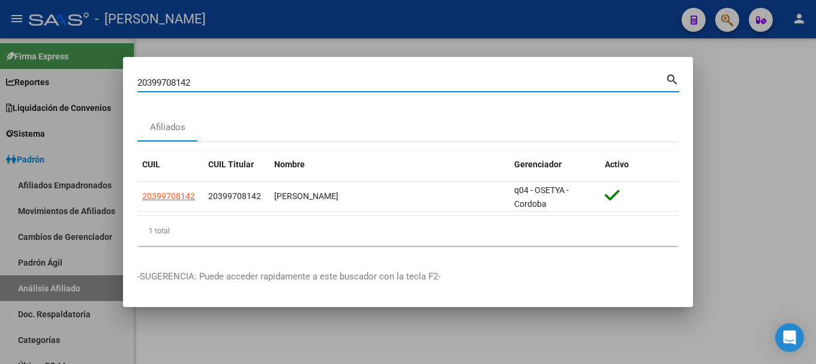
click at [442, 80] on input "20399708142" at bounding box center [401, 82] width 528 height 11
paste input "95770"
type input "20399795770"
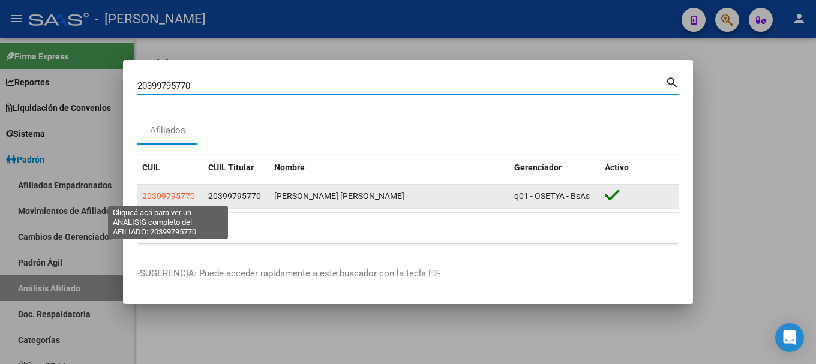
click at [169, 196] on span "20399795770" at bounding box center [168, 196] width 53 height 10
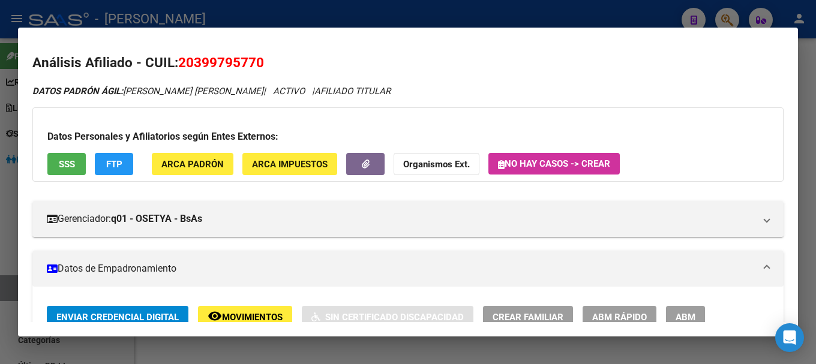
click at [228, 61] on span "20399795770" at bounding box center [221, 63] width 86 height 16
click at [343, 130] on h3 "Datos Personales y Afiliatorios según Entes Externos:" at bounding box center [407, 137] width 721 height 14
drag, startPoint x: 191, startPoint y: 60, endPoint x: 197, endPoint y: 59, distance: 6.0
click at [197, 59] on span "20399795770" at bounding box center [221, 63] width 86 height 16
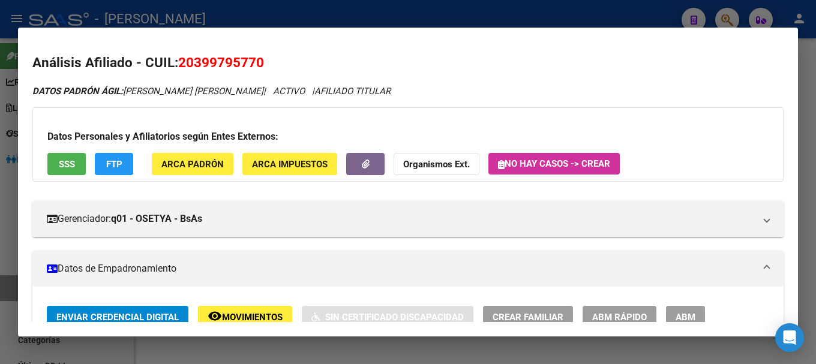
drag, startPoint x: 197, startPoint y: 59, endPoint x: 257, endPoint y: 59, distance: 59.4
click at [257, 59] on span "20399795770" at bounding box center [221, 63] width 86 height 16
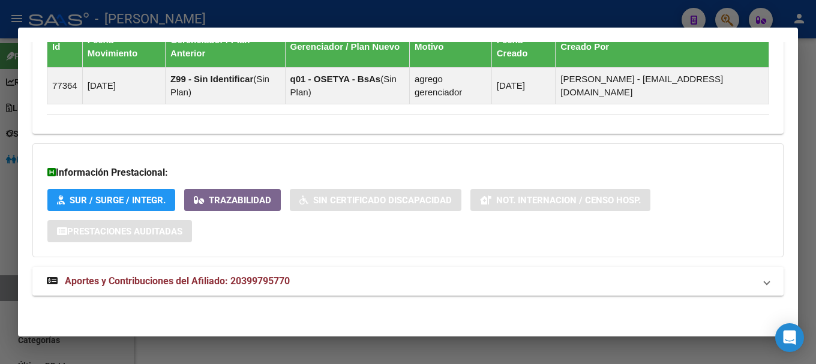
click at [327, 293] on mat-expansion-panel-header "Aportes y Contribuciones del Afiliado: 20399795770" at bounding box center [407, 281] width 751 height 29
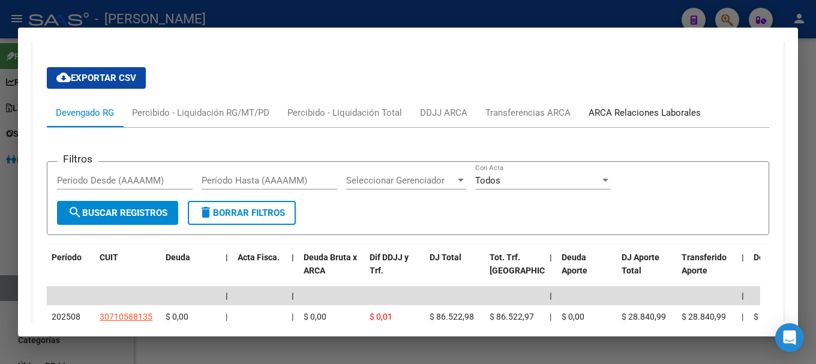
click at [671, 113] on div "ARCA Relaciones Laborales" at bounding box center [645, 112] width 112 height 13
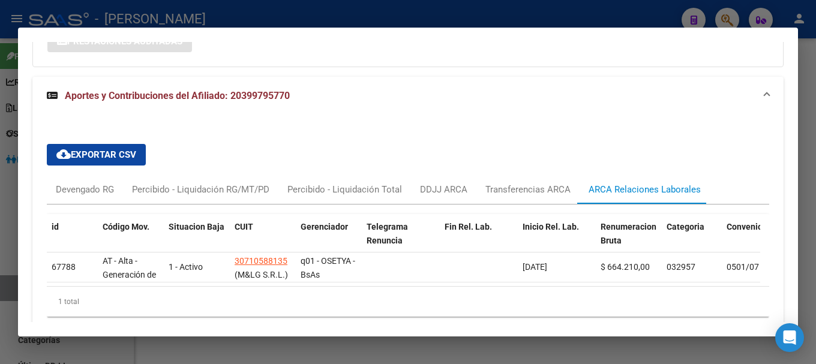
scroll to position [1009, 0]
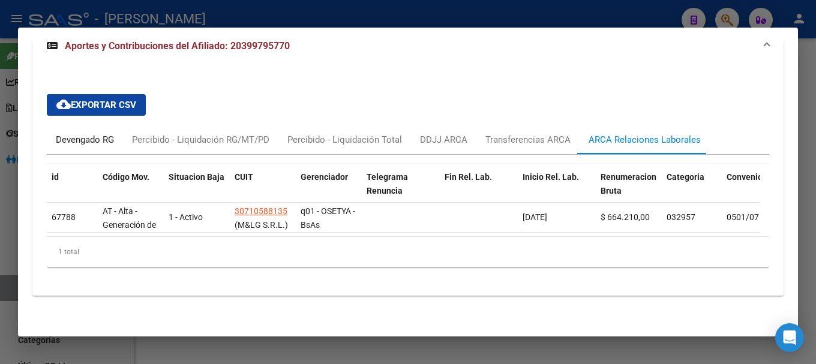
click at [104, 136] on div "Devengado RG" at bounding box center [85, 139] width 58 height 13
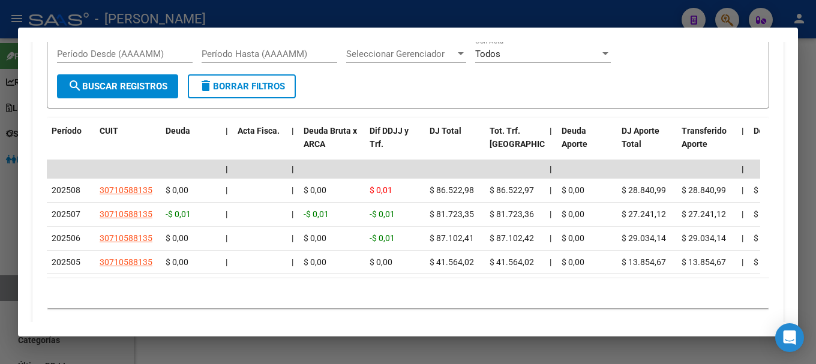
scroll to position [1189, 0]
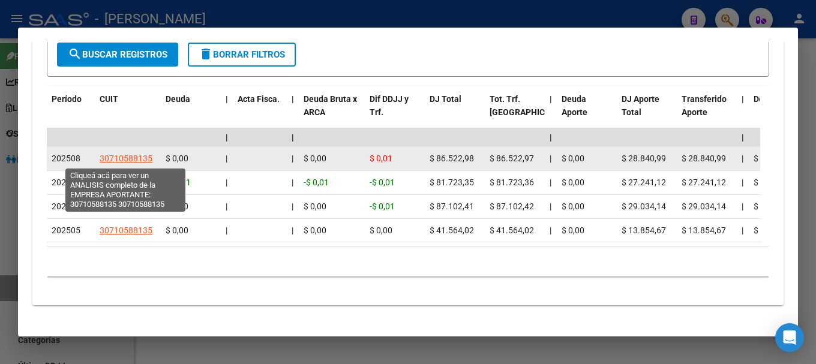
click at [143, 160] on span "30710588135" at bounding box center [126, 159] width 53 height 10
type textarea "30710588135"
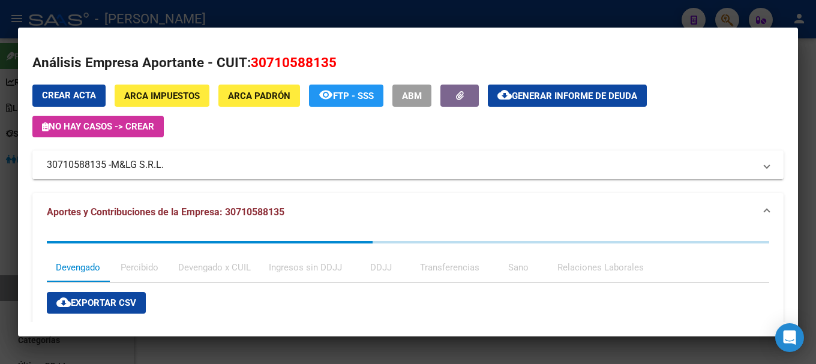
click at [241, 19] on div at bounding box center [408, 182] width 816 height 364
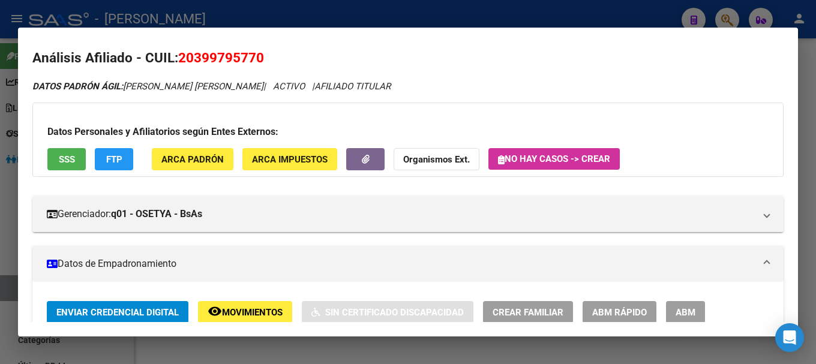
scroll to position [0, 0]
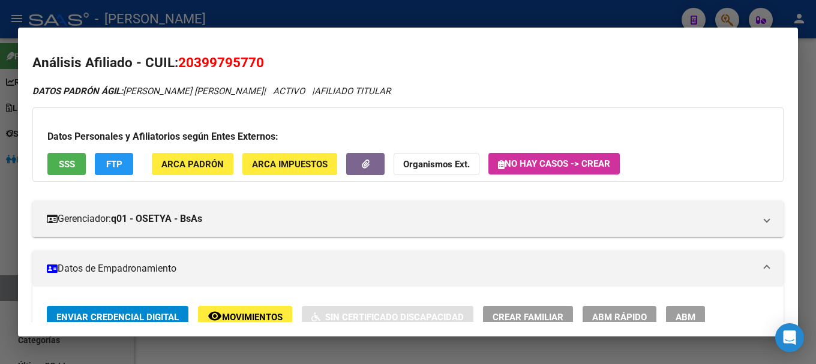
drag, startPoint x: 193, startPoint y: 58, endPoint x: 254, endPoint y: 57, distance: 61.2
click at [254, 57] on span "20399795770" at bounding box center [221, 63] width 86 height 16
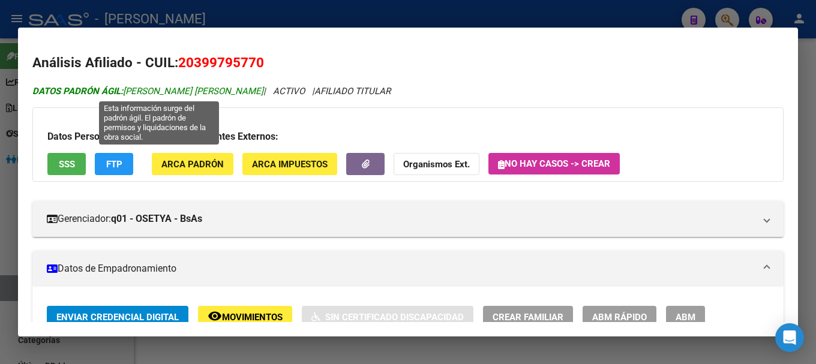
drag, startPoint x: 127, startPoint y: 89, endPoint x: 203, endPoint y: 89, distance: 76.2
click at [203, 89] on span "DATOS [PERSON_NAME]: [PERSON_NAME] [PERSON_NAME]" at bounding box center [147, 91] width 231 height 11
drag, startPoint x: 208, startPoint y: 90, endPoint x: 233, endPoint y: 91, distance: 25.2
click at [233, 91] on span "DATOS [PERSON_NAME]: [PERSON_NAME] [PERSON_NAME]" at bounding box center [147, 91] width 231 height 11
drag, startPoint x: 206, startPoint y: 91, endPoint x: 284, endPoint y: 89, distance: 78.1
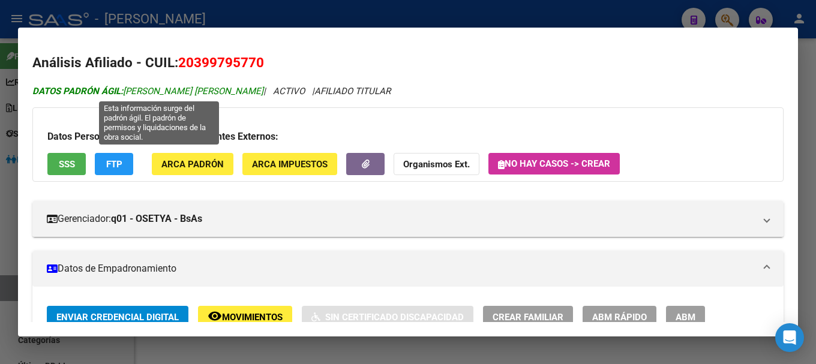
click at [263, 89] on span "DATOS [PERSON_NAME]: [PERSON_NAME] [PERSON_NAME]" at bounding box center [147, 91] width 231 height 11
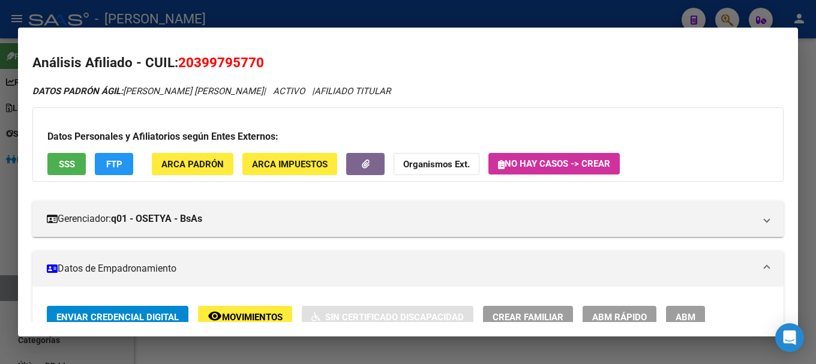
click at [218, 165] on span "ARCA Padrón" at bounding box center [192, 164] width 62 height 11
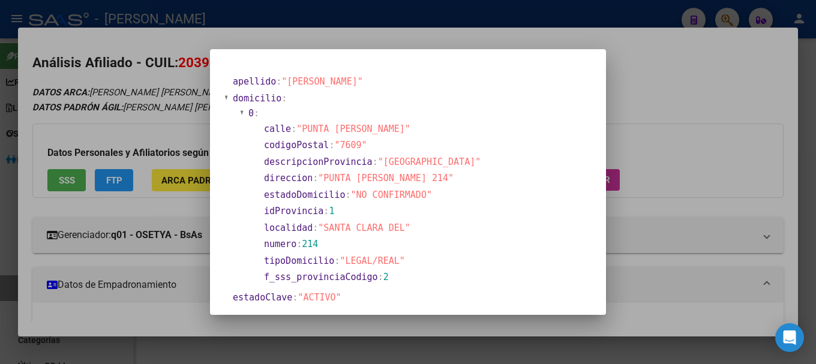
click at [332, 26] on div at bounding box center [408, 182] width 816 height 364
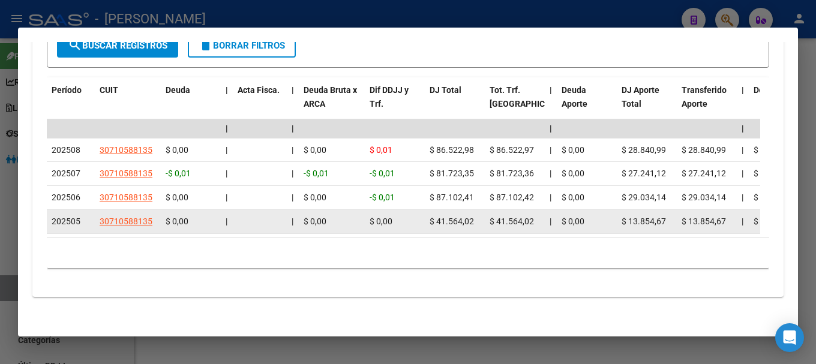
scroll to position [1227, 0]
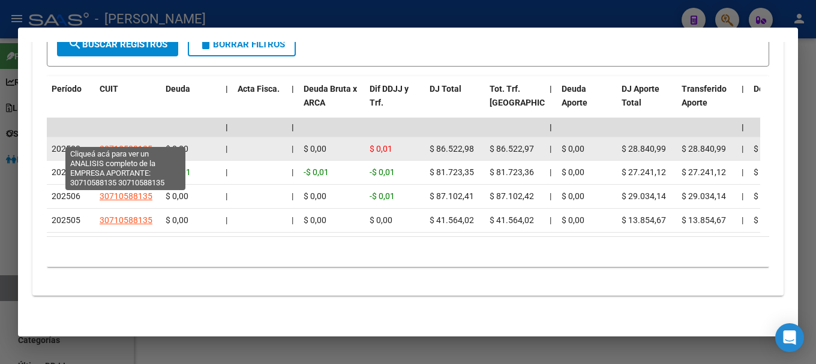
click at [133, 144] on span "30710588135" at bounding box center [126, 149] width 53 height 10
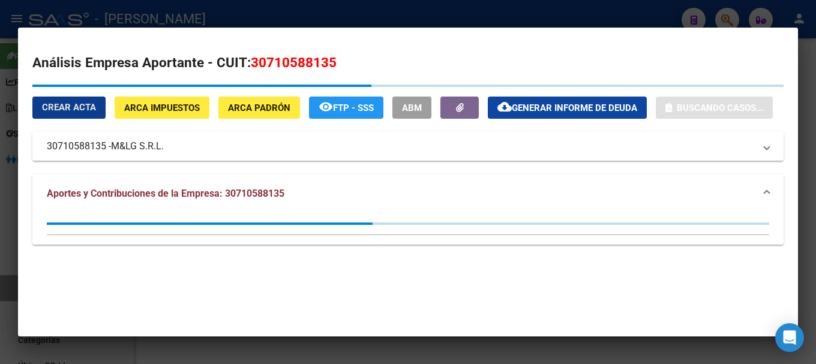
click at [305, 61] on span "30710588135" at bounding box center [294, 63] width 86 height 16
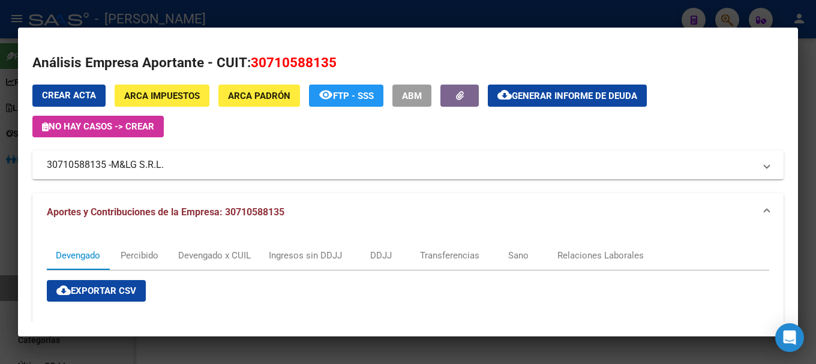
click at [341, 26] on div at bounding box center [408, 182] width 816 height 364
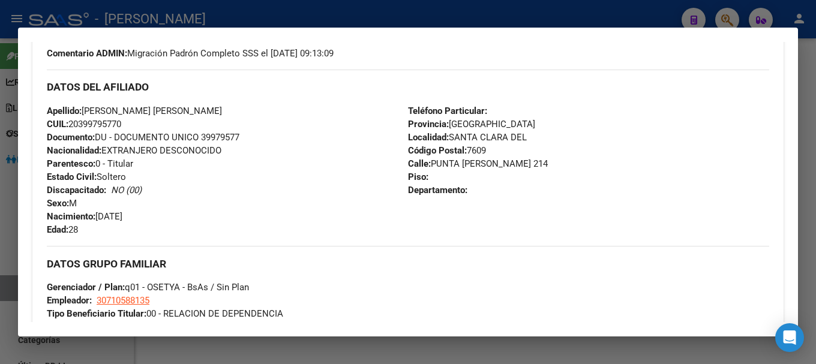
scroll to position [507, 0]
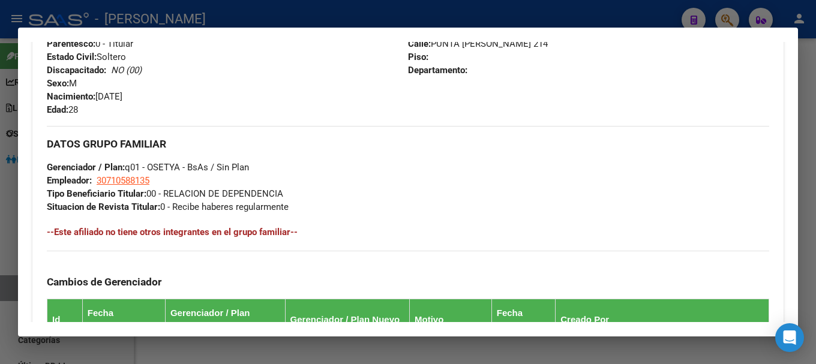
click at [407, 17] on div at bounding box center [408, 182] width 816 height 364
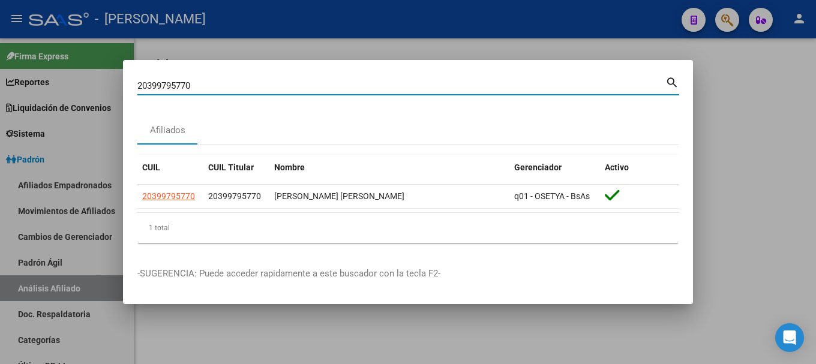
click at [420, 85] on input "20399795770" at bounding box center [401, 85] width 528 height 11
paste input "816859"
type input "20399816859"
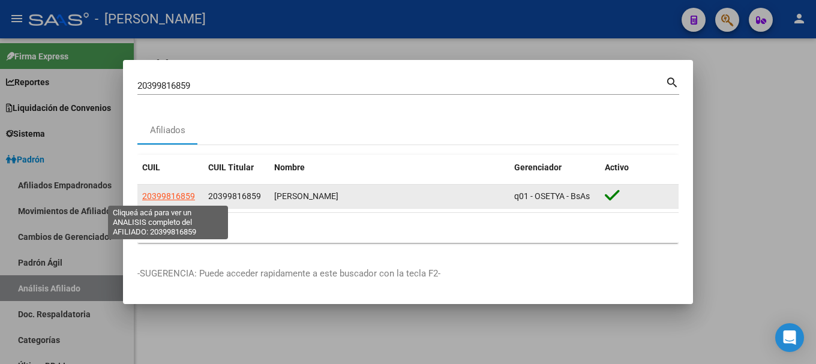
click at [161, 196] on span "20399816859" at bounding box center [168, 196] width 53 height 10
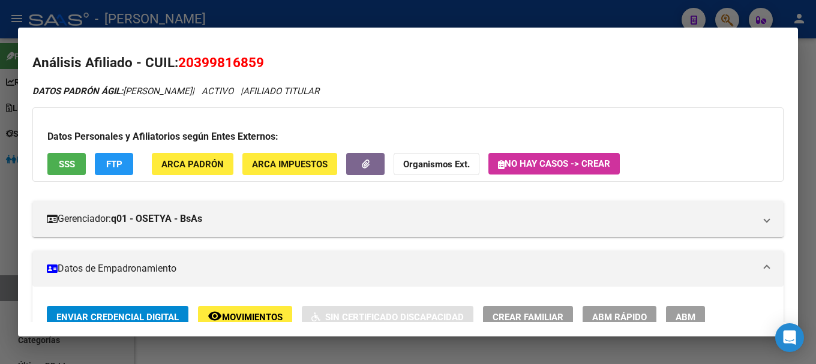
click at [194, 59] on span "20399816859" at bounding box center [221, 63] width 86 height 16
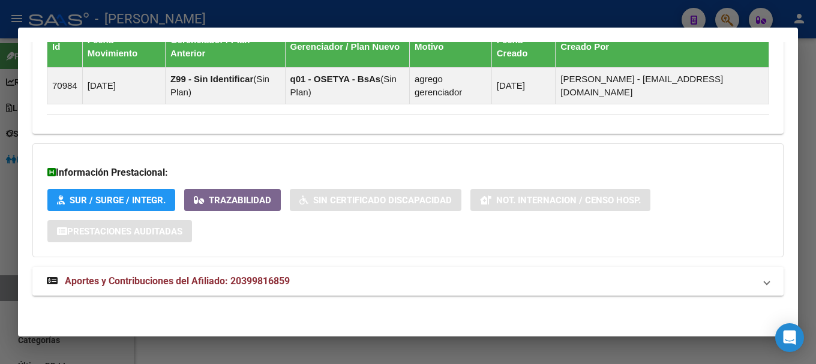
click at [334, 275] on mat-panel-title "Aportes y Contribuciones del Afiliado: 20399816859" at bounding box center [401, 281] width 708 height 14
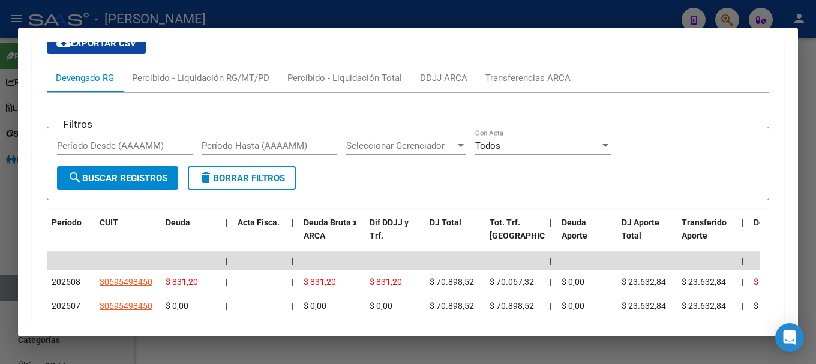
scroll to position [1139, 0]
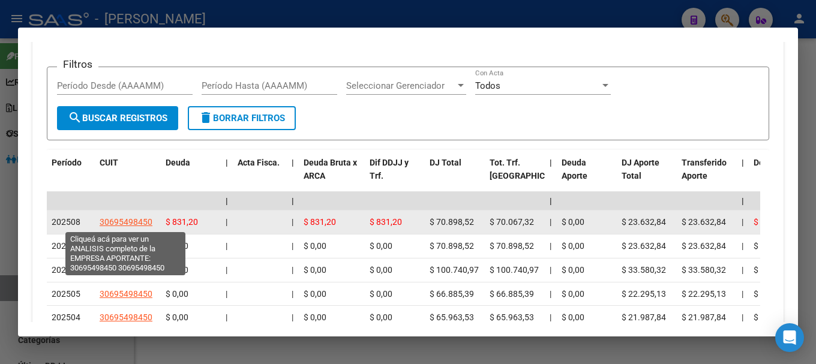
click at [136, 223] on span "30695498450" at bounding box center [126, 222] width 53 height 10
type textarea "30695498450"
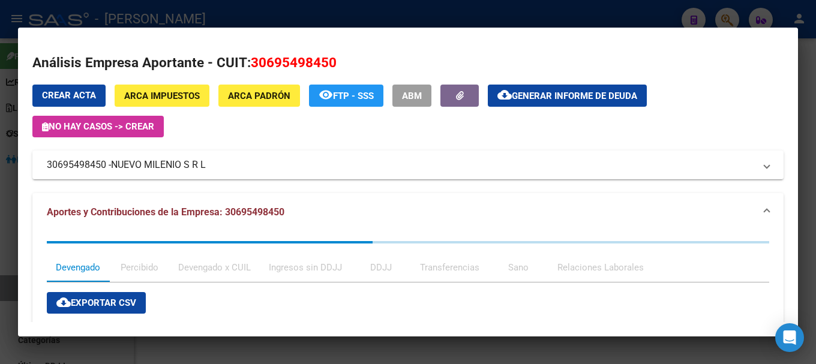
click at [341, 16] on div at bounding box center [408, 182] width 816 height 364
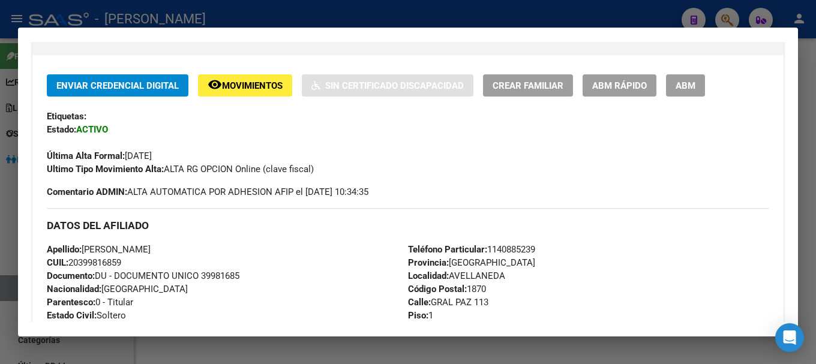
scroll to position [0, 0]
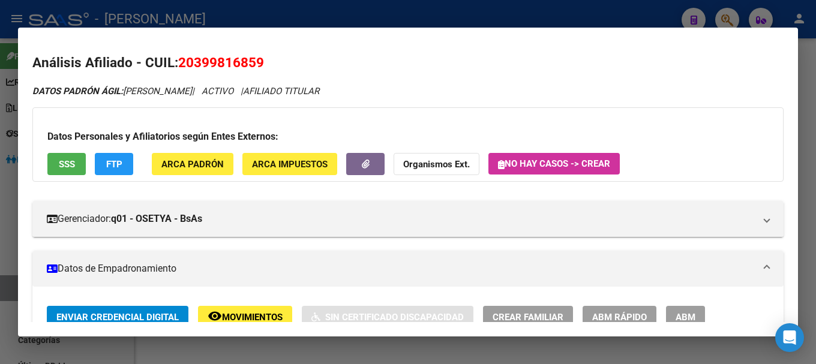
drag, startPoint x: 193, startPoint y: 62, endPoint x: 257, endPoint y: 66, distance: 63.7
click at [257, 66] on span "20399816859" at bounding box center [221, 63] width 86 height 16
click at [221, 169] on span "ARCA Padrón" at bounding box center [192, 164] width 62 height 11
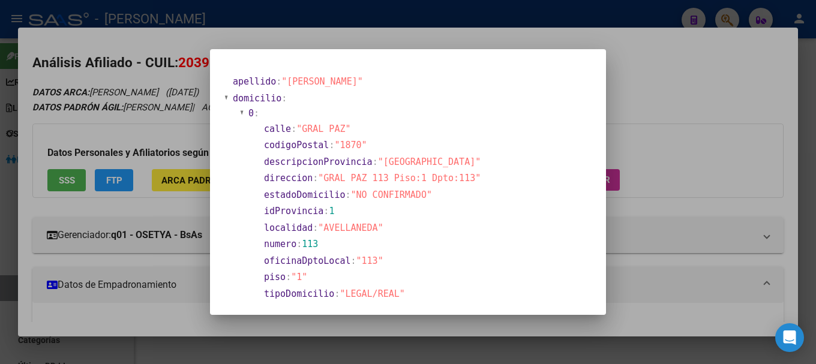
click at [329, 38] on div at bounding box center [408, 182] width 816 height 364
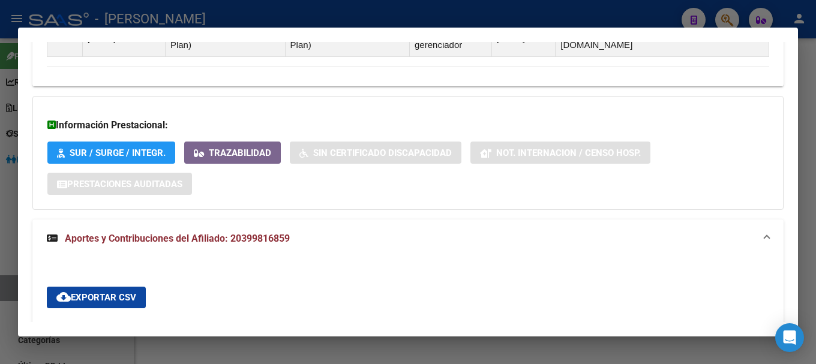
scroll to position [1140, 0]
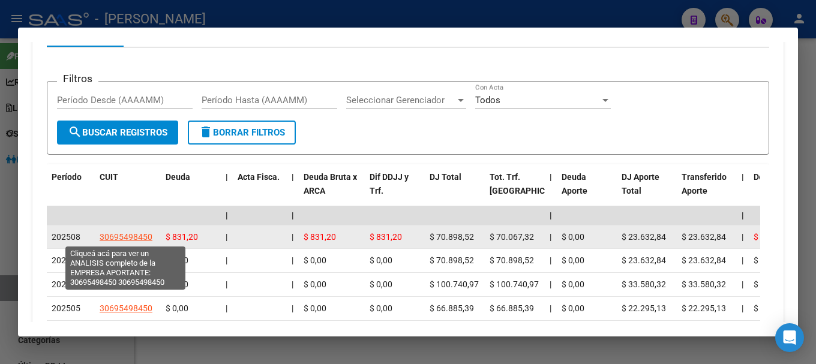
click at [136, 236] on span "30695498450" at bounding box center [126, 237] width 53 height 10
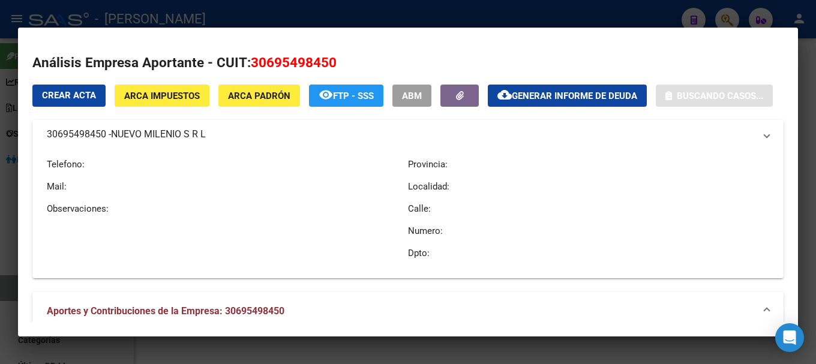
click at [308, 61] on span "30695498450" at bounding box center [294, 63] width 86 height 16
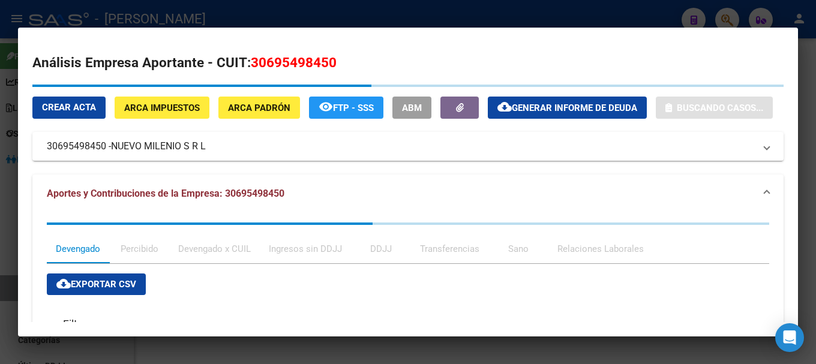
click at [308, 61] on span "30695498450" at bounding box center [294, 63] width 86 height 16
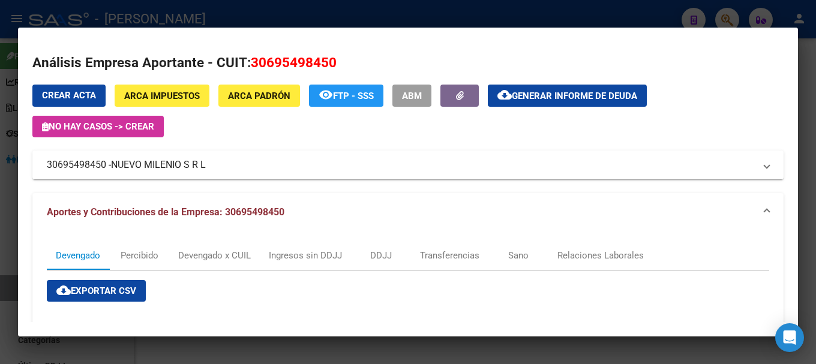
click at [297, 11] on div at bounding box center [408, 182] width 816 height 364
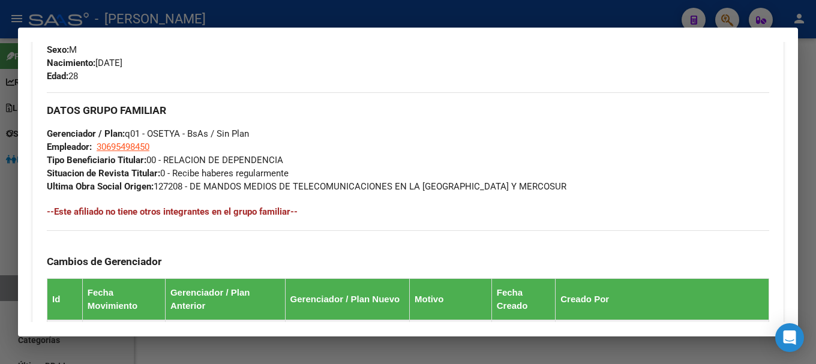
scroll to position [240, 0]
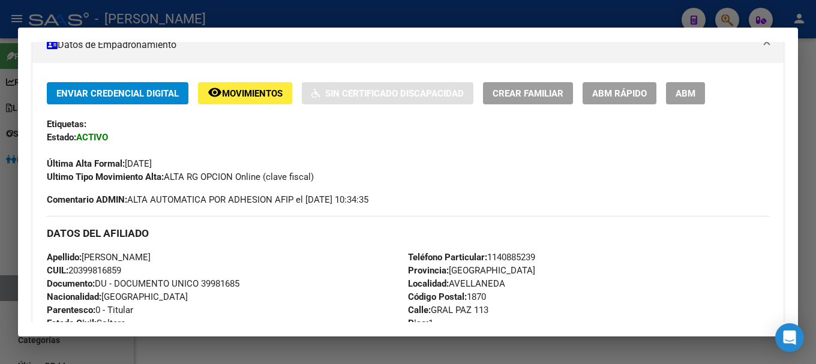
click at [461, 16] on div at bounding box center [408, 182] width 816 height 364
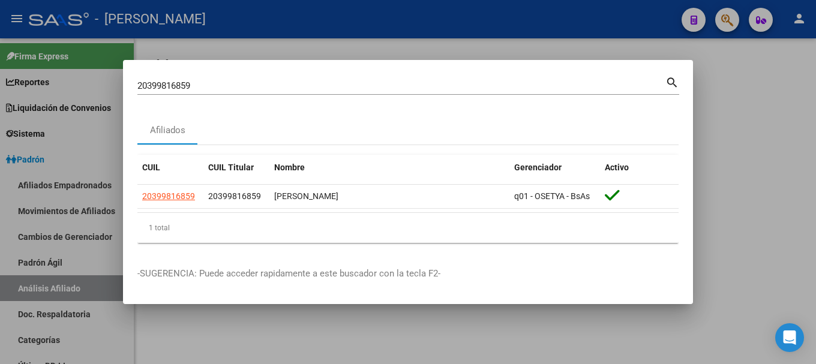
click at [448, 84] on input "20399816859" at bounding box center [401, 85] width 528 height 11
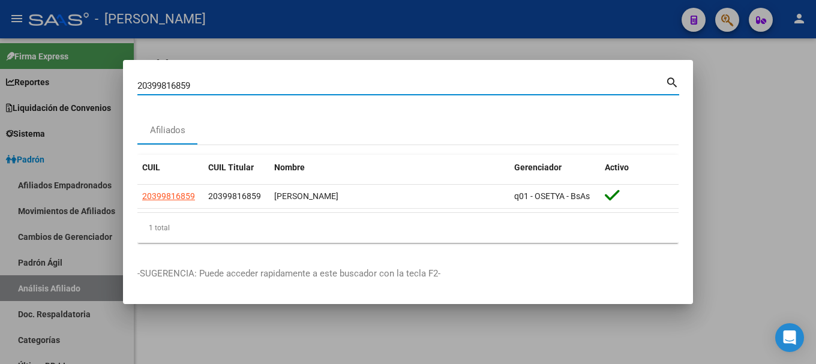
click at [448, 84] on input "20399816859" at bounding box center [401, 85] width 528 height 11
paste input "400028118"
type input "20400028118"
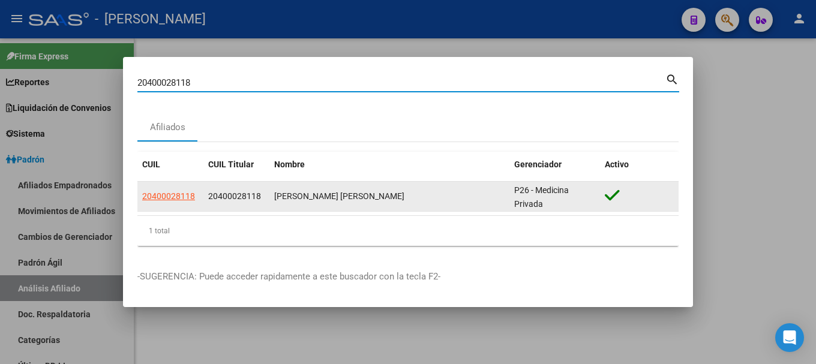
click at [186, 201] on app-link-go-to "20400028118" at bounding box center [168, 197] width 53 height 14
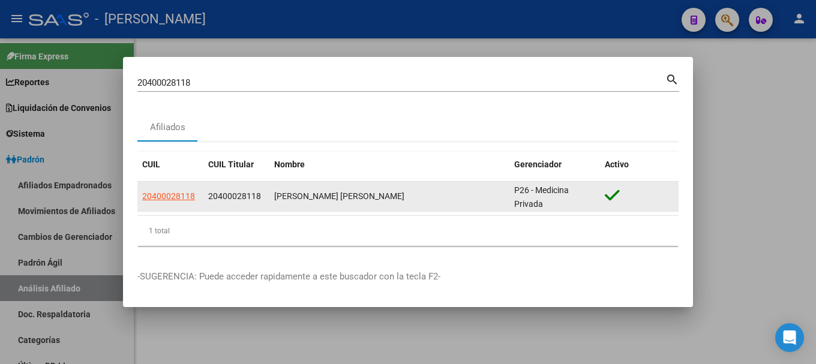
click at [184, 193] on span "20400028118" at bounding box center [168, 196] width 53 height 10
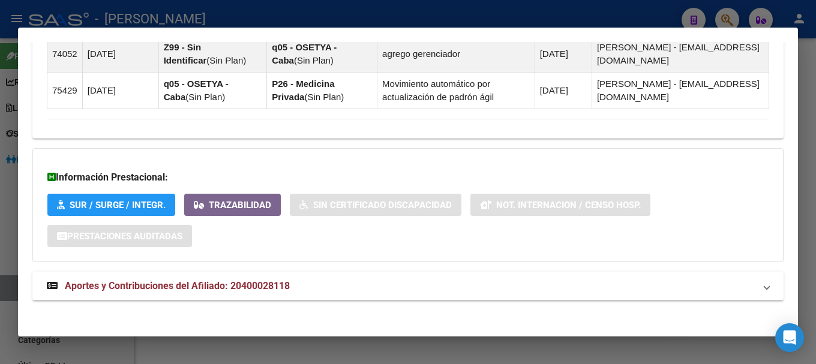
scroll to position [813, 0]
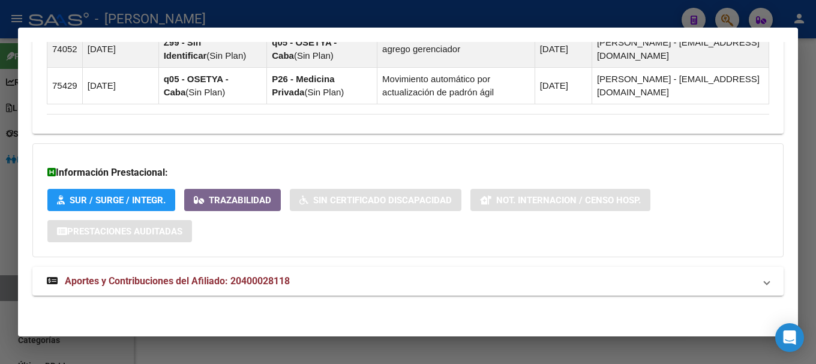
click at [386, 277] on mat-panel-title "Aportes y Contribuciones del Afiliado: 20400028118" at bounding box center [401, 281] width 708 height 14
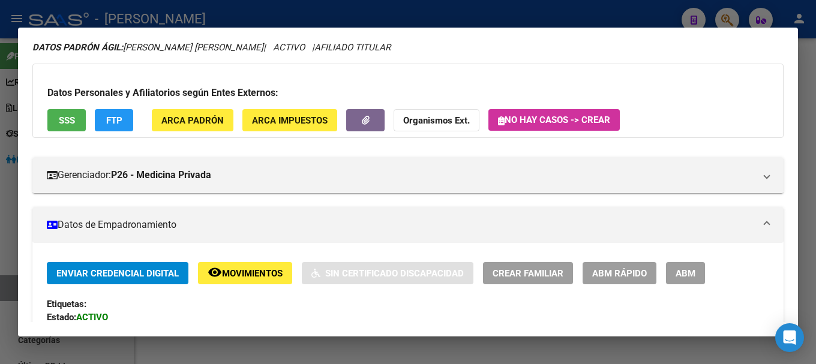
scroll to position [0, 0]
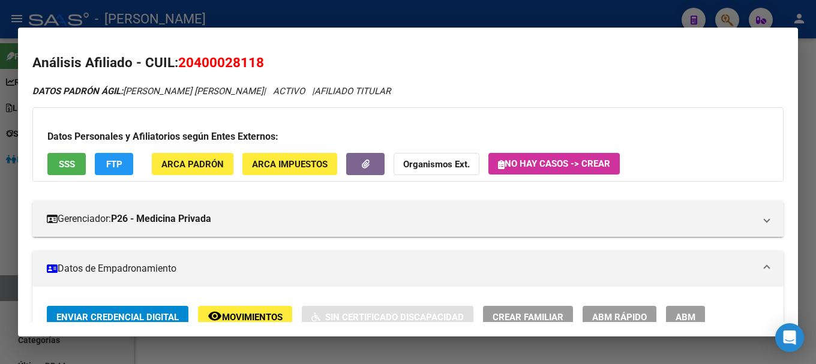
drag, startPoint x: 197, startPoint y: 62, endPoint x: 257, endPoint y: 64, distance: 60.7
click at [257, 64] on span "20400028118" at bounding box center [221, 63] width 86 height 16
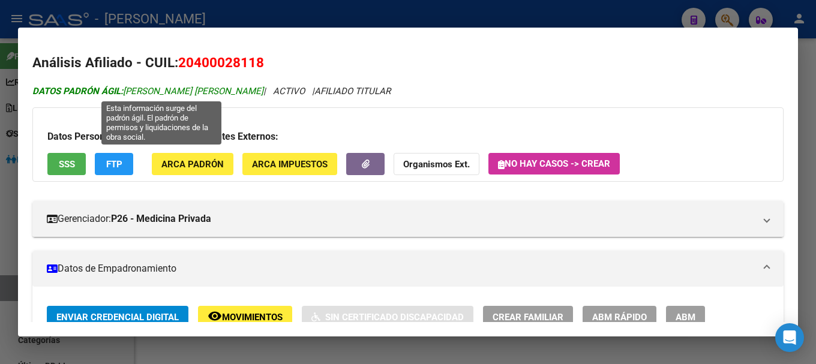
drag, startPoint x: 125, startPoint y: 88, endPoint x: 209, endPoint y: 89, distance: 84.0
click at [209, 89] on span "DATOS PADRÓN ÁGIL: [PERSON_NAME] [PERSON_NAME]" at bounding box center [147, 91] width 231 height 11
drag, startPoint x: 211, startPoint y: 89, endPoint x: 288, endPoint y: 87, distance: 76.3
click at [263, 87] on span "DATOS PADRÓN ÁGIL: [PERSON_NAME] [PERSON_NAME]" at bounding box center [147, 91] width 231 height 11
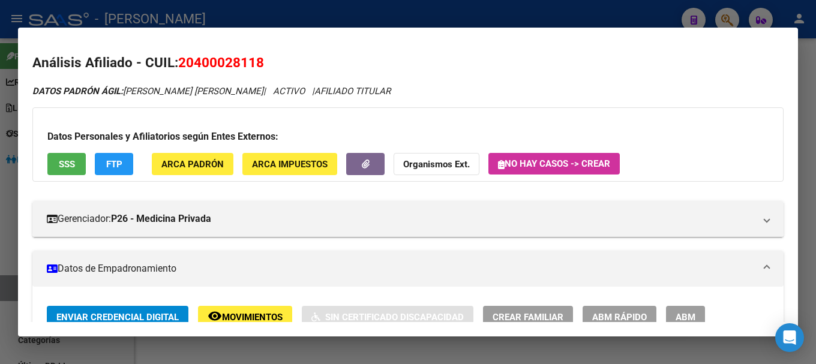
click at [215, 166] on span "ARCA Padrón" at bounding box center [192, 164] width 62 height 11
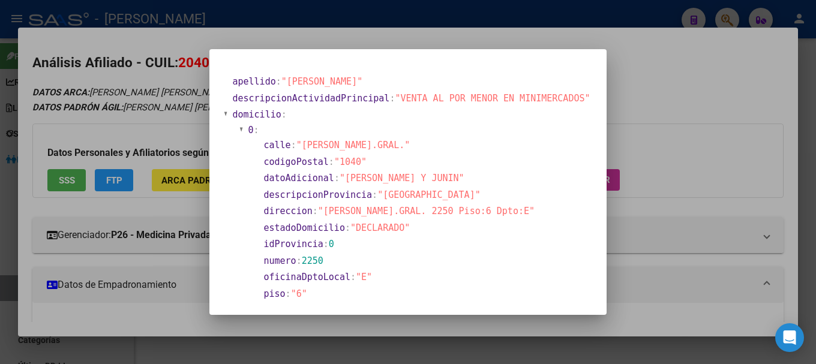
click at [394, 24] on div at bounding box center [408, 182] width 816 height 364
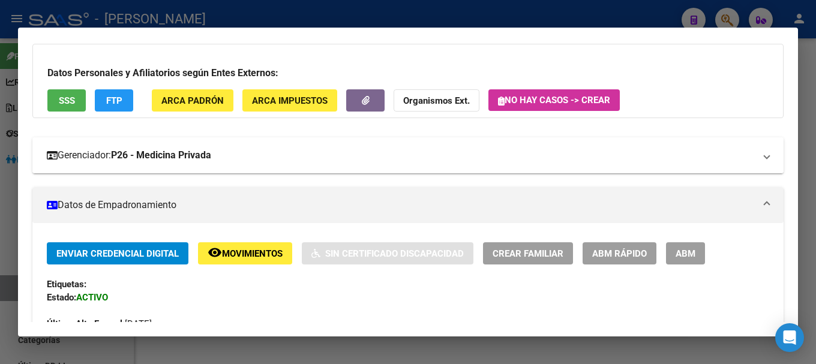
scroll to position [360, 0]
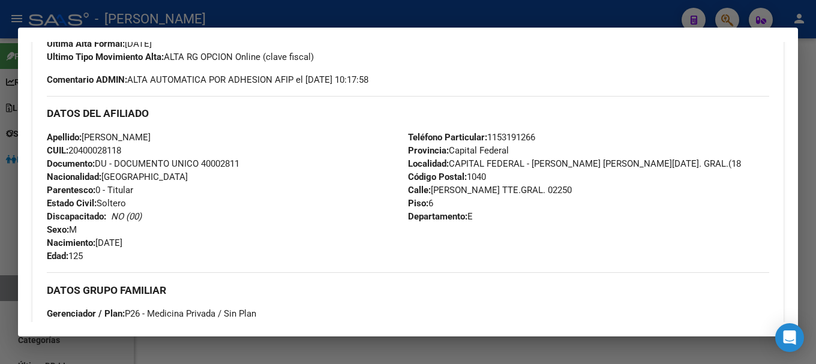
drag, startPoint x: 430, startPoint y: 188, endPoint x: 528, endPoint y: 191, distance: 97.9
click at [528, 191] on span "Calle: [PERSON_NAME].GRAL. 02250" at bounding box center [490, 190] width 164 height 11
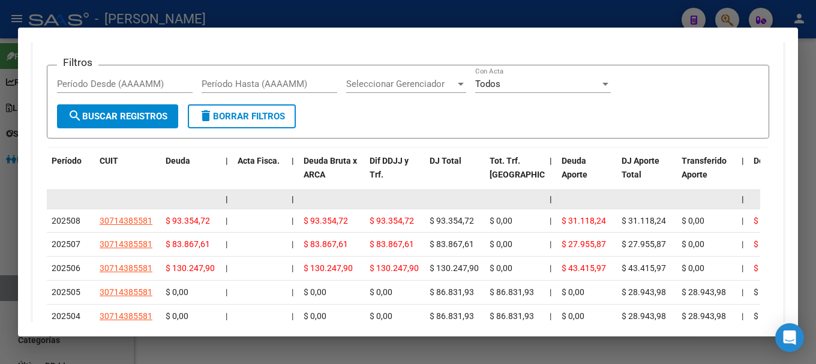
scroll to position [1200, 0]
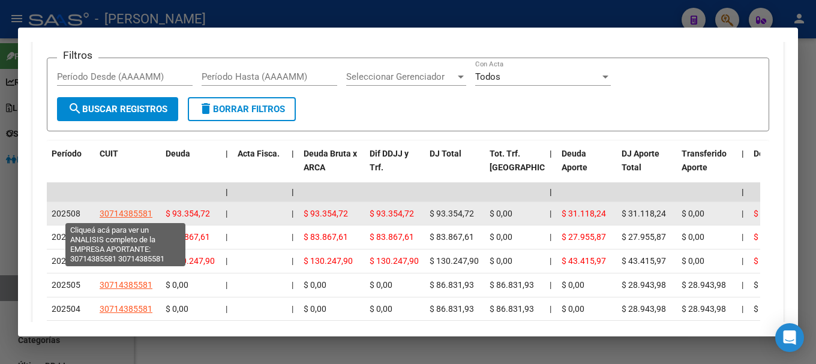
click at [139, 220] on app-link-go-to "30714385581" at bounding box center [126, 214] width 53 height 14
click at [139, 213] on span "30714385581" at bounding box center [126, 214] width 53 height 10
type textarea "30714385581"
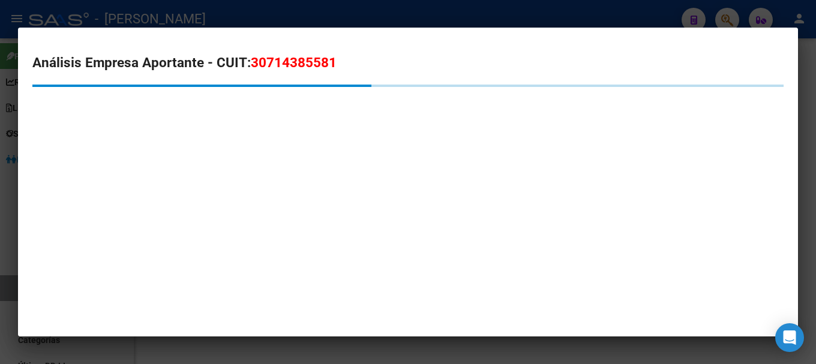
click at [257, 66] on span "30714385581" at bounding box center [294, 63] width 86 height 16
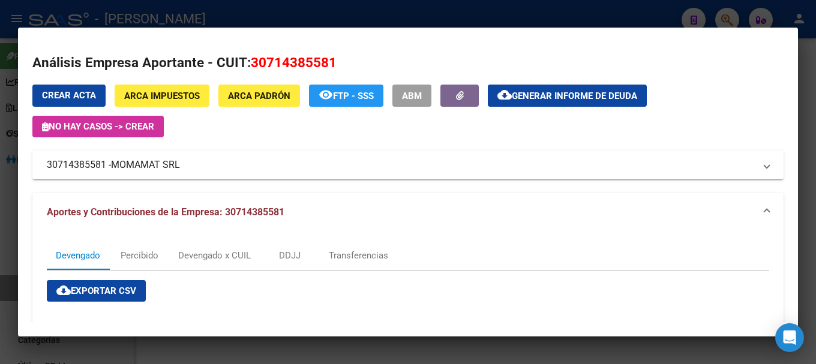
drag, startPoint x: 115, startPoint y: 163, endPoint x: 181, endPoint y: 163, distance: 66.0
click at [180, 163] on span "MOMAMAT SRL" at bounding box center [145, 165] width 69 height 14
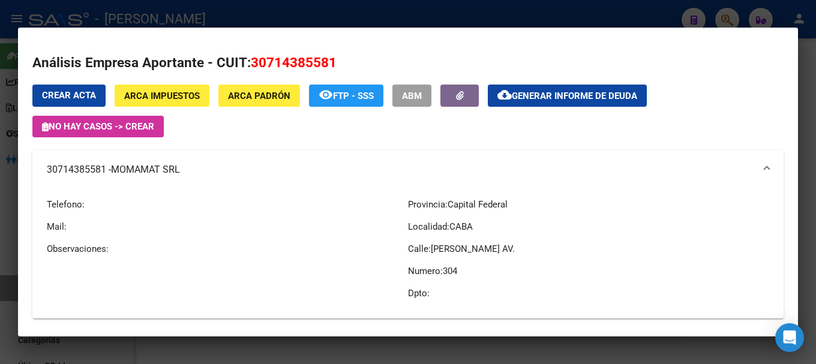
click at [309, 25] on div at bounding box center [408, 182] width 816 height 364
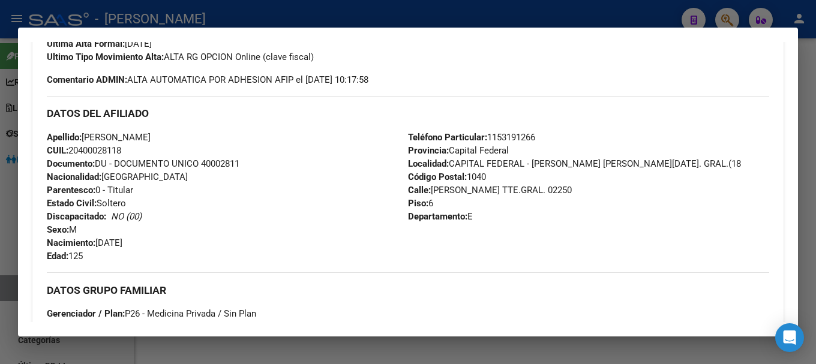
scroll to position [300, 0]
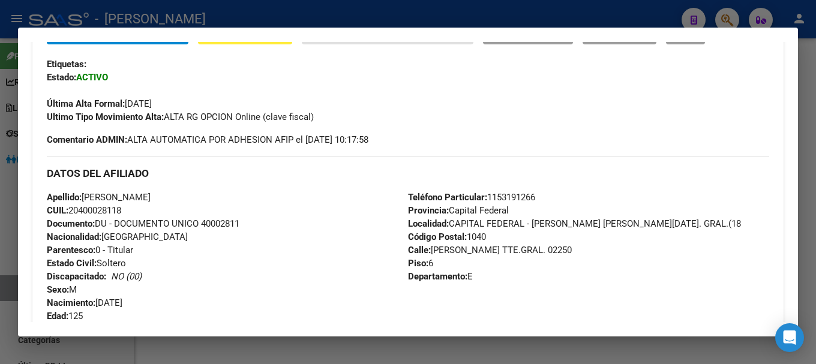
click at [533, 17] on div at bounding box center [408, 182] width 816 height 364
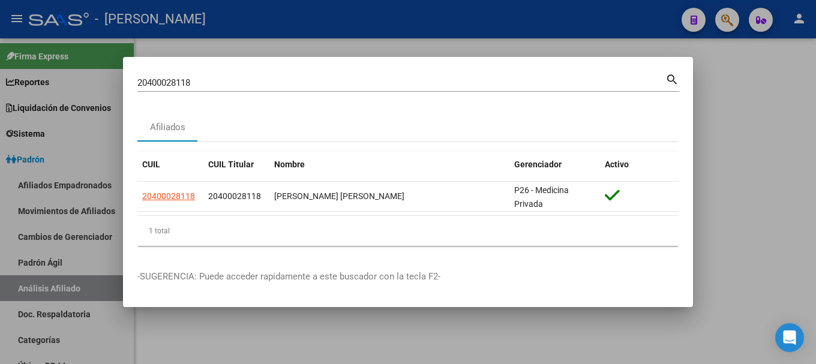
click at [418, 90] on div "20400028118 Buscar (apellido, dni, [PERSON_NAME], [PERSON_NAME], cuit, obra soc…" at bounding box center [401, 83] width 528 height 18
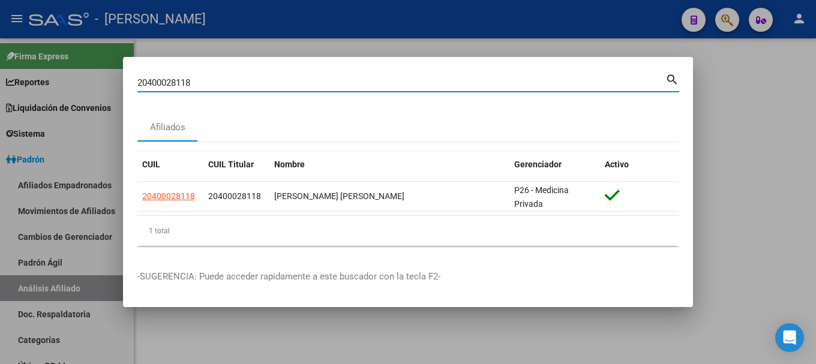
click at [420, 87] on input "20400028118" at bounding box center [401, 82] width 528 height 11
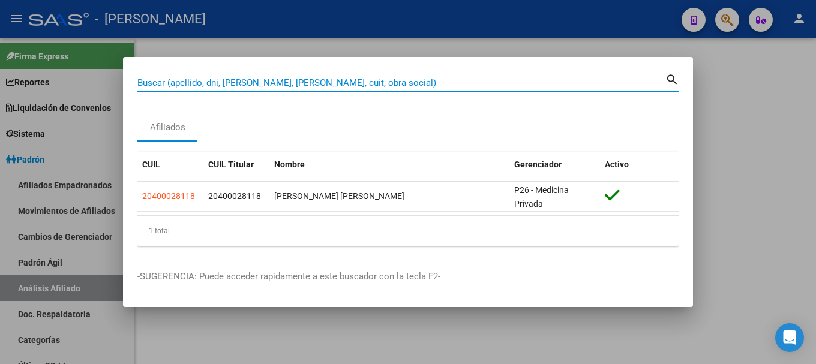
paste input "20400059803"
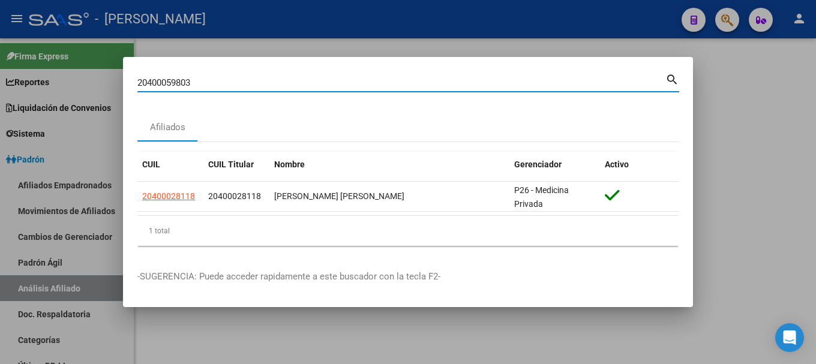
type input "20400059803"
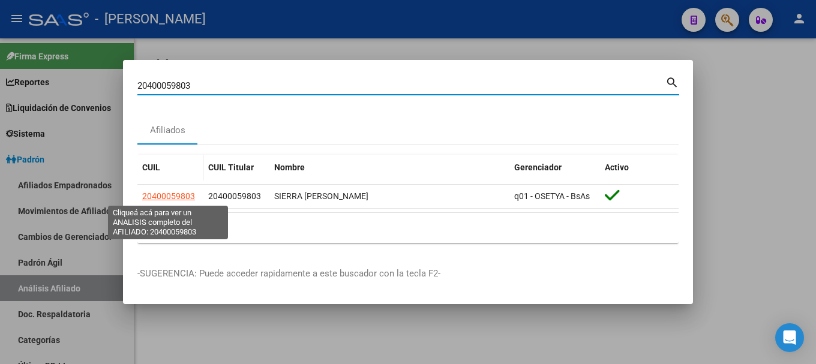
click at [156, 195] on span "20400059803" at bounding box center [168, 196] width 53 height 10
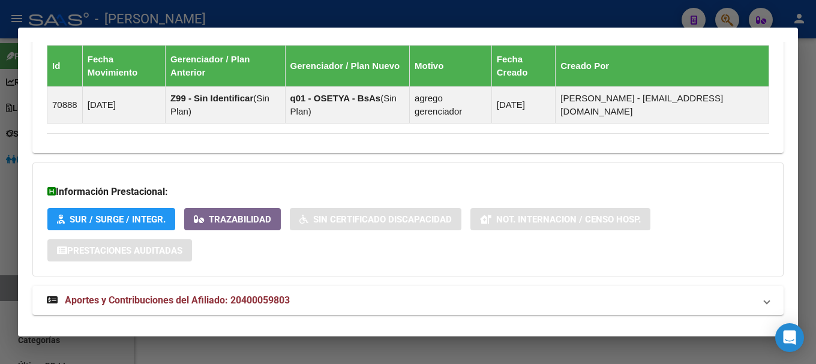
scroll to position [763, 0]
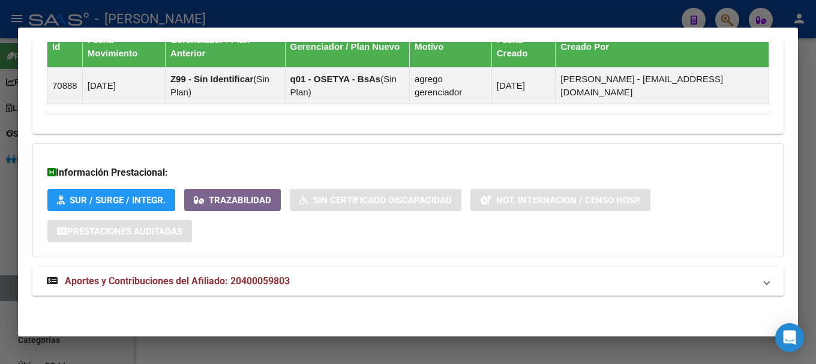
click at [427, 291] on mat-expansion-panel-header "Aportes y Contribuciones del Afiliado: 20400059803" at bounding box center [407, 281] width 751 height 29
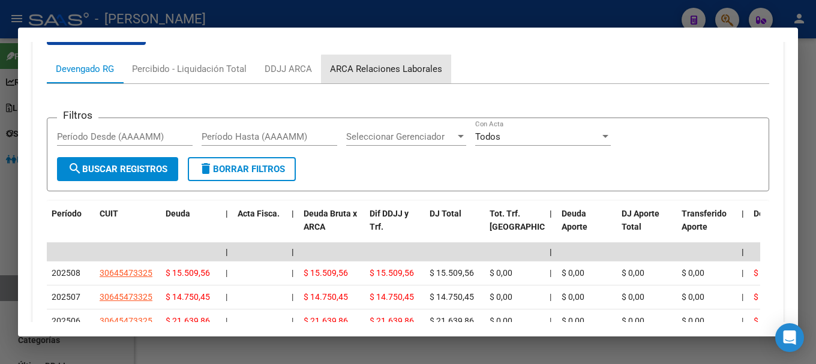
click at [403, 75] on div "ARCA Relaciones Laborales" at bounding box center [386, 68] width 112 height 13
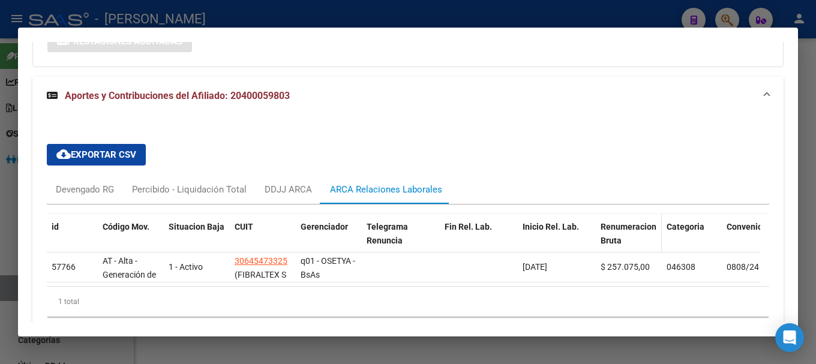
scroll to position [1009, 0]
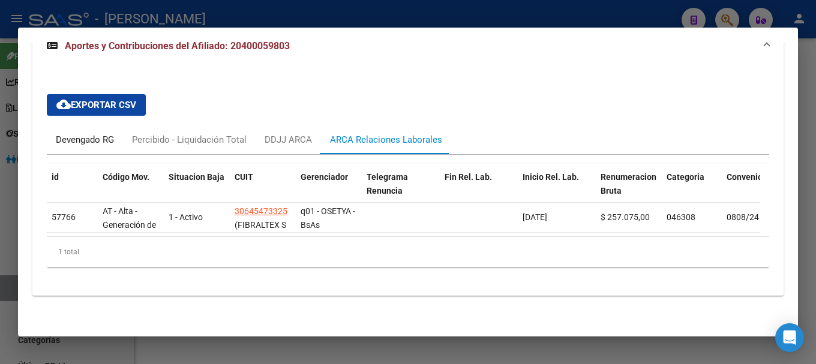
click at [113, 142] on div "Devengado RG" at bounding box center [85, 139] width 76 height 29
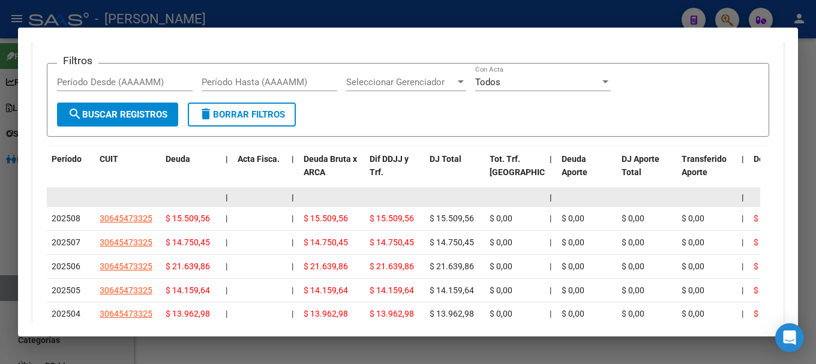
scroll to position [1249, 0]
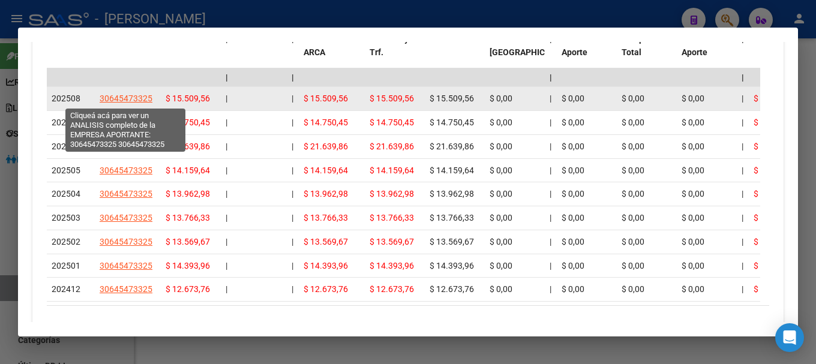
click at [137, 94] on span "30645473325" at bounding box center [126, 99] width 53 height 10
type textarea "30645473325"
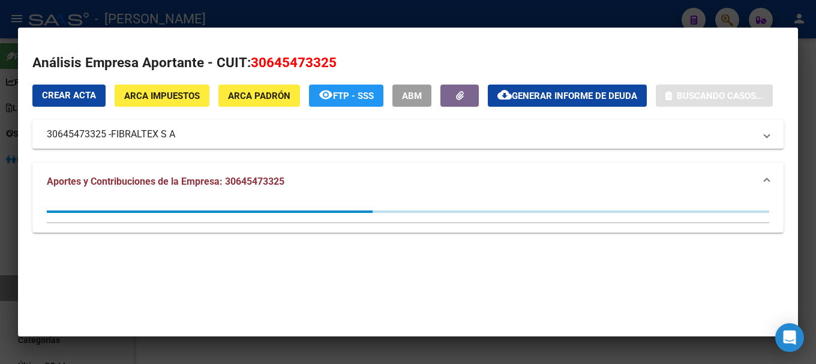
click at [391, 12] on div at bounding box center [408, 182] width 816 height 364
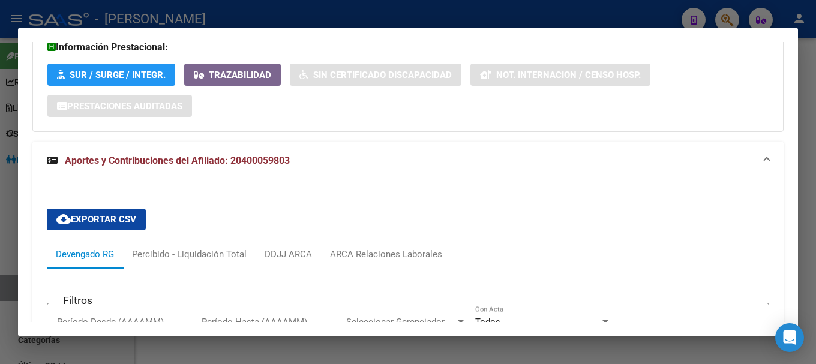
click at [254, 174] on mat-expansion-panel-header "Aportes y Contribuciones del Afiliado: 20400059803" at bounding box center [407, 161] width 751 height 38
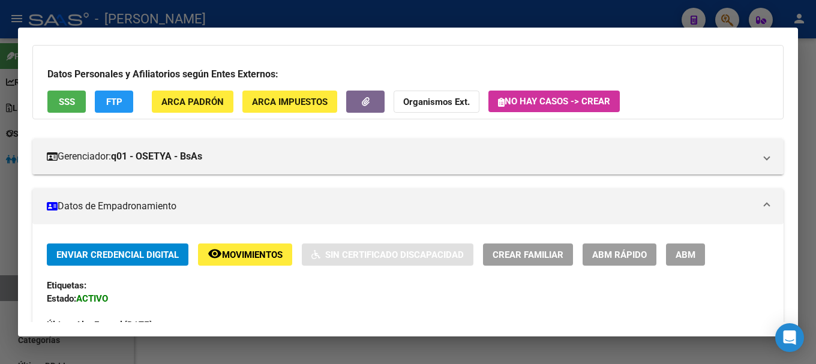
scroll to position [0, 0]
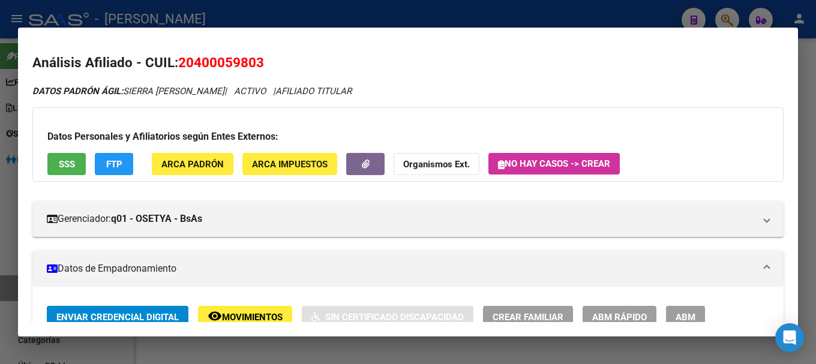
click at [225, 64] on span "20400059803" at bounding box center [221, 63] width 86 height 16
click at [201, 67] on span "20400059803" at bounding box center [221, 63] width 86 height 16
drag, startPoint x: 197, startPoint y: 60, endPoint x: 256, endPoint y: 59, distance: 58.8
click at [256, 59] on span "20400059803" at bounding box center [221, 63] width 86 height 16
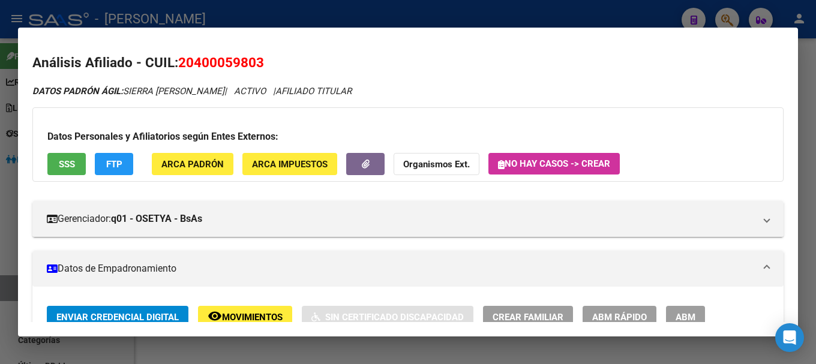
click at [220, 152] on div "Datos Personales y Afiliatorios según Entes Externos: SSS FTP ARCA Padrón ARCA …" at bounding box center [407, 144] width 751 height 74
click at [218, 158] on span "ARCA Padrón" at bounding box center [192, 163] width 62 height 11
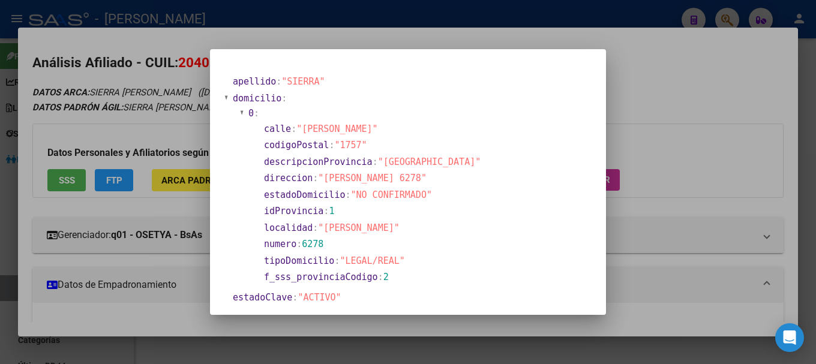
click at [666, 119] on div at bounding box center [408, 182] width 816 height 364
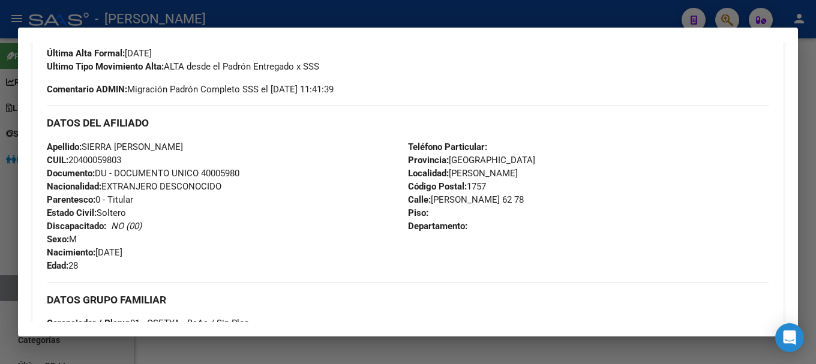
scroll to position [360, 0]
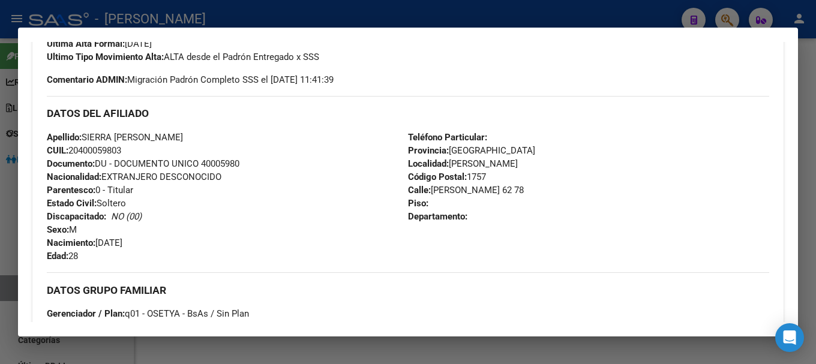
drag, startPoint x: 429, startPoint y: 189, endPoint x: 514, endPoint y: 189, distance: 84.6
click at [514, 189] on span "[STREET_ADDRESS][PERSON_NAME]" at bounding box center [466, 190] width 116 height 11
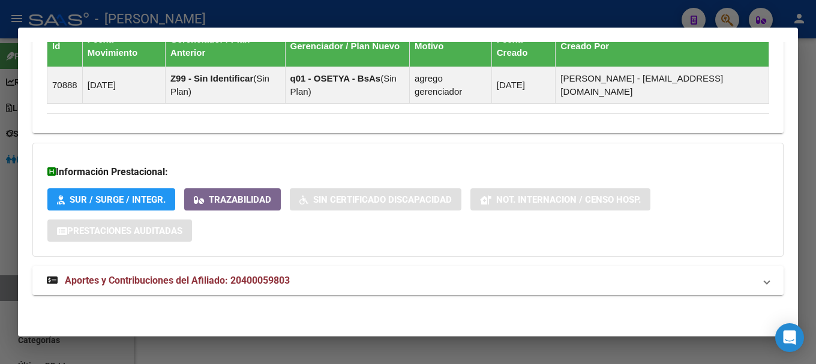
click at [300, 275] on mat-panel-title "Aportes y Contribuciones del Afiliado: 20400059803" at bounding box center [401, 281] width 708 height 14
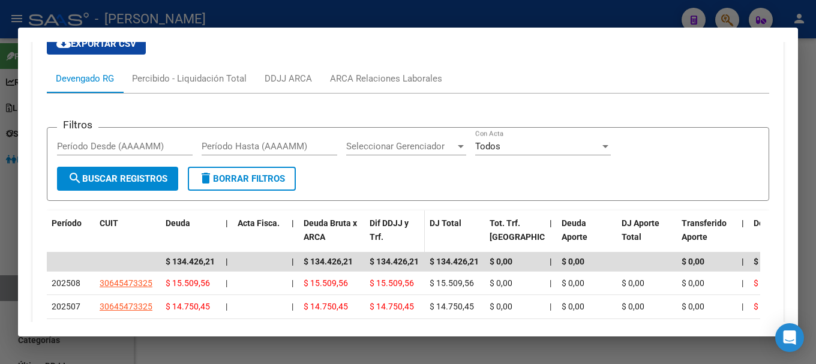
scroll to position [1101, 0]
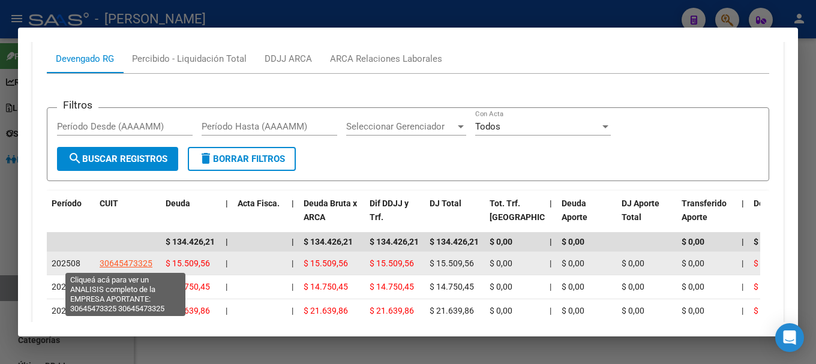
click at [143, 262] on span "30645473325" at bounding box center [126, 264] width 53 height 10
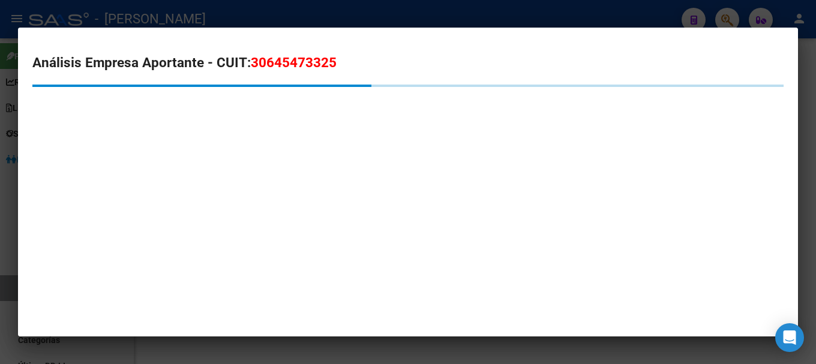
click at [301, 59] on span "30645473325" at bounding box center [294, 63] width 86 height 16
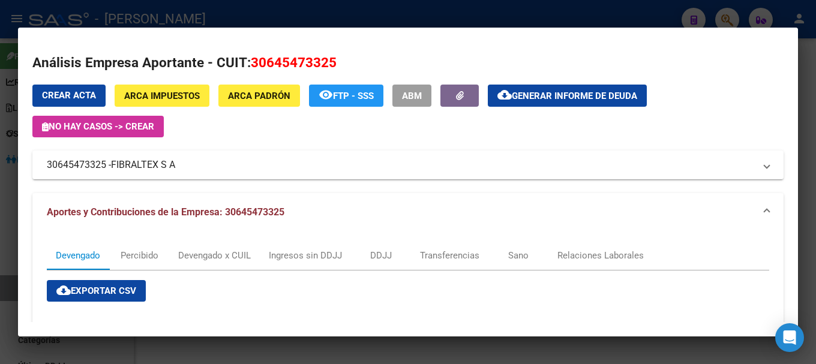
click at [310, 18] on div at bounding box center [408, 182] width 816 height 364
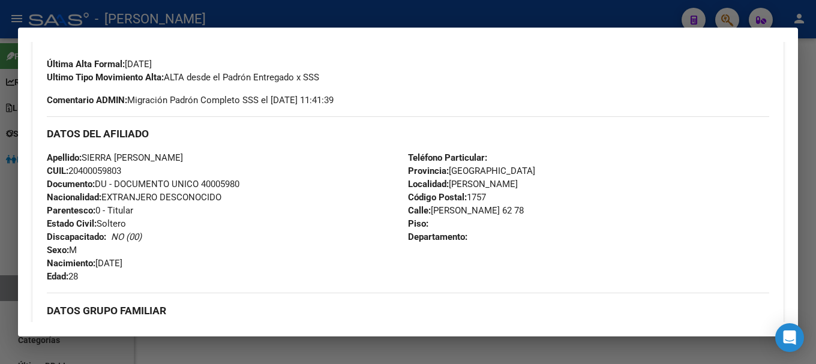
scroll to position [260, 0]
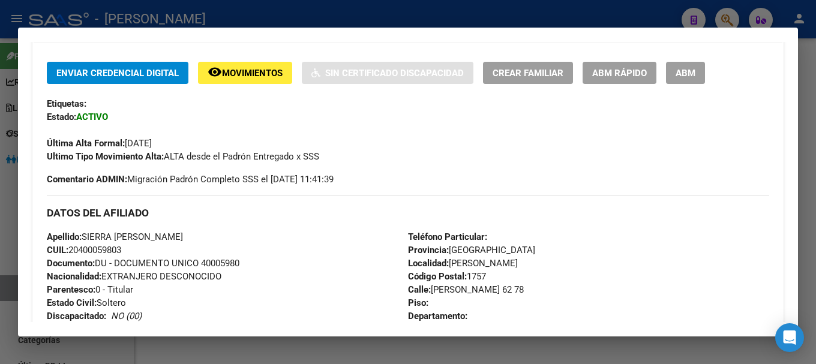
click at [402, 23] on div at bounding box center [408, 182] width 816 height 364
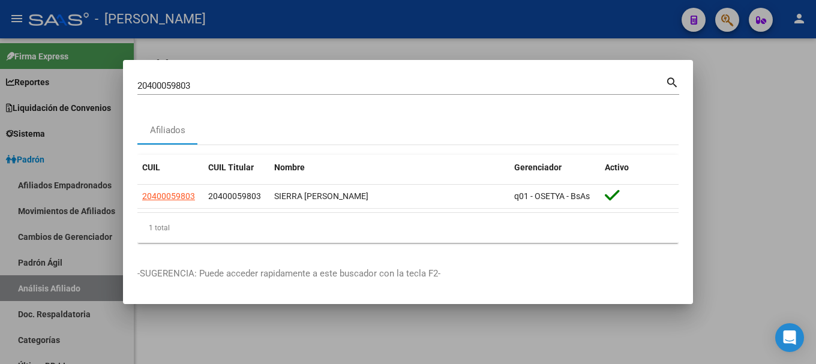
click at [432, 82] on input "20400059803" at bounding box center [401, 85] width 528 height 11
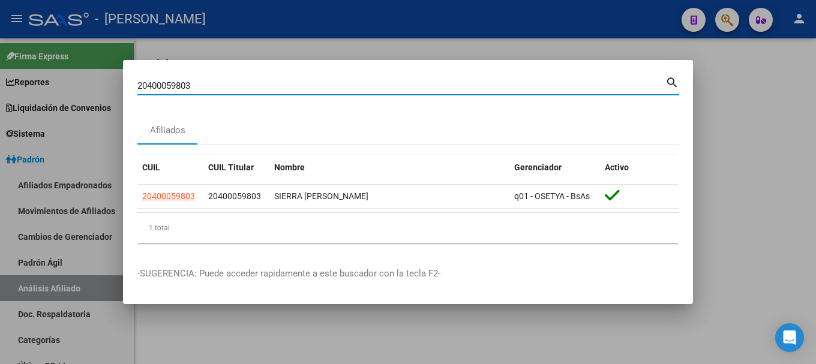
click at [432, 82] on input "20400059803" at bounding box center [401, 85] width 528 height 11
paste input "61239"
type input "20400061239"
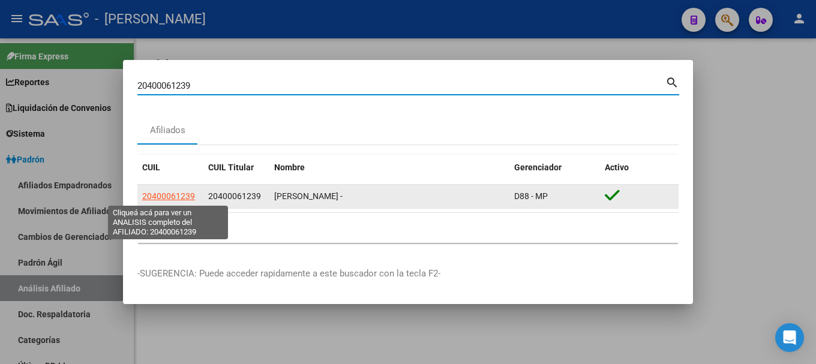
click at [172, 193] on span "20400061239" at bounding box center [168, 196] width 53 height 10
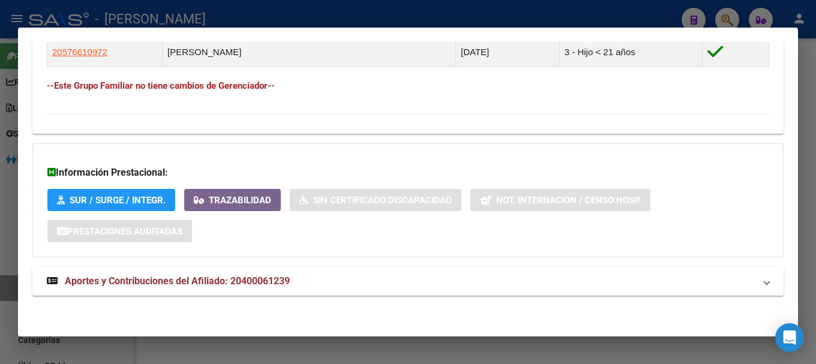
click at [499, 271] on mat-expansion-panel-header "Aportes y Contribuciones del Afiliado: 20400061239" at bounding box center [407, 281] width 751 height 29
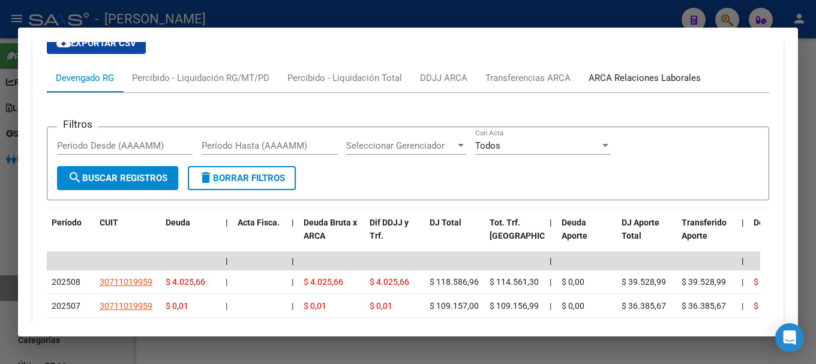
click at [632, 79] on div "ARCA Relaciones Laborales" at bounding box center [645, 77] width 112 height 13
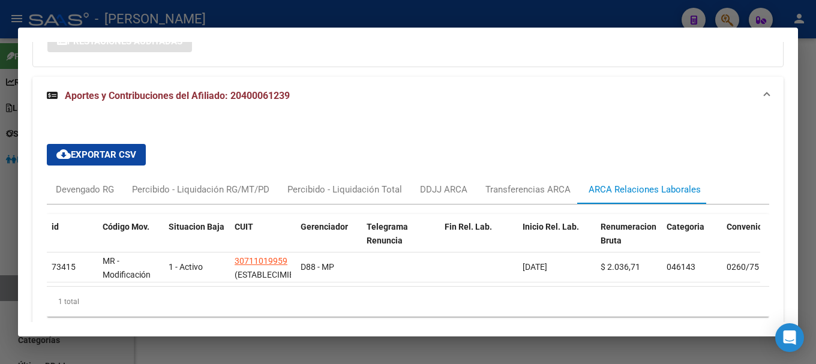
scroll to position [1022, 0]
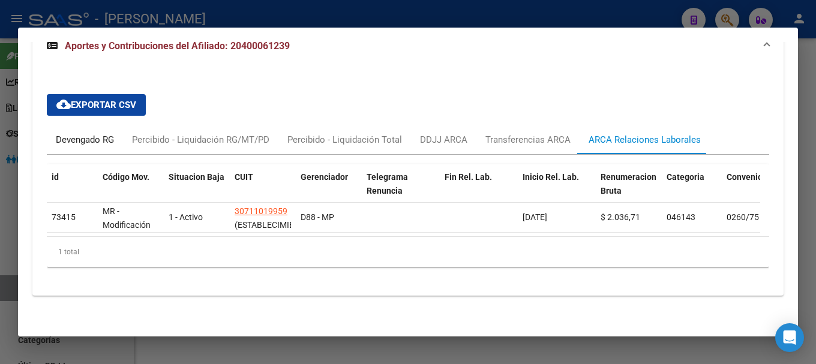
click at [95, 133] on div "Devengado RG" at bounding box center [85, 139] width 58 height 13
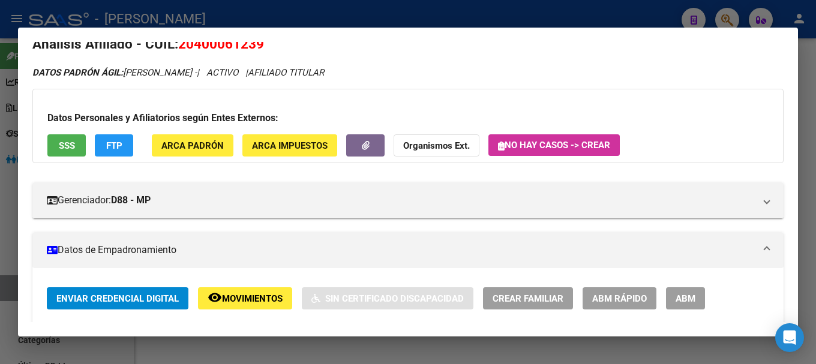
scroll to position [0, 0]
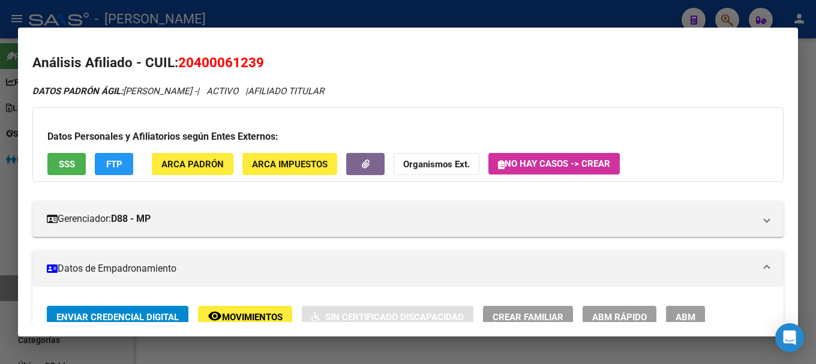
click at [231, 53] on h2 "Análisis Afiliado - CUIL: 20400061239" at bounding box center [407, 63] width 751 height 20
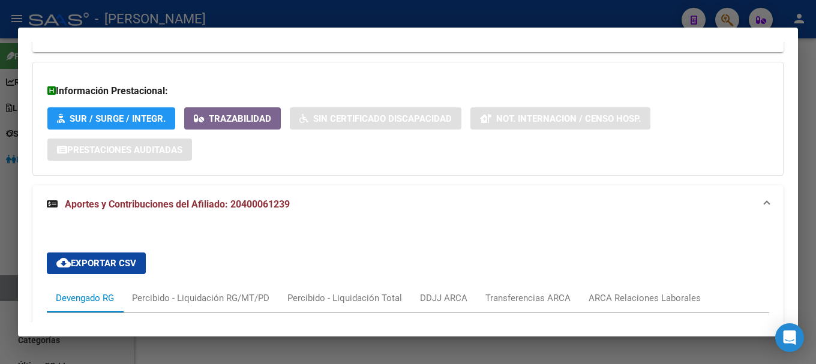
scroll to position [1020, 0]
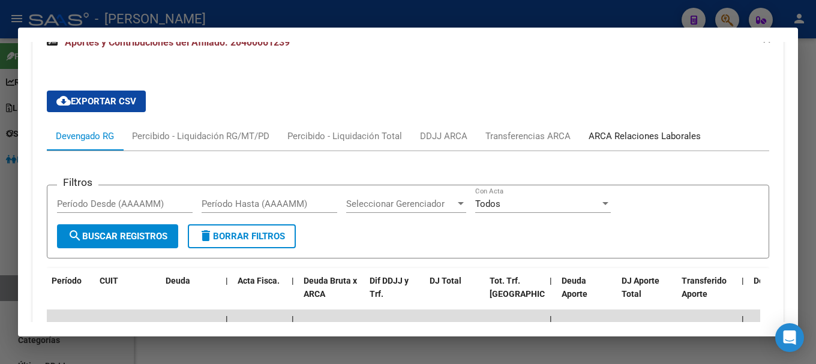
click at [680, 133] on div "ARCA Relaciones Laborales" at bounding box center [645, 136] width 112 height 13
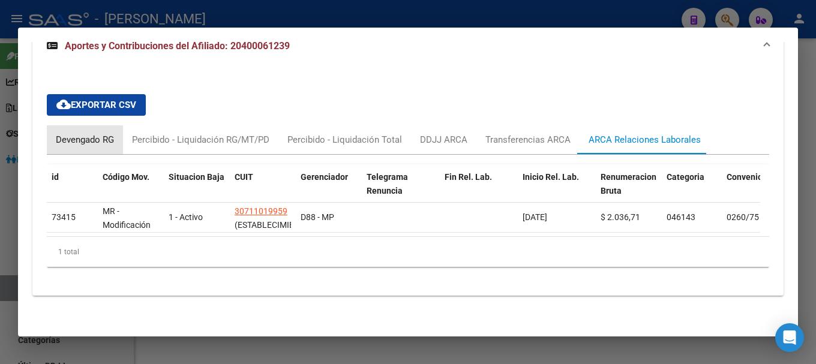
click at [96, 134] on div "Devengado RG" at bounding box center [85, 139] width 58 height 13
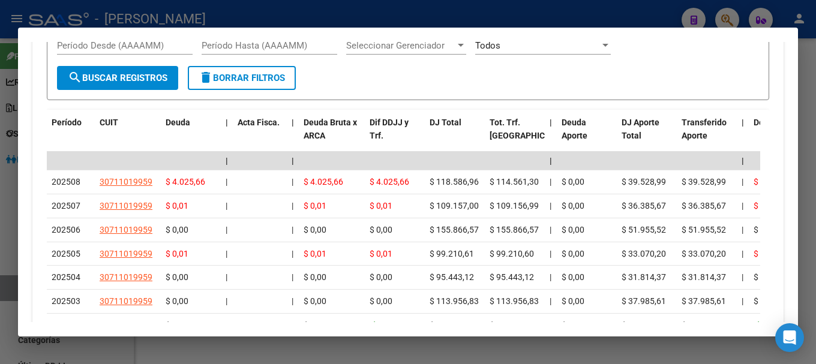
scroll to position [1200, 0]
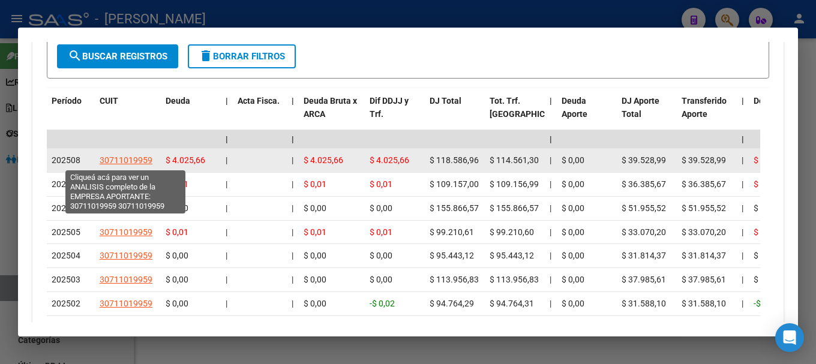
click at [140, 160] on span "30711019959" at bounding box center [126, 160] width 53 height 10
type textarea "30711019959"
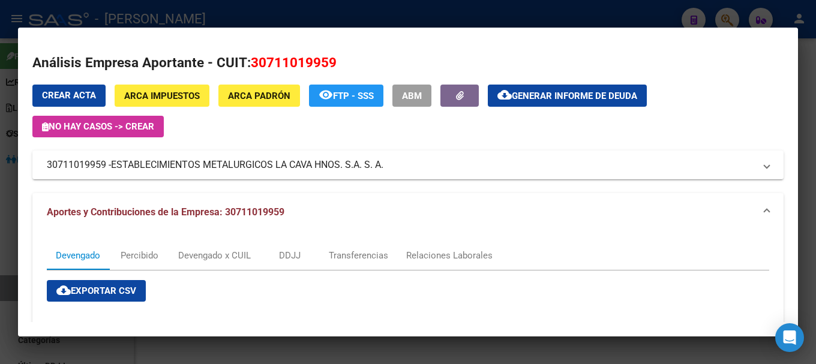
click at [279, 62] on span "30711019959" at bounding box center [294, 63] width 86 height 16
click at [256, 17] on div at bounding box center [408, 182] width 816 height 364
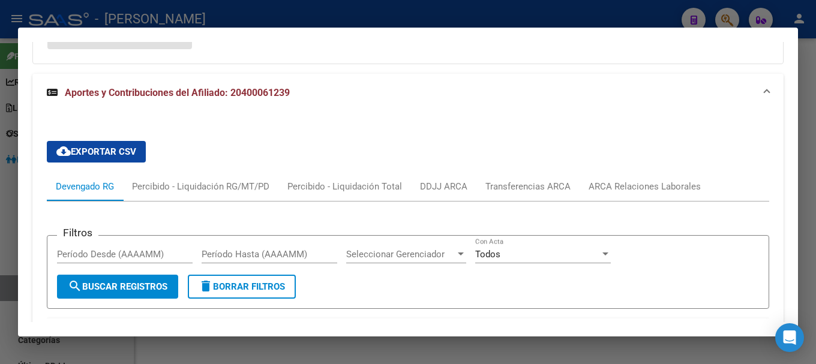
scroll to position [960, 0]
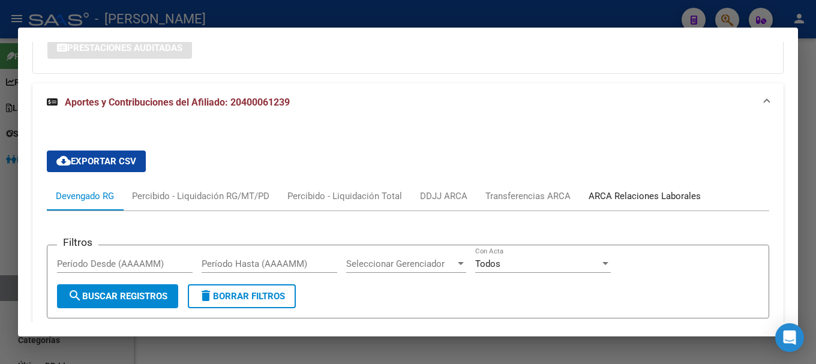
click at [637, 200] on div "ARCA Relaciones Laborales" at bounding box center [645, 196] width 112 height 13
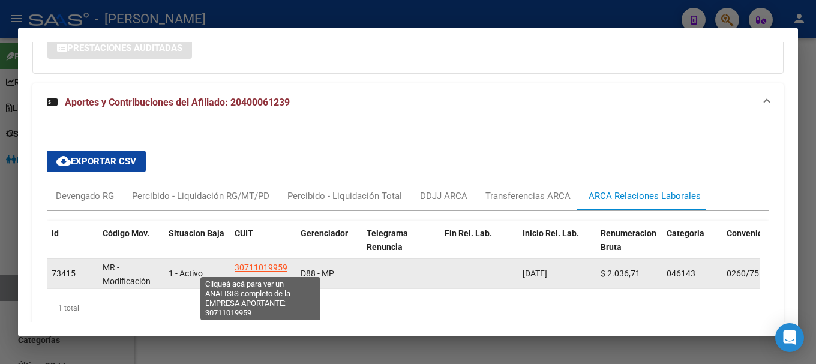
click at [269, 263] on span "30711019959" at bounding box center [261, 268] width 53 height 10
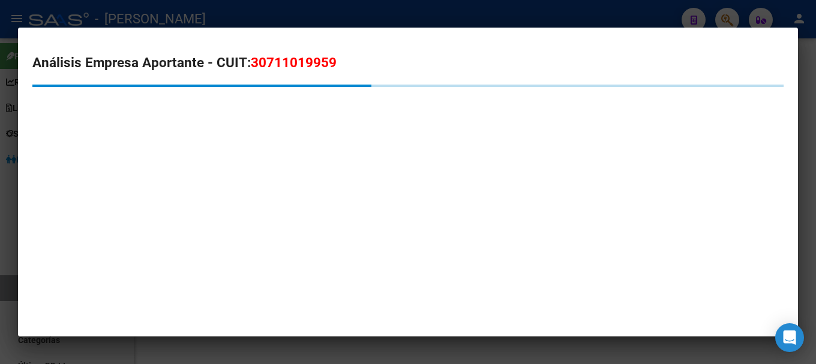
click at [282, 65] on span "30711019959" at bounding box center [294, 63] width 86 height 16
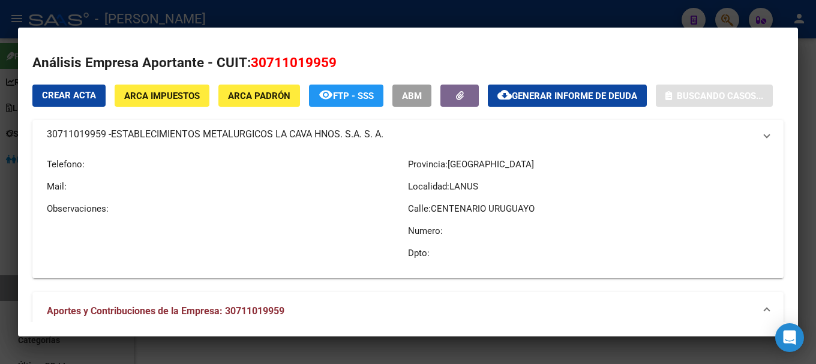
click at [239, 15] on div at bounding box center [408, 182] width 816 height 364
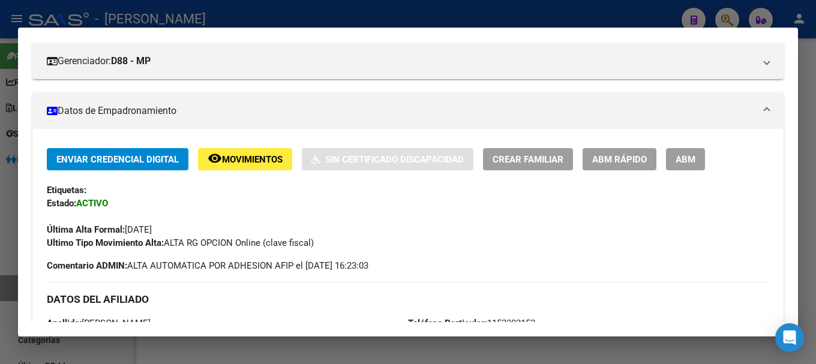
scroll to position [180, 0]
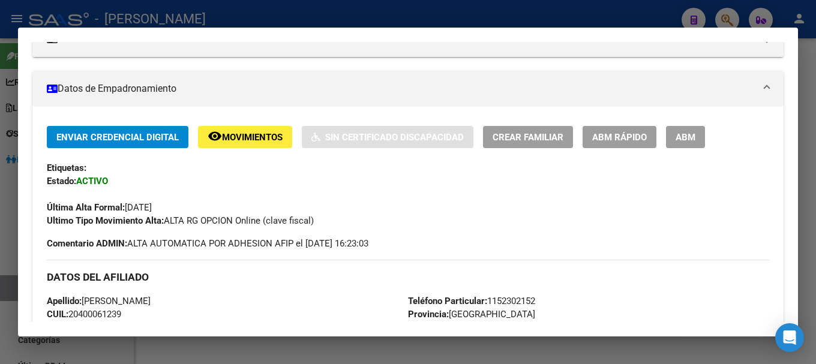
click at [434, 12] on div at bounding box center [408, 182] width 816 height 364
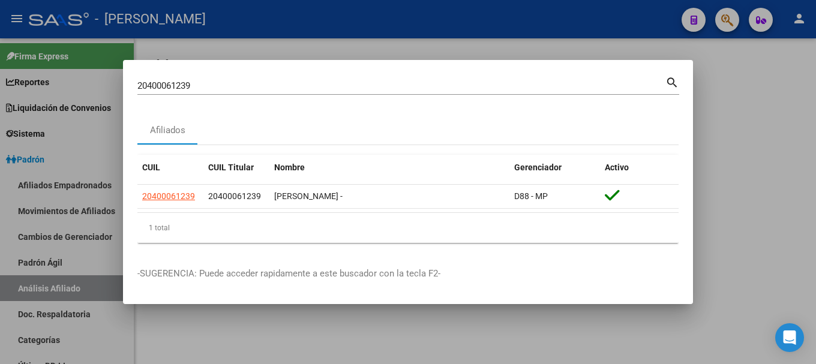
click at [513, 50] on div at bounding box center [408, 182] width 816 height 364
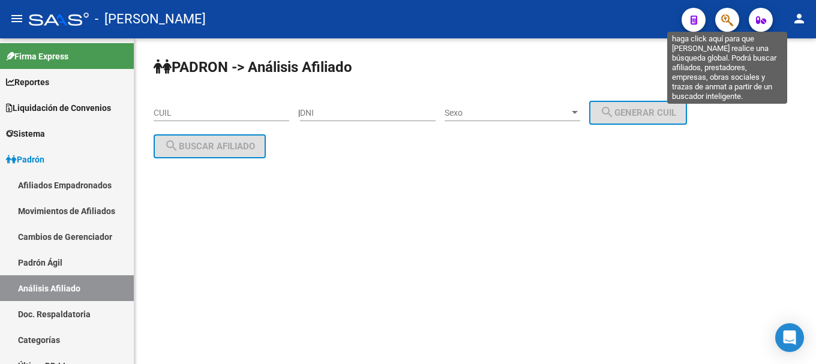
click at [732, 17] on icon "button" at bounding box center [727, 20] width 12 height 14
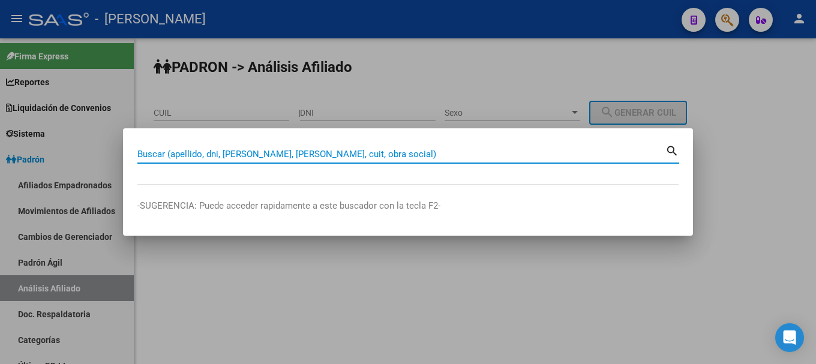
paste input "20400164682"
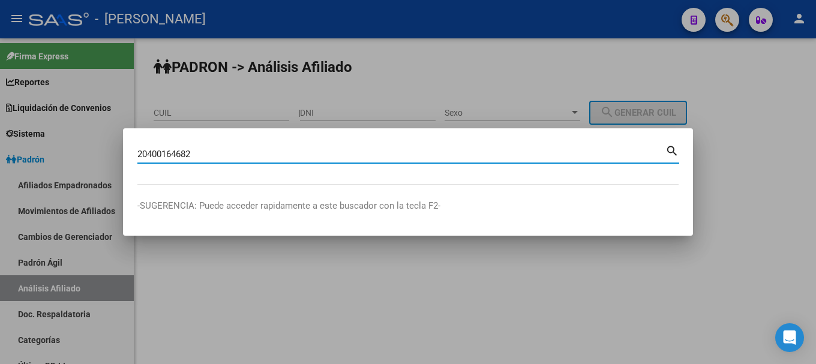
type input "20400164682"
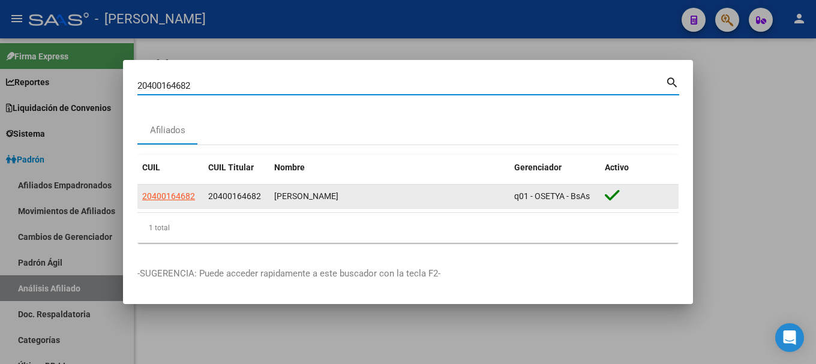
click at [189, 197] on span "20400164682" at bounding box center [168, 196] width 53 height 10
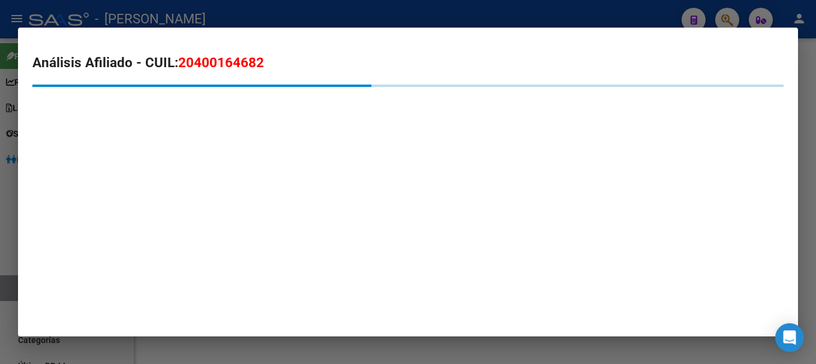
click at [250, 61] on span "20400164682" at bounding box center [221, 63] width 86 height 16
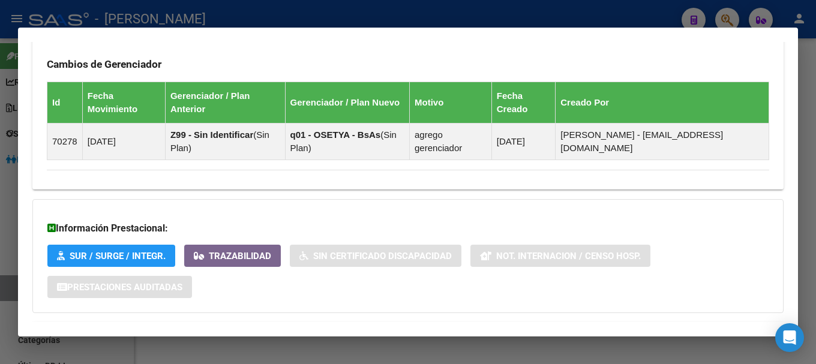
scroll to position [763, 0]
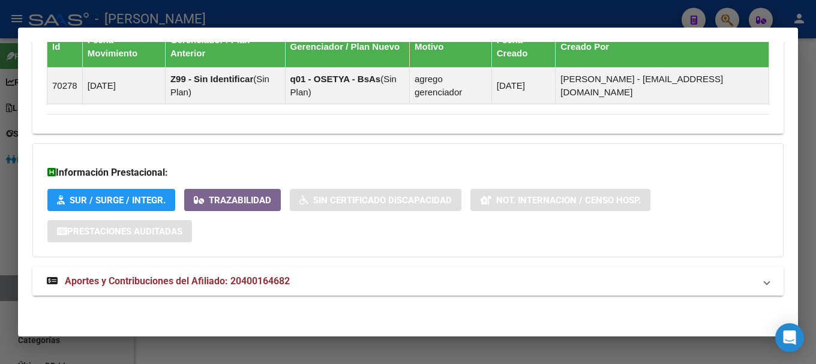
click at [311, 271] on mat-expansion-panel-header "Aportes y Contribuciones del Afiliado: 20400164682" at bounding box center [407, 281] width 751 height 29
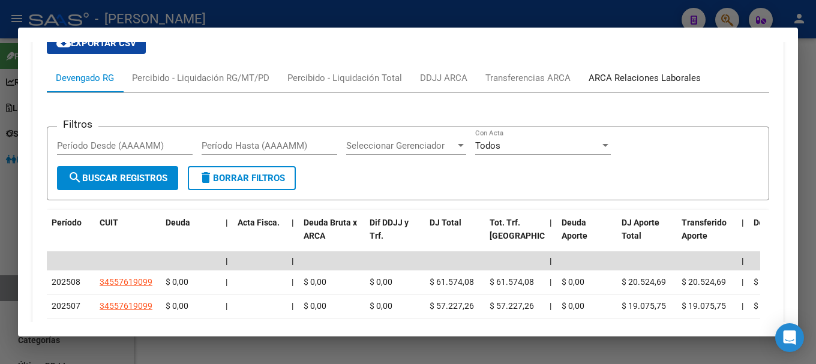
click at [633, 78] on div "ARCA Relaciones Laborales" at bounding box center [645, 77] width 112 height 13
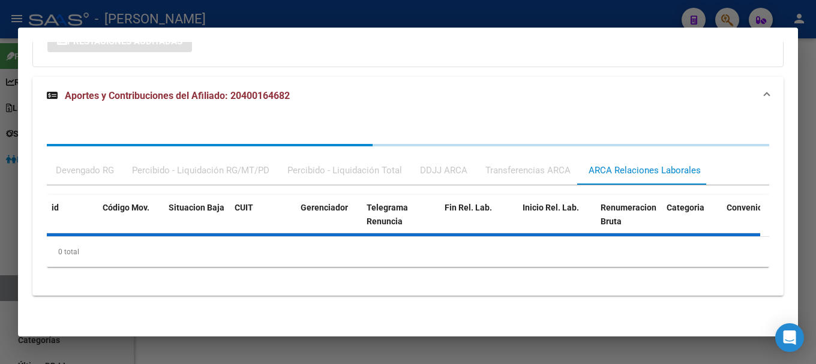
scroll to position [1009, 0]
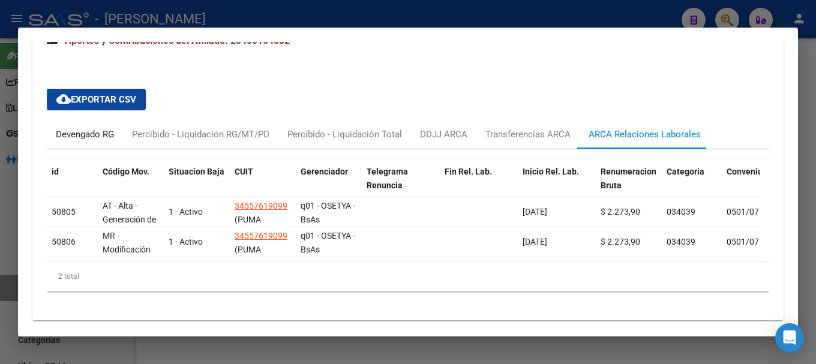
click at [83, 135] on div "Devengado RG" at bounding box center [85, 134] width 58 height 13
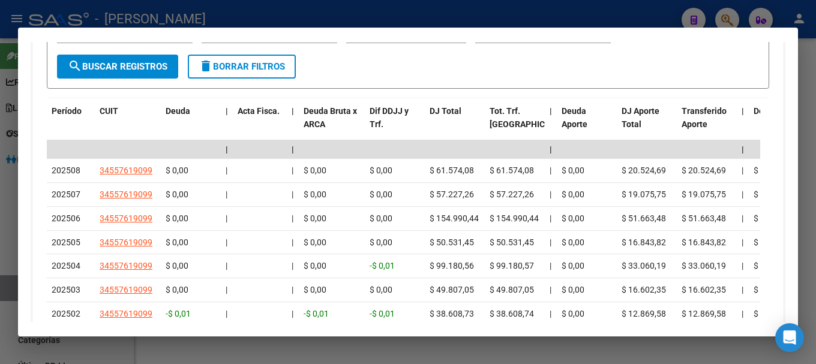
scroll to position [1189, 0]
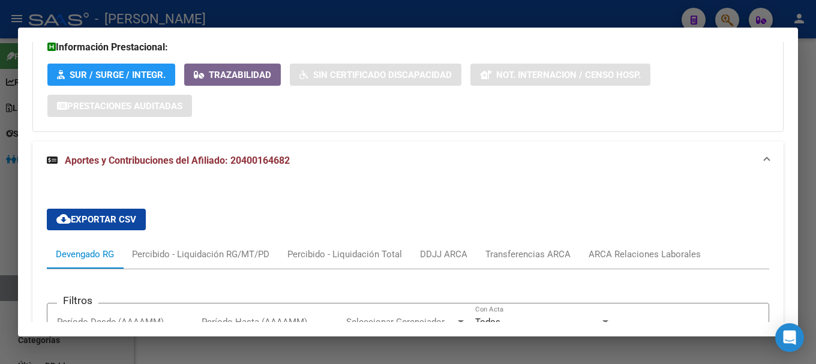
click at [270, 161] on span "Aportes y Contribuciones del Afiliado: 20400164682" at bounding box center [177, 160] width 225 height 11
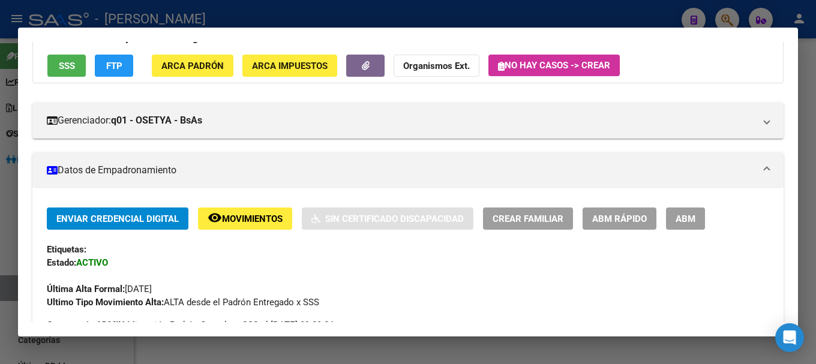
scroll to position [0, 0]
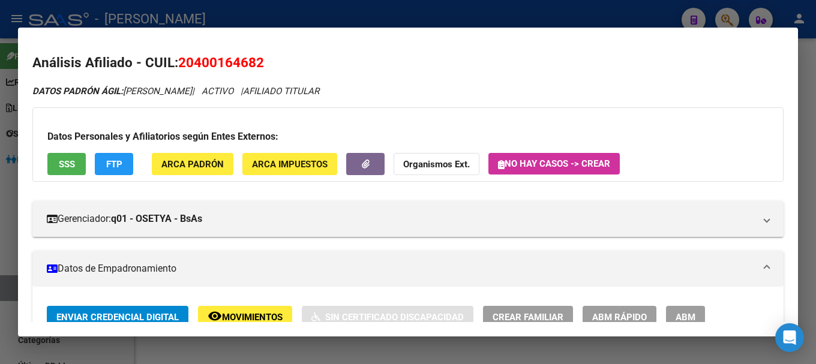
drag, startPoint x: 196, startPoint y: 61, endPoint x: 260, endPoint y: 62, distance: 63.6
click at [260, 62] on span "20400164682" at bounding box center [221, 63] width 86 height 16
click at [271, 97] on div "DATOS PADRÓN ÁGIL: [PERSON_NAME] | ACTIVO | AFILIADO TITULAR" at bounding box center [407, 92] width 751 height 14
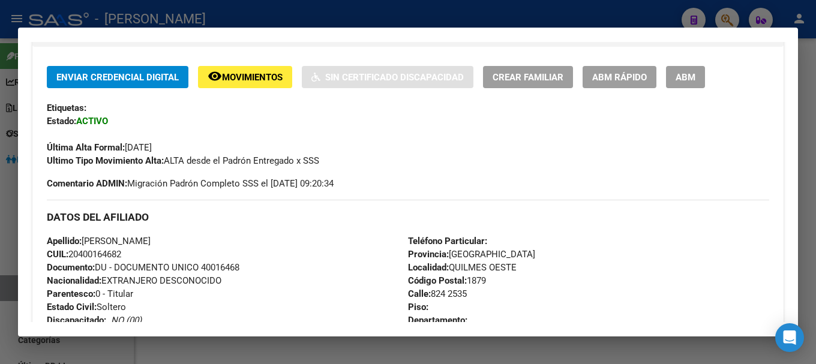
scroll to position [300, 0]
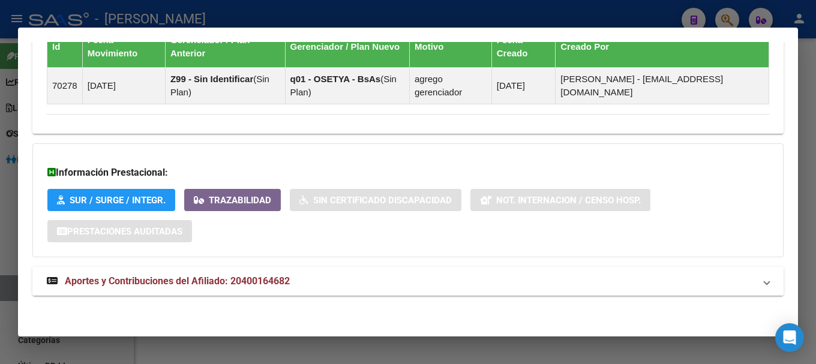
click at [242, 291] on mat-expansion-panel-header "Aportes y Contribuciones del Afiliado: 20400164682" at bounding box center [407, 281] width 751 height 29
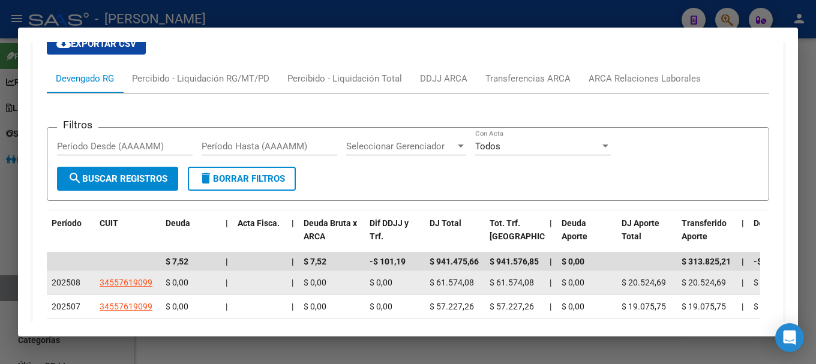
scroll to position [1084, 0]
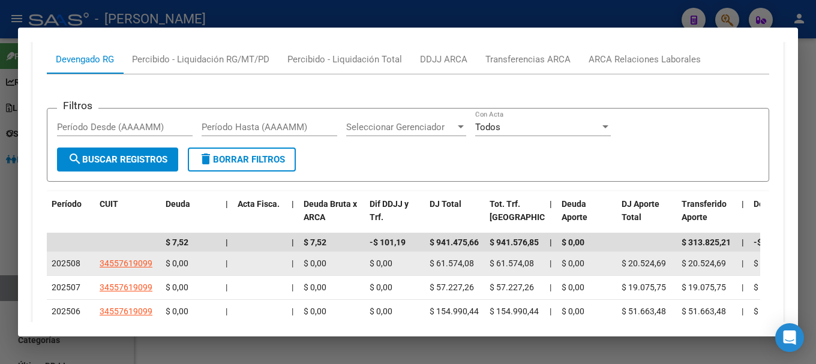
click at [149, 265] on span "34557619099" at bounding box center [126, 264] width 53 height 10
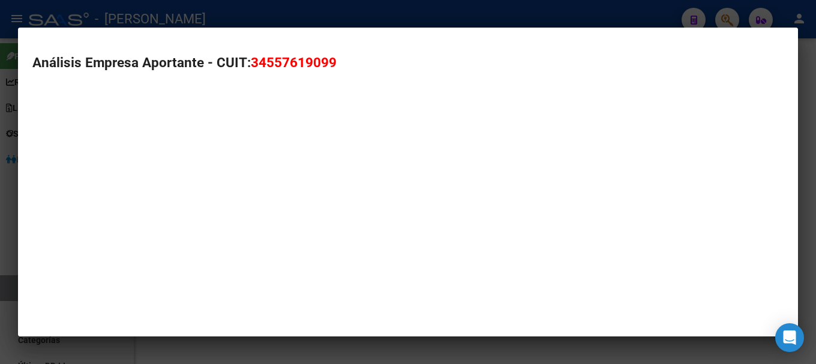
type textarea "34557619099"
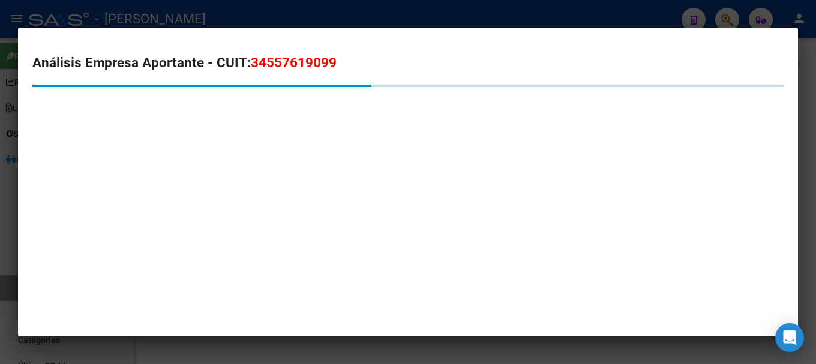
click at [298, 74] on div "Análisis Empresa Aportante - CUIT: 34557619099" at bounding box center [407, 101] width 751 height 97
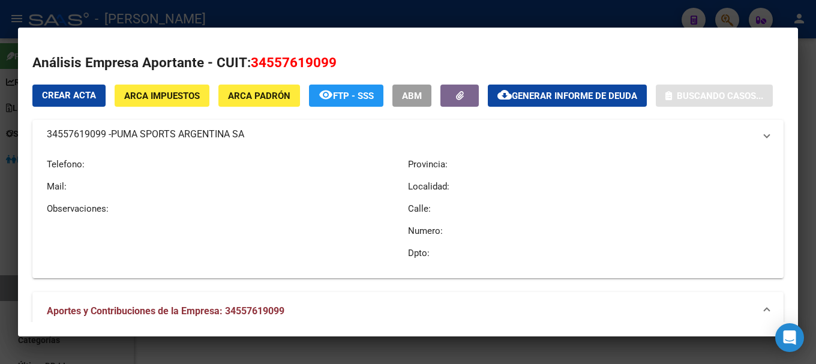
click at [307, 67] on span "34557619099" at bounding box center [294, 63] width 86 height 16
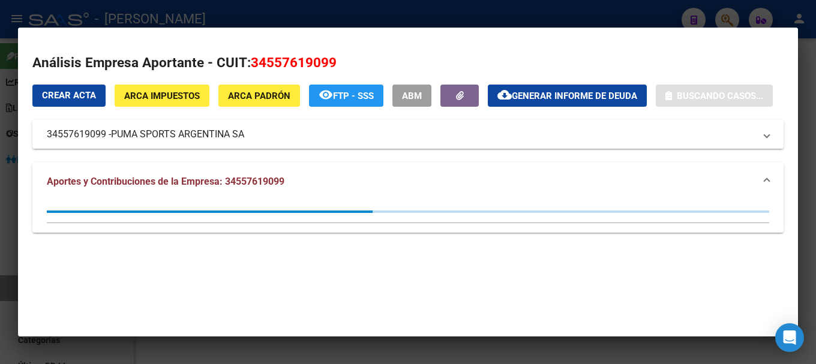
click at [307, 67] on span "34557619099" at bounding box center [294, 63] width 86 height 16
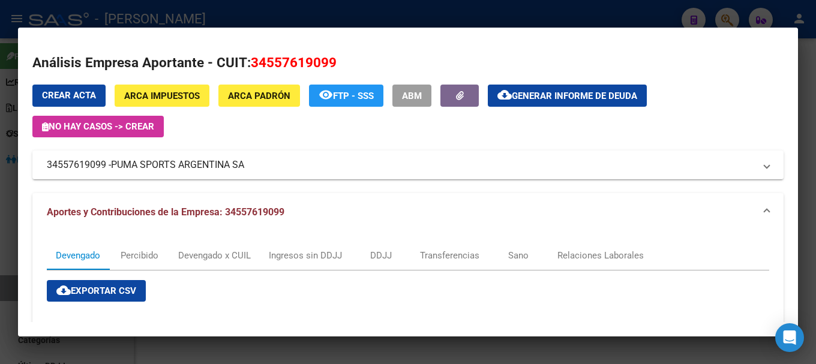
click at [233, 28] on mat-dialog-container "Análisis Empresa Aportante - CUIT: 34557619099 Crear Acta ARCA Impuestos ARCA P…" at bounding box center [408, 183] width 780 height 310
click at [260, 8] on div at bounding box center [408, 182] width 816 height 364
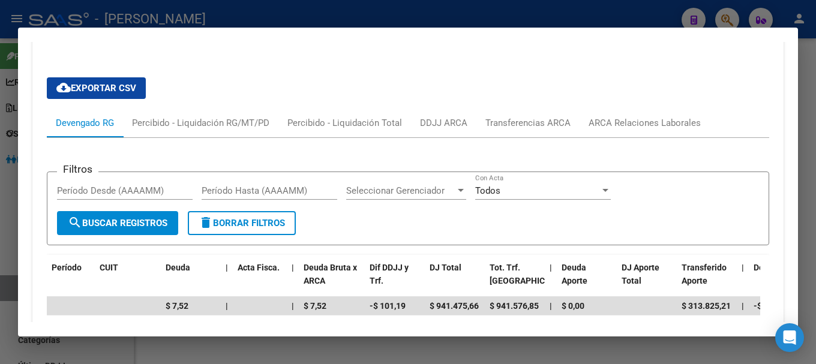
scroll to position [904, 0]
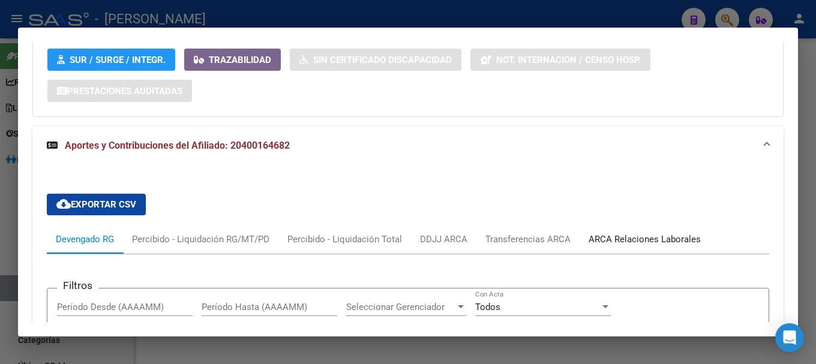
click at [614, 231] on div "ARCA Relaciones Laborales" at bounding box center [645, 239] width 130 height 29
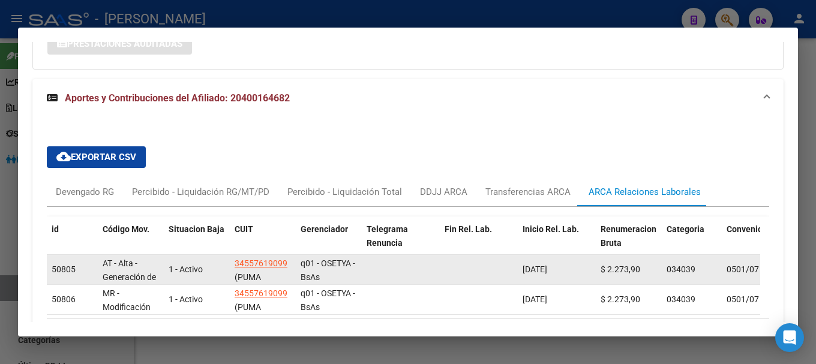
scroll to position [1024, 0]
